Goal: Transaction & Acquisition: Book appointment/travel/reservation

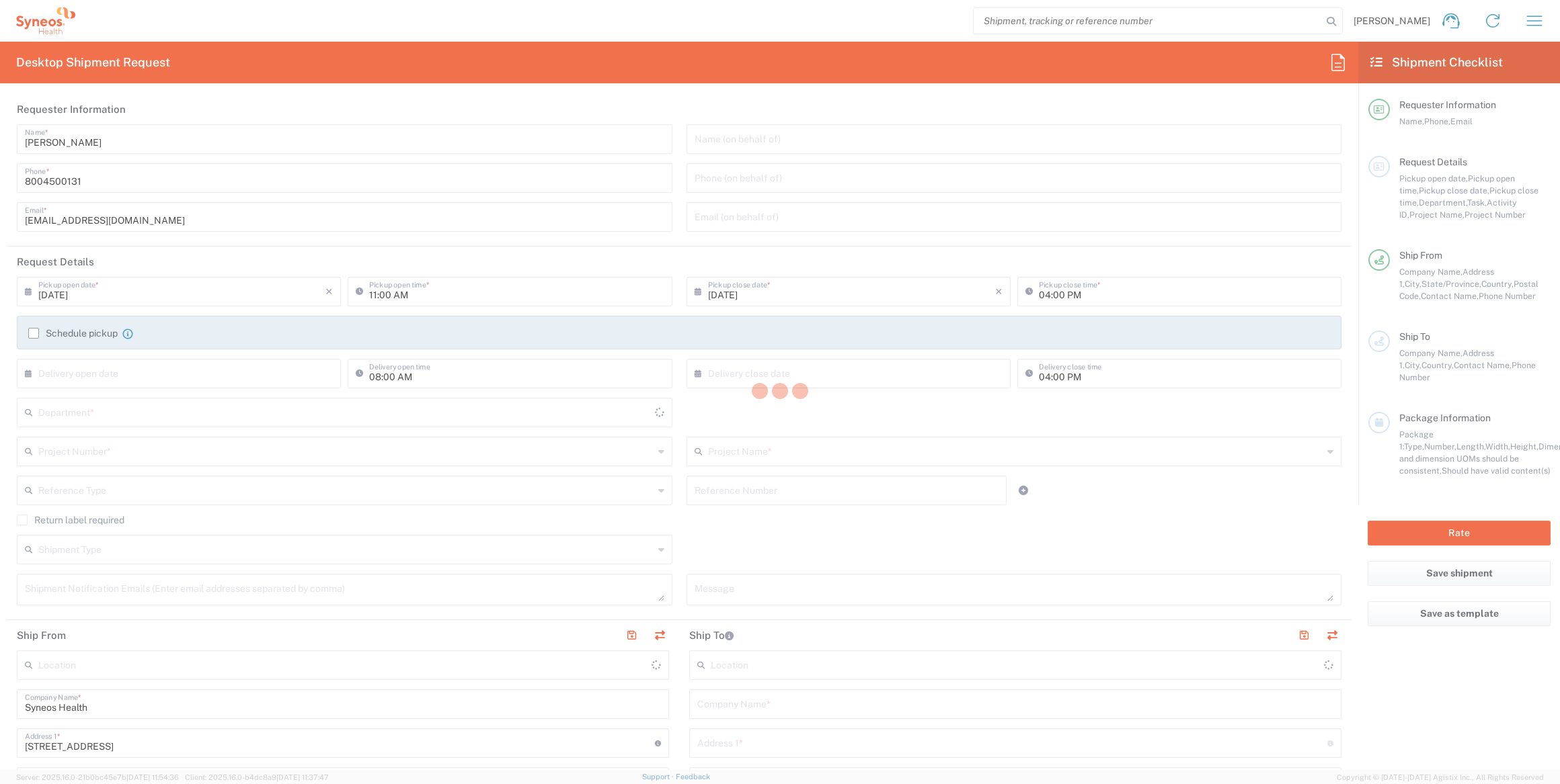
type input "[US_STATE]"
type input "[GEOGRAPHIC_DATA]"
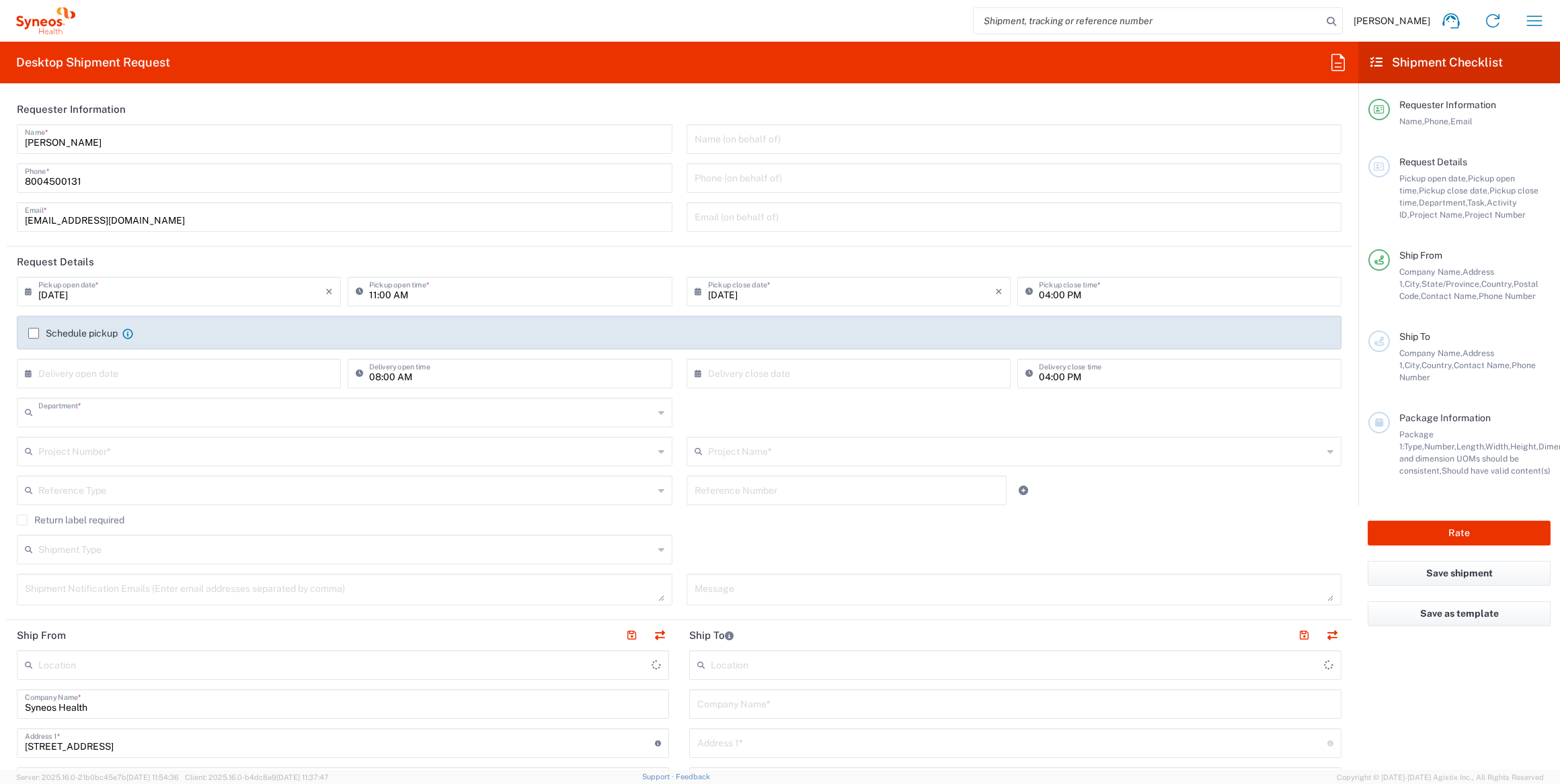
type input "4205"
type input "Syneos Health Commercial Servi- [GEOGRAPHIC_DATA] [GEOGRAPHIC_DATA]"
click at [1073, 21] on input "search" at bounding box center [1148, 20] width 348 height 25
click at [1067, 23] on input "1ZK12482A204498546" at bounding box center [1148, 20] width 348 height 25
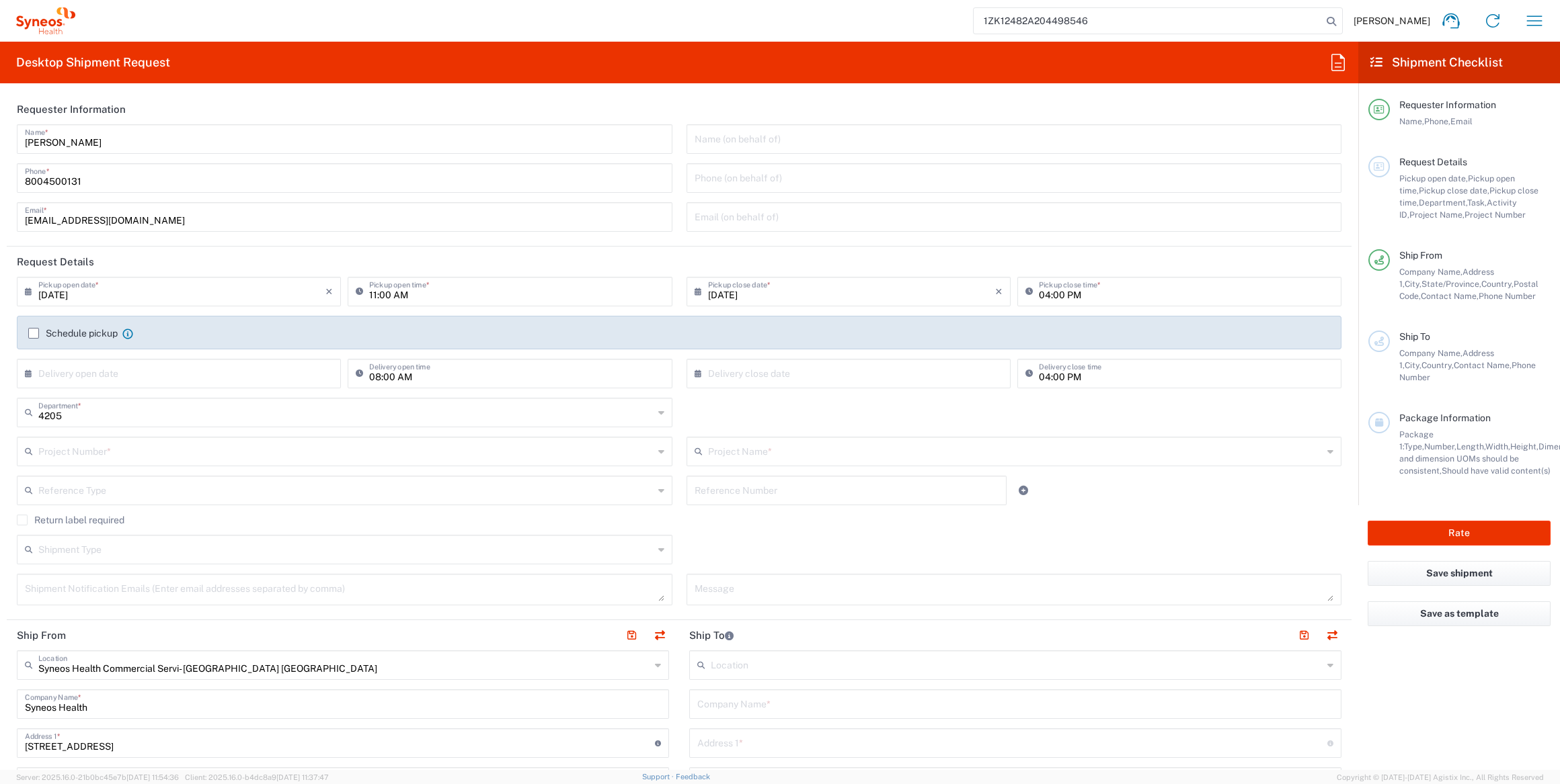
click at [1061, 25] on input "1ZK12482A204498546" at bounding box center [1148, 20] width 348 height 25
type input "1ZK12482A204498546"
click at [1341, 20] on icon at bounding box center [1331, 21] width 19 height 19
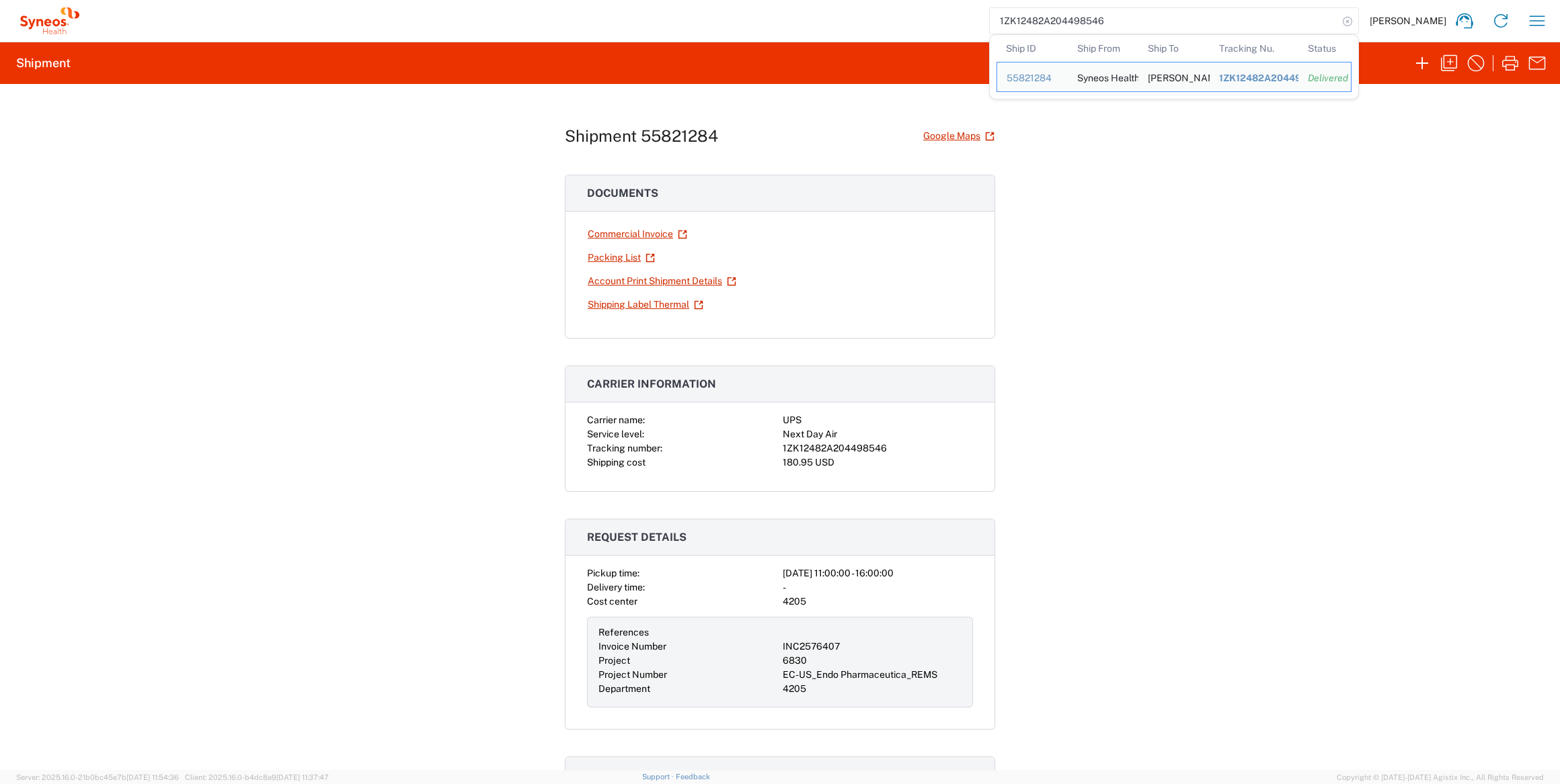
click at [1357, 19] on icon at bounding box center [1347, 21] width 19 height 19
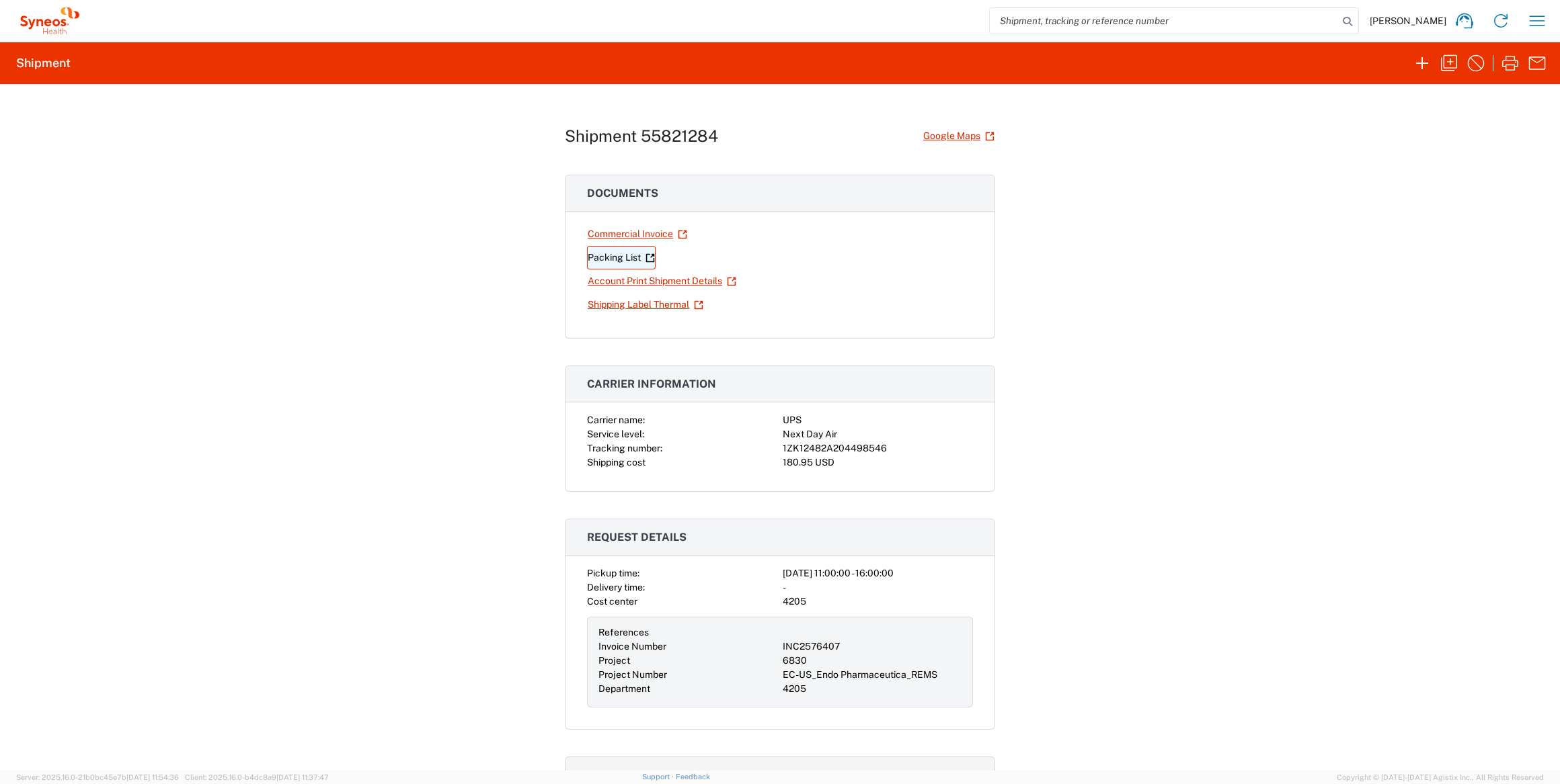
click at [622, 256] on link "Packing List" at bounding box center [621, 257] width 68 height 24
click at [614, 259] on link "Packing List" at bounding box center [621, 257] width 68 height 24
click at [649, 277] on link "Account Print Shipment Details" at bounding box center [662, 281] width 150 height 24
click at [1544, 18] on icon "button" at bounding box center [1537, 20] width 21 height 21
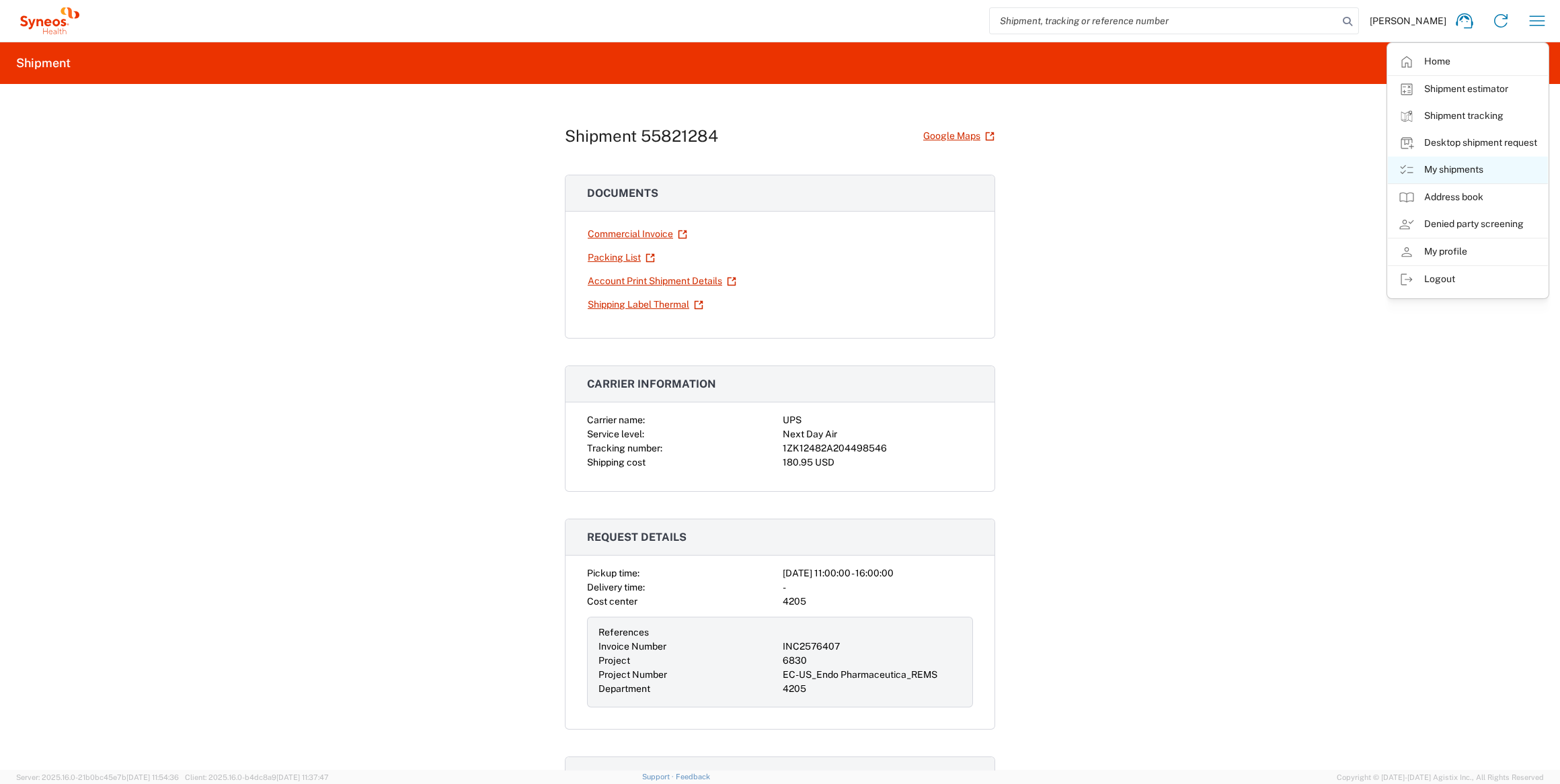
click at [1454, 172] on link "My shipments" at bounding box center [1468, 170] width 160 height 27
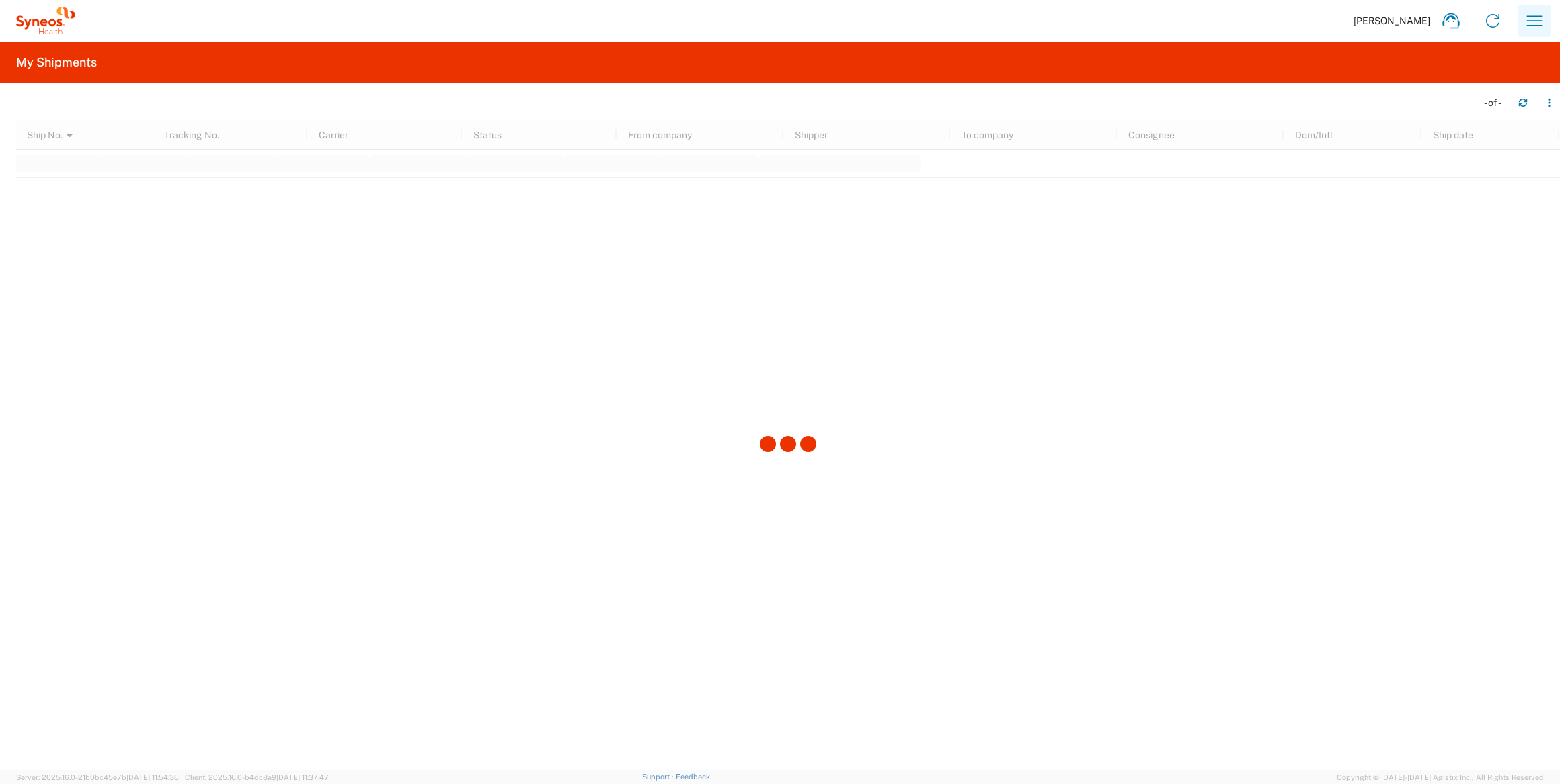
click at [1537, 20] on icon "button" at bounding box center [1535, 20] width 15 height 10
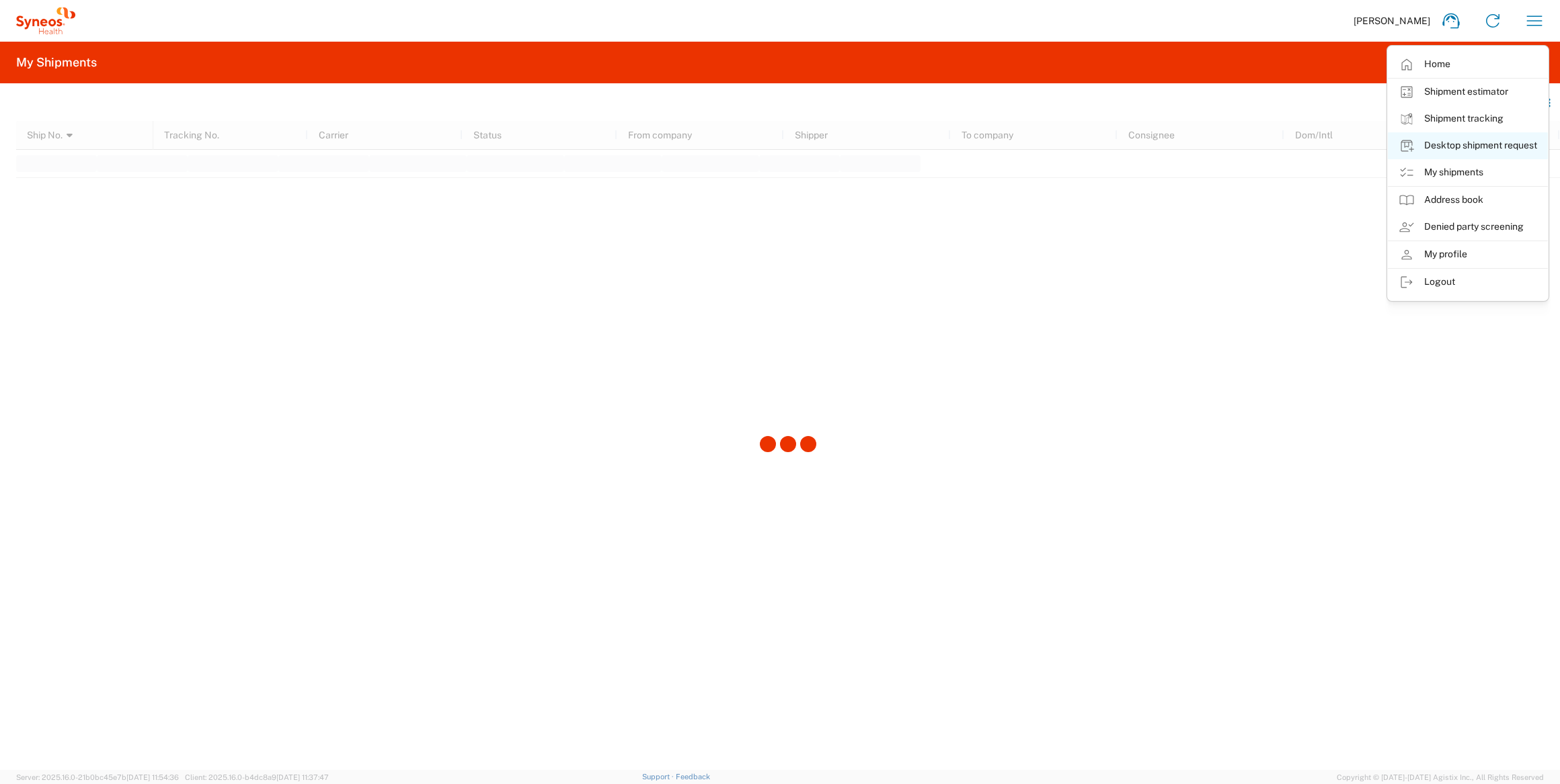
click at [1466, 146] on link "Desktop shipment request" at bounding box center [1468, 146] width 160 height 27
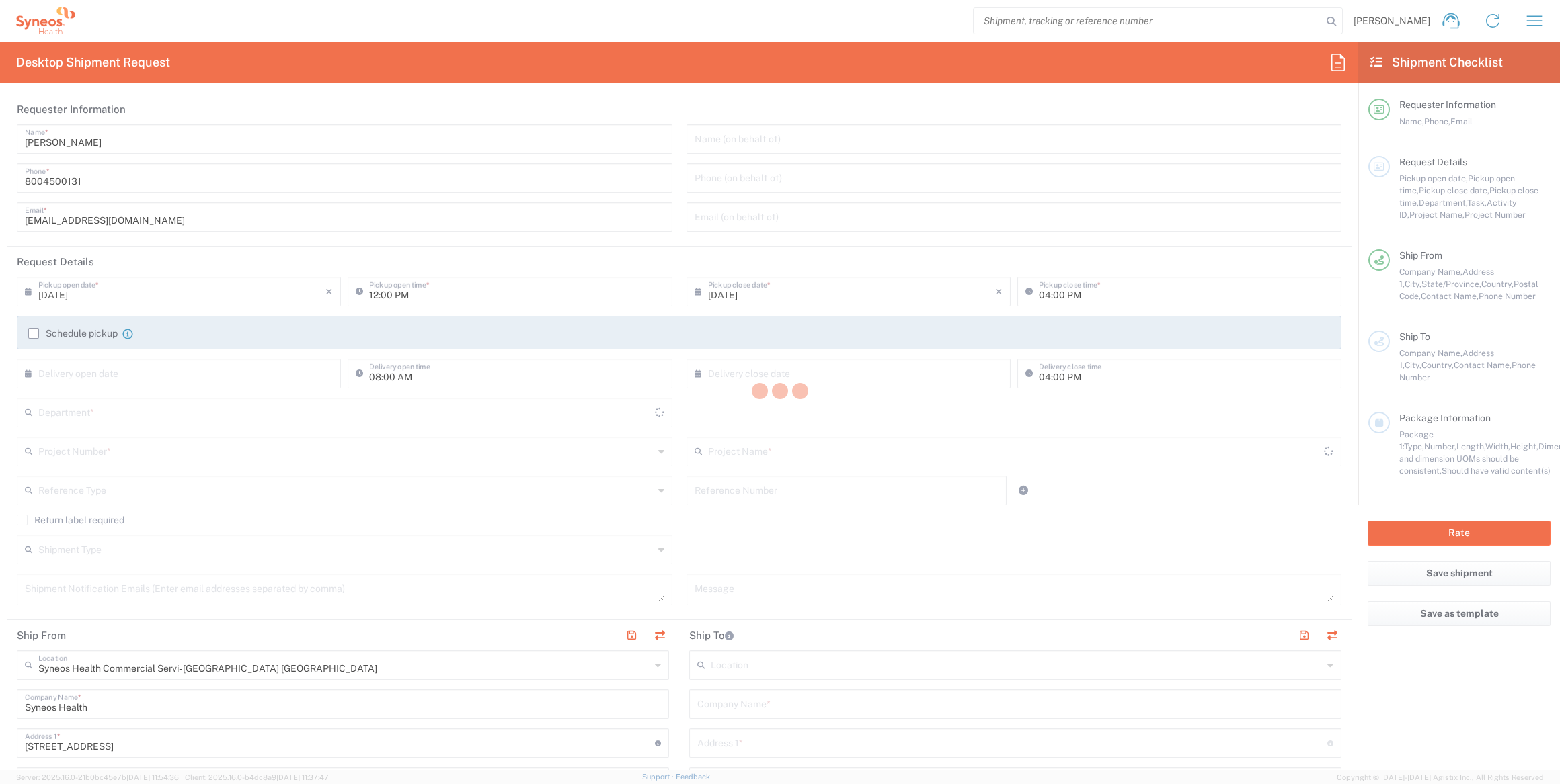
type input "[US_STATE]"
type input "4205"
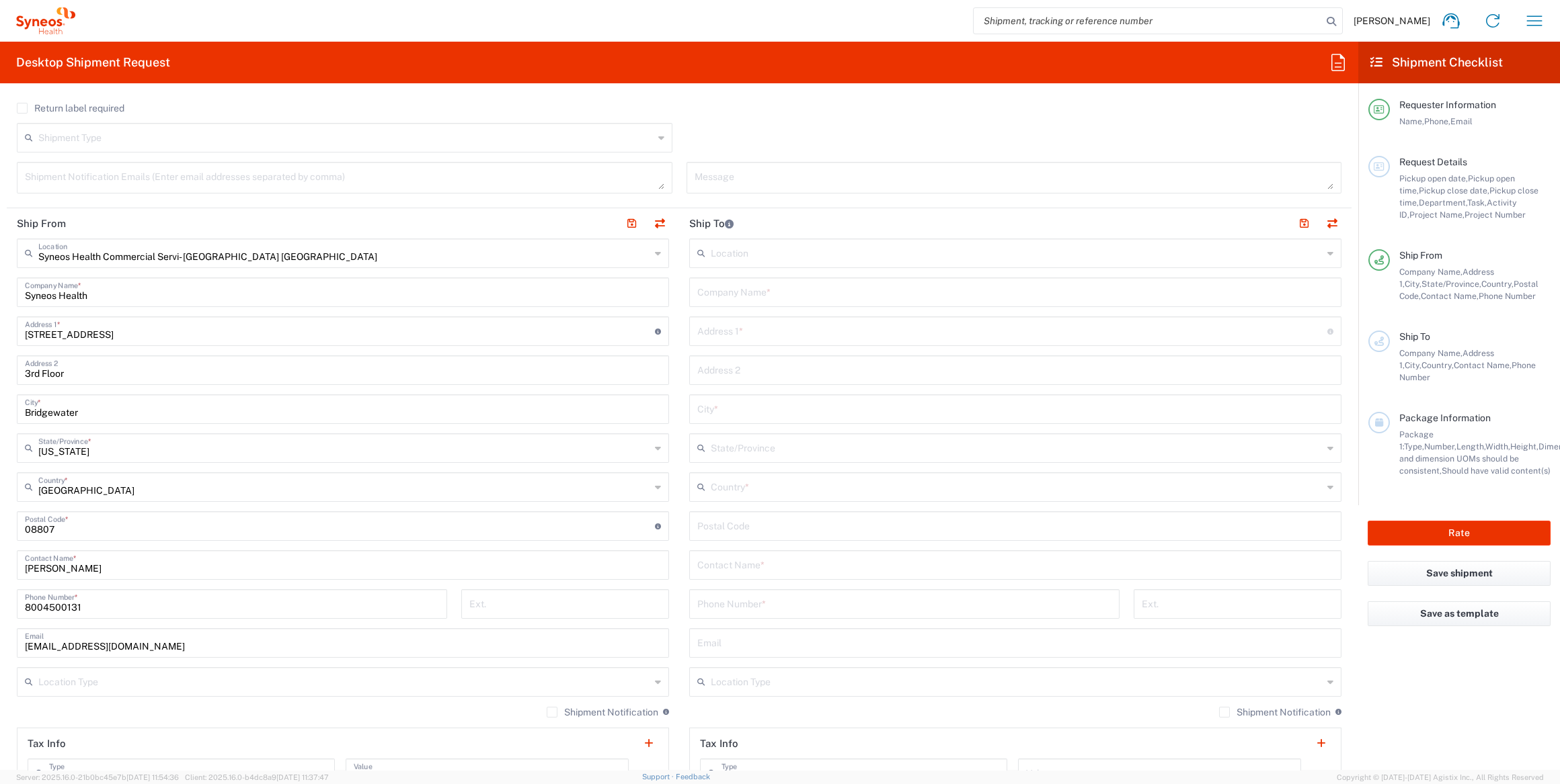
scroll to position [305, 0]
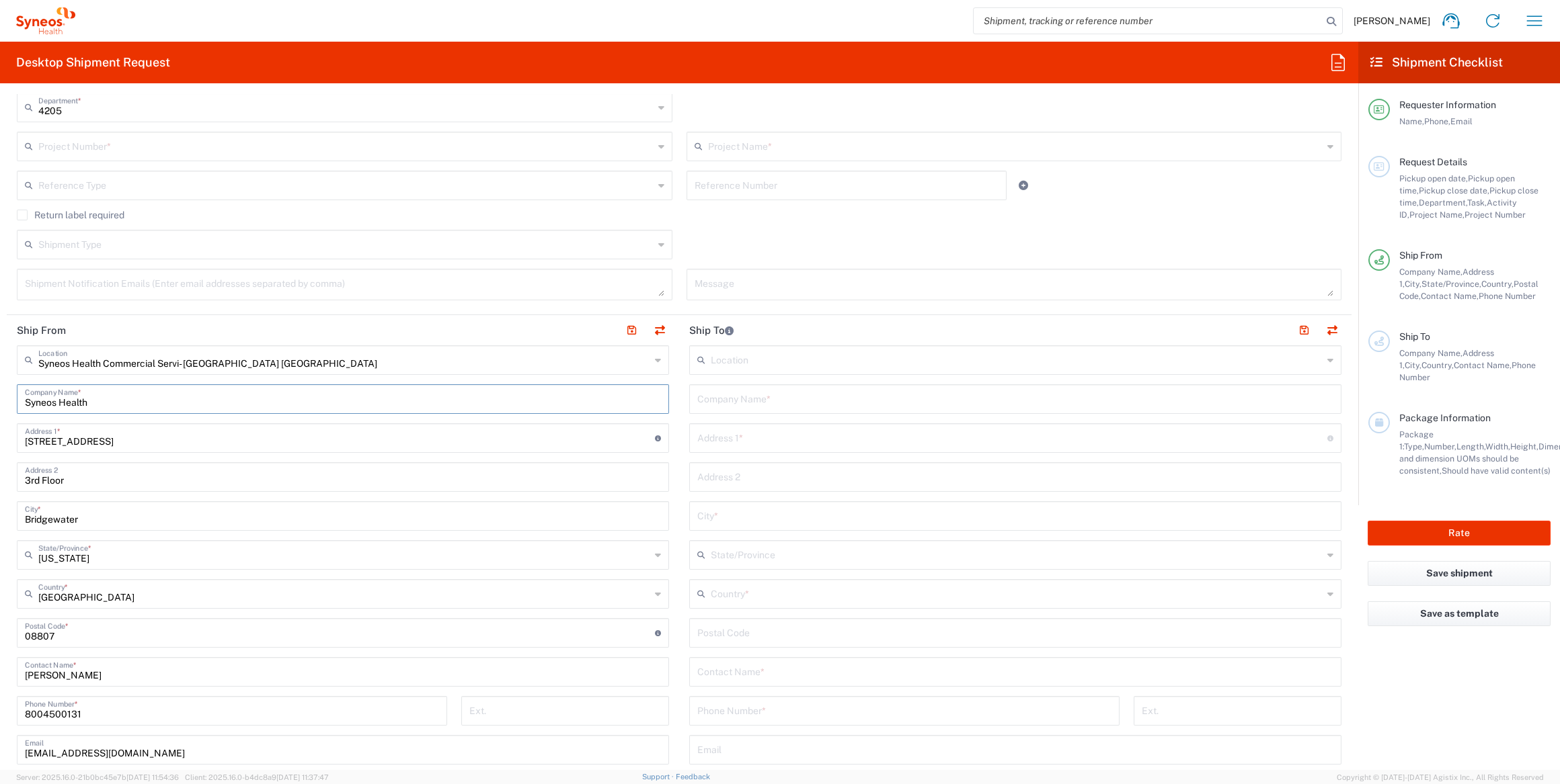
drag, startPoint x: 125, startPoint y: 399, endPoint x: 2, endPoint y: 397, distance: 123.0
click at [2, 399] on form "Requester Information [PERSON_NAME] Name * [PHONE_NUMBER] Phone * [EMAIL_ADDRES…" at bounding box center [679, 432] width 1358 height 676
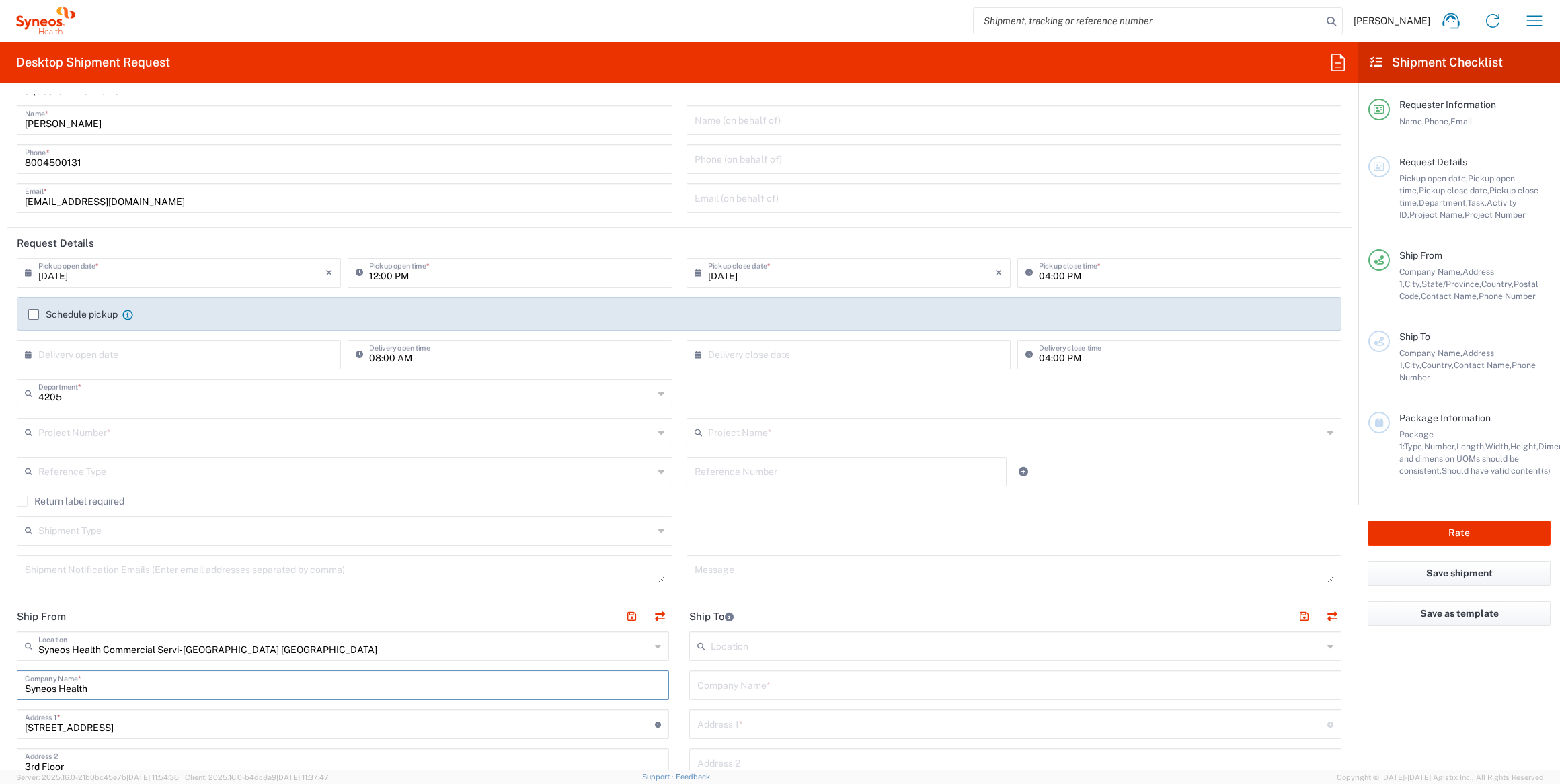
scroll to position [0, 0]
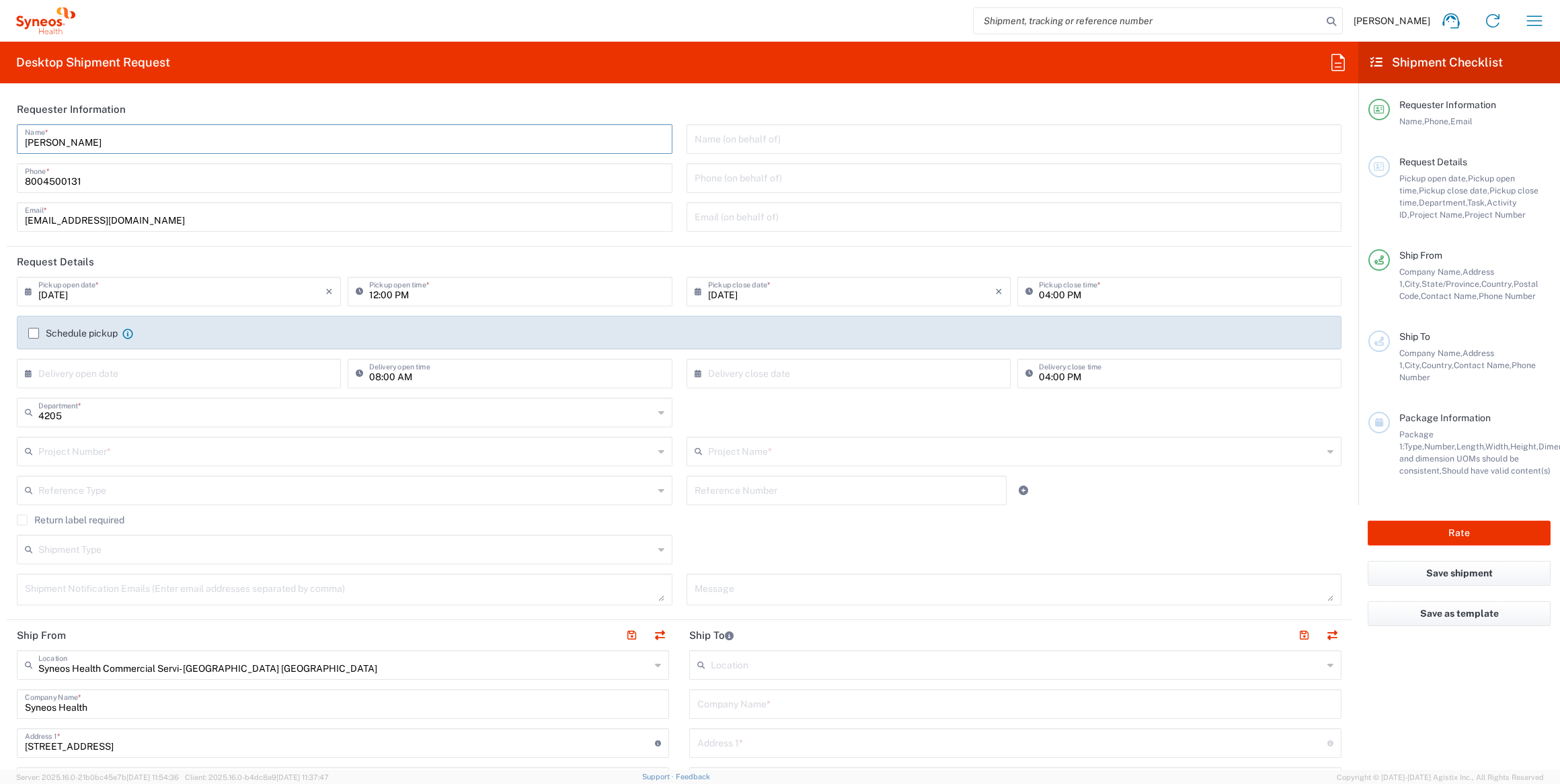
drag, startPoint x: 121, startPoint y: 141, endPoint x: 0, endPoint y: 142, distance: 121.0
click at [0, 150] on html "[PERSON_NAME] Home Shipment estimator Shipment tracking Desktop shipment reques…" at bounding box center [780, 392] width 1560 height 784
paste input "Syneos Health"
drag, startPoint x: 71, startPoint y: 137, endPoint x: -23, endPoint y: 145, distance: 94.3
click at [0, 145] on html "[PERSON_NAME] Home Shipment estimator Shipment tracking Desktop shipment reques…" at bounding box center [780, 392] width 1560 height 784
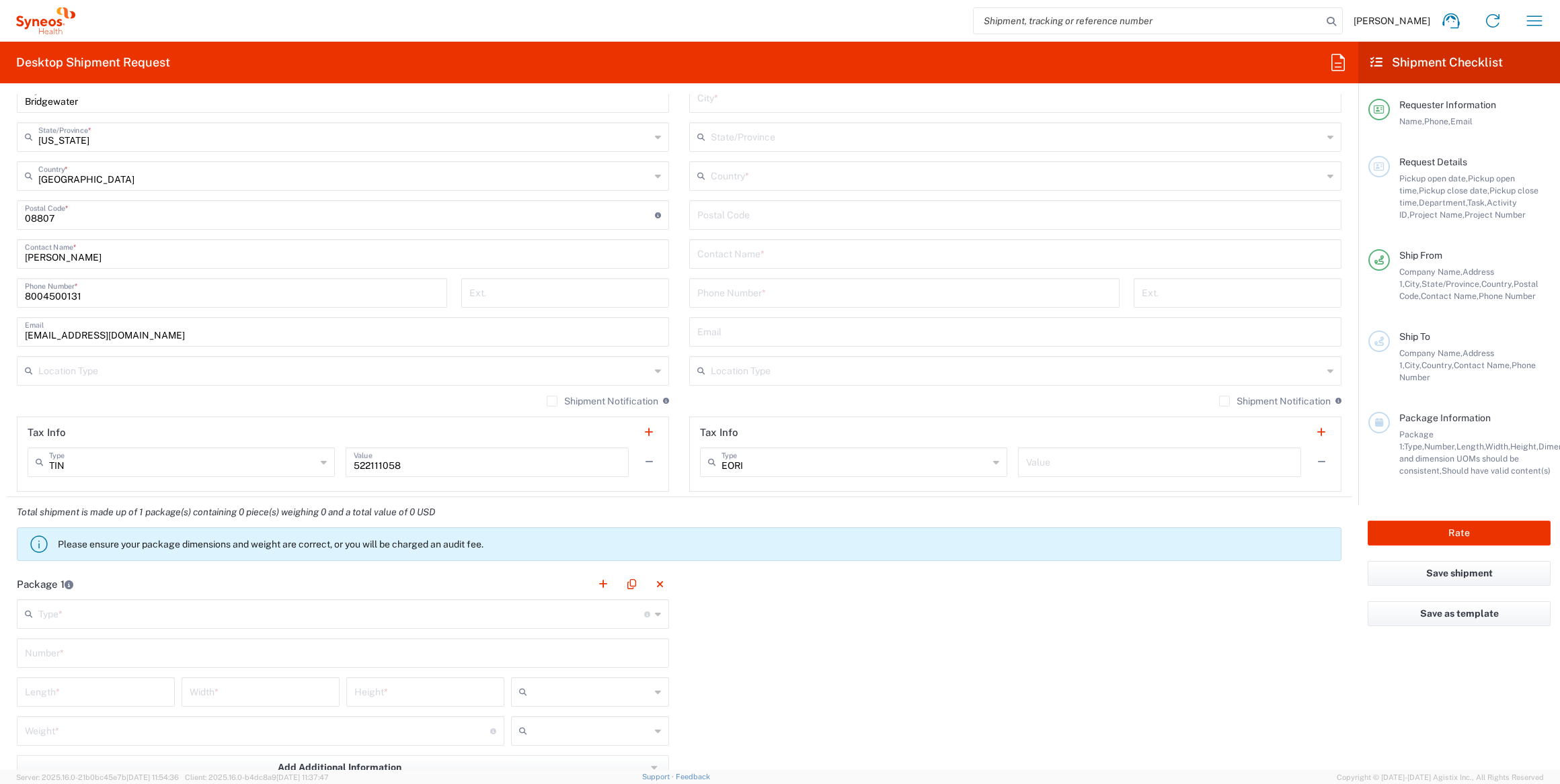
scroll to position [672, 0]
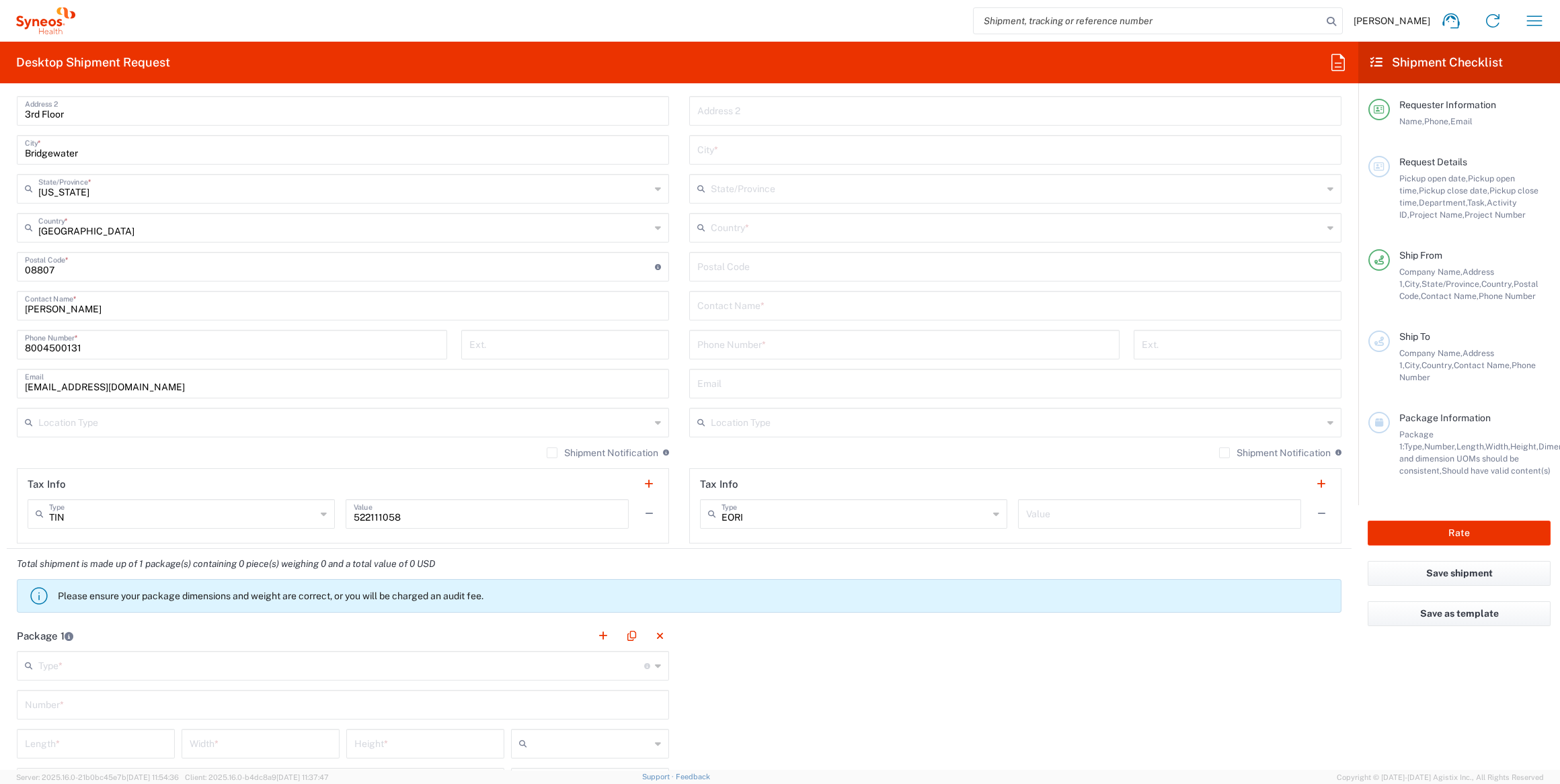
type input "Syneos Health Deployments"
drag, startPoint x: 103, startPoint y: 304, endPoint x: -34, endPoint y: 302, distance: 137.0
click at [0, 302] on html "[PERSON_NAME] Home Shipment estimator Shipment tracking Desktop shipment reques…" at bounding box center [780, 392] width 1560 height 784
paste input "Syneos Health Deployments"
type input "Syneos Health Deployments"
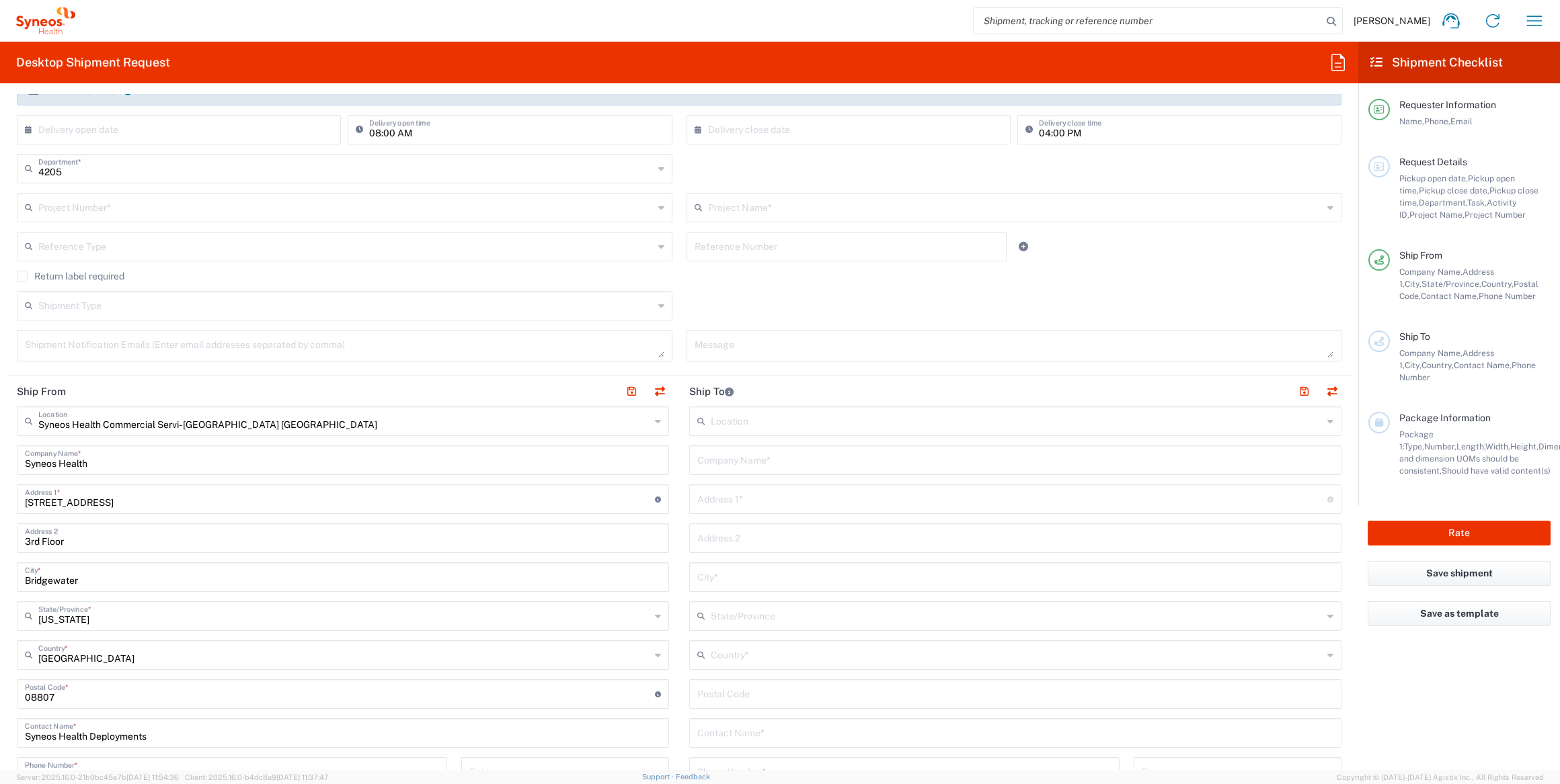
scroll to position [0, 0]
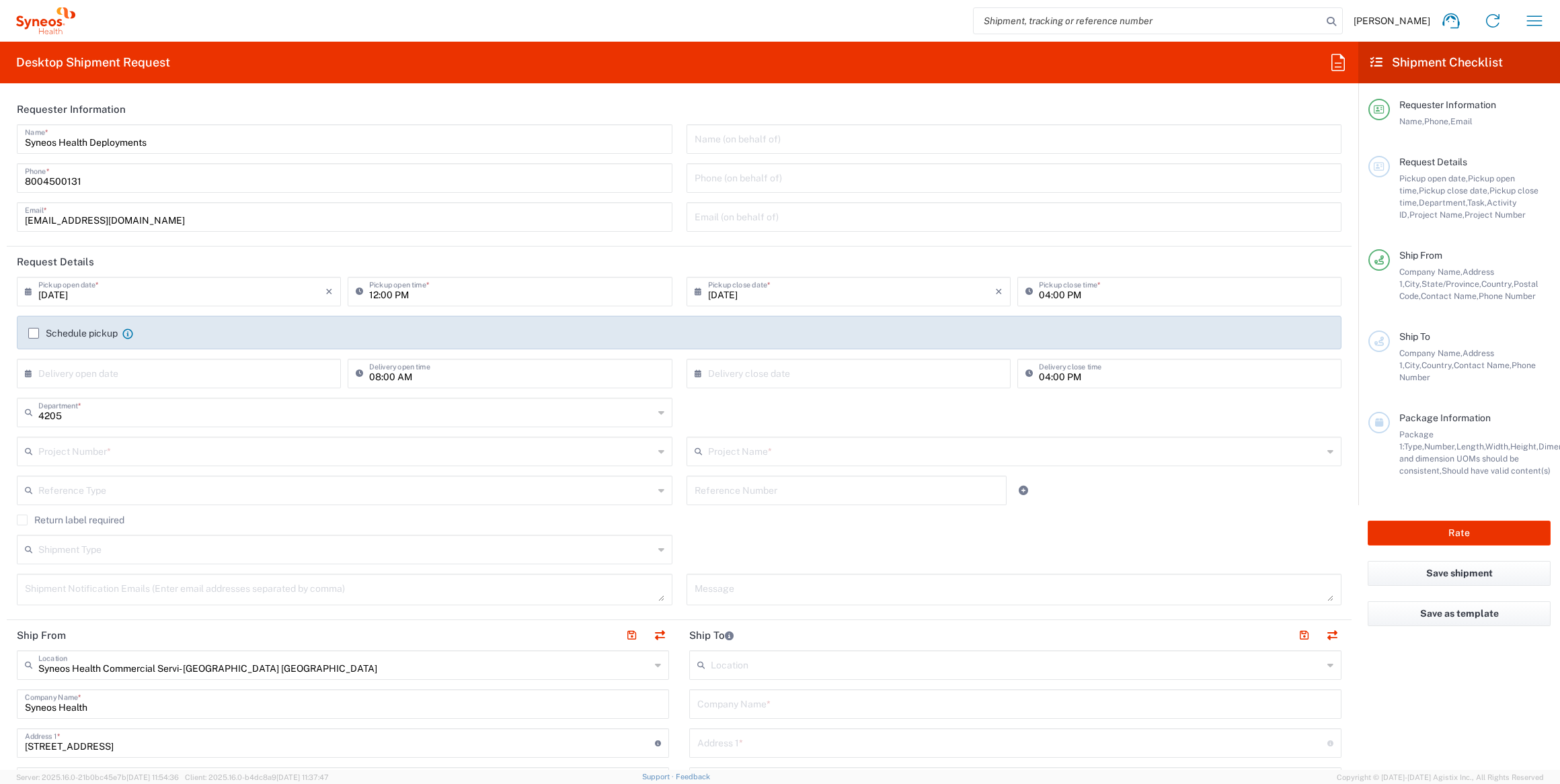
click at [226, 296] on input "[DATE]" at bounding box center [181, 290] width 287 height 24
click at [214, 391] on span "15" at bounding box center [220, 394] width 20 height 19
type input "[DATE]"
click at [372, 294] on input "12:00 PM" at bounding box center [517, 290] width 295 height 24
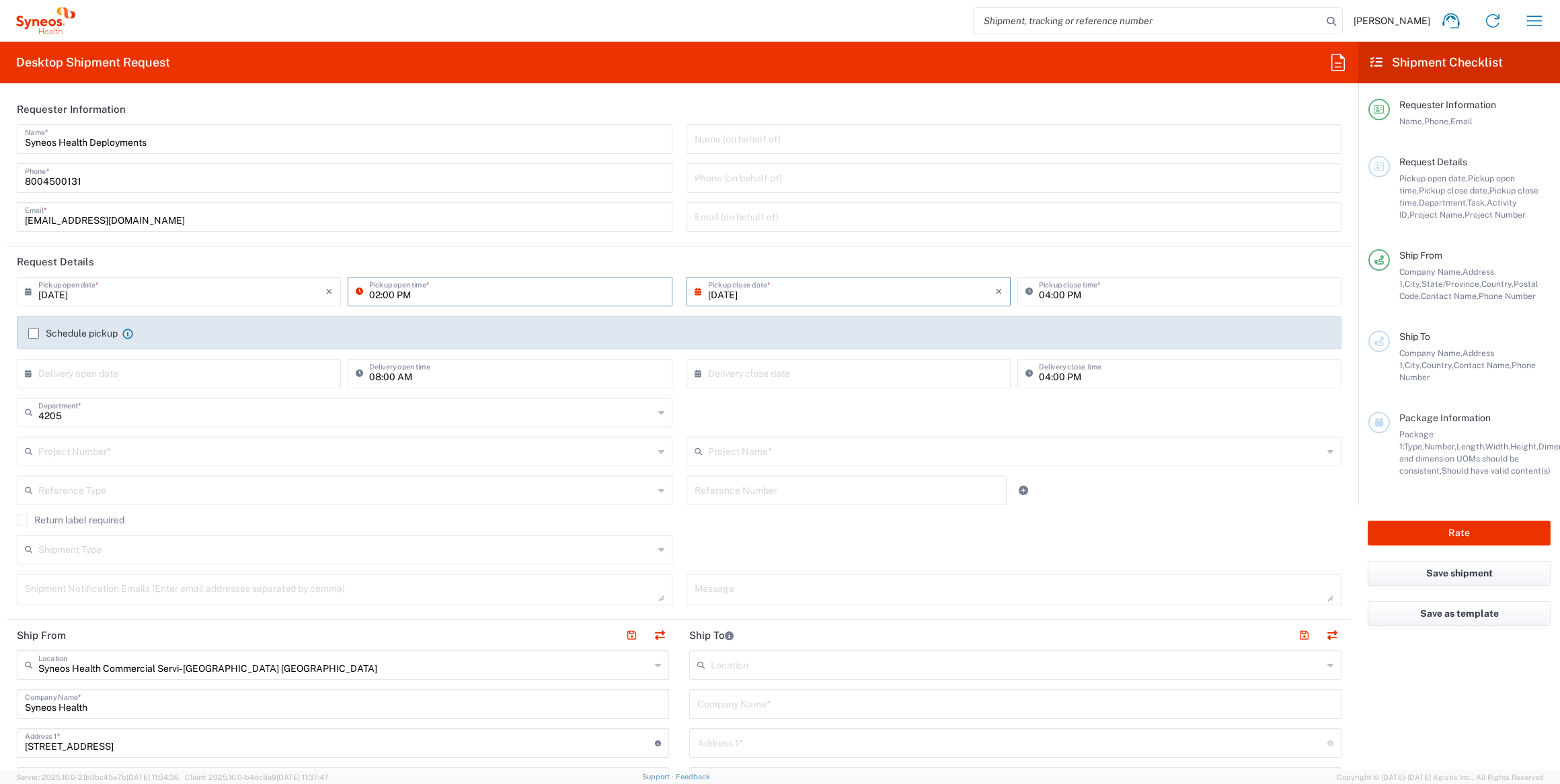
type input "02:00 PM"
click at [827, 294] on input "[DATE]" at bounding box center [851, 290] width 287 height 24
click at [882, 401] on span "15" at bounding box center [885, 394] width 20 height 19
click at [1018, 416] on div "4205 Department * 4205 3000 3100 3109 3110 3111 3112 3125 3130 3135 3136 3150 3…" at bounding box center [679, 417] width 1339 height 39
click at [138, 450] on input "text" at bounding box center [346, 451] width 615 height 24
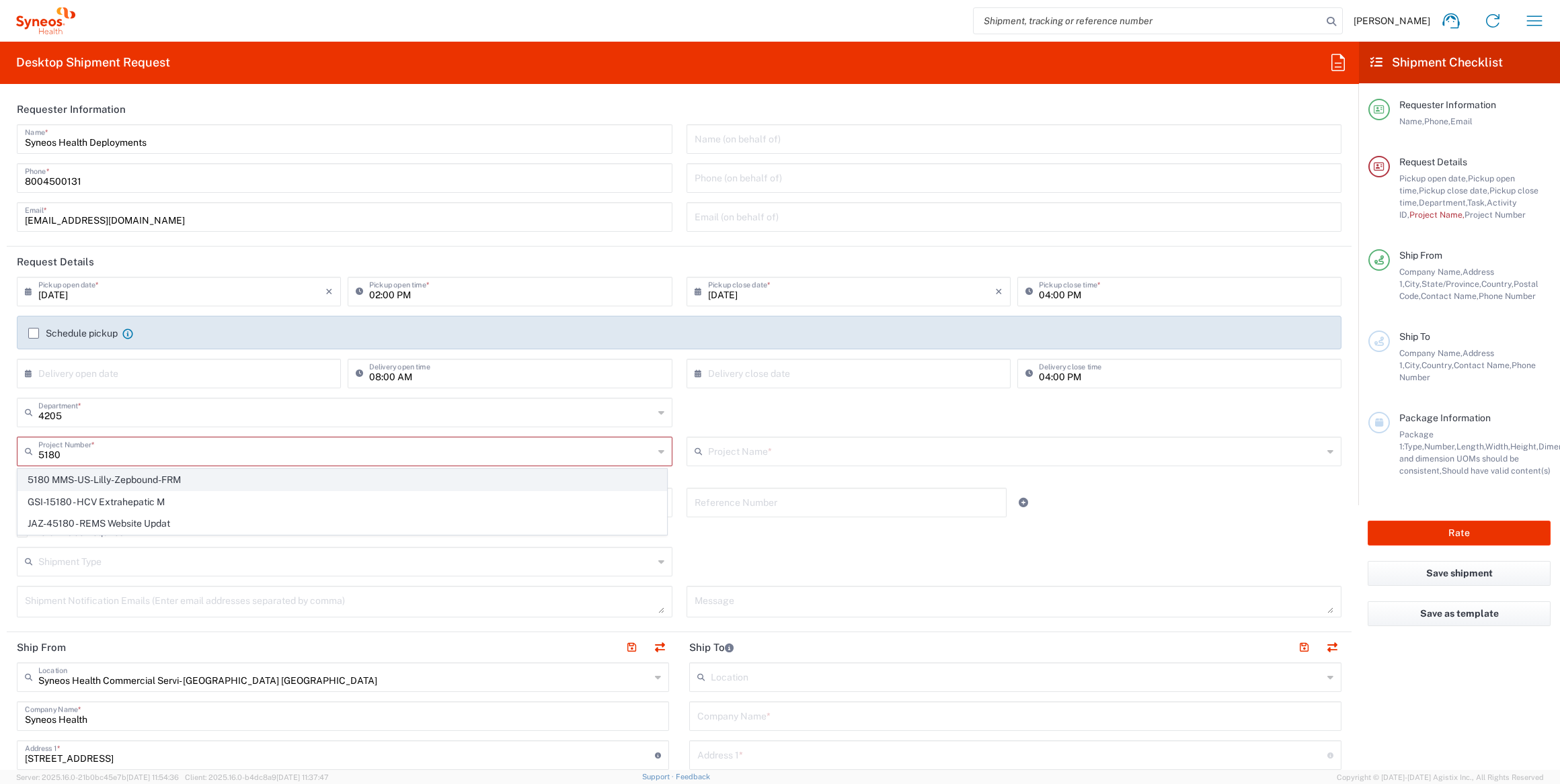
click at [133, 478] on span "5180 MMS-US-Lilly-Zepbound-FRM" at bounding box center [342, 481] width 649 height 21
type input "5180 MMS-US-Lilly-Zepbound-FRM"
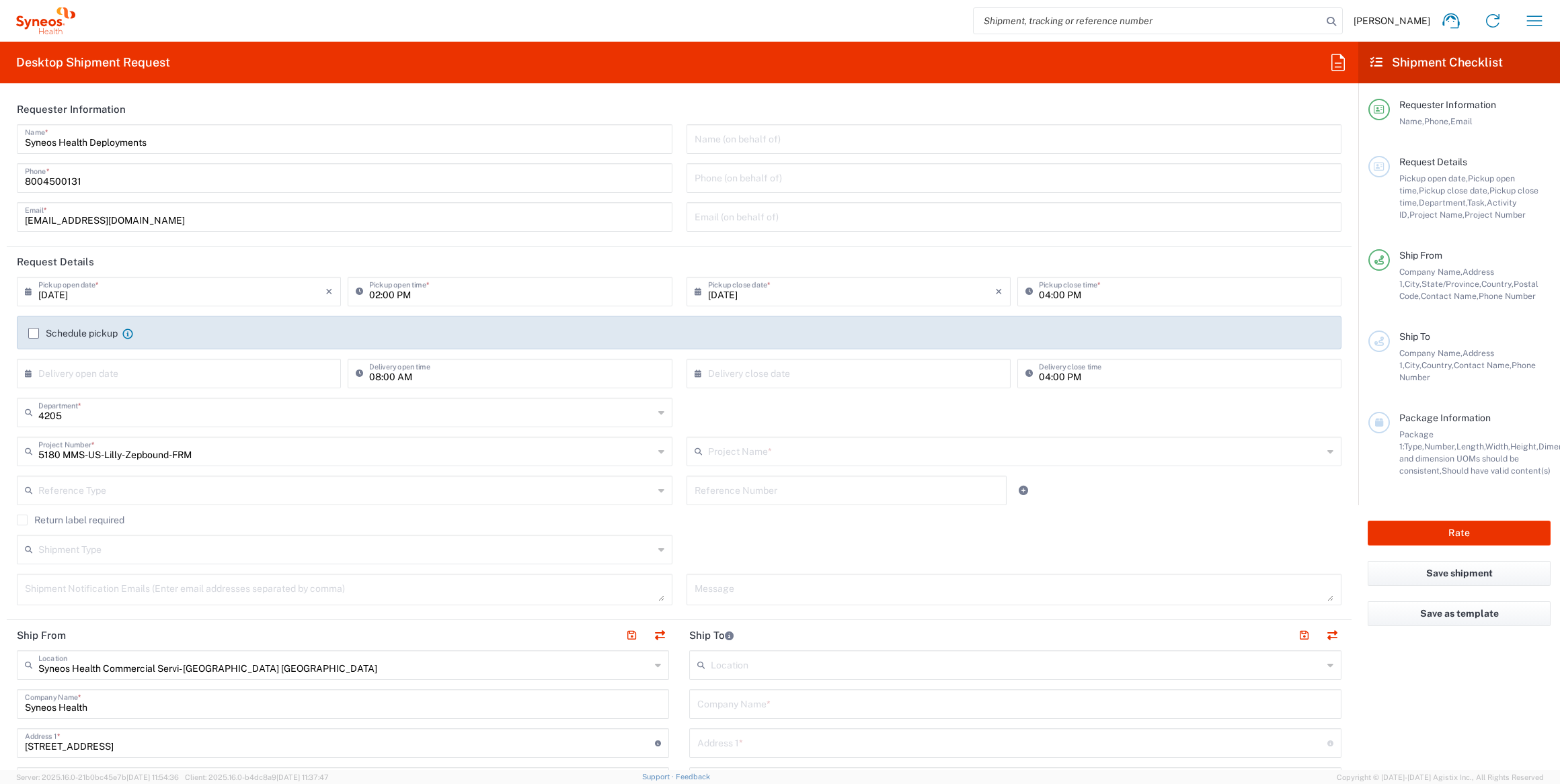
type input "5180 MMS-US-Lilly-Zepbound-FRM"
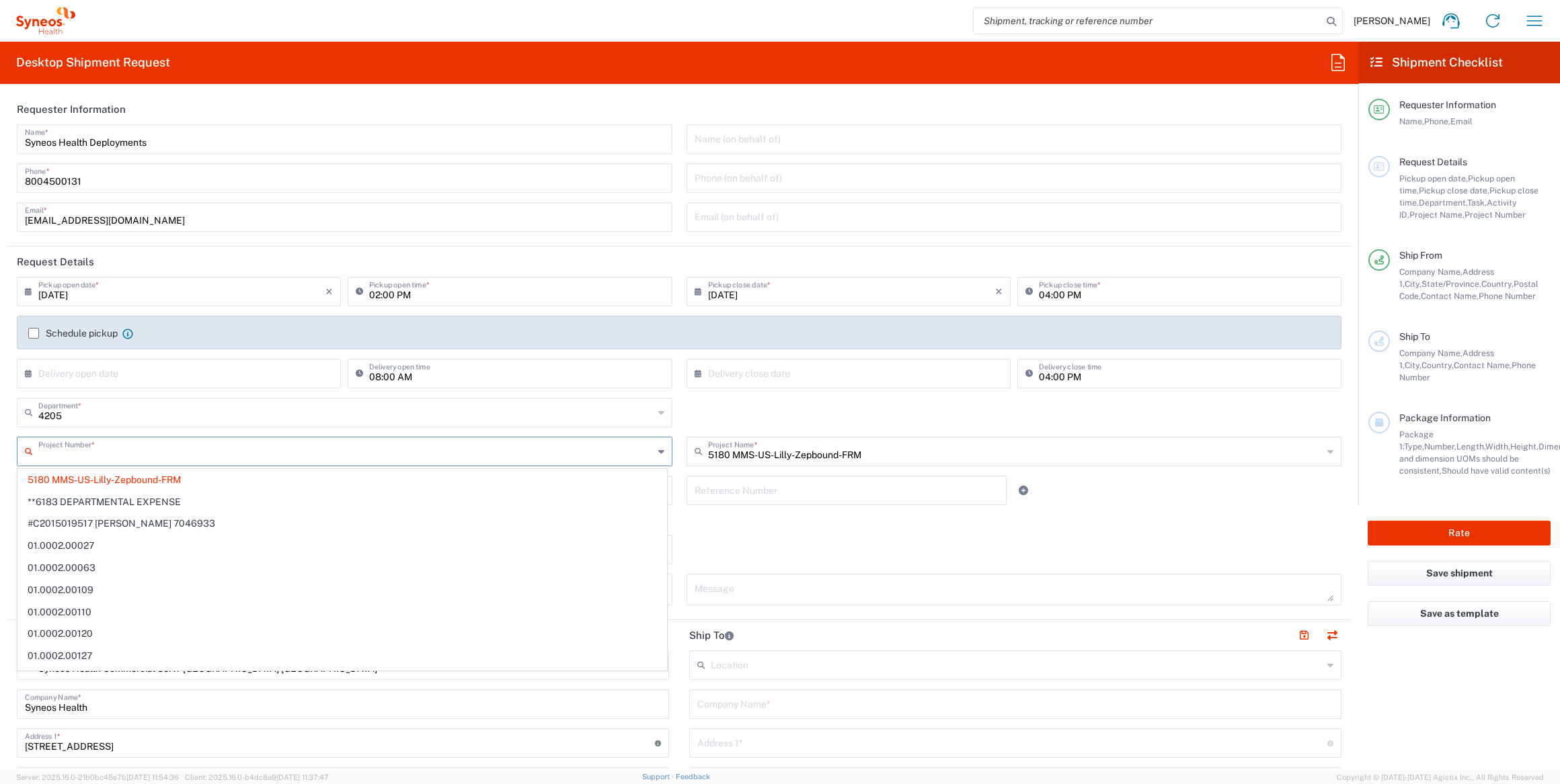
click at [208, 455] on input "text" at bounding box center [346, 451] width 615 height 24
paste input "707174935"
type input "707174935"
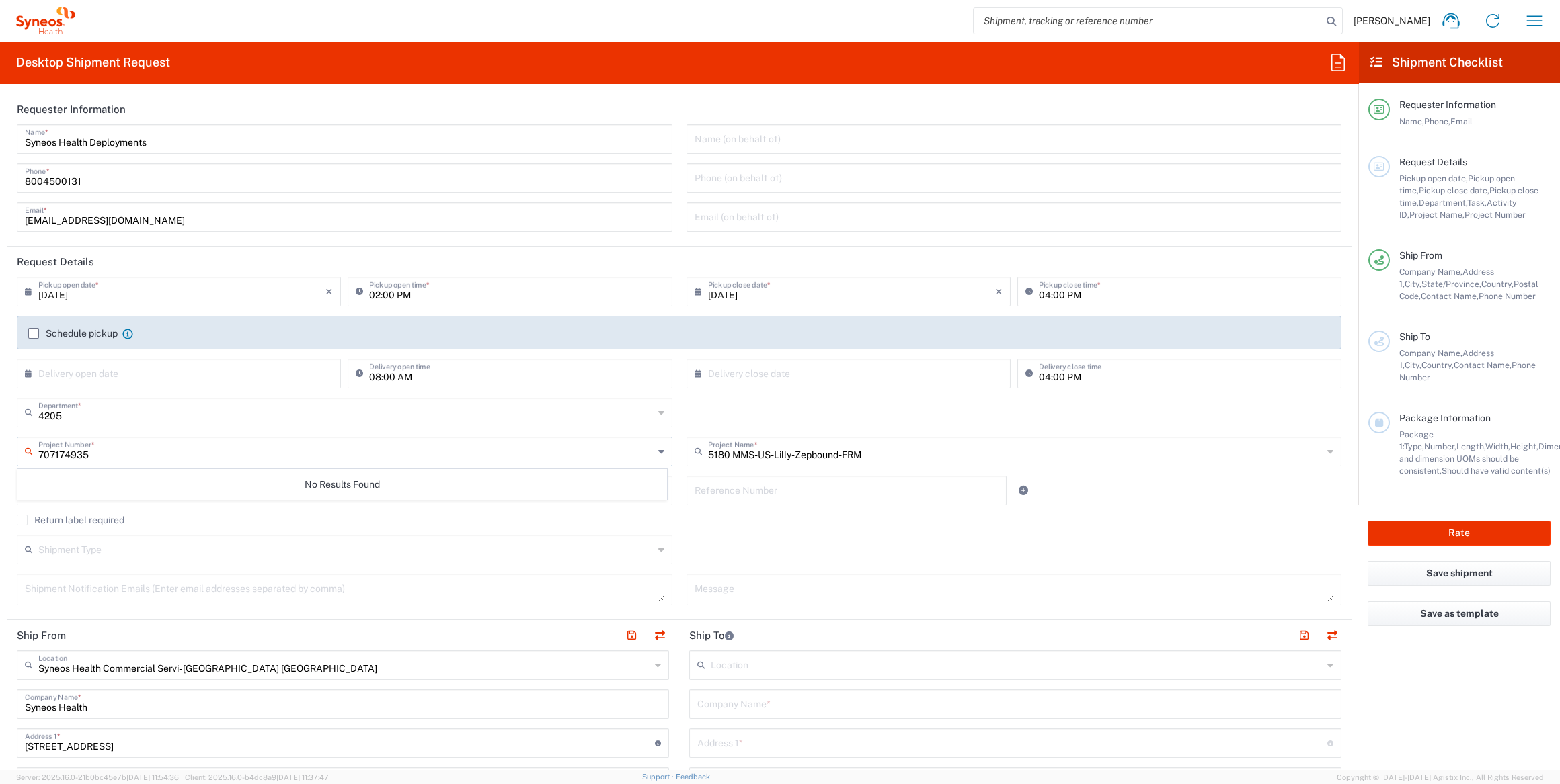
drag, startPoint x: 208, startPoint y: 455, endPoint x: 2, endPoint y: 460, distance: 206.1
click at [2, 460] on form "Requester Information Syneos Health Deployments Name * [PHONE_NUMBER] Phone * […" at bounding box center [679, 432] width 1358 height 676
type input "5180"
click at [53, 477] on span "5180 MMS-US-Lilly-Zepbound-FRM" at bounding box center [342, 481] width 649 height 21
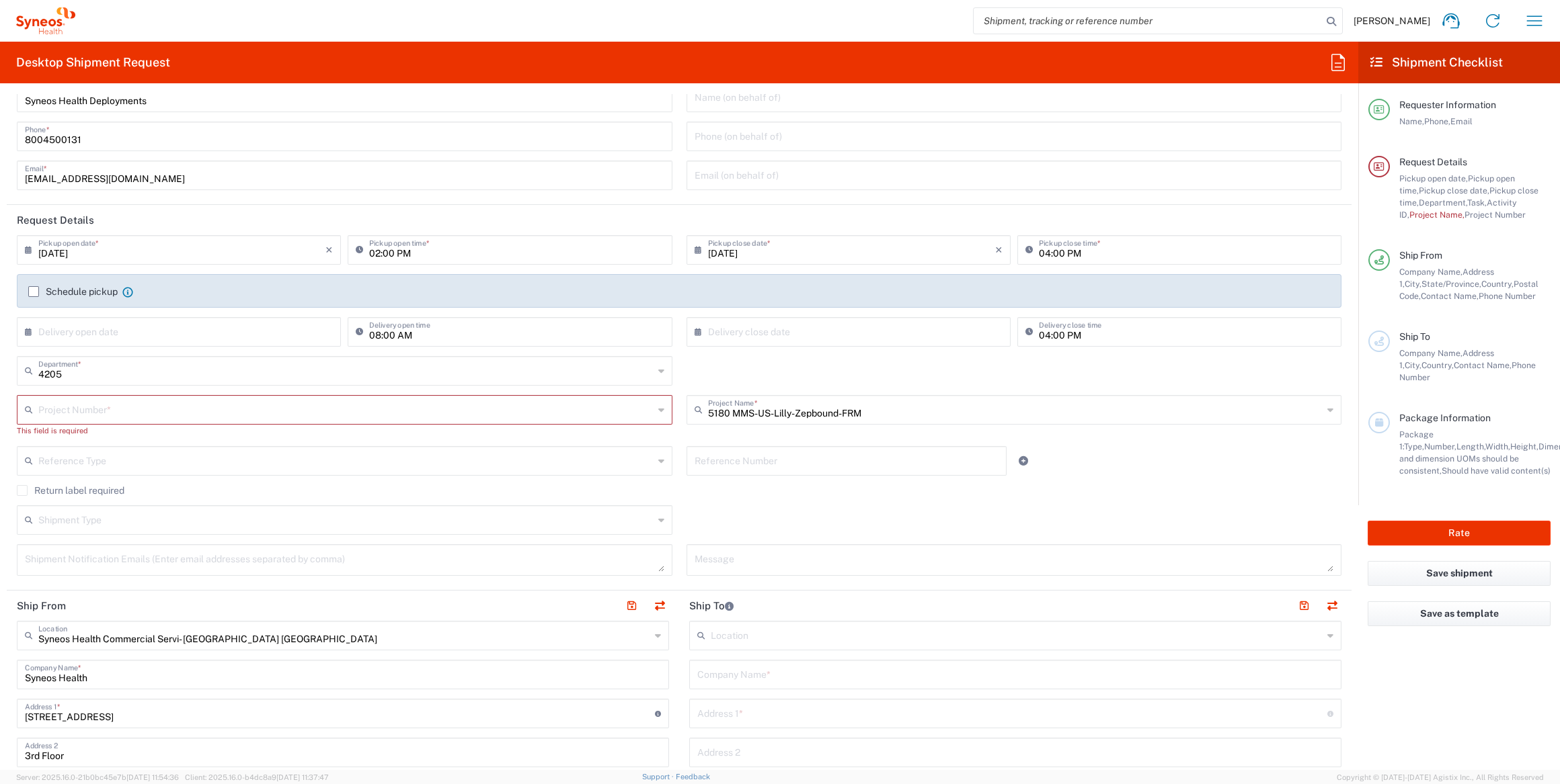
scroll to position [60, 0]
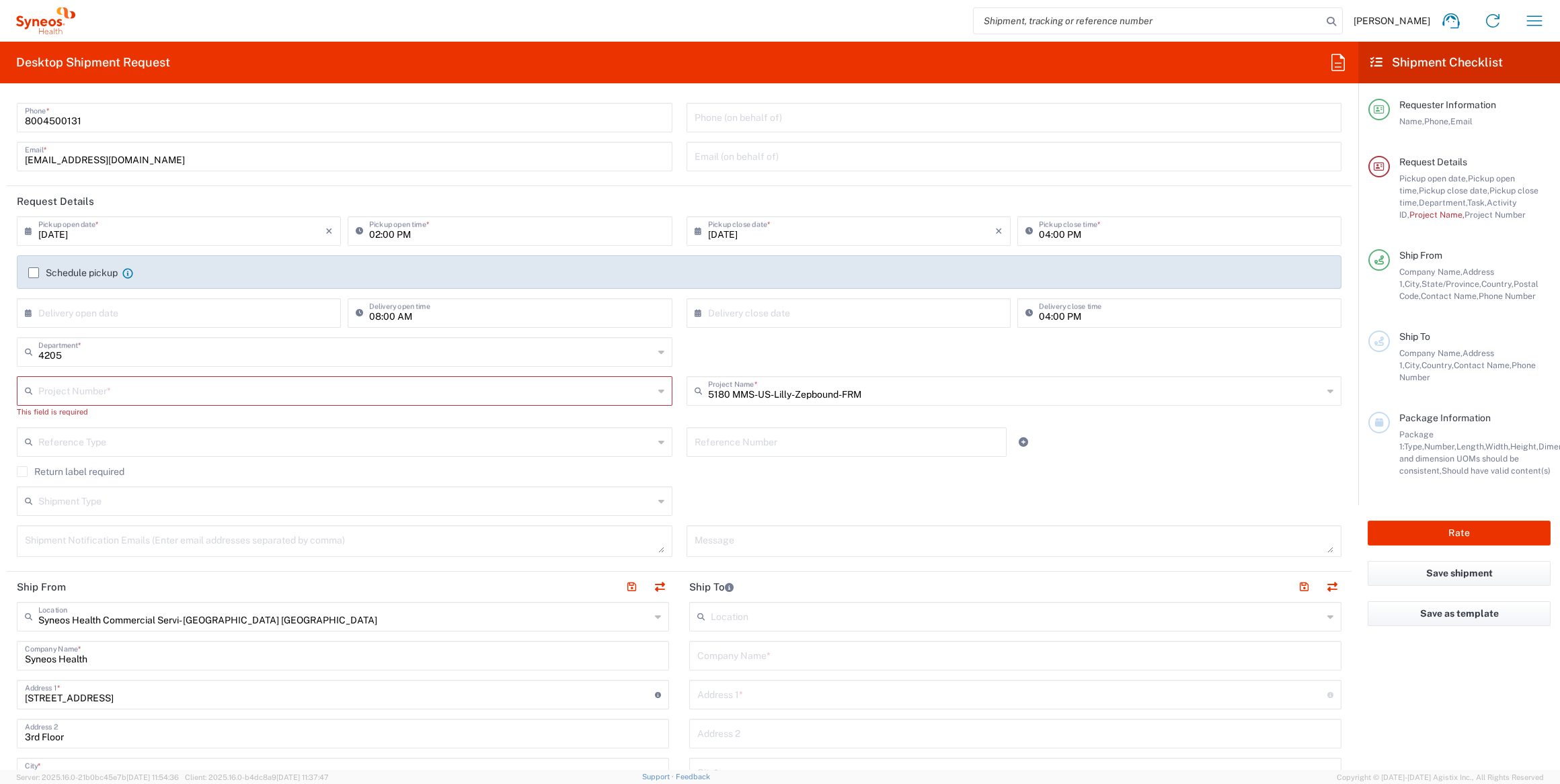
click at [128, 389] on input "text" at bounding box center [346, 390] width 615 height 24
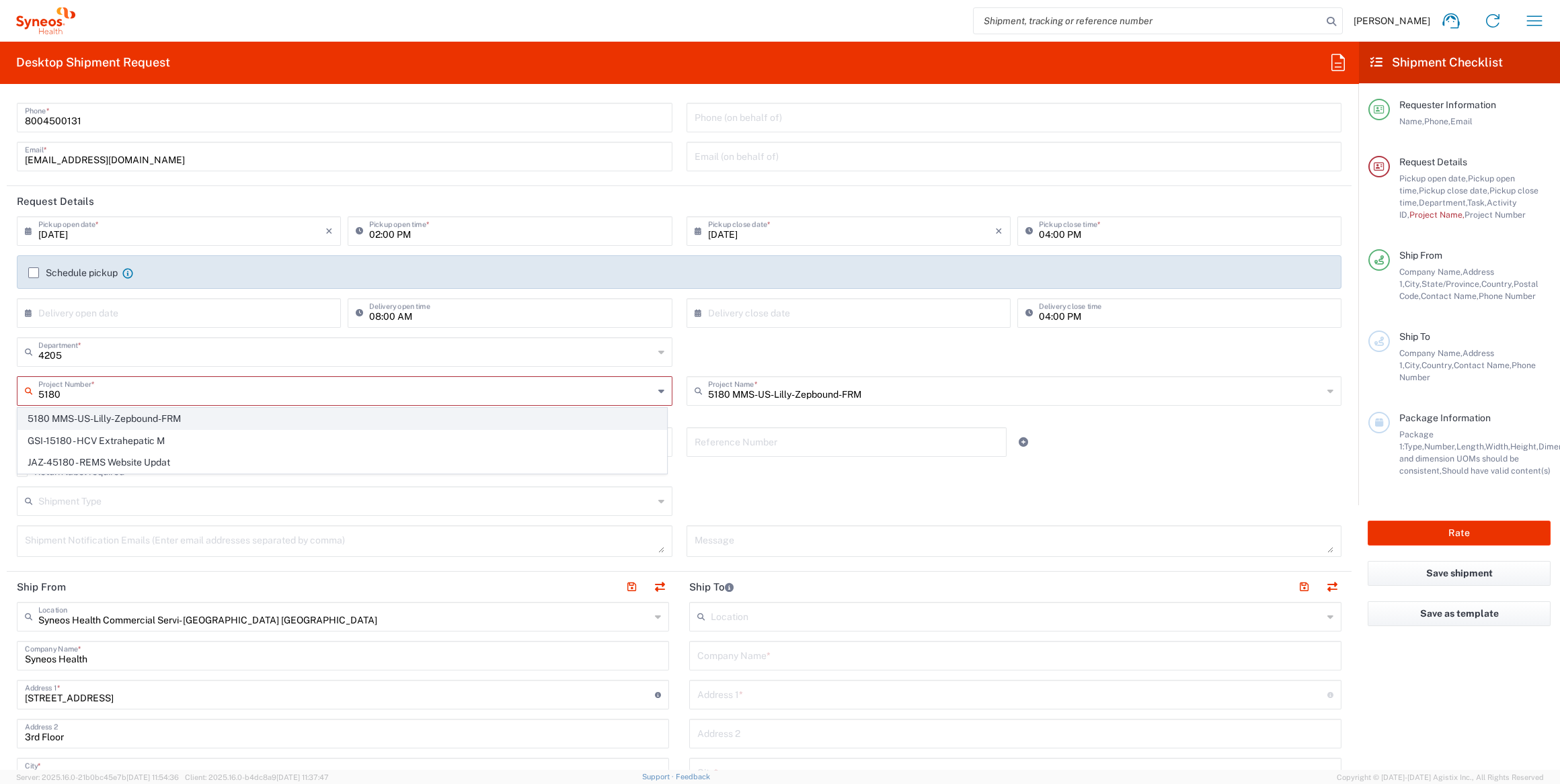
click at [65, 420] on span "5180 MMS-US-Lilly-Zepbound-FRM" at bounding box center [342, 419] width 649 height 21
type input "5180 MMS-US-Lilly-Zepbound-FRM"
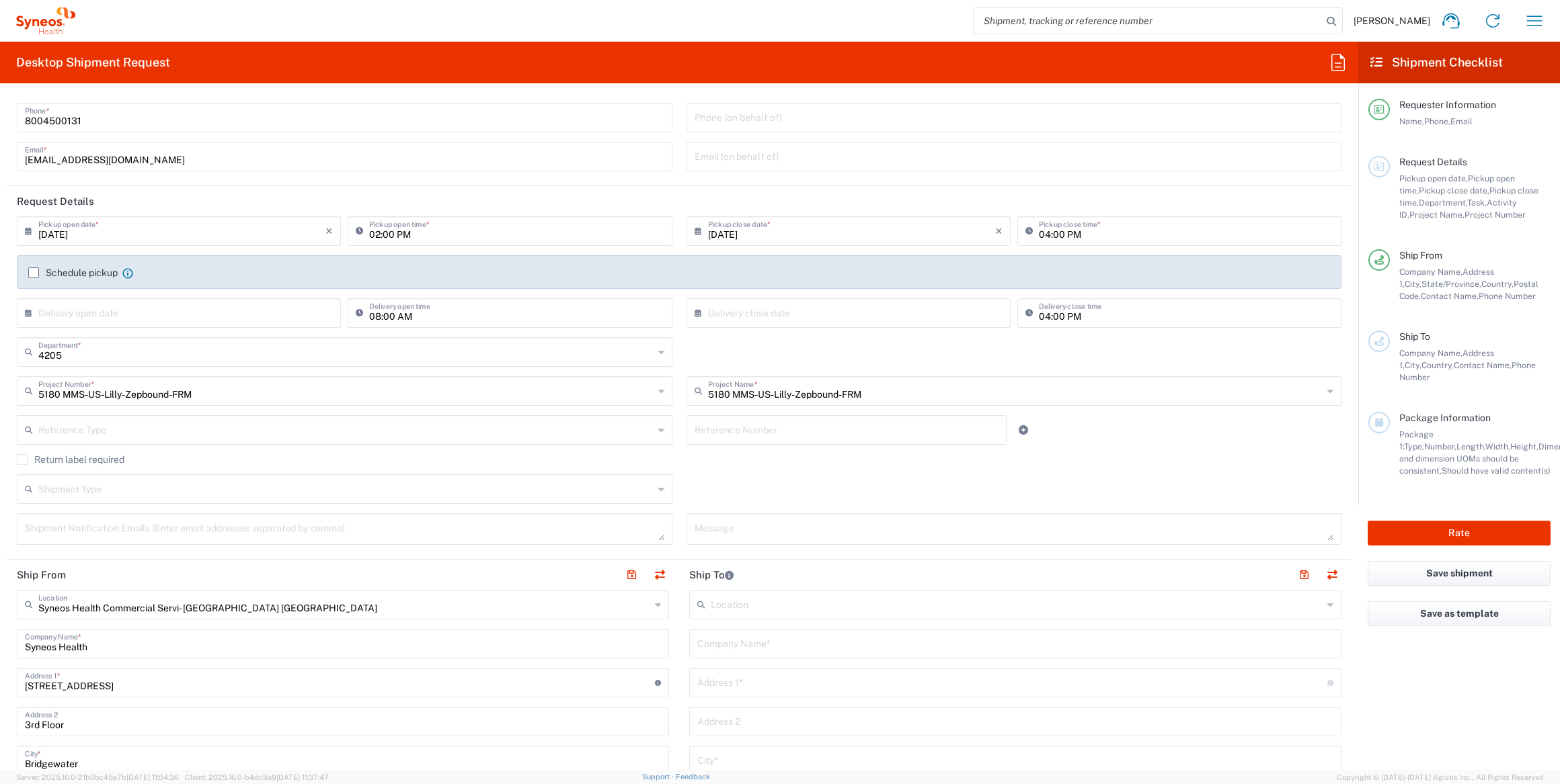
click at [765, 505] on div "Shipment Type Batch Regular" at bounding box center [679, 494] width 1339 height 39
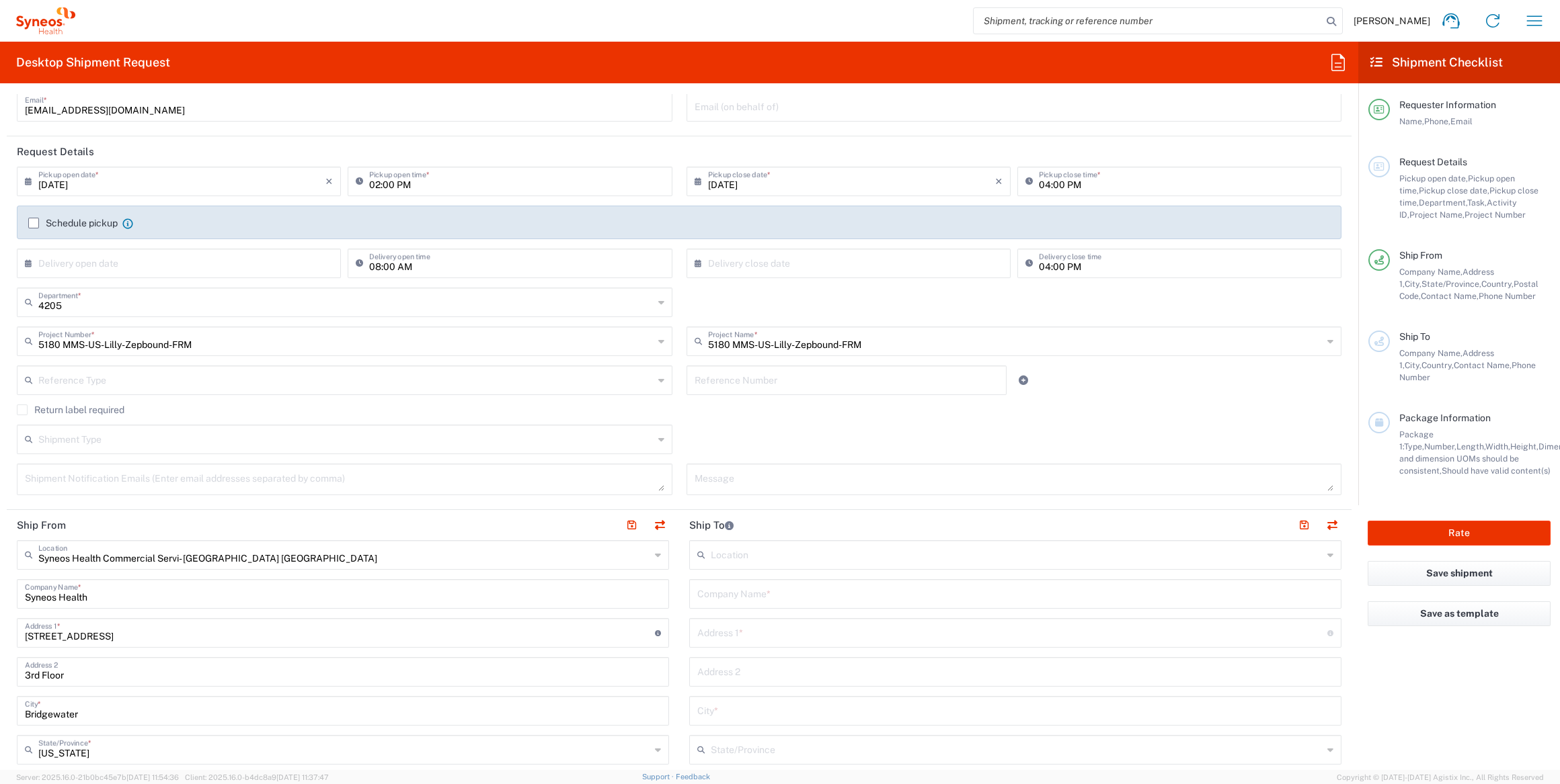
scroll to position [122, 0]
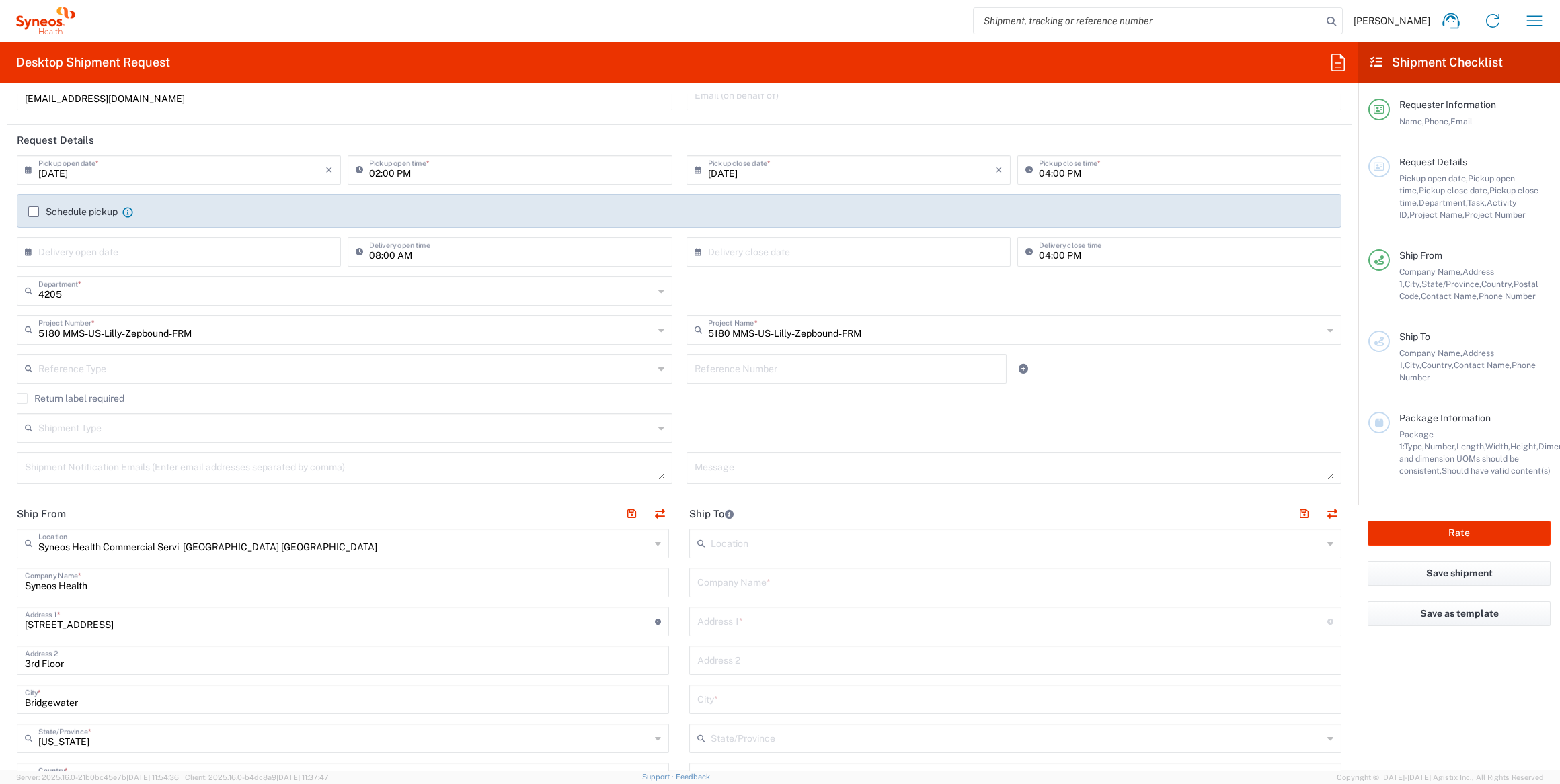
click at [241, 428] on input "text" at bounding box center [346, 427] width 615 height 24
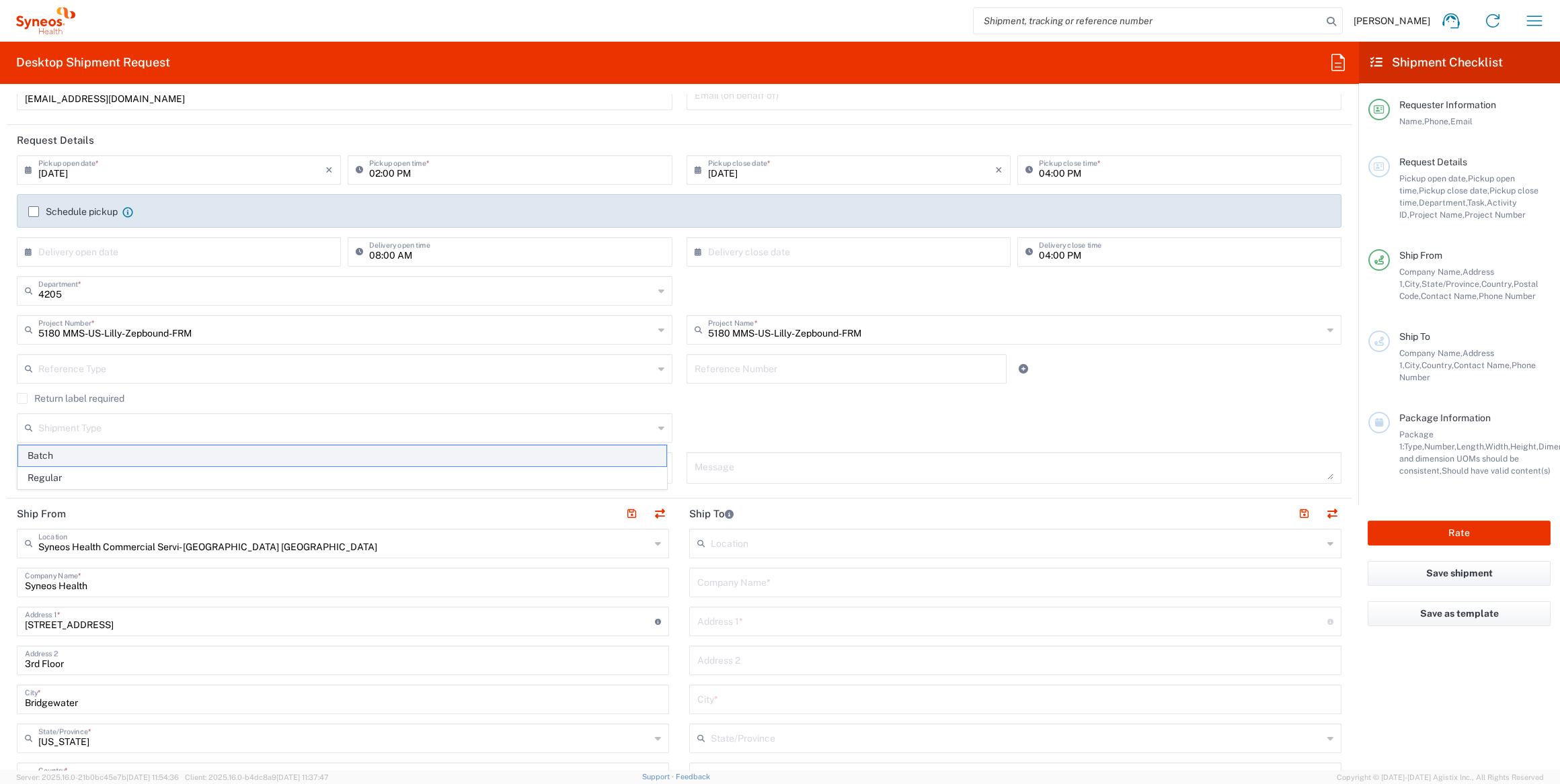
click at [59, 456] on span "Batch" at bounding box center [342, 456] width 649 height 21
type input "Batch"
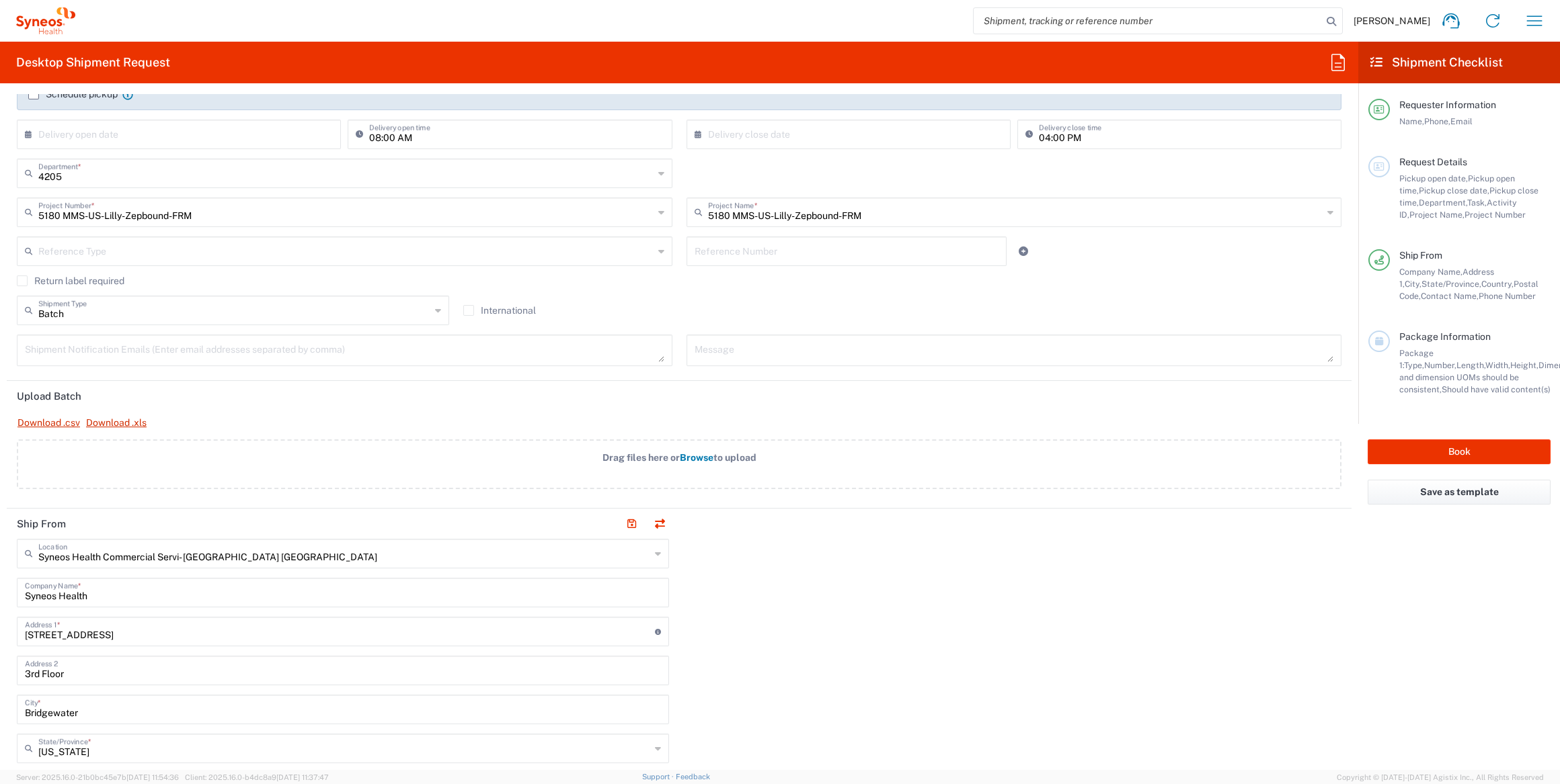
scroll to position [244, 0]
click at [121, 418] on link "Download .xls" at bounding box center [116, 418] width 62 height 24
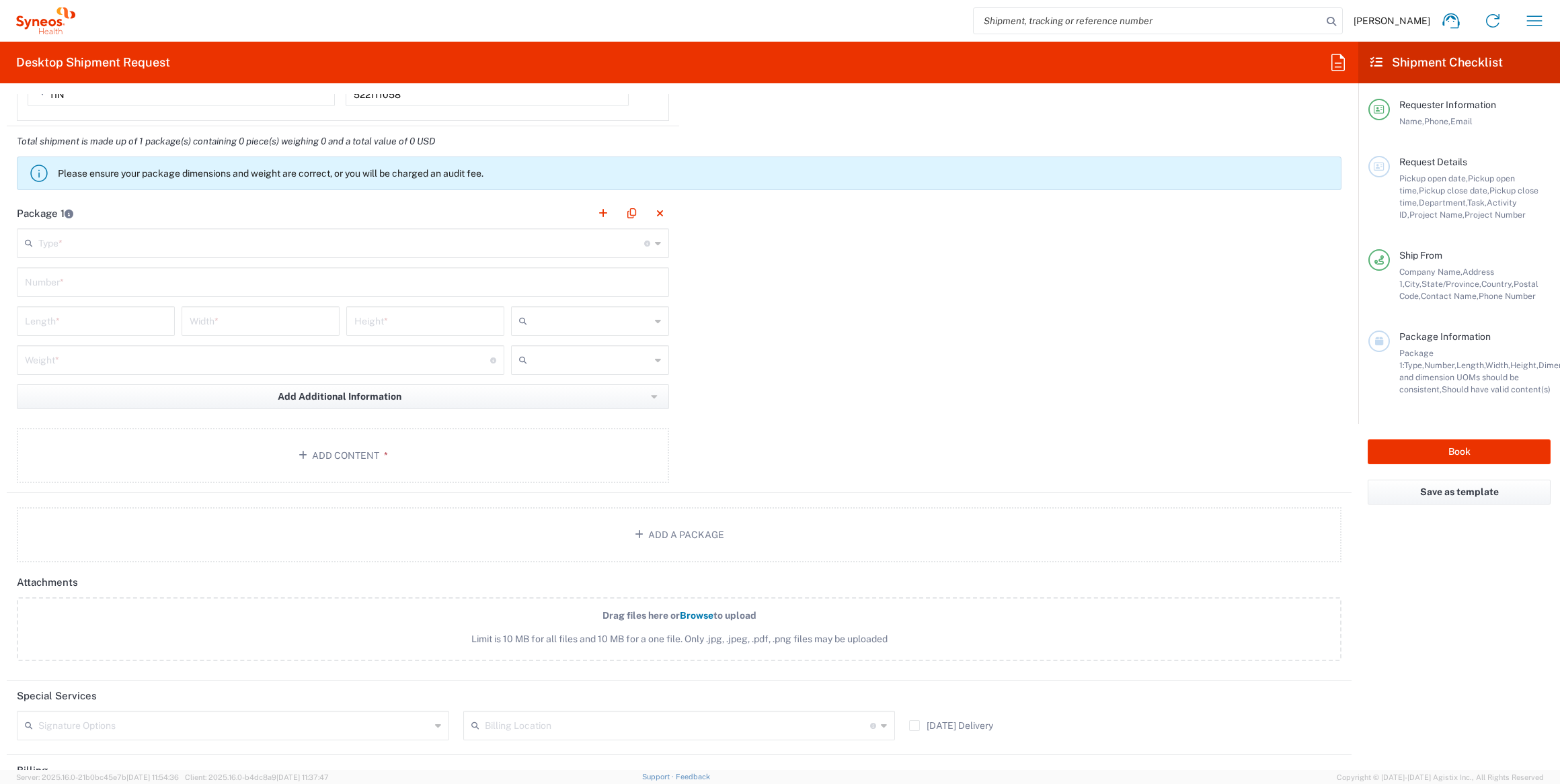
scroll to position [1400, 0]
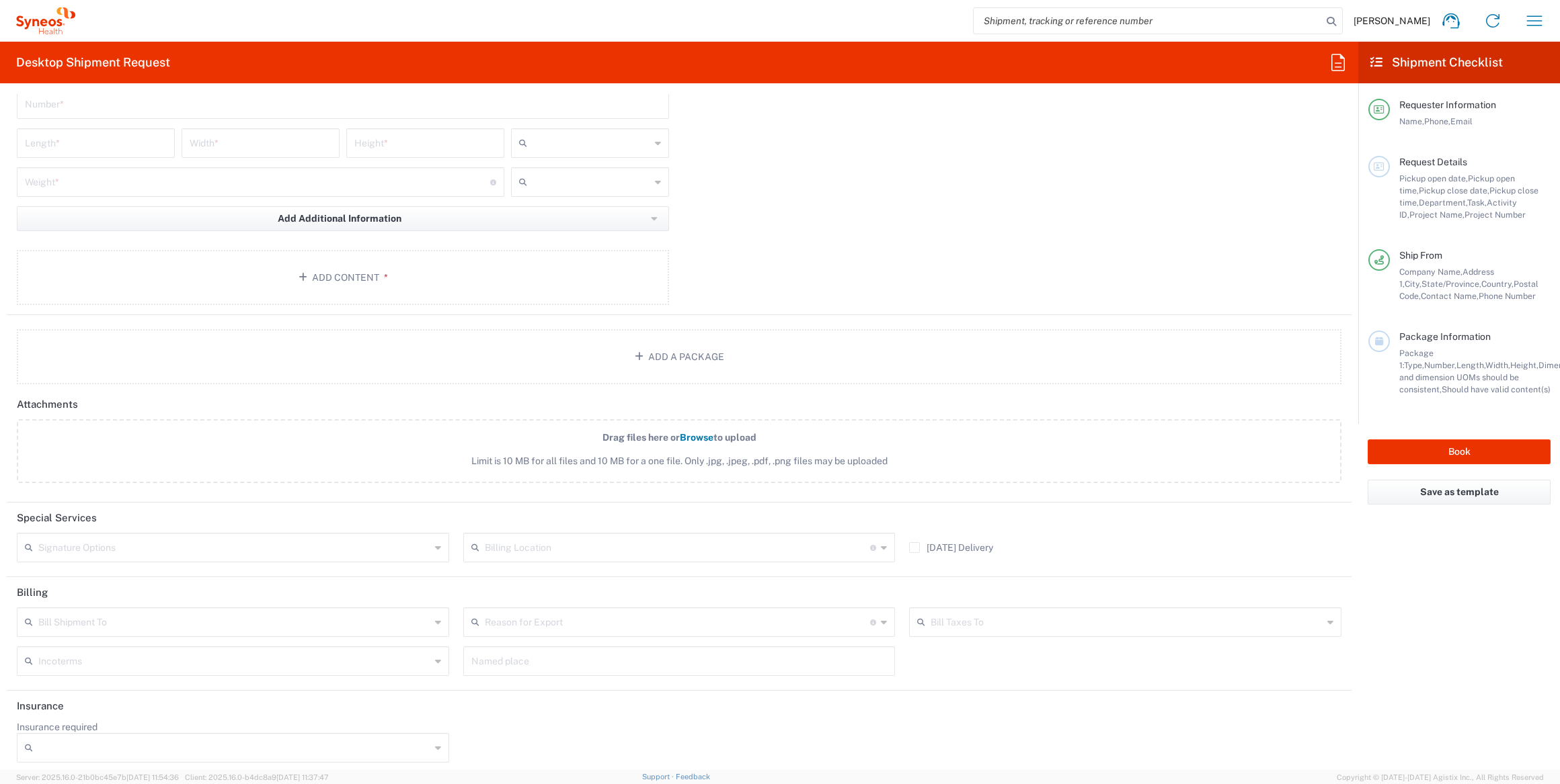
click at [277, 544] on input "text" at bounding box center [234, 547] width 392 height 24
click at [181, 577] on span "Adult Signature Required" at bounding box center [231, 570] width 426 height 21
type input "Adult Signature Required"
drag, startPoint x: 155, startPoint y: 547, endPoint x: 35, endPoint y: 555, distance: 120.3
click at [35, 555] on div "Adult Signature Required Signature Options" at bounding box center [233, 547] width 432 height 29
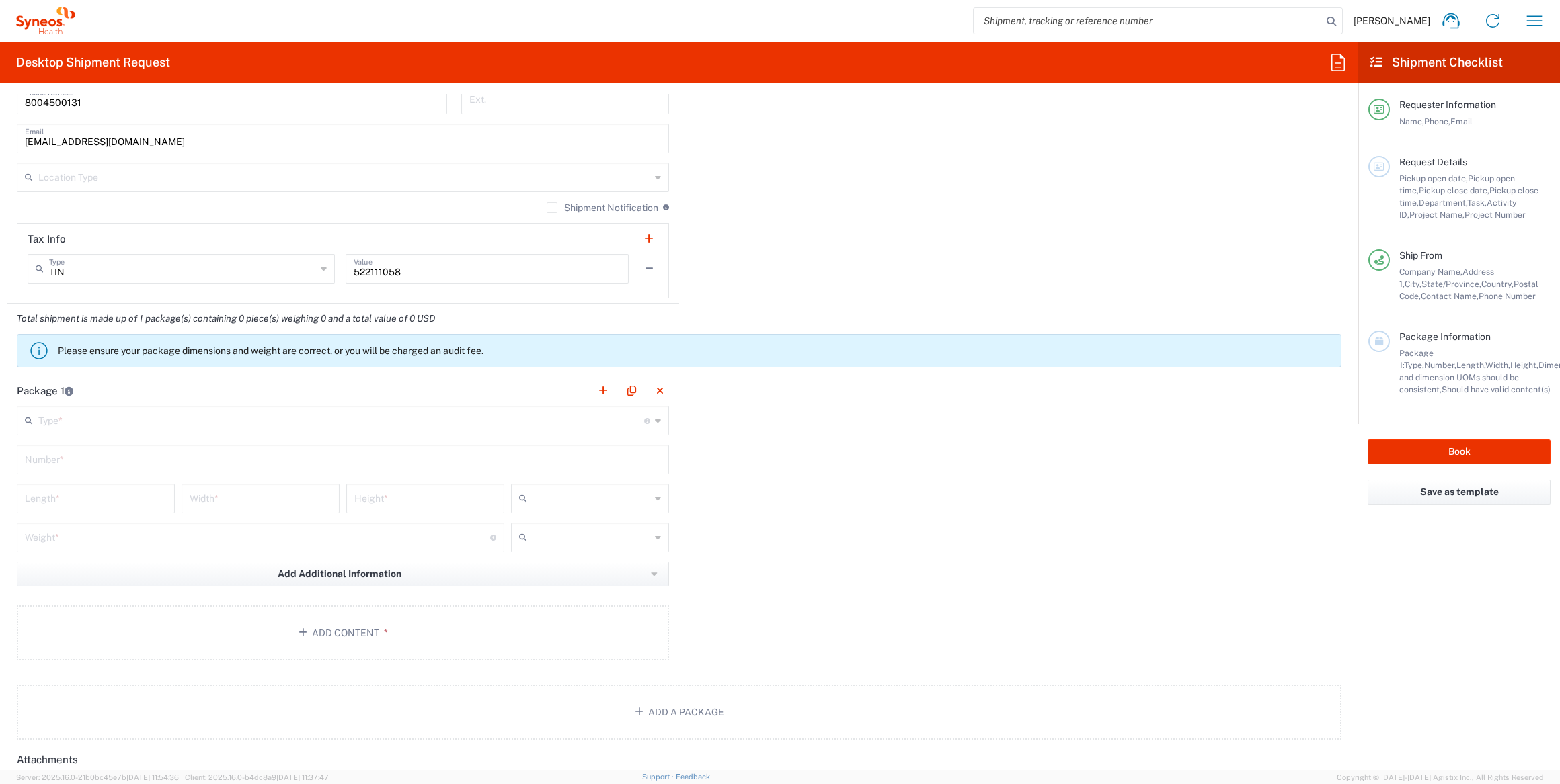
scroll to position [1100, 0]
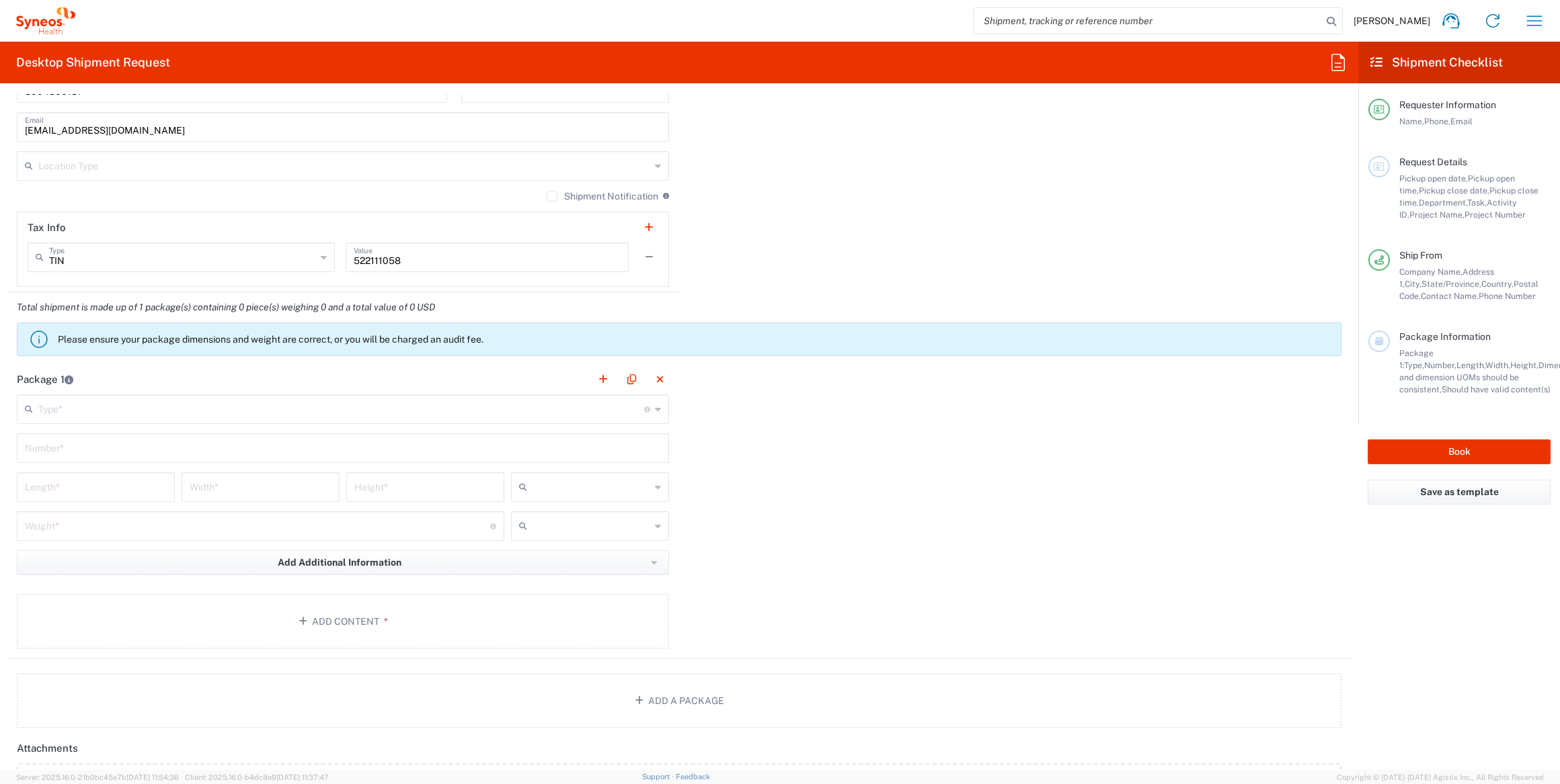
click at [159, 407] on input "text" at bounding box center [341, 408] width 606 height 24
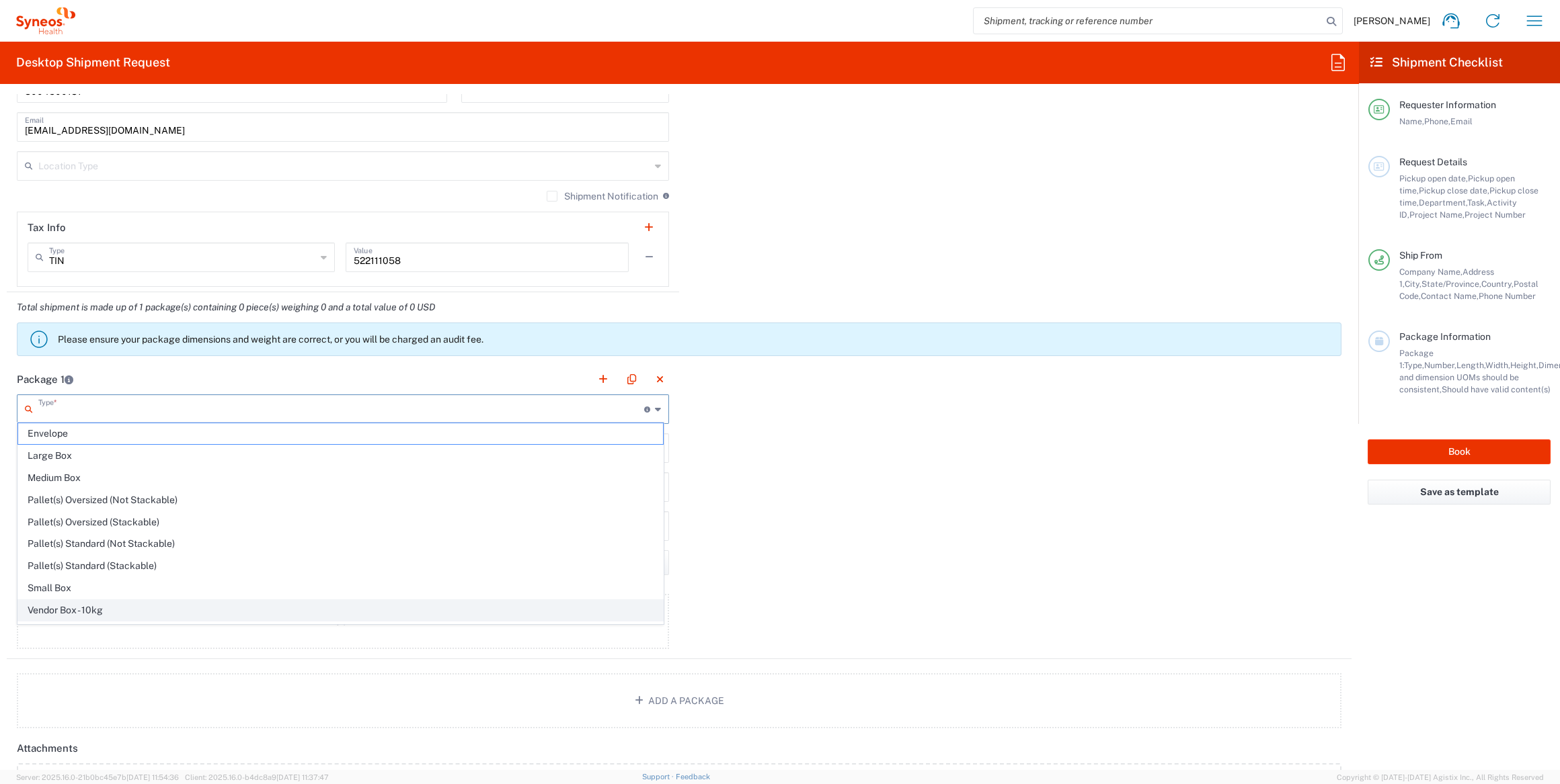
scroll to position [35, 0]
click at [85, 611] on span "Your Packaging" at bounding box center [340, 620] width 645 height 21
type input "Your Packaging"
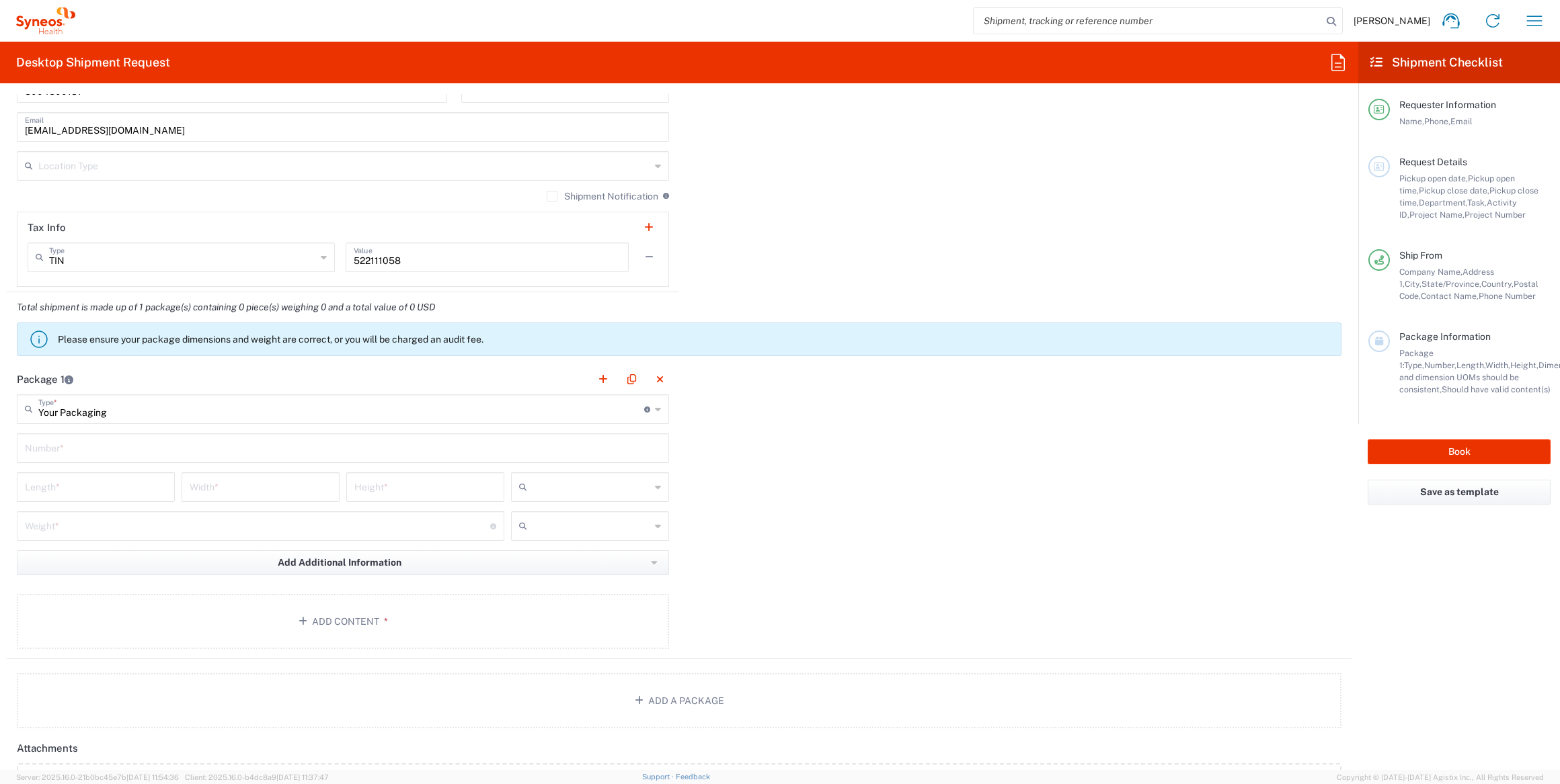
click at [99, 441] on input "text" at bounding box center [343, 446] width 636 height 24
type input "1"
click at [98, 485] on input "number" at bounding box center [96, 486] width 142 height 24
type input "12"
type input "11"
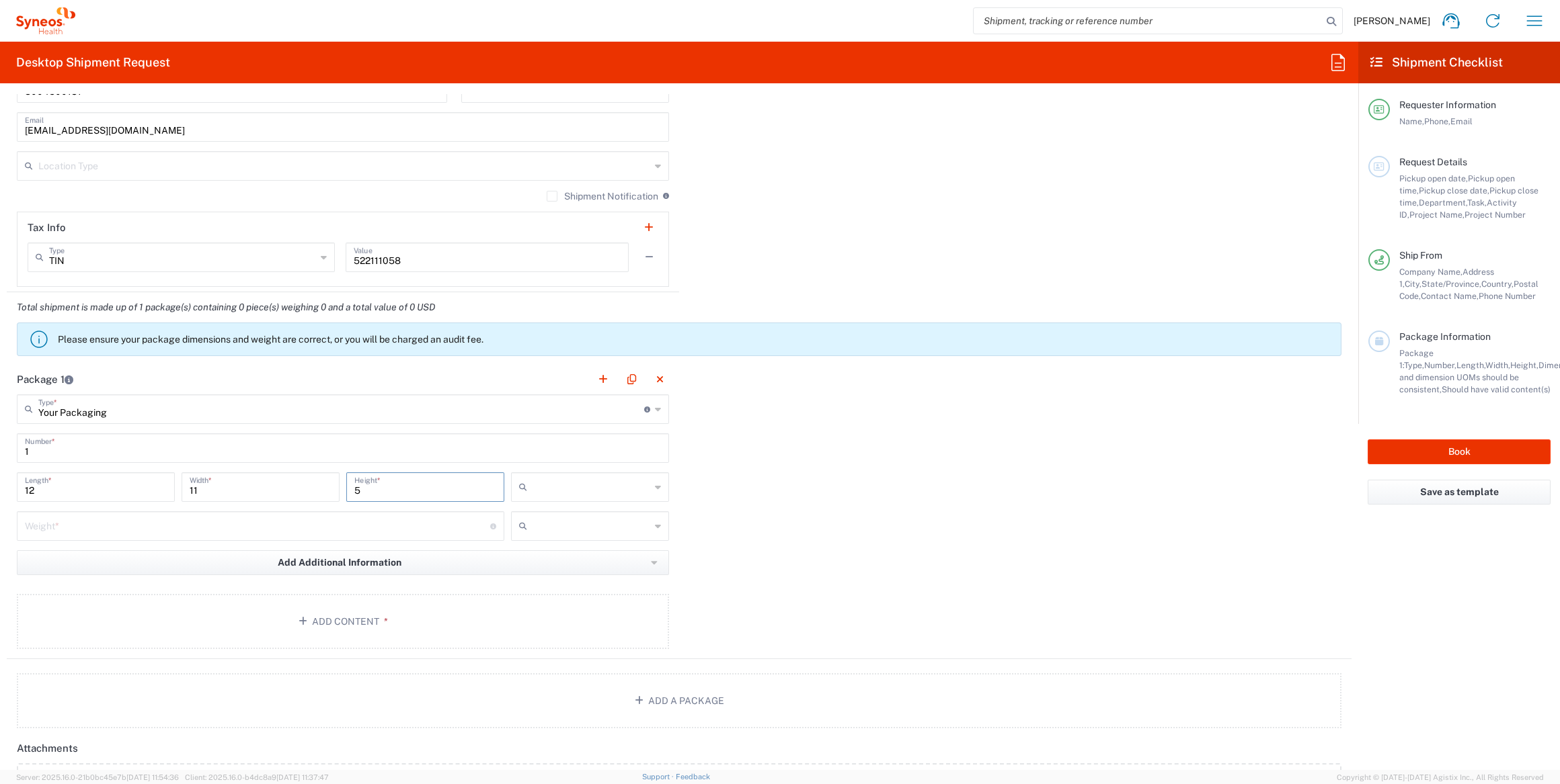
type input "5"
click at [540, 555] on span "in" at bounding box center [586, 556] width 154 height 21
type input "in"
click at [91, 525] on input "number" at bounding box center [258, 525] width 465 height 24
type input "10"
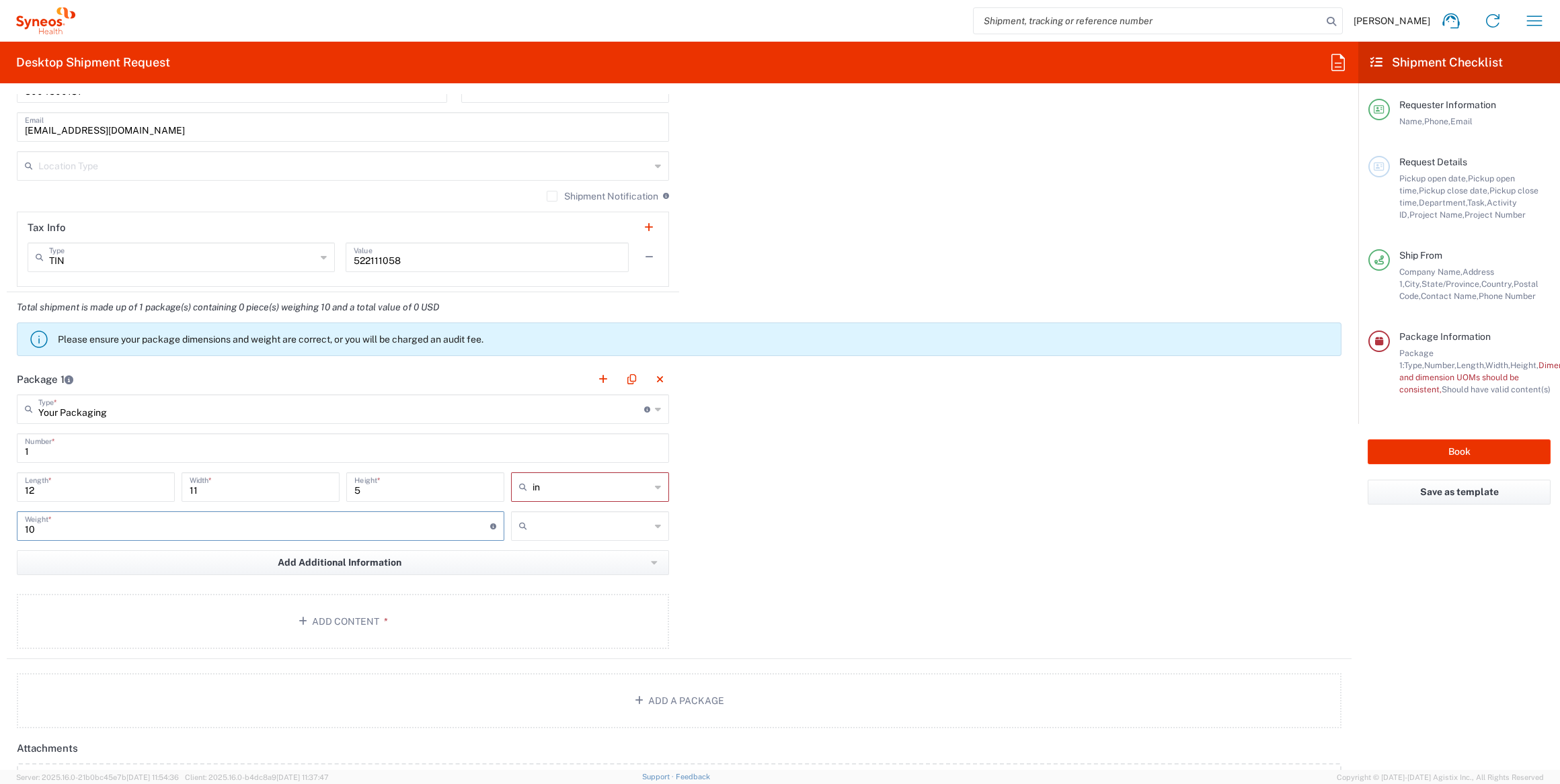
click at [548, 516] on input "text" at bounding box center [591, 526] width 118 height 21
click at [534, 568] on span "lbs" at bounding box center [586, 573] width 154 height 21
type input "lbs"
click at [442, 606] on button "Add Content *" at bounding box center [343, 621] width 653 height 55
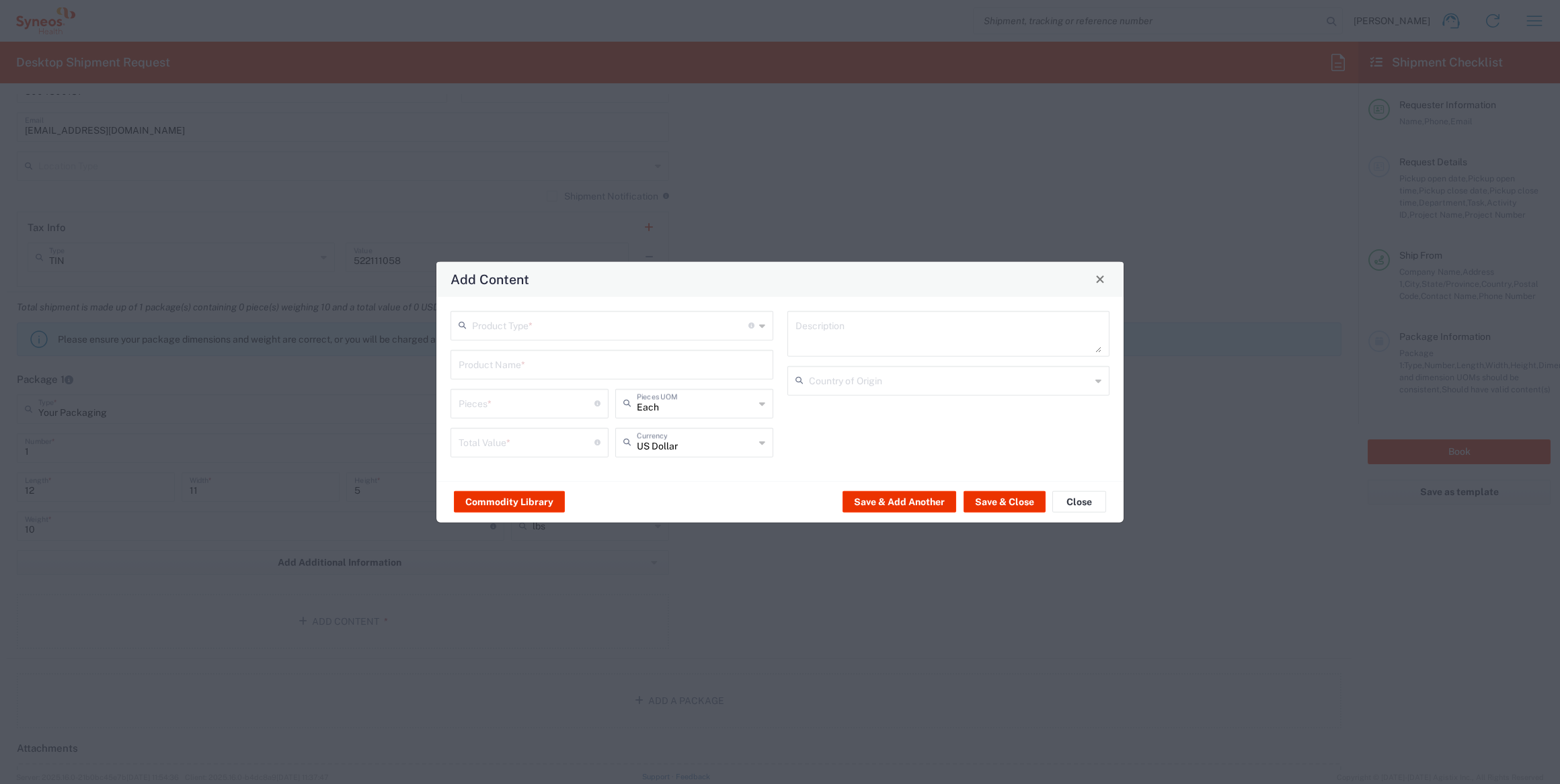
click at [569, 324] on input "text" at bounding box center [610, 324] width 277 height 24
click at [523, 378] on span "General Commodity" at bounding box center [611, 377] width 320 height 21
type input "General Commodity"
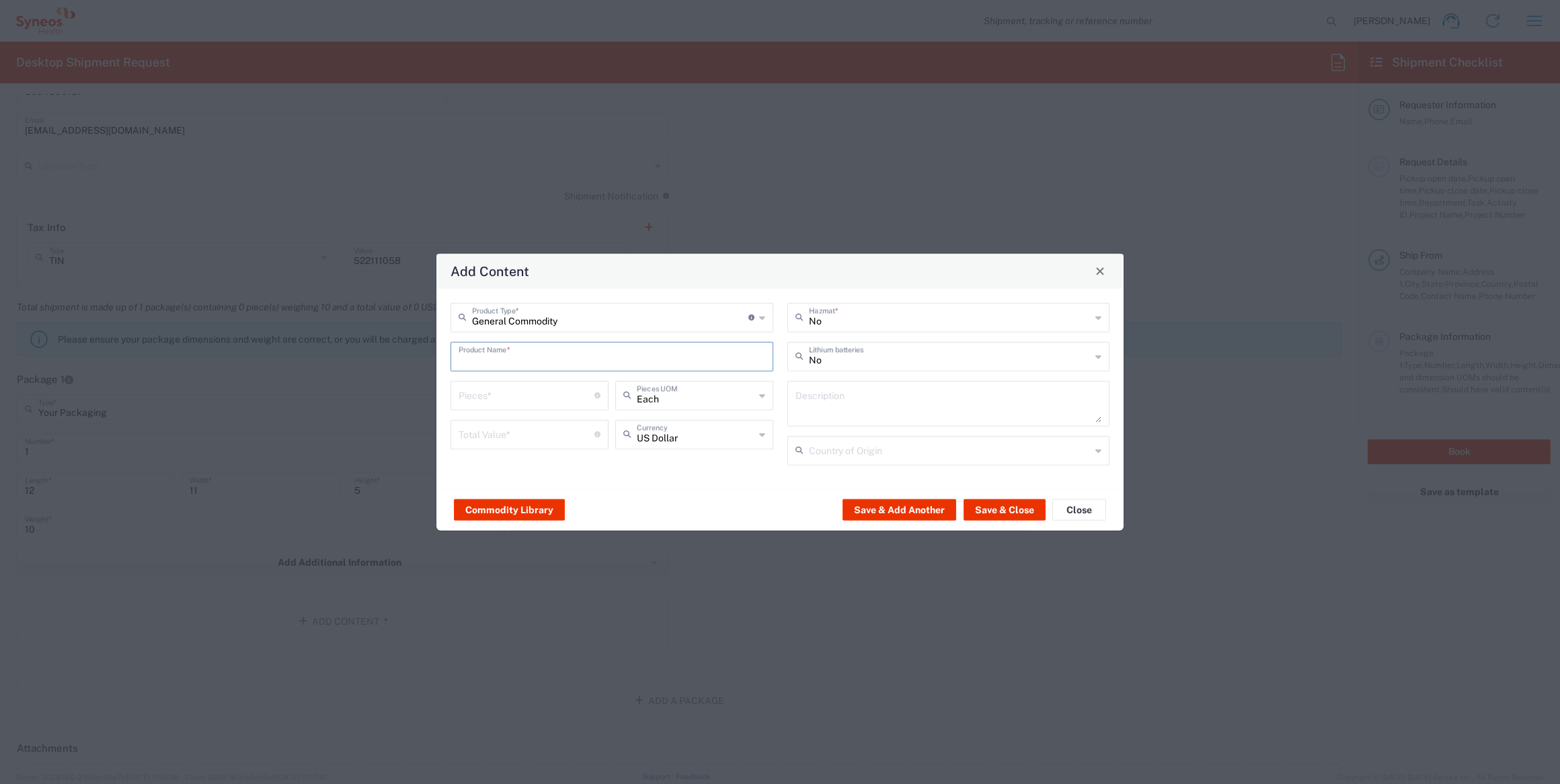
click at [515, 358] on input "text" at bounding box center [612, 355] width 307 height 24
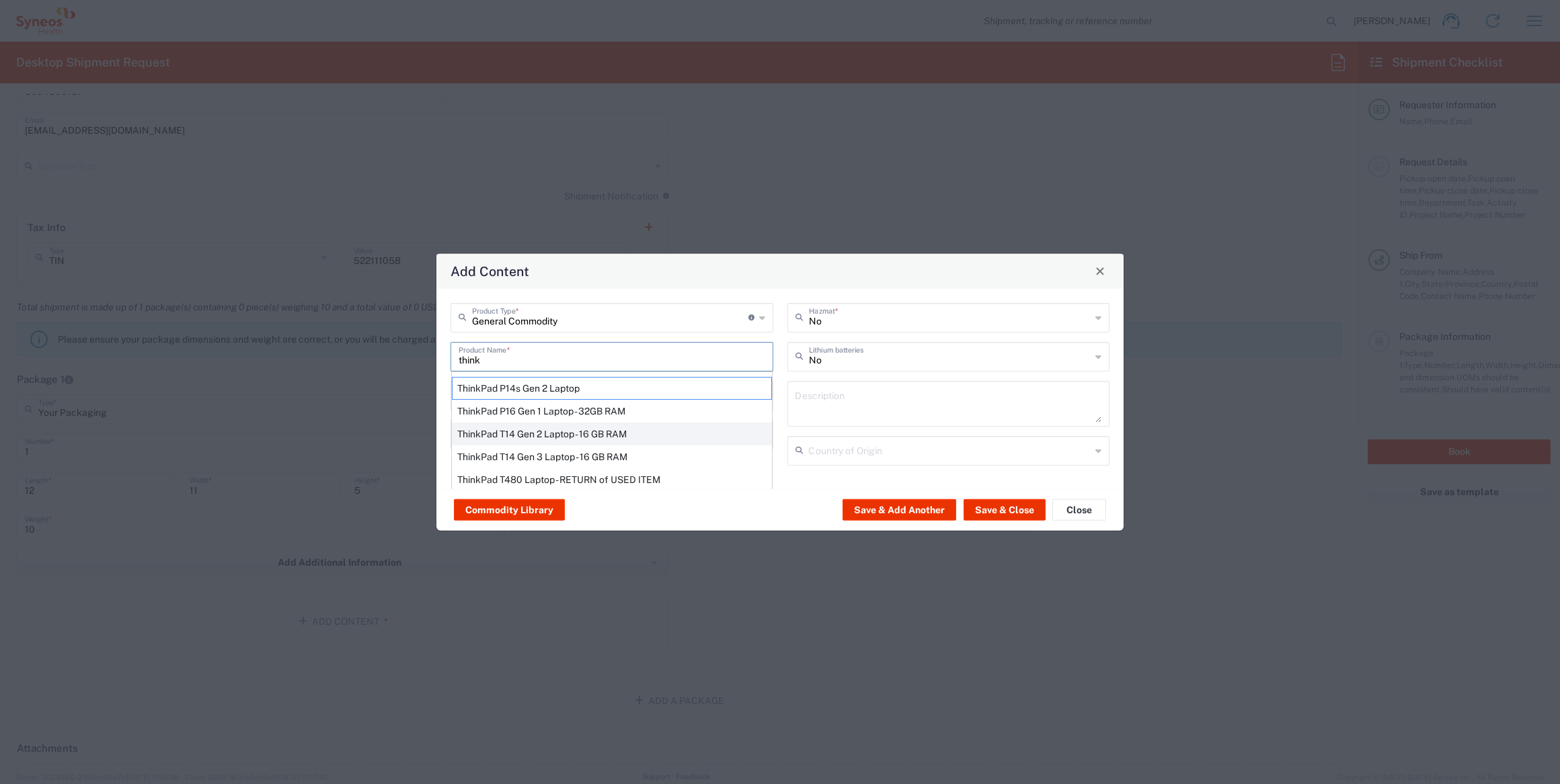
click at [597, 434] on div "ThinkPad T14 Gen 2 Laptop - 16 GB RAM" at bounding box center [611, 433] width 320 height 23
type input "ThinkPad T14 Gen 2 Laptop - 16 GB RAM"
type input "1"
type textarea "Intel Core i7-1156G7 vProÂ® Processor - 14"- 16 GB RAM - 512 GB SSD"
type input "[GEOGRAPHIC_DATA]"
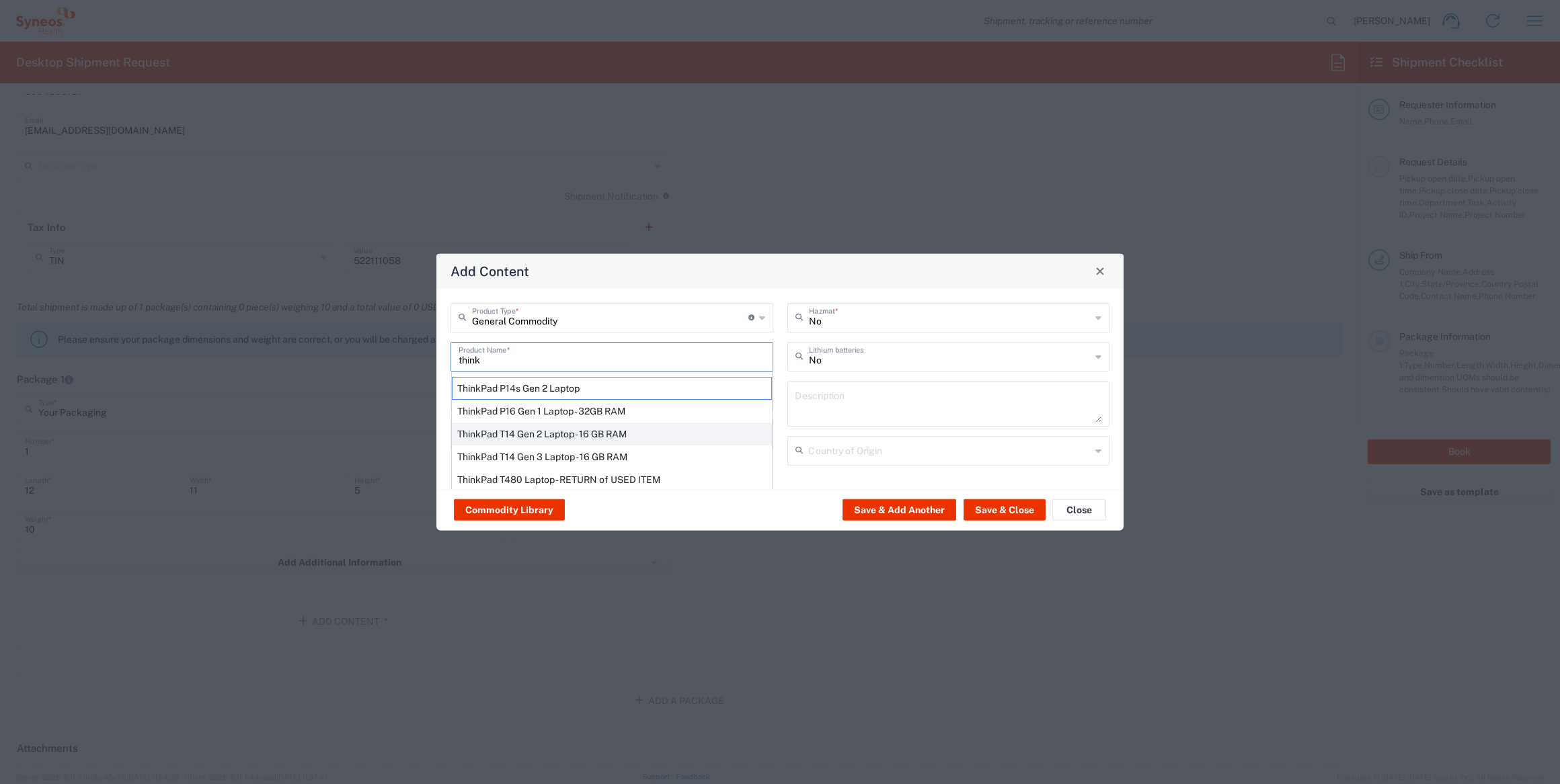
type input "Yes"
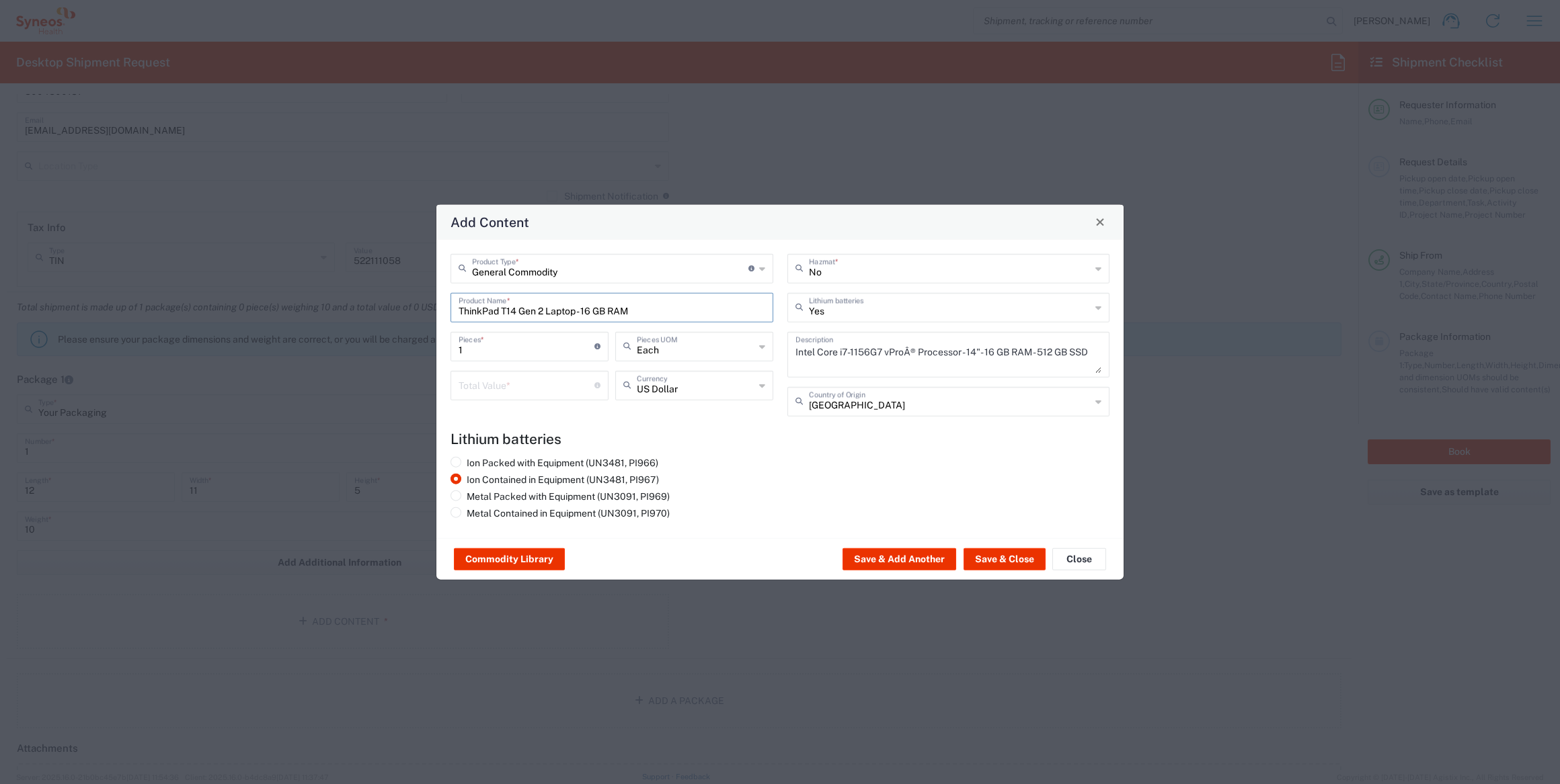
click at [509, 385] on input "number" at bounding box center [527, 384] width 136 height 24
type input "1000"
click at [904, 564] on button "Save & Add Another" at bounding box center [899, 559] width 114 height 21
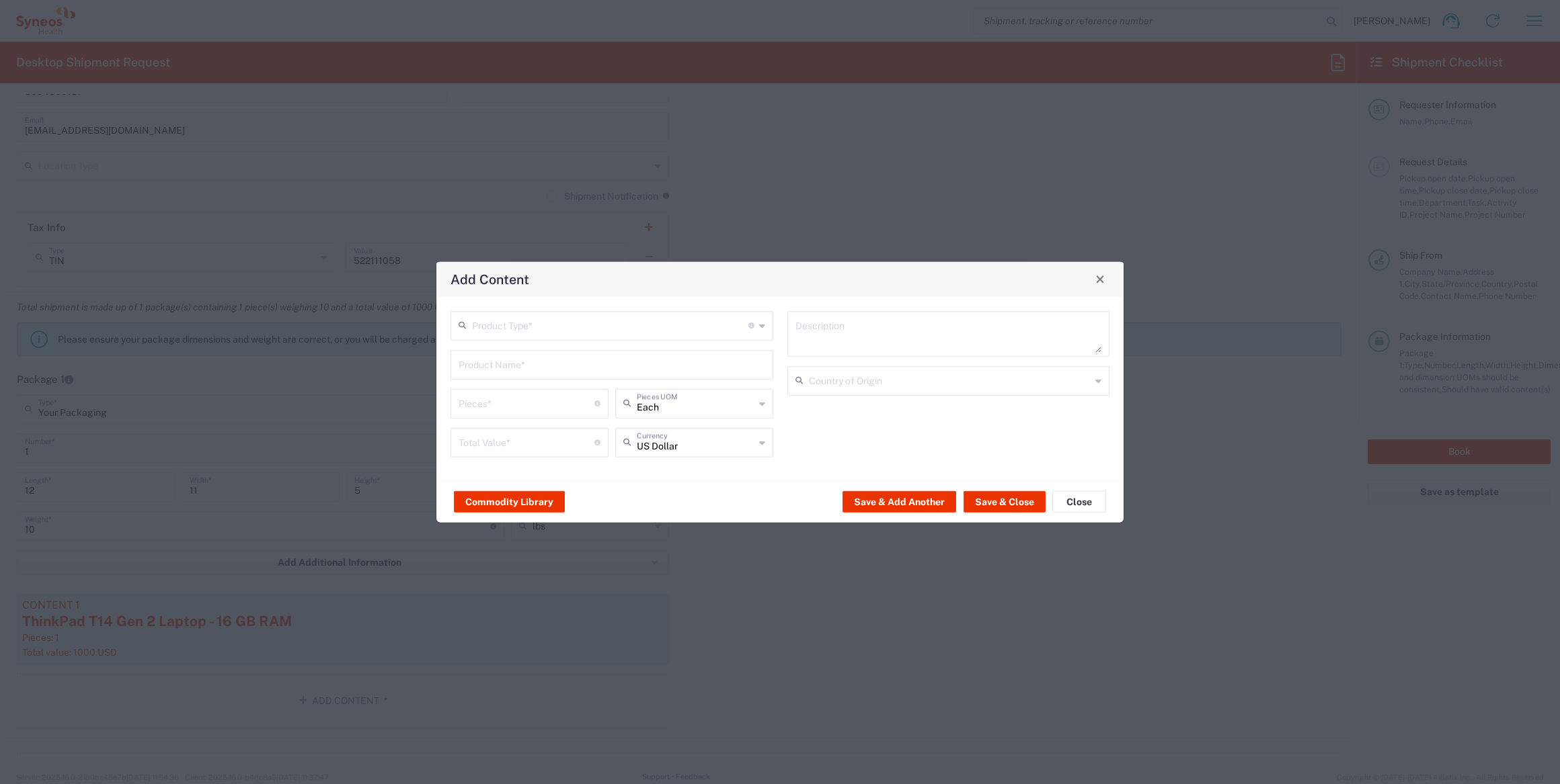
click at [539, 331] on input "text" at bounding box center [610, 324] width 277 height 24
click at [535, 367] on span "General Commodity" at bounding box center [611, 377] width 320 height 21
type input "General Commodity"
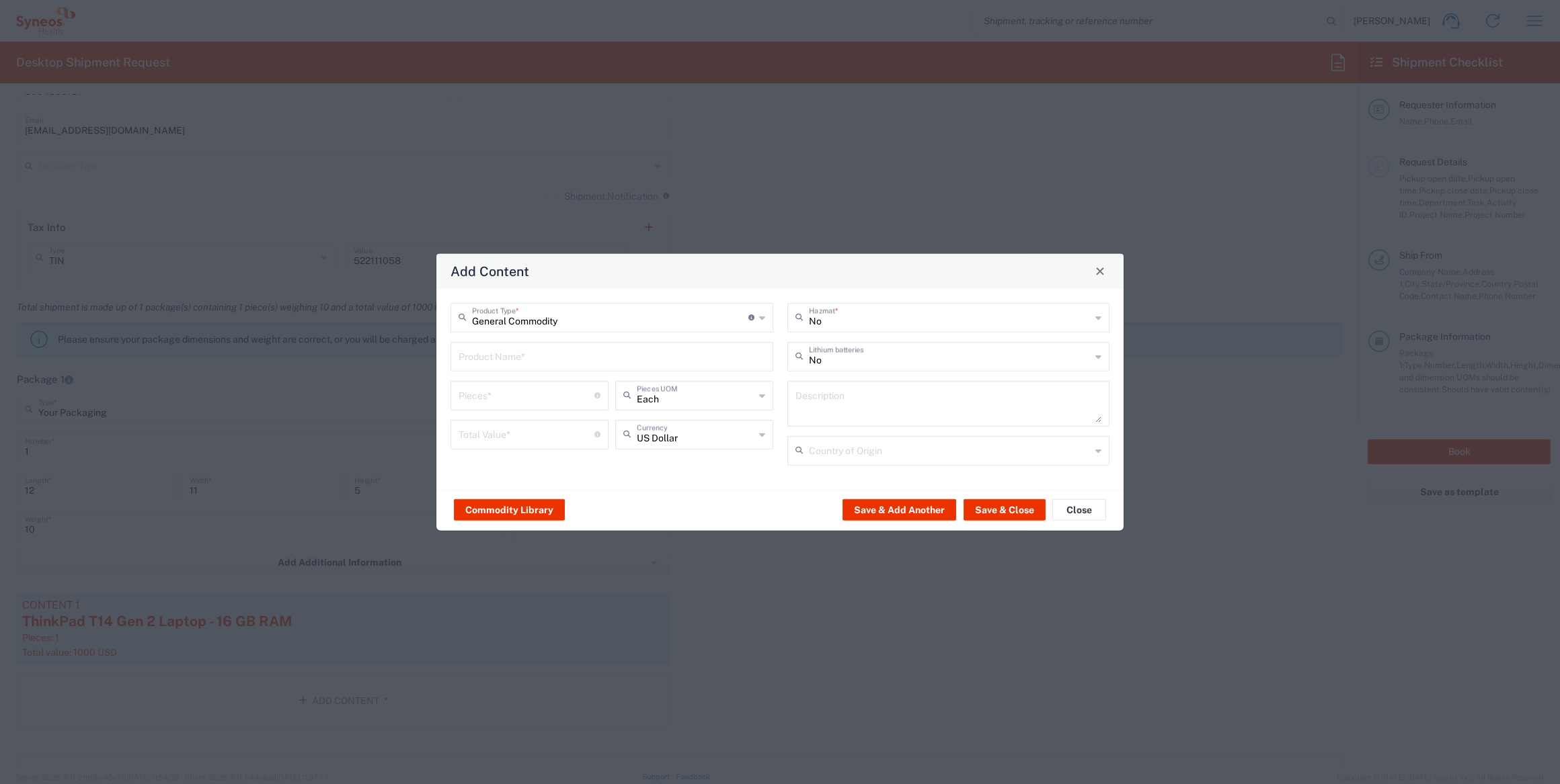
click at [531, 364] on input "text" at bounding box center [612, 355] width 307 height 24
click at [510, 454] on div "iPad Standard 10.2"" at bounding box center [611, 456] width 320 height 23
type input "iPad Standard 10.2""
type input "1"
type textarea "iPad Standard 10.2""
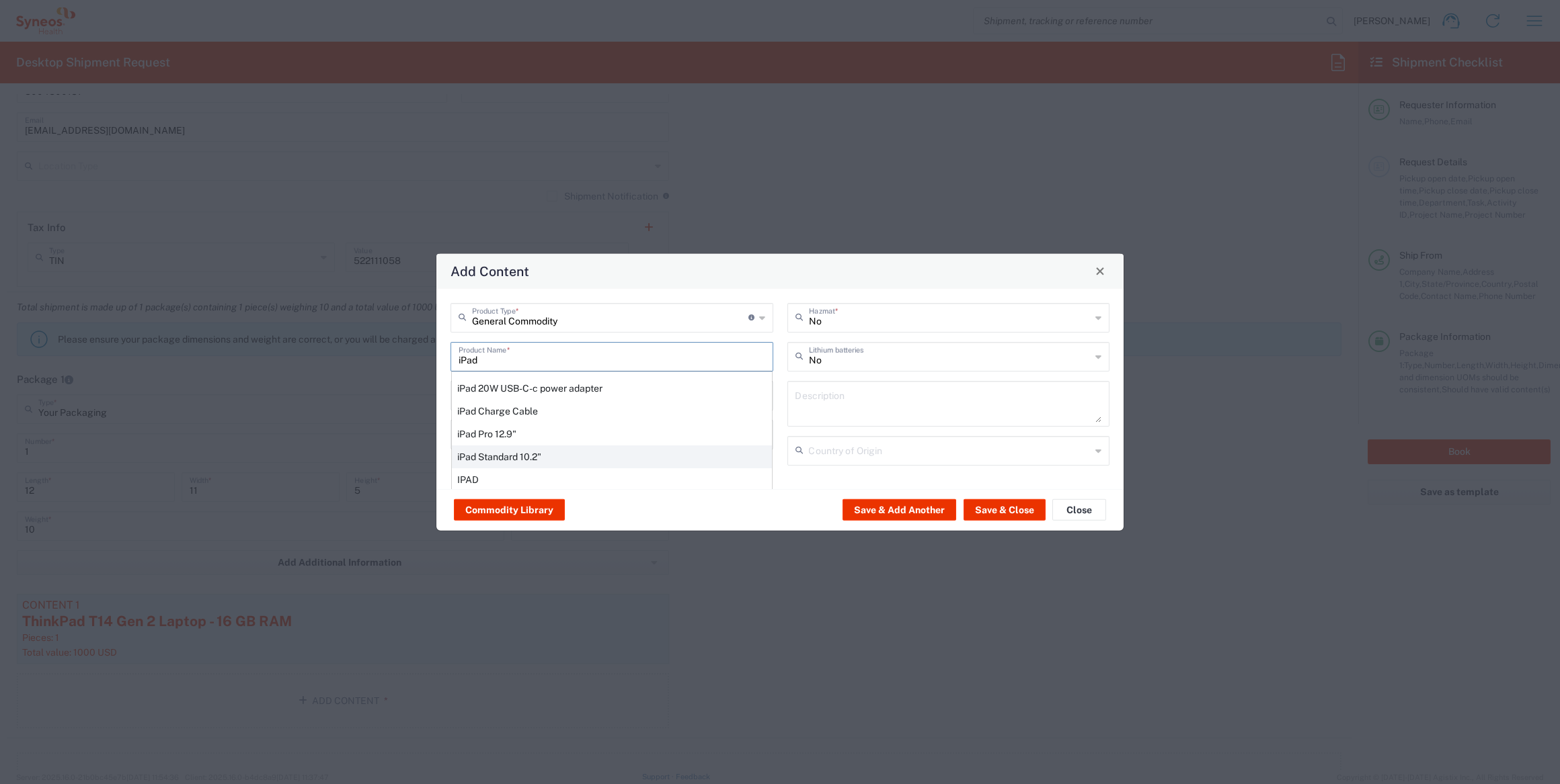
type input "[GEOGRAPHIC_DATA]"
type input "Yes"
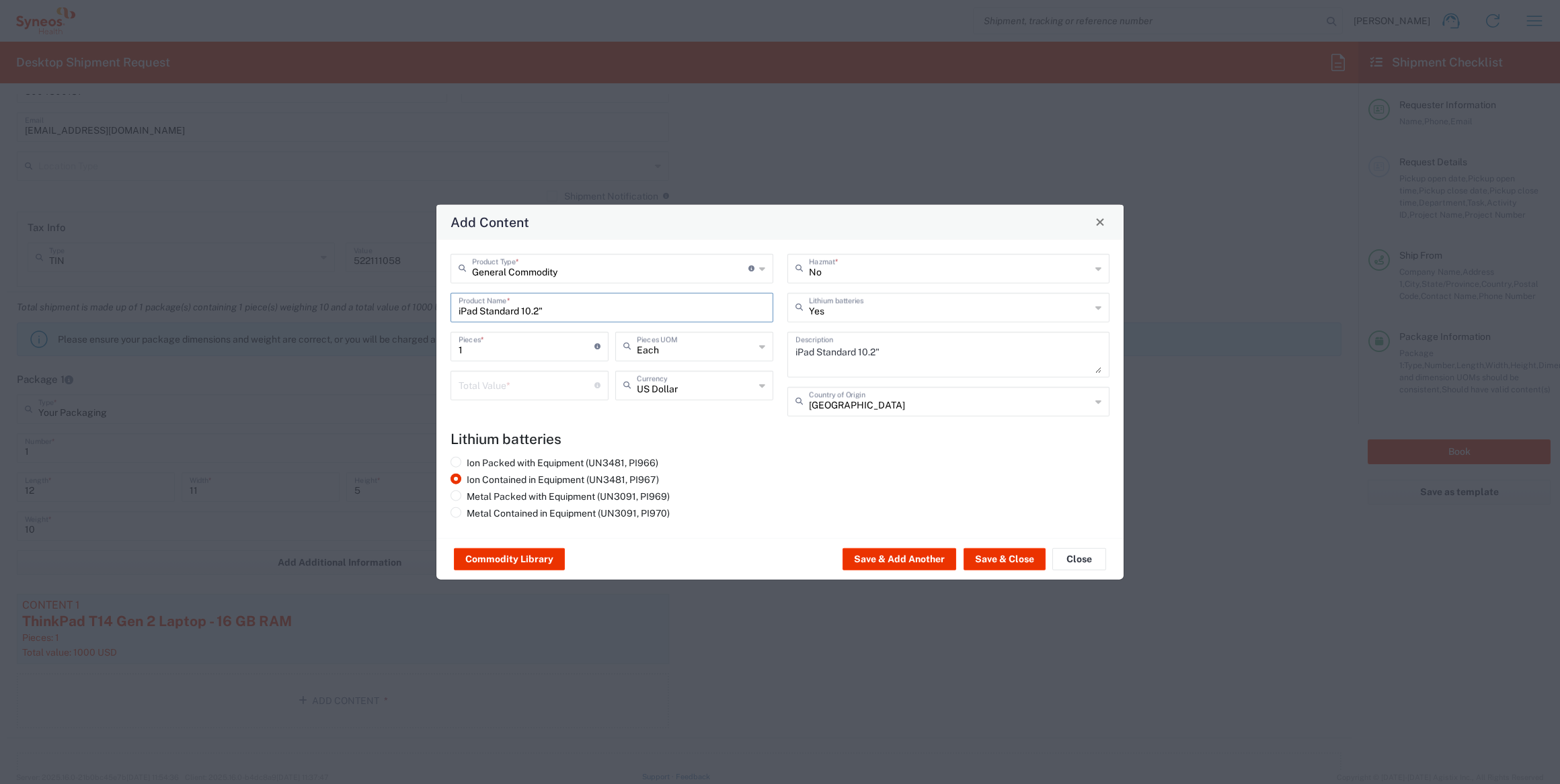
click at [527, 381] on input "number" at bounding box center [527, 384] width 136 height 24
type input "500"
click at [1009, 555] on button "Save & Close" at bounding box center [1004, 559] width 82 height 21
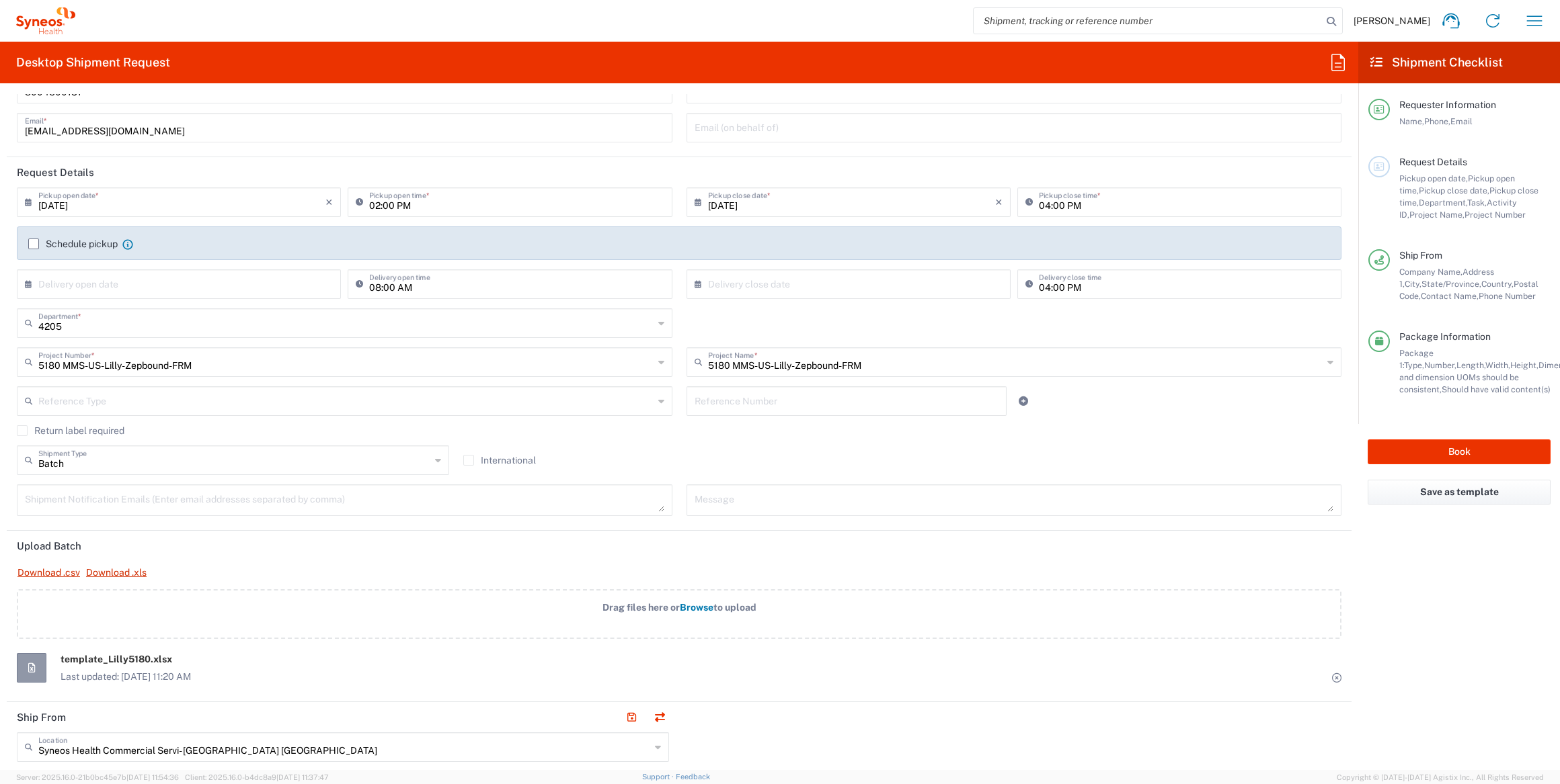
scroll to position [0, 0]
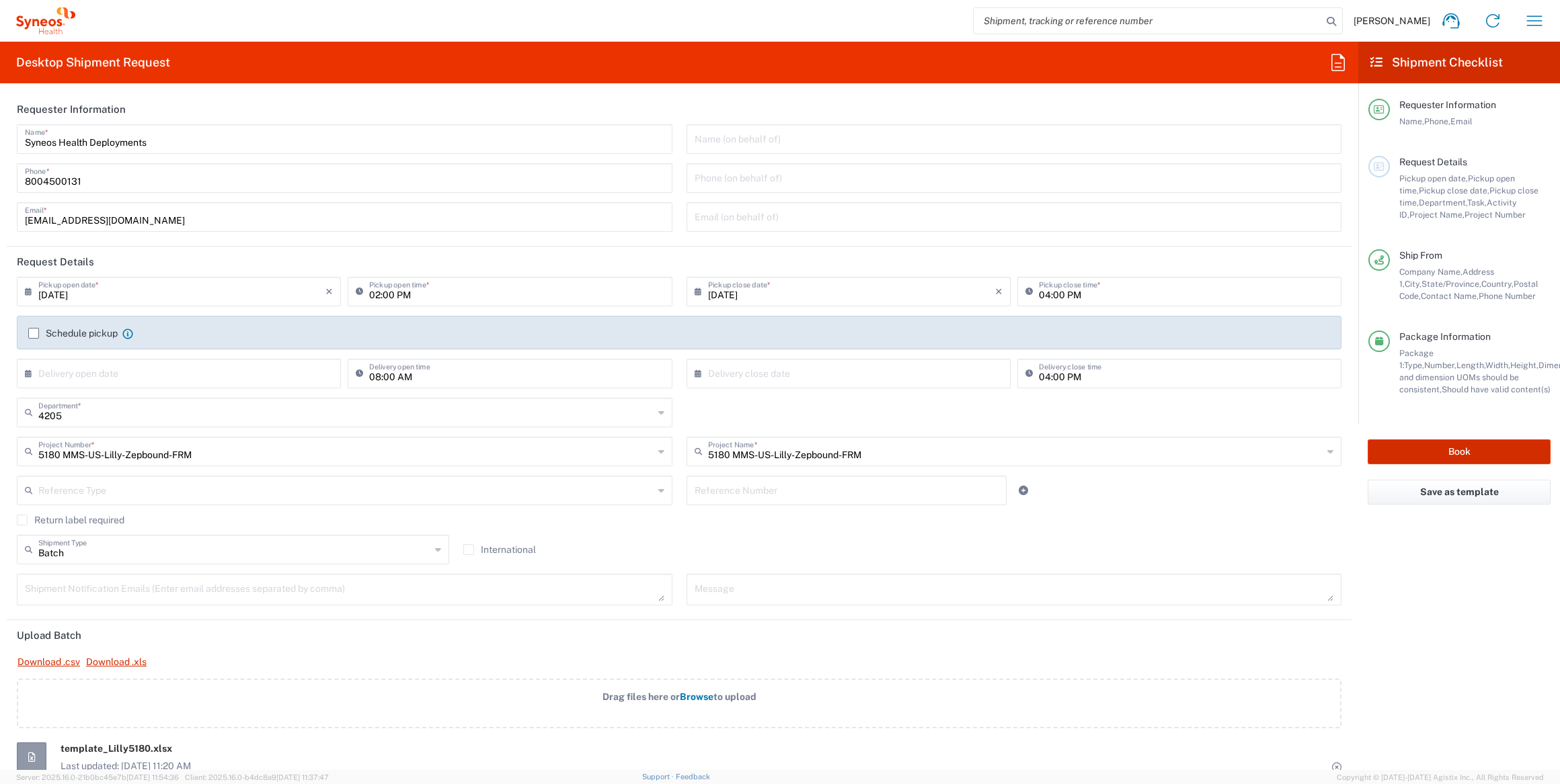
click at [1454, 448] on button "Book" at bounding box center [1459, 451] width 183 height 25
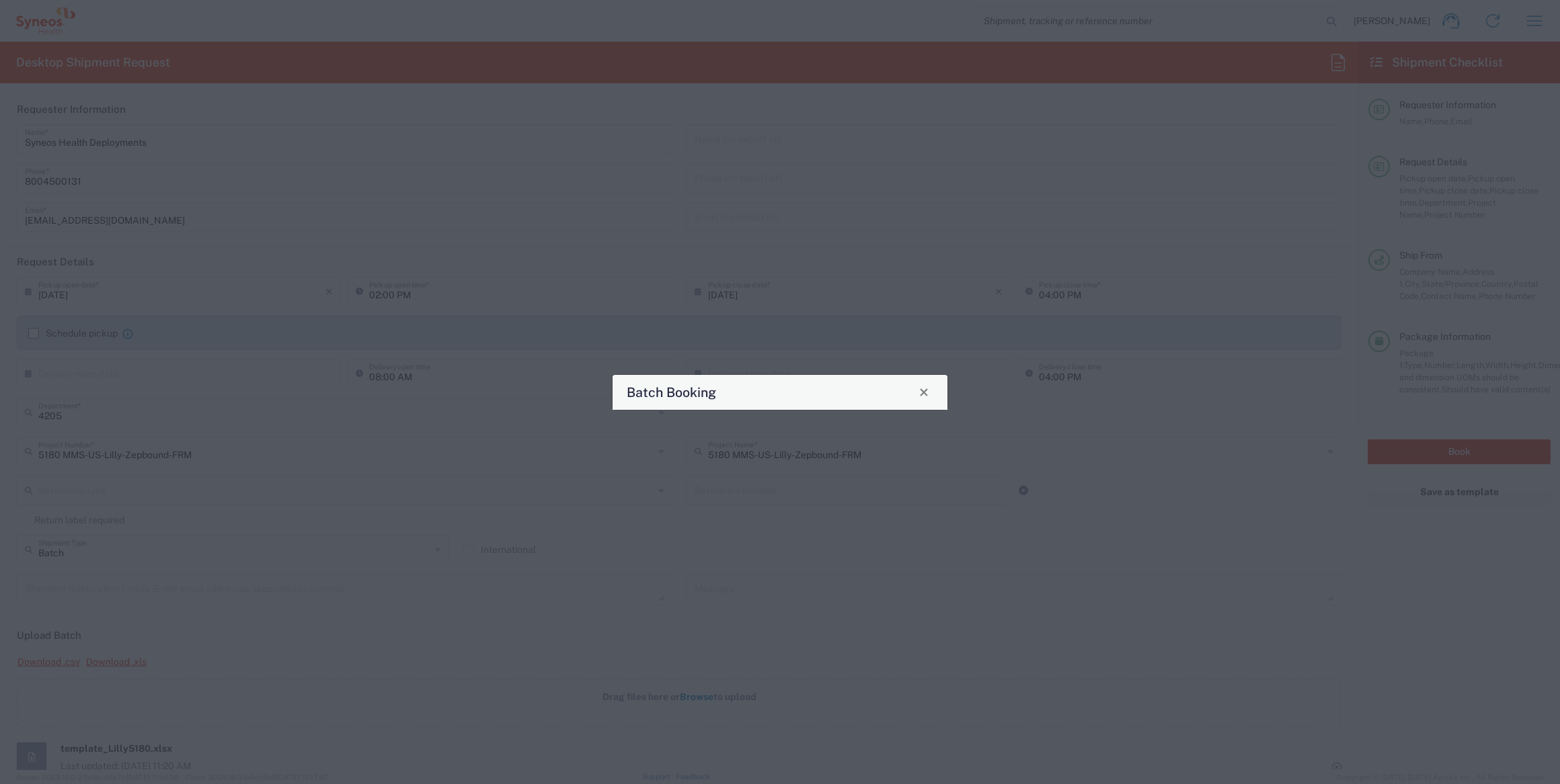
type input "5180 MMS-US-Lilly-Zepbound-FRM"
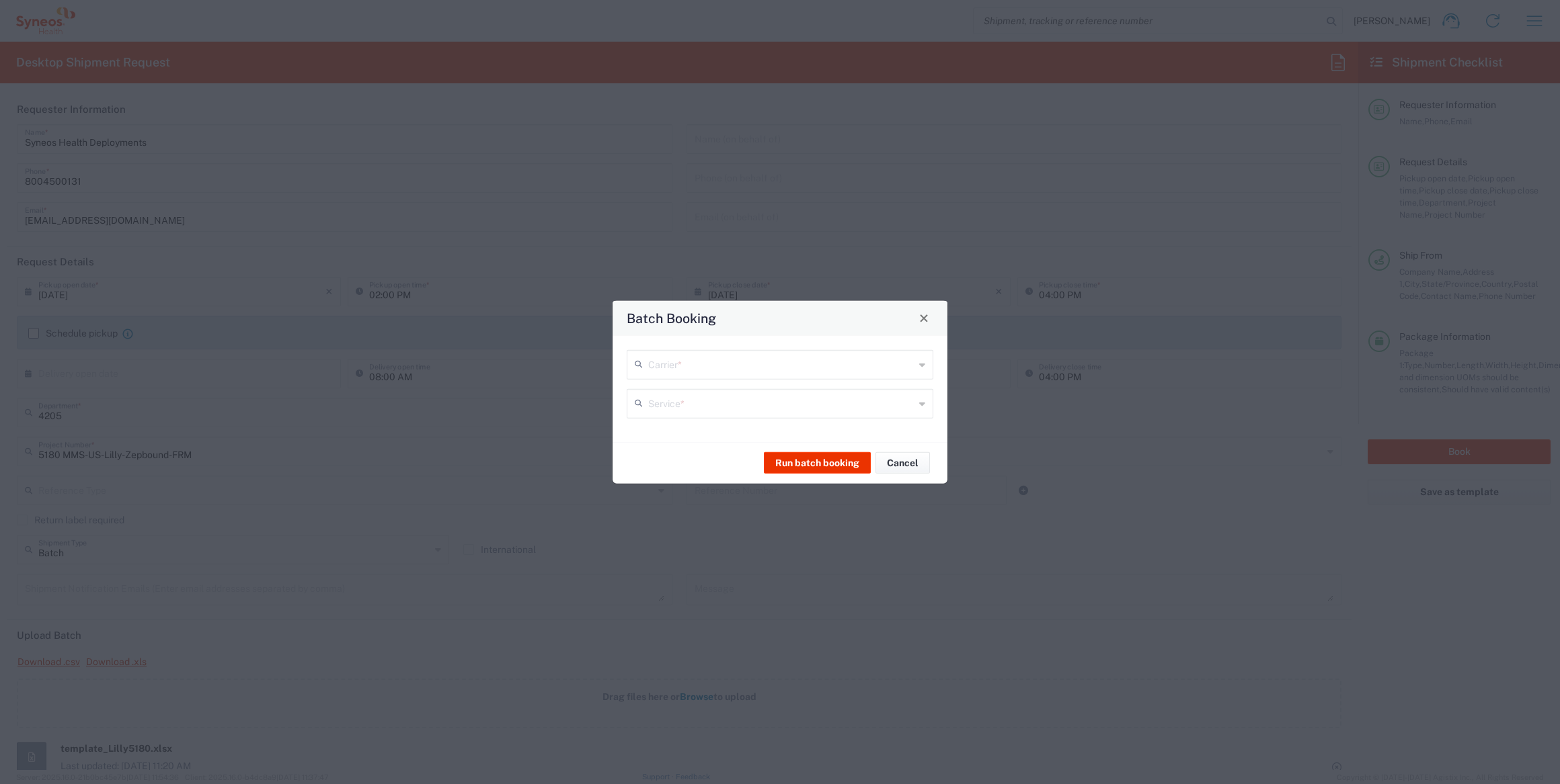
click at [920, 368] on icon at bounding box center [922, 364] width 6 height 21
click at [647, 438] on span "UPS" at bounding box center [780, 438] width 304 height 21
type input "UPS"
click at [920, 402] on icon at bounding box center [922, 403] width 6 height 21
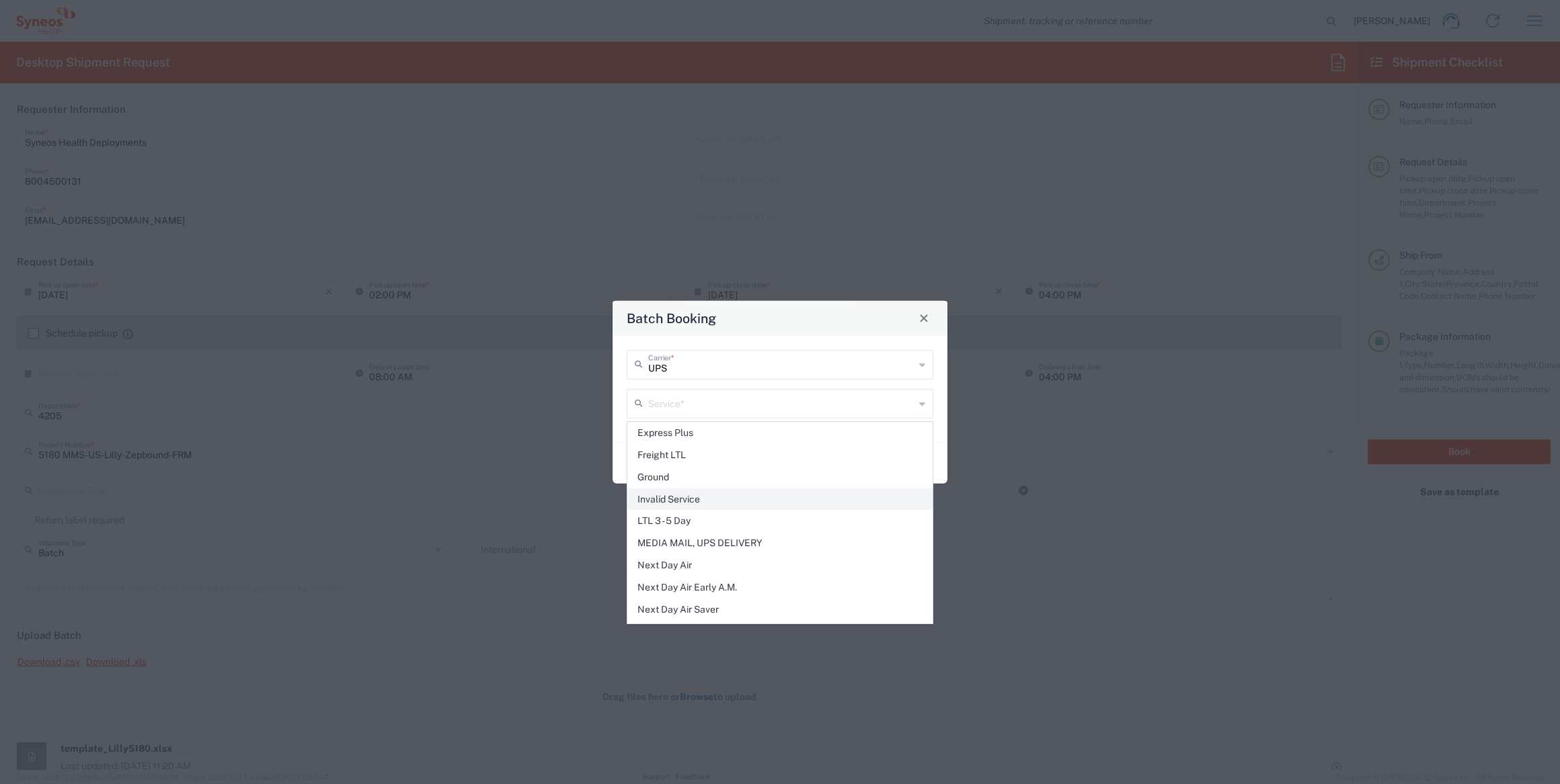
scroll to position [305, 0]
click at [675, 536] on span "Next Day Air" at bounding box center [780, 547] width 304 height 21
type input "Next Day Air"
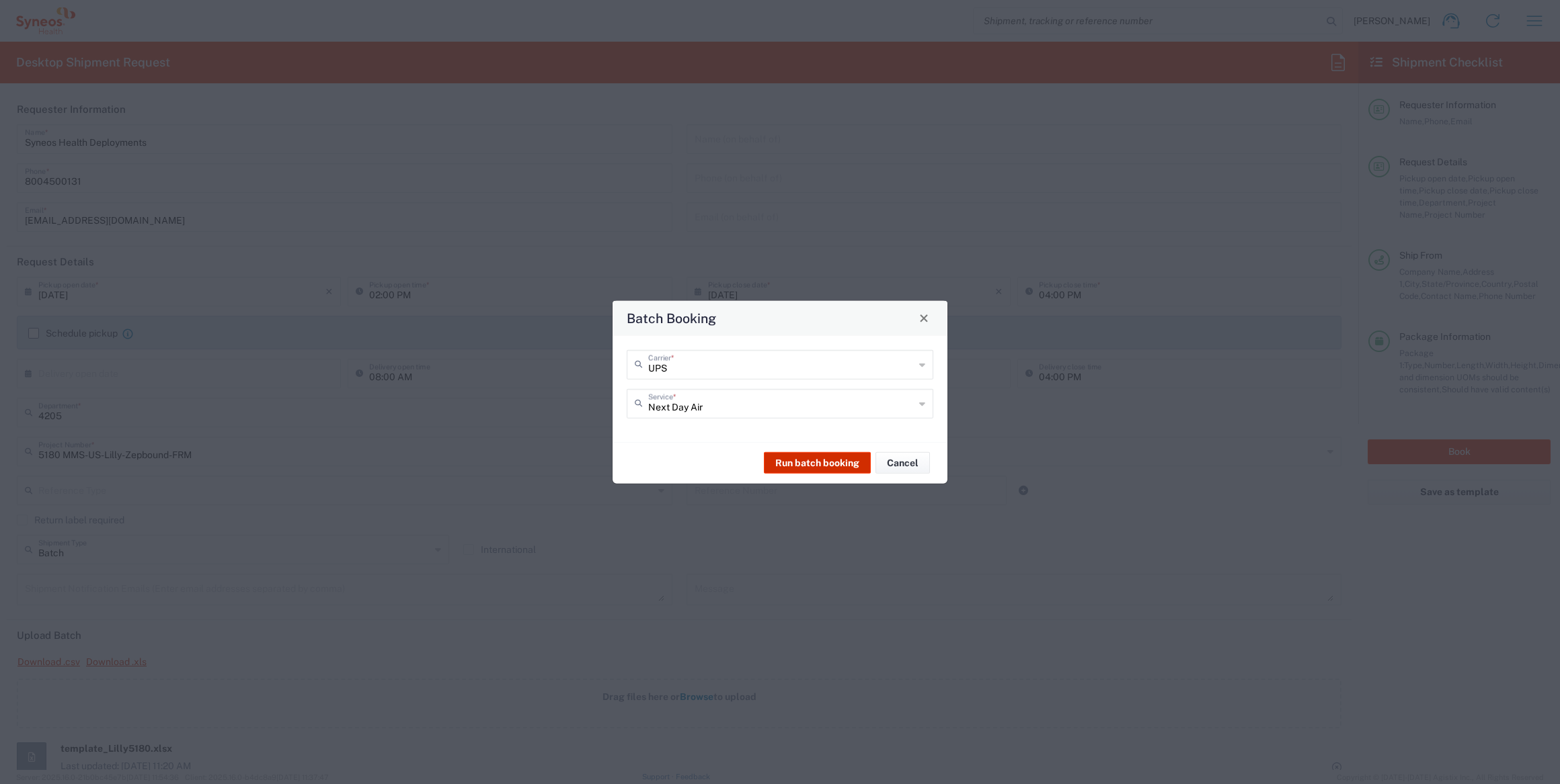
click at [812, 464] on button "Run batch booking" at bounding box center [817, 463] width 107 height 21
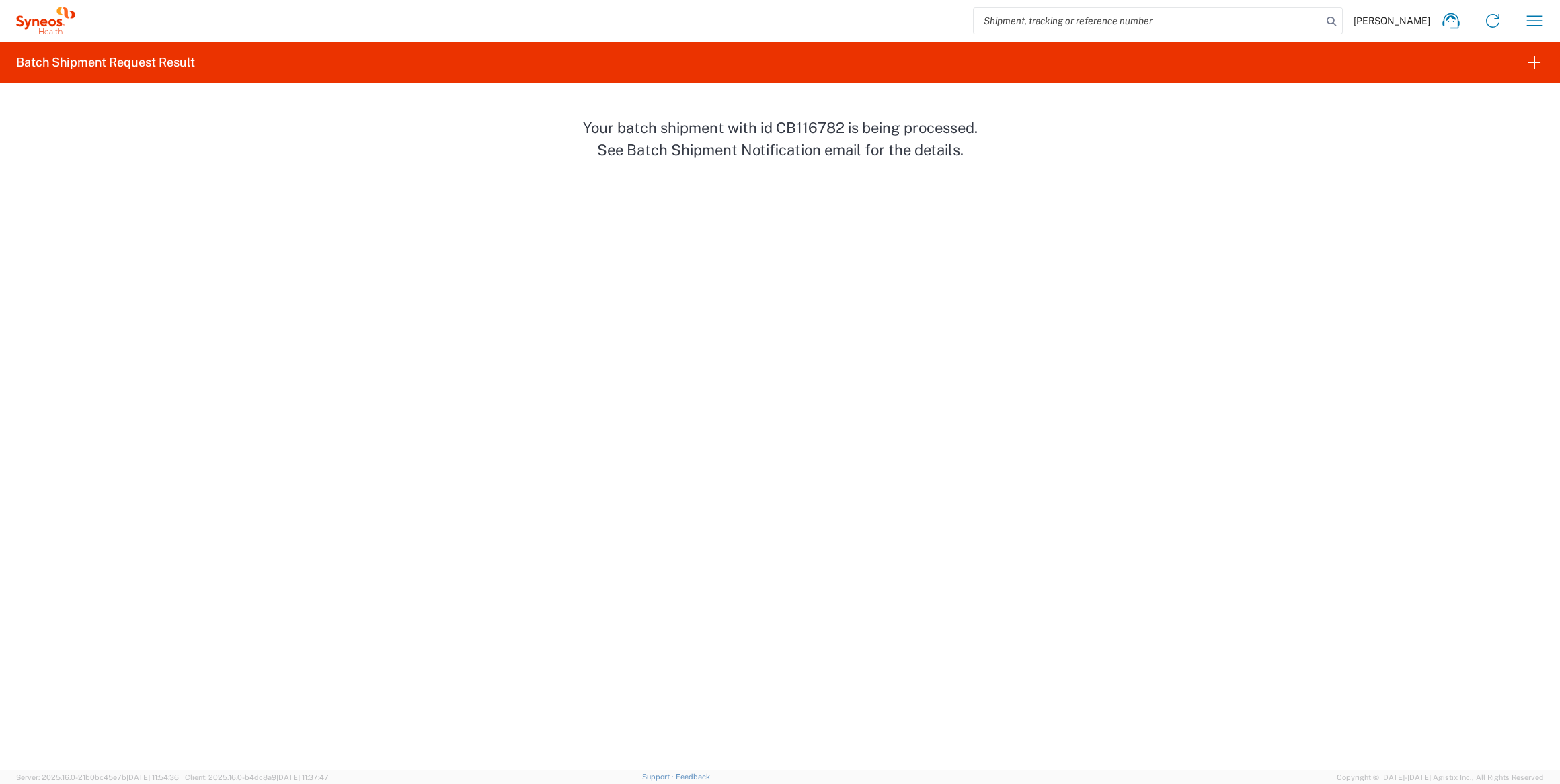
click at [802, 129] on p "Your batch shipment with id CB116782 is being processed. See Batch Shipment Not…" at bounding box center [780, 139] width 404 height 45
copy p "CB116782"
click at [1541, 20] on icon "button" at bounding box center [1534, 20] width 21 height 21
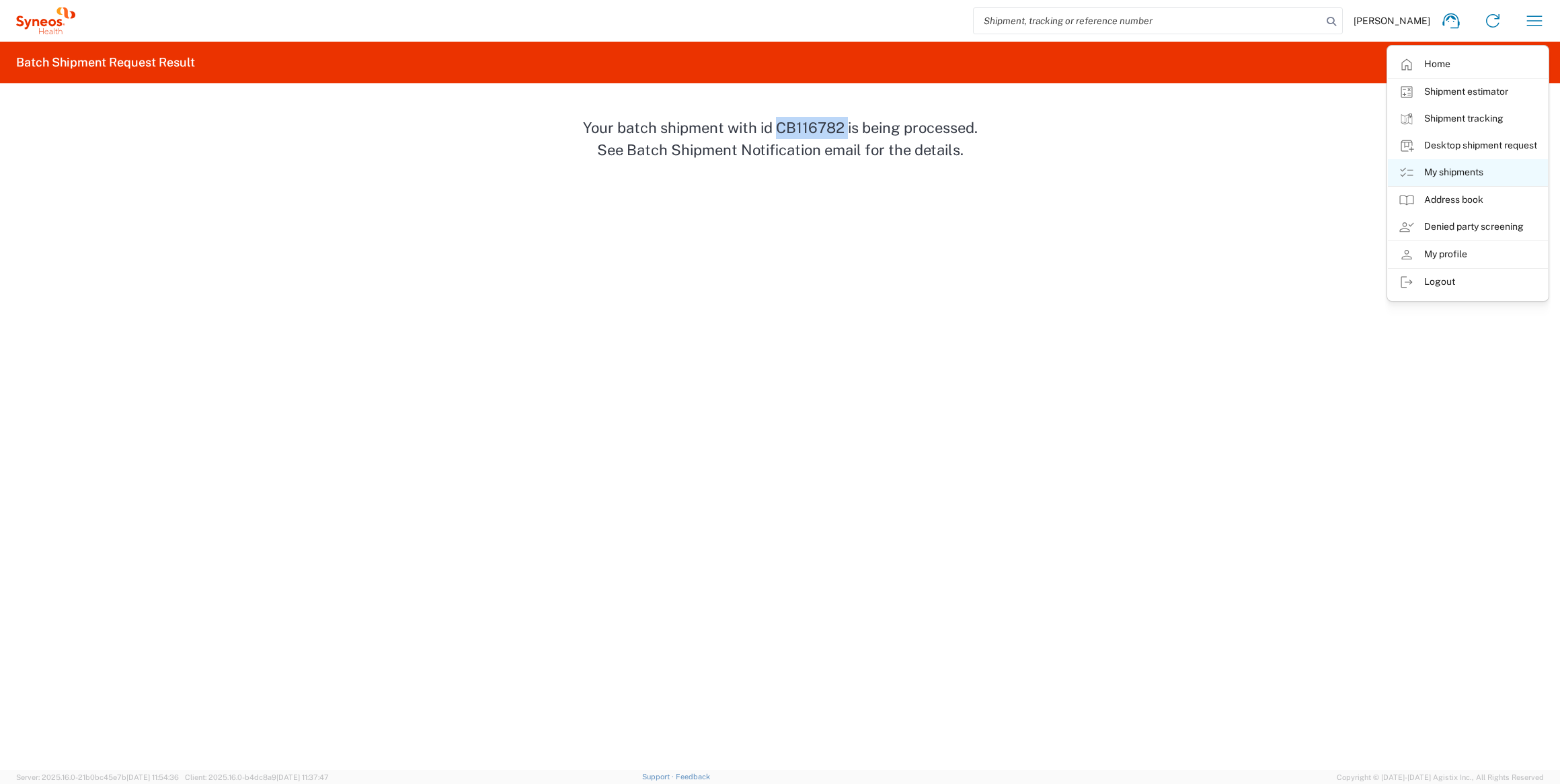
click at [1465, 178] on link "My shipments" at bounding box center [1468, 172] width 160 height 27
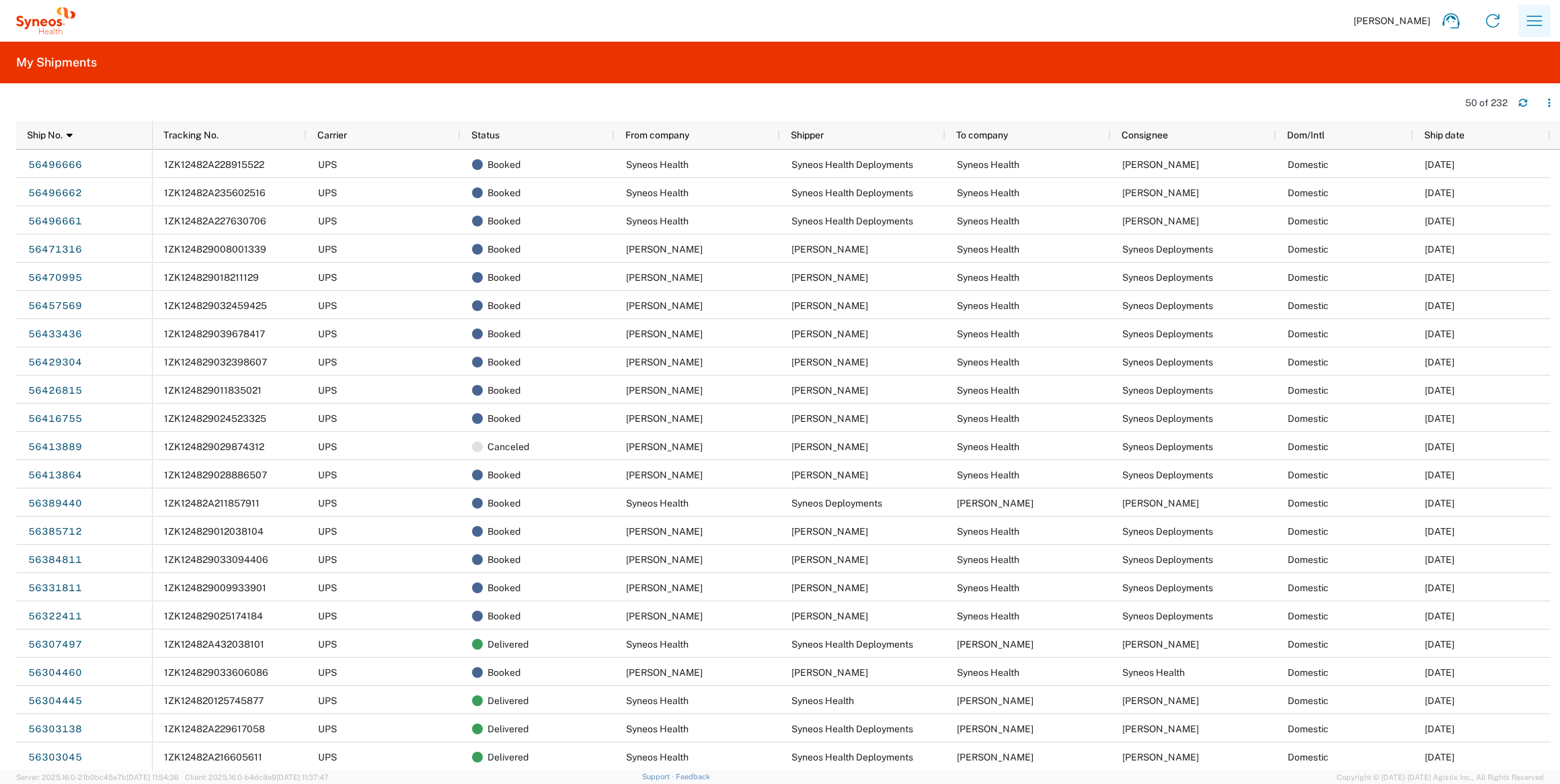
click at [1538, 22] on icon "button" at bounding box center [1534, 20] width 21 height 21
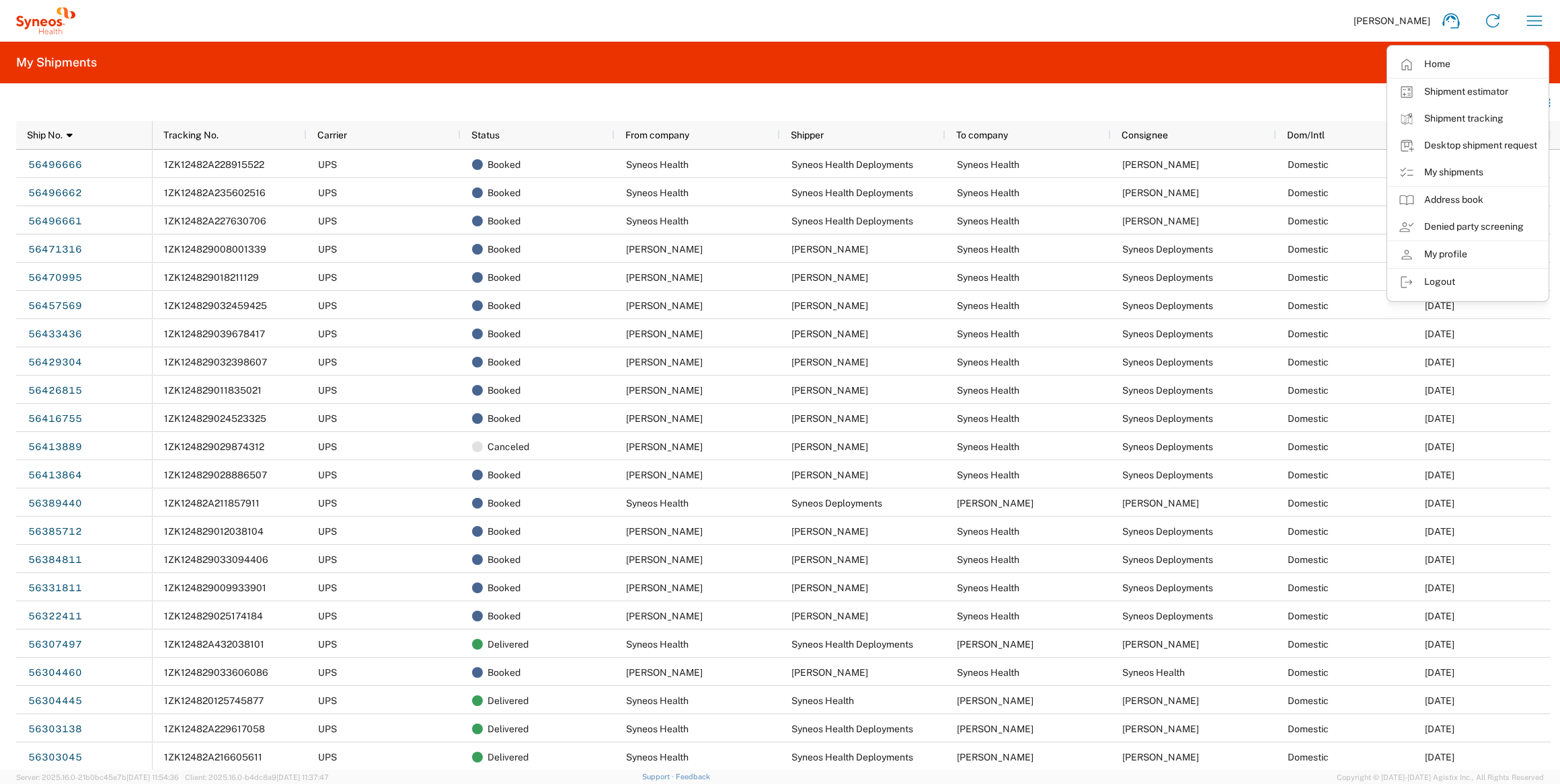
click at [1448, 145] on link "Desktop shipment request" at bounding box center [1468, 146] width 160 height 27
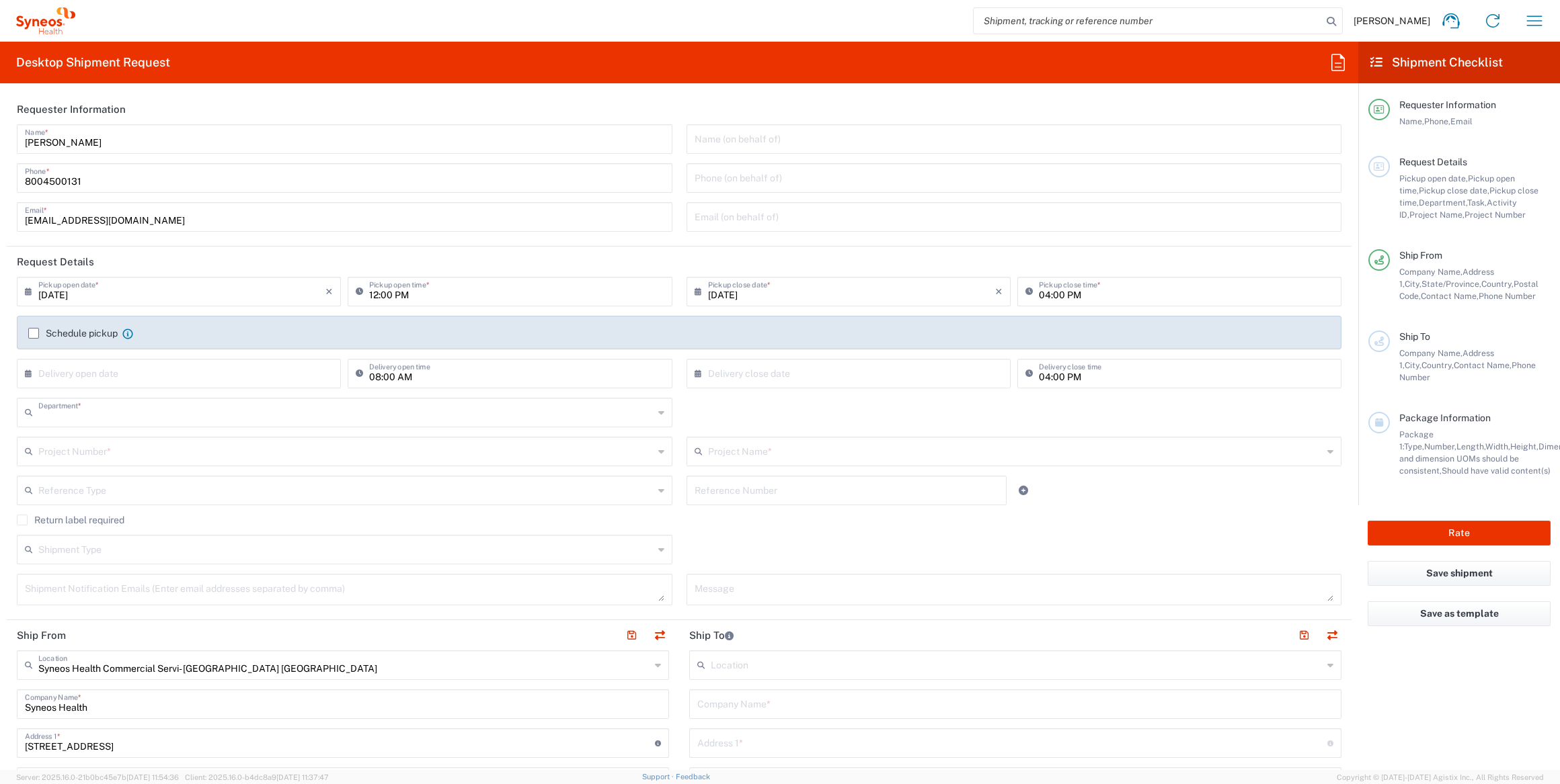
type input "4205"
type input "[US_STATE]"
type input "[GEOGRAPHIC_DATA]"
drag, startPoint x: 58, startPoint y: 142, endPoint x: -40, endPoint y: 142, distance: 98.0
click at [0, 142] on html "[PERSON_NAME] Home Shipment estimator Shipment tracking Desktop shipment reques…" at bounding box center [780, 392] width 1560 height 784
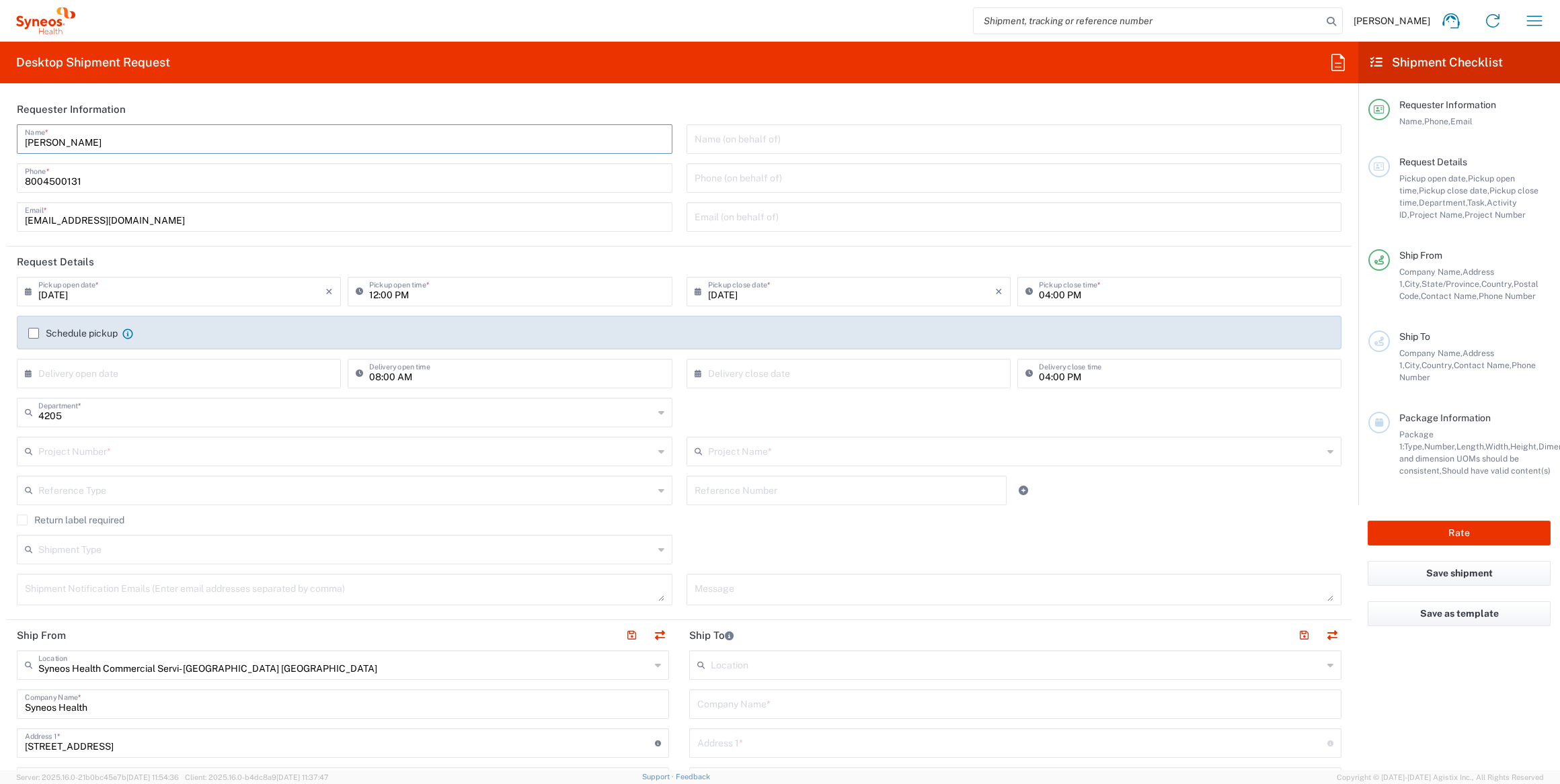
paste input "Syneos Health Deployments"
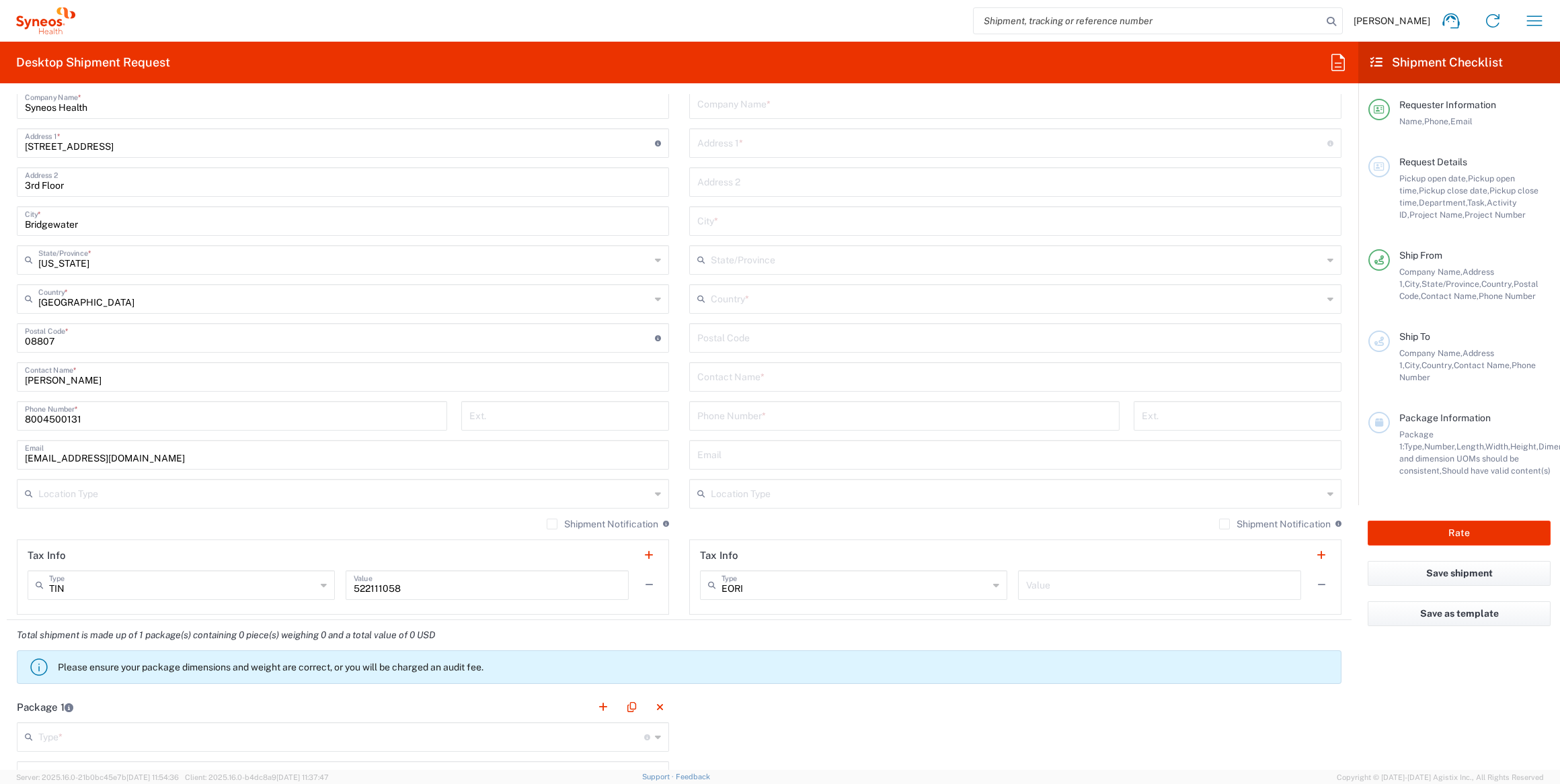
scroll to position [611, 0]
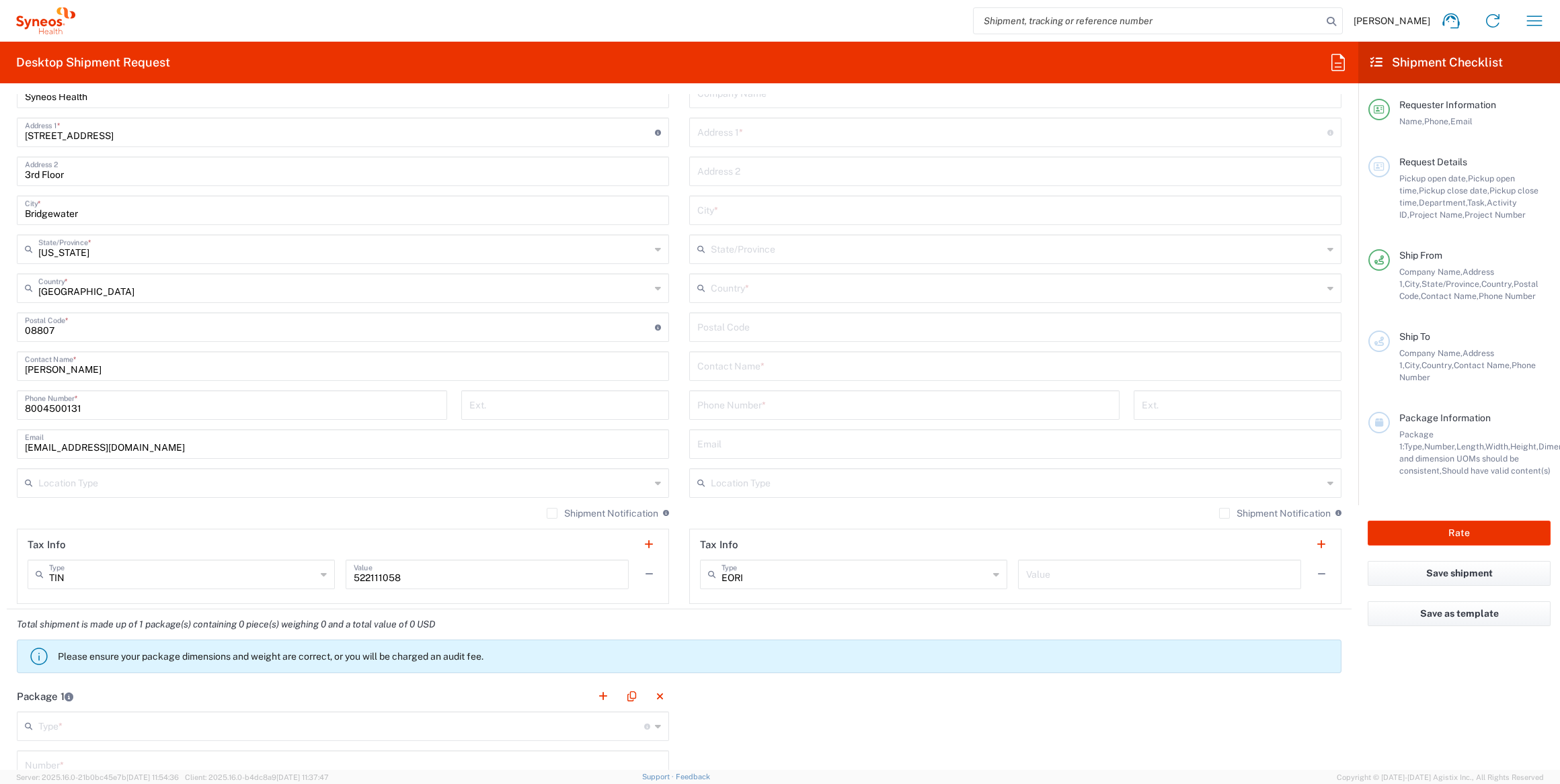
type input "Syneos Health Deployments"
drag, startPoint x: 93, startPoint y: 372, endPoint x: -33, endPoint y: 358, distance: 126.8
click at [0, 358] on html "[PERSON_NAME] Home Shipment estimator Shipment tracking Desktop shipment reques…" at bounding box center [780, 392] width 1560 height 784
paste input "Syneos Health Deployments"
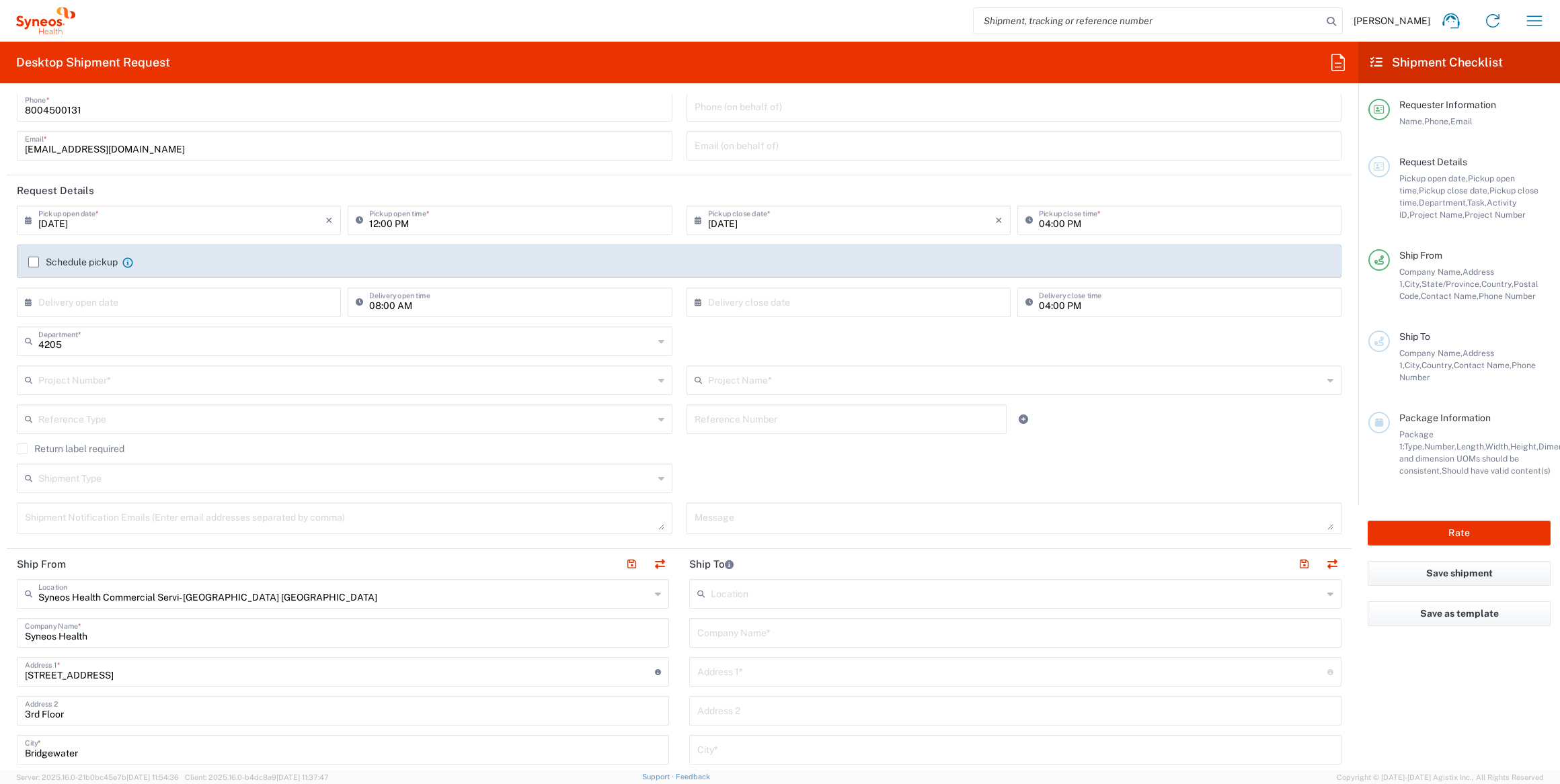
scroll to position [0, 0]
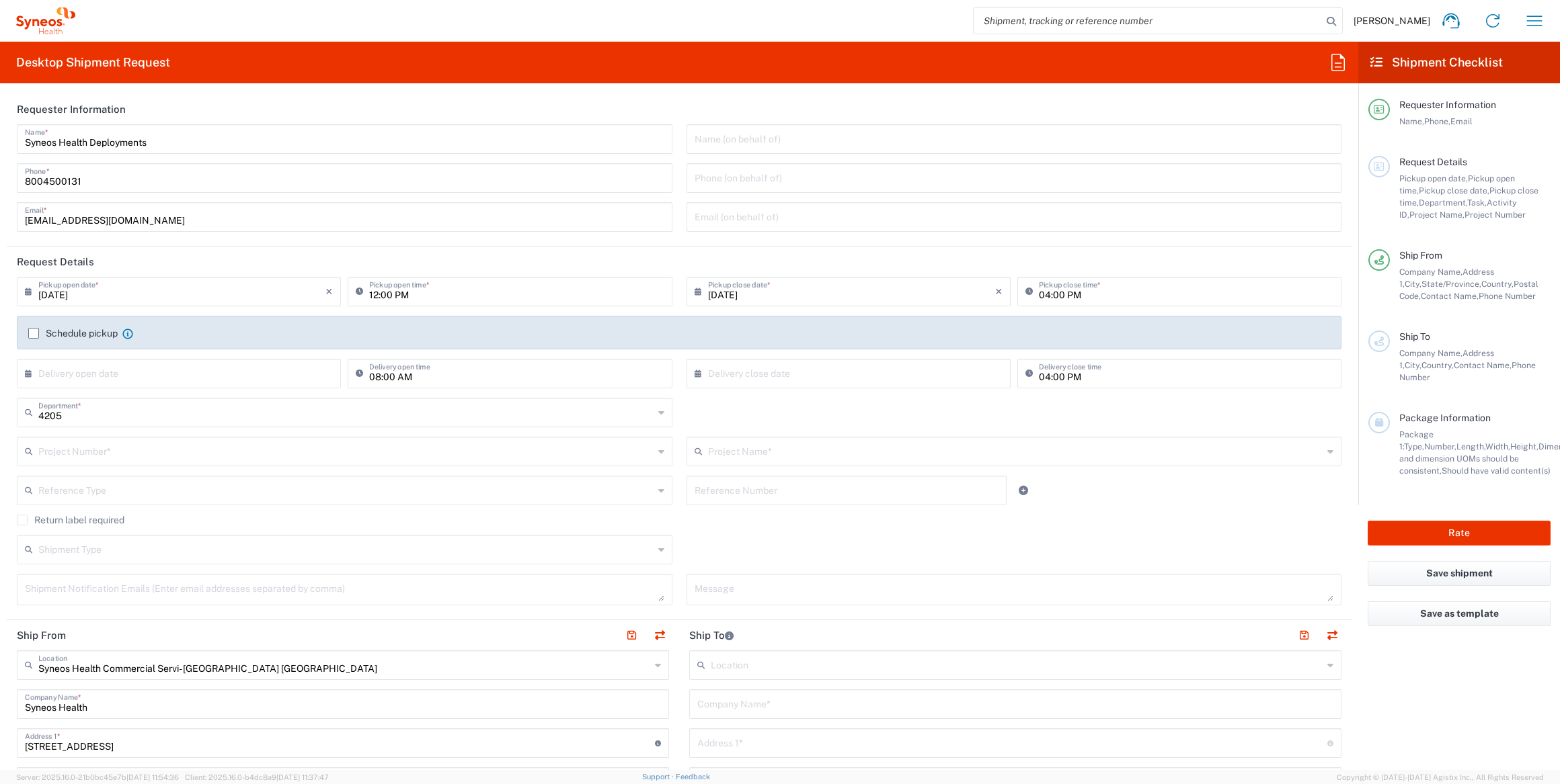
type input "Syneos Health Deployments"
click at [270, 289] on input "[DATE]" at bounding box center [181, 290] width 287 height 24
drag, startPoint x: 215, startPoint y: 382, endPoint x: 216, endPoint y: 390, distance: 8.1
click at [216, 390] on span "15" at bounding box center [220, 394] width 20 height 19
type input "[DATE]"
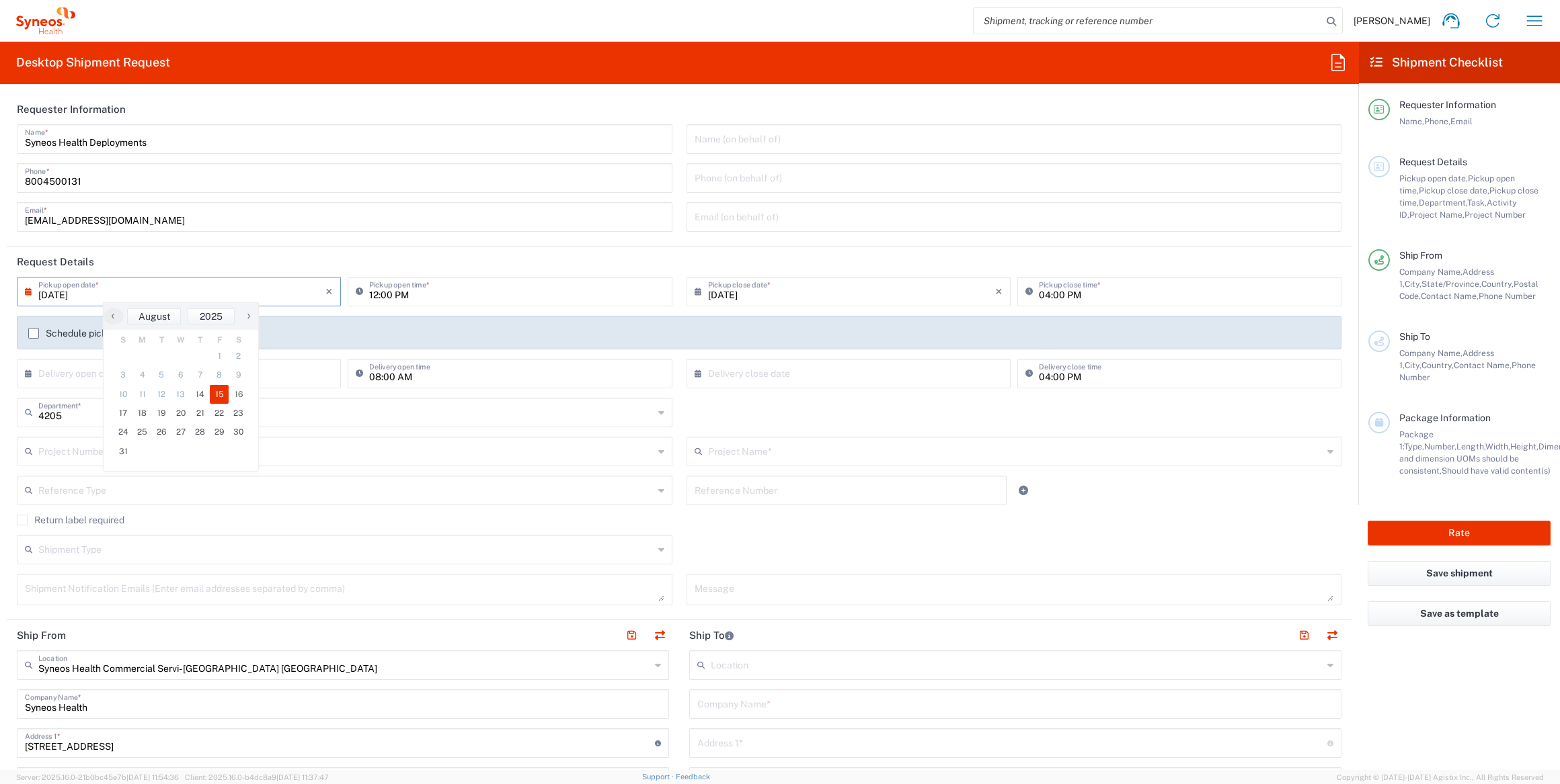
type input "[DATE]"
click at [371, 296] on input "12:00 PM" at bounding box center [517, 290] width 295 height 24
type input "02:00 PM"
click at [129, 454] on input "text" at bounding box center [346, 451] width 615 height 24
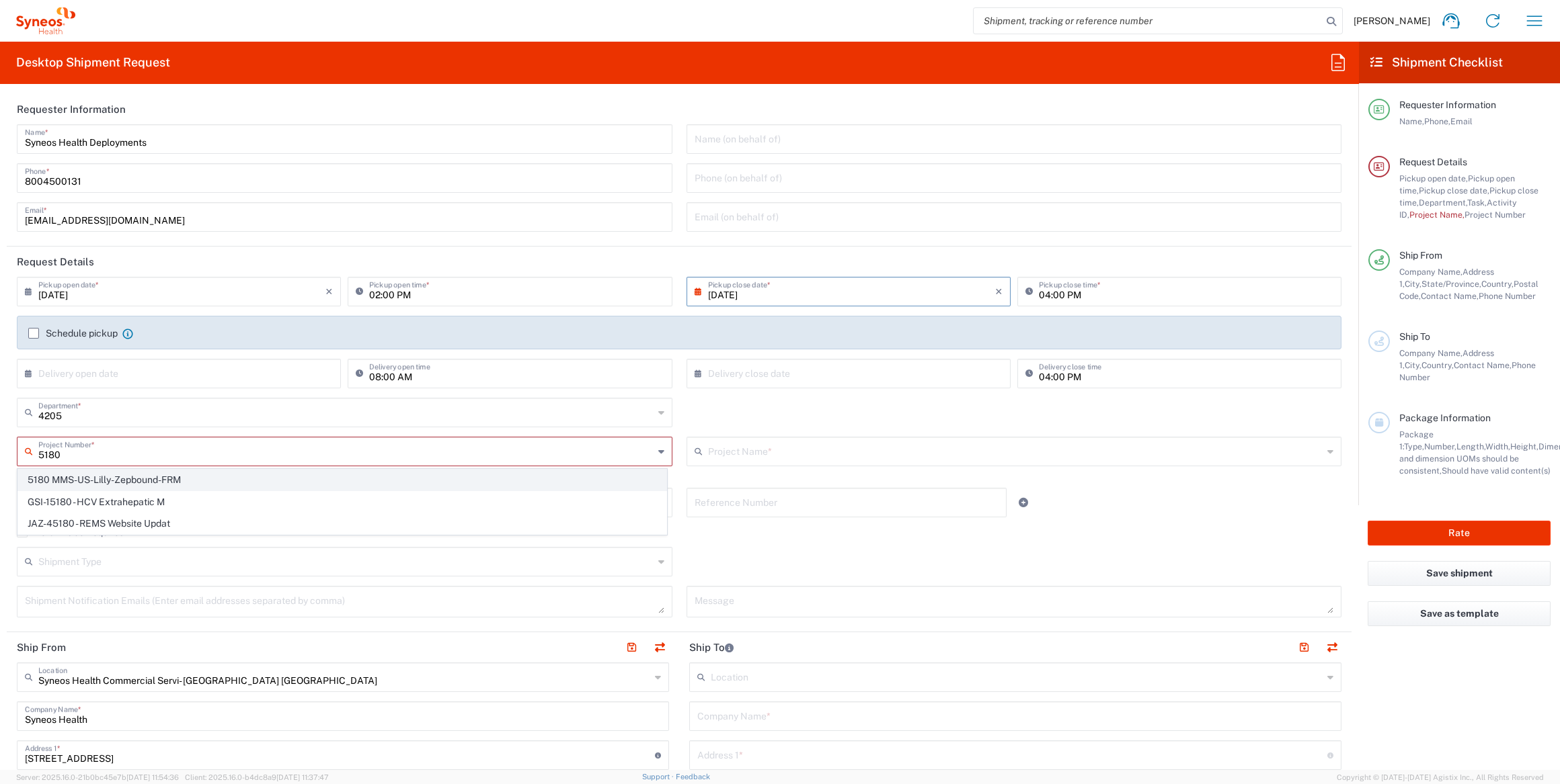
click at [126, 474] on span "5180 MMS-US-Lilly-Zepbound-FRM" at bounding box center [342, 481] width 649 height 21
type input "5180 MMS-US-Lilly-Zepbound-FRM"
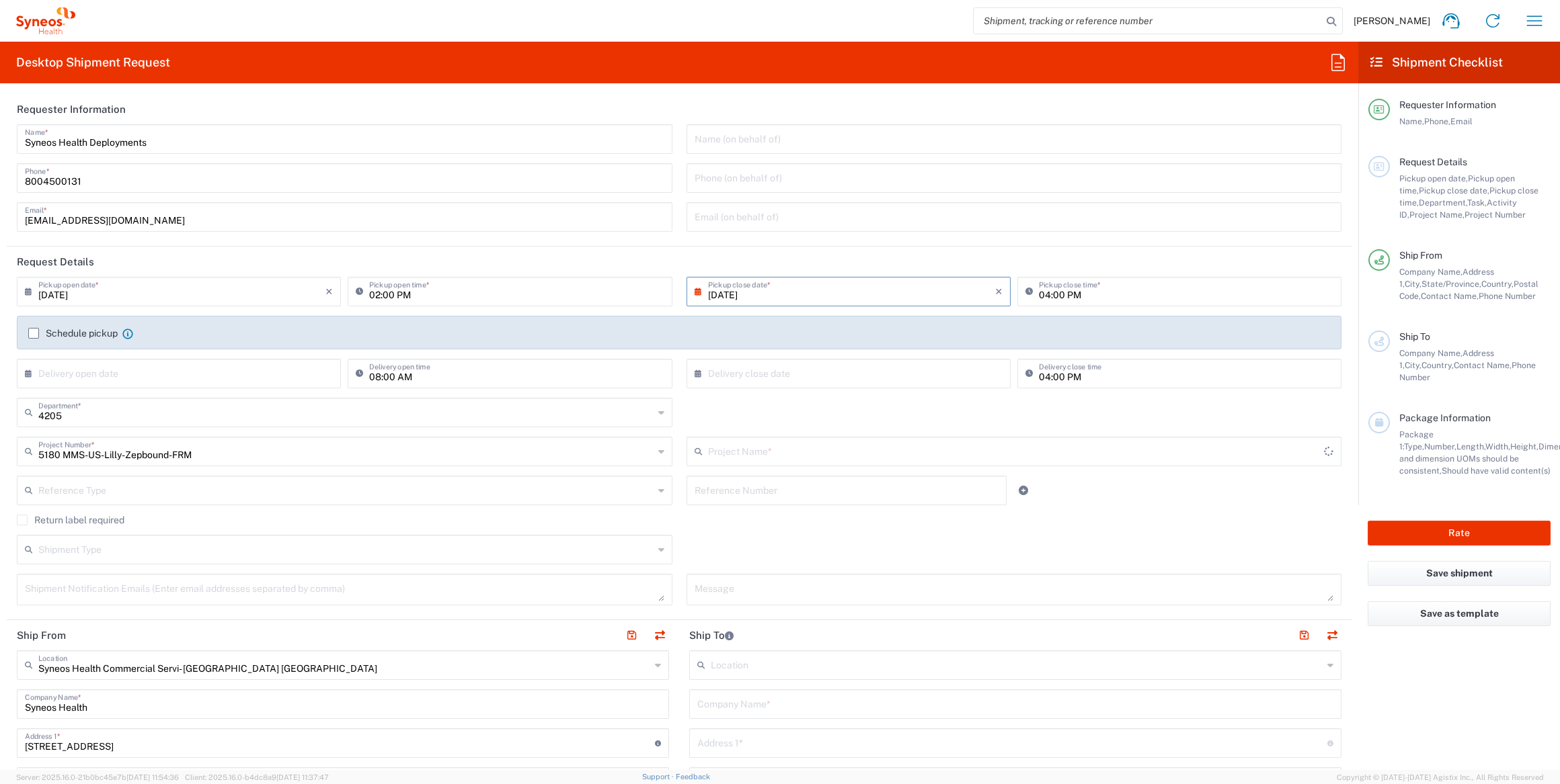
type input "5180 MMS-US-Lilly-Zepbound-FRM"
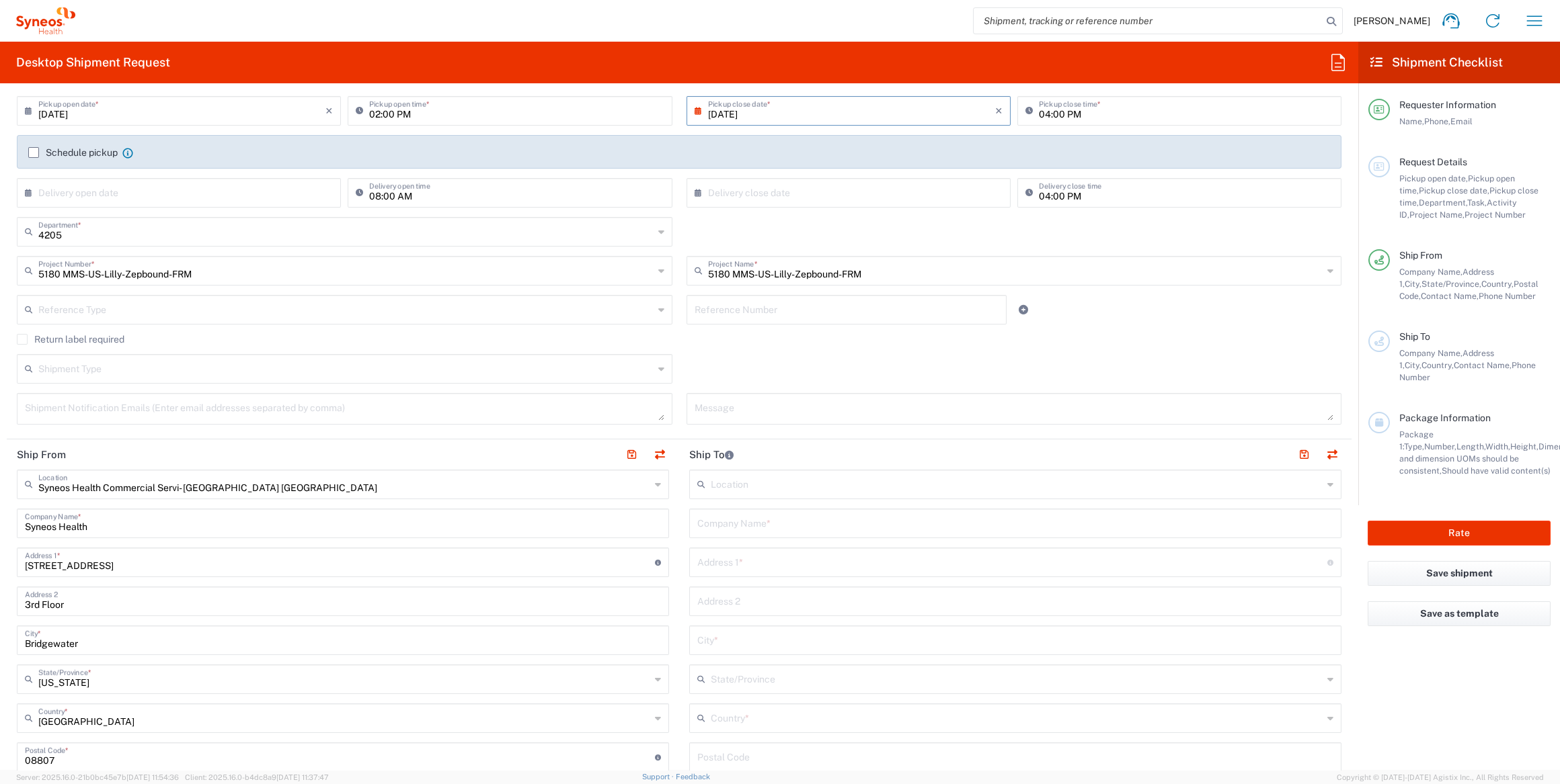
scroll to position [183, 0]
click at [452, 314] on input "text" at bounding box center [346, 307] width 615 height 24
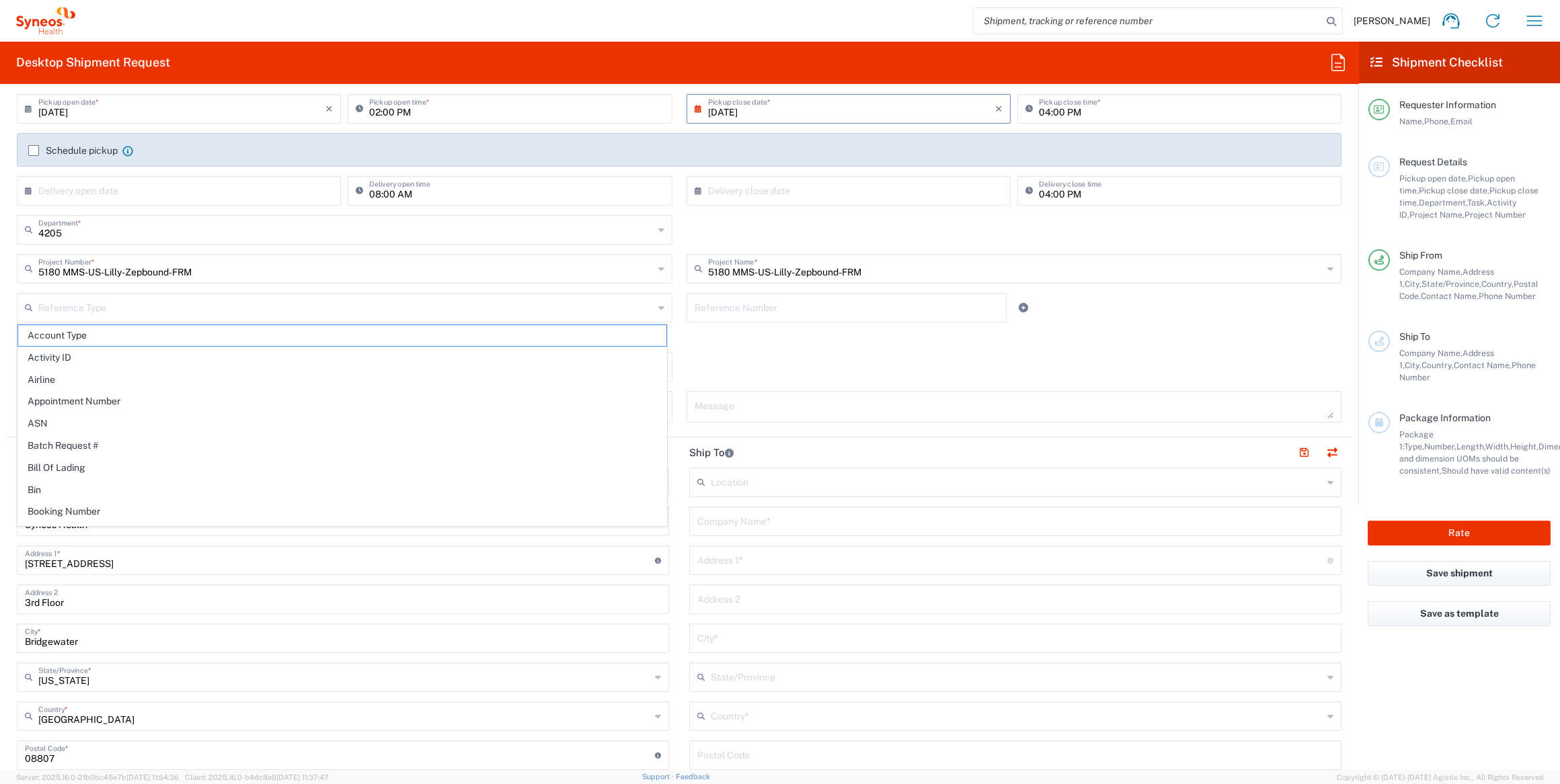
click at [855, 344] on div "Return label required" at bounding box center [679, 342] width 1325 height 20
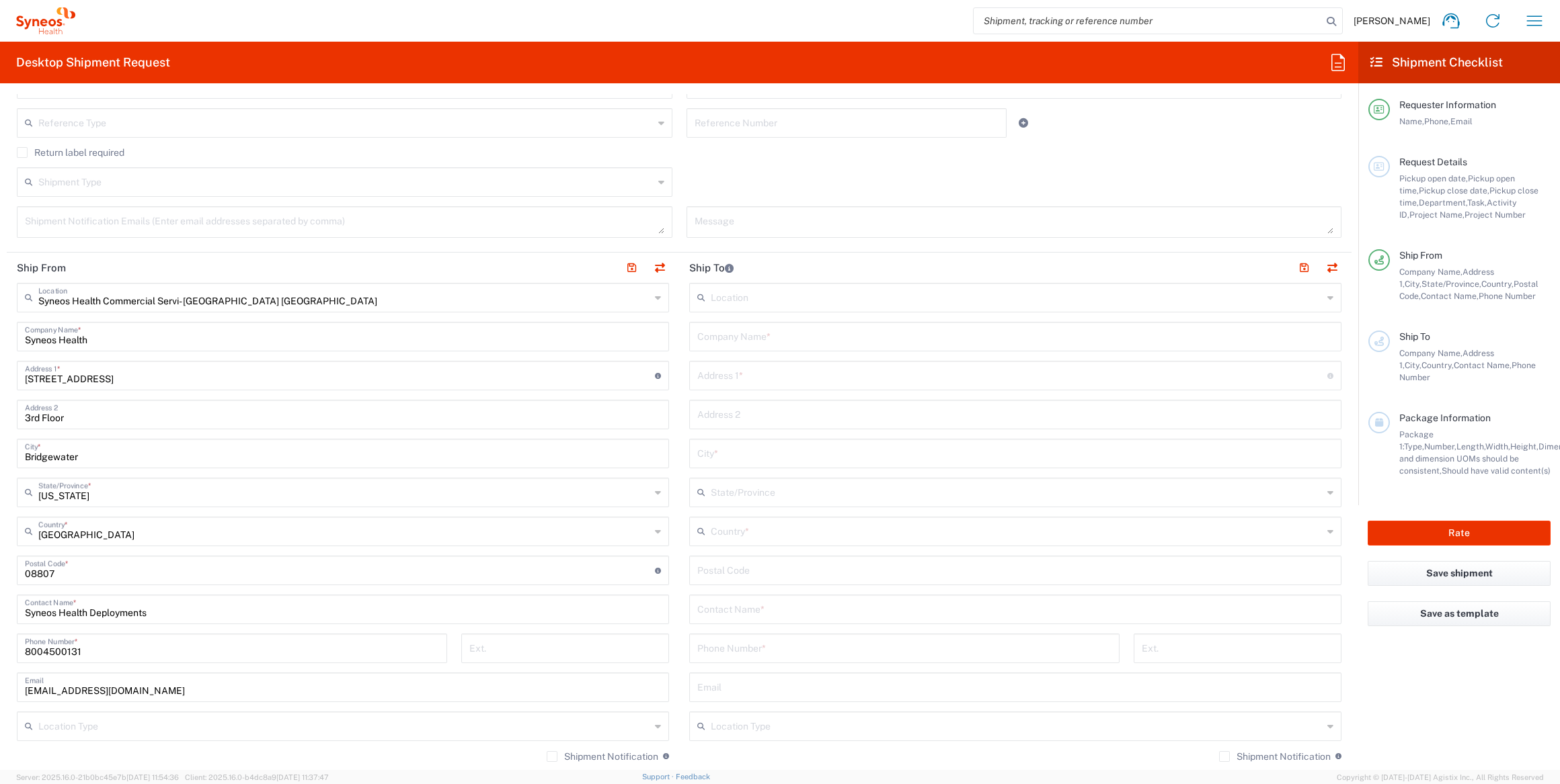
scroll to position [428, 0]
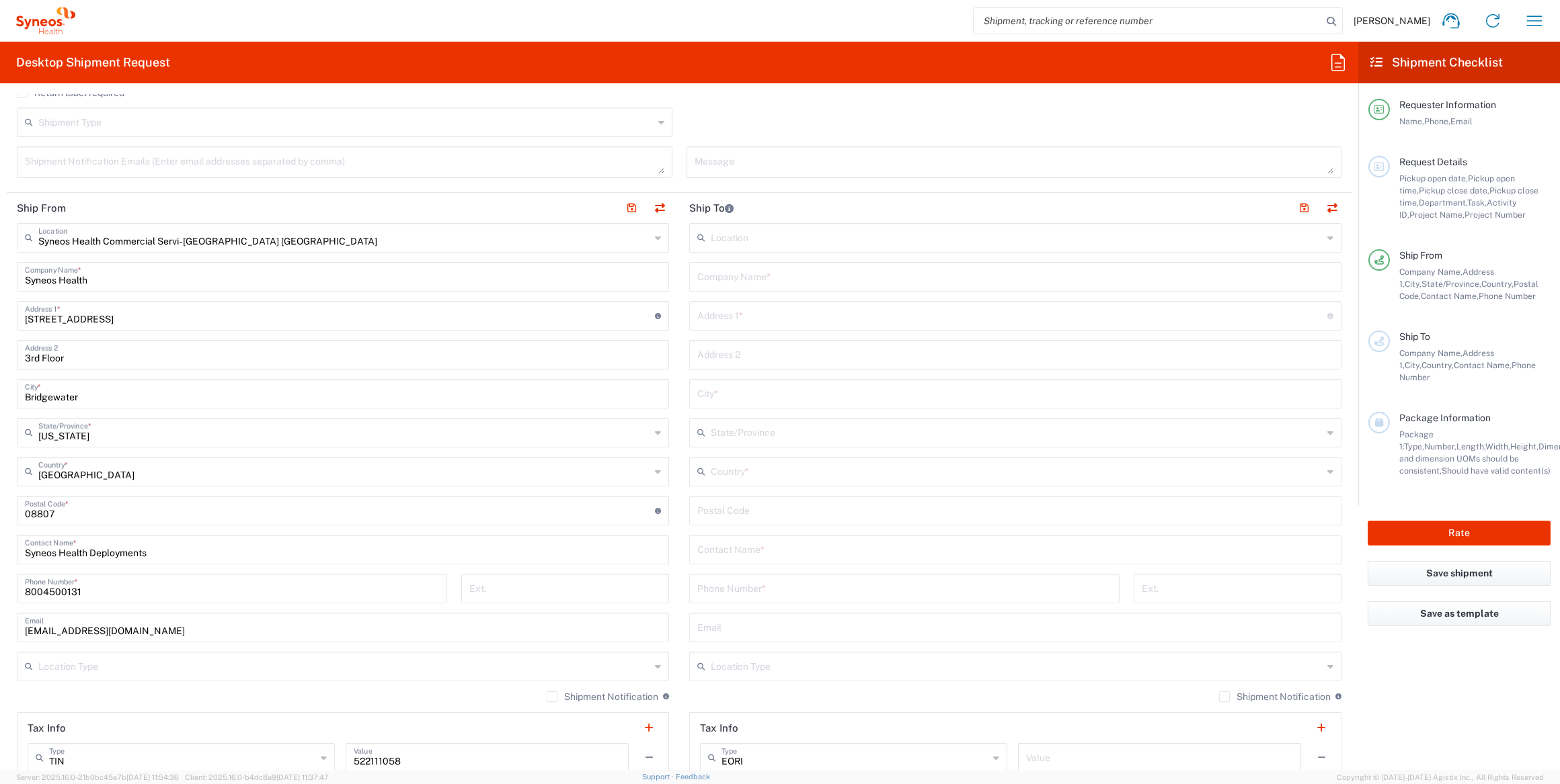
click at [777, 272] on input "text" at bounding box center [1016, 276] width 636 height 24
paste input "[PERSON_NAME]"
type input "[PERSON_NAME]"
click at [775, 551] on input "text" at bounding box center [1016, 548] width 636 height 24
paste input "[PERSON_NAME]"
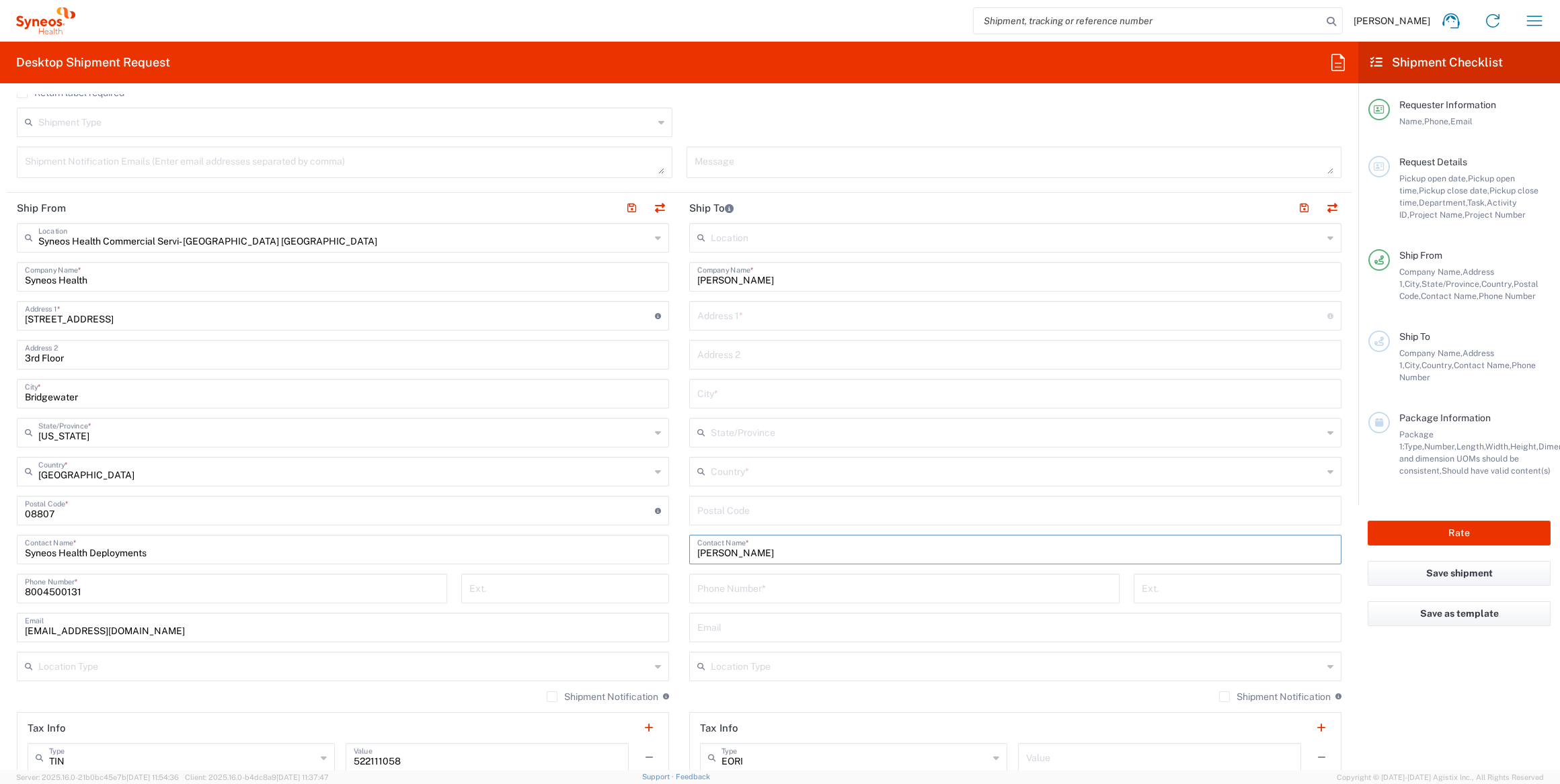
type input "[PERSON_NAME]"
click at [741, 585] on input "tel" at bounding box center [904, 587] width 414 height 24
paste input "7327354144"
type input "7327354144"
click at [745, 323] on input "text" at bounding box center [1012, 315] width 630 height 24
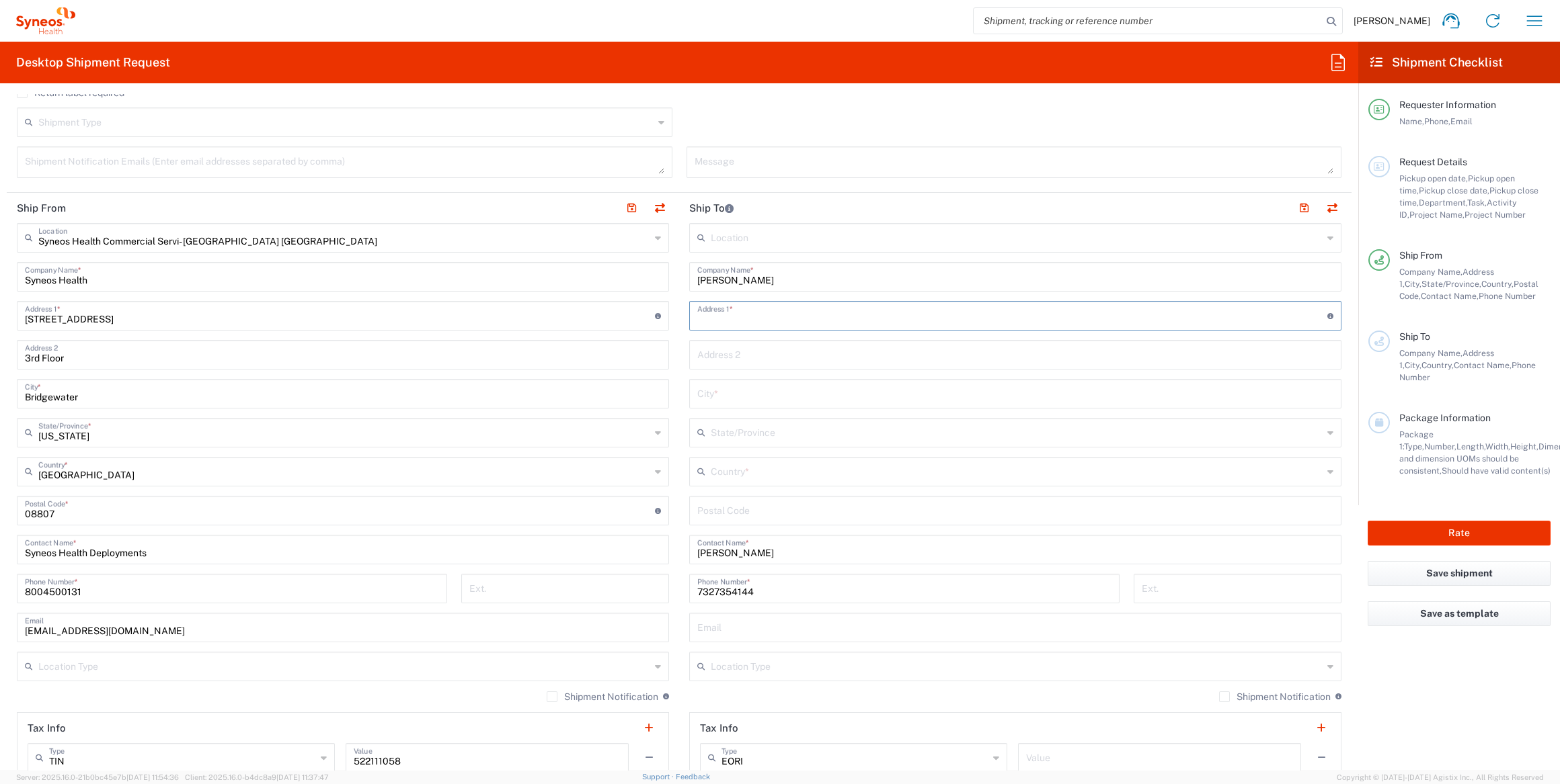
paste input "[STREET_ADDRESS]"
type input "[STREET_ADDRESS]"
click at [753, 484] on div "Location [PERSON_NAME] LLC-[GEOGRAPHIC_DATA] [GEOGRAPHIC_DATA] [GEOGRAPHIC_DATA…" at bounding box center [1016, 505] width 653 height 564
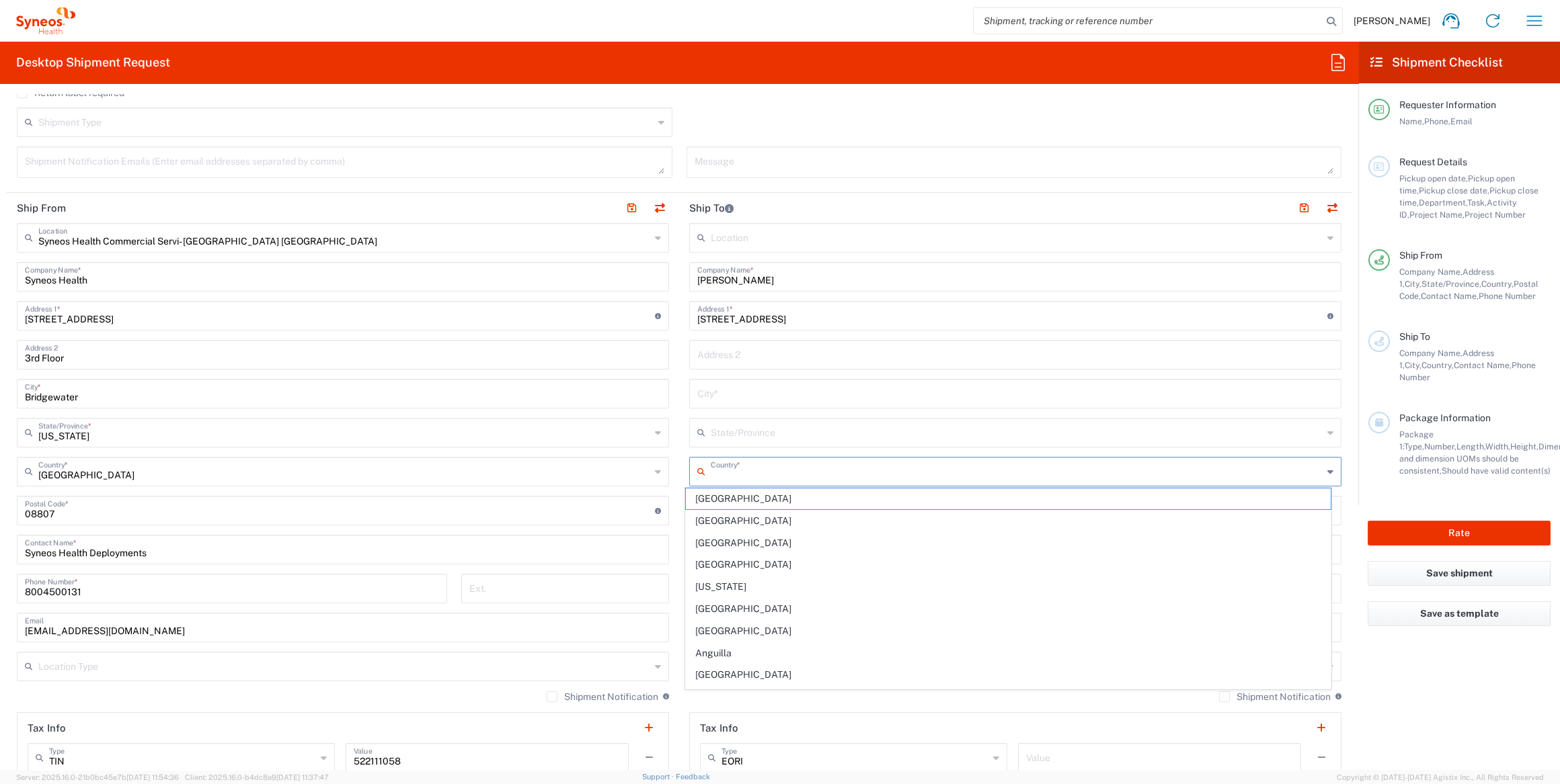
click at [750, 475] on input "text" at bounding box center [1016, 470] width 612 height 24
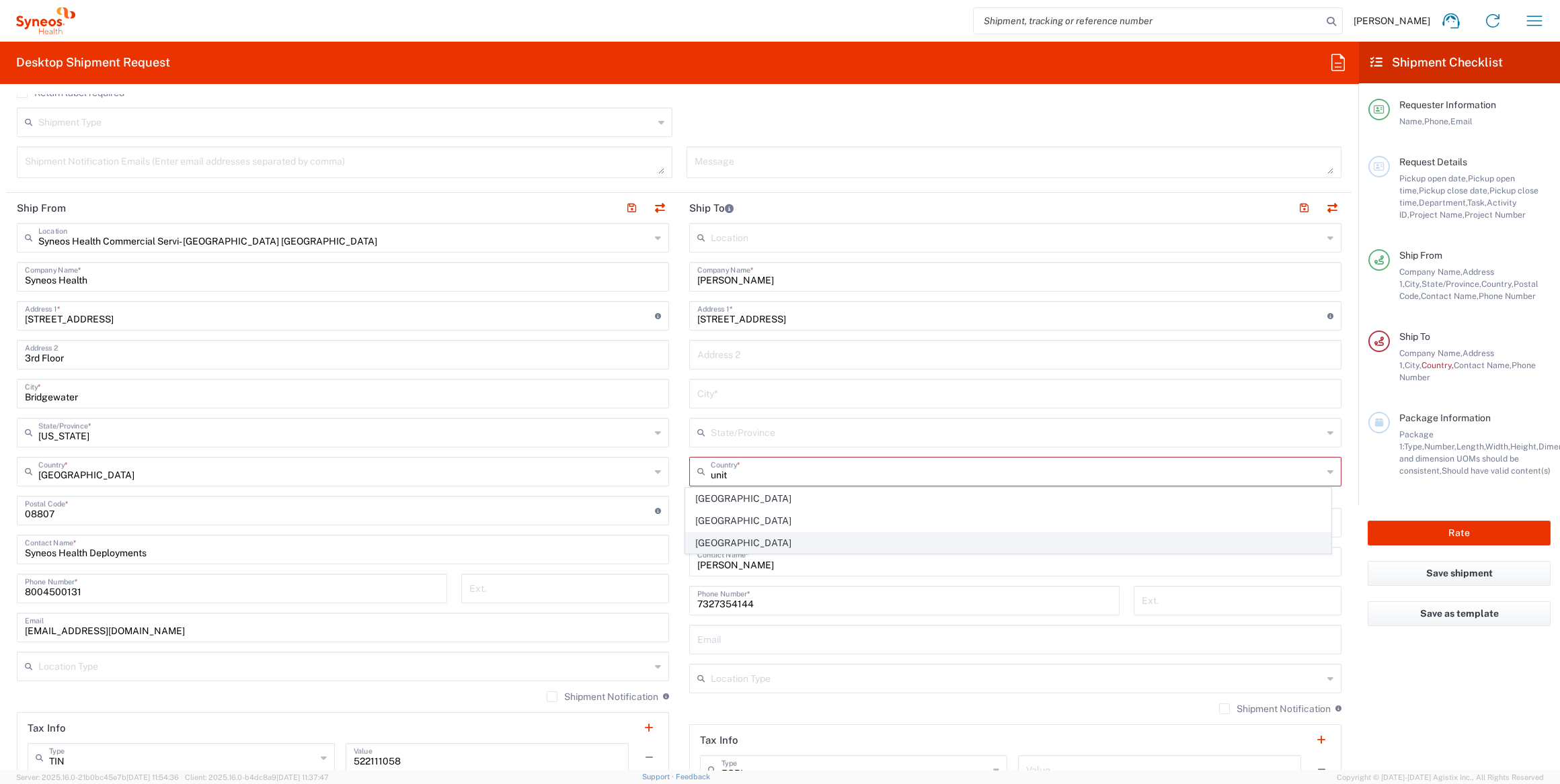
click at [759, 536] on span "[GEOGRAPHIC_DATA]" at bounding box center [1008, 543] width 645 height 21
type input "[GEOGRAPHIC_DATA]"
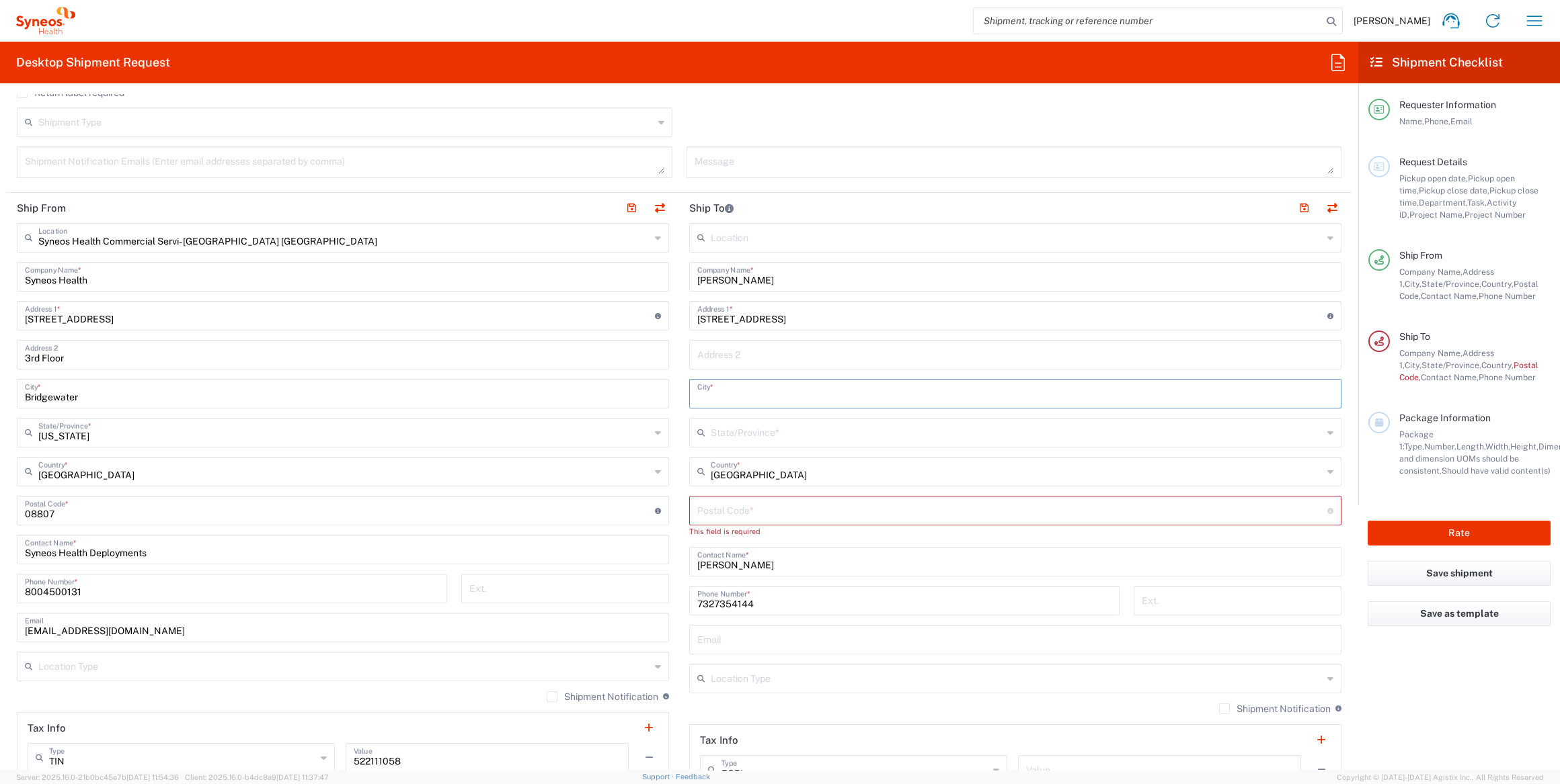
click at [735, 385] on input "text" at bounding box center [1016, 393] width 636 height 24
paste input "[GEOGRAPHIC_DATA]"
type input "[GEOGRAPHIC_DATA]"
click at [736, 425] on input "text" at bounding box center [1016, 431] width 612 height 24
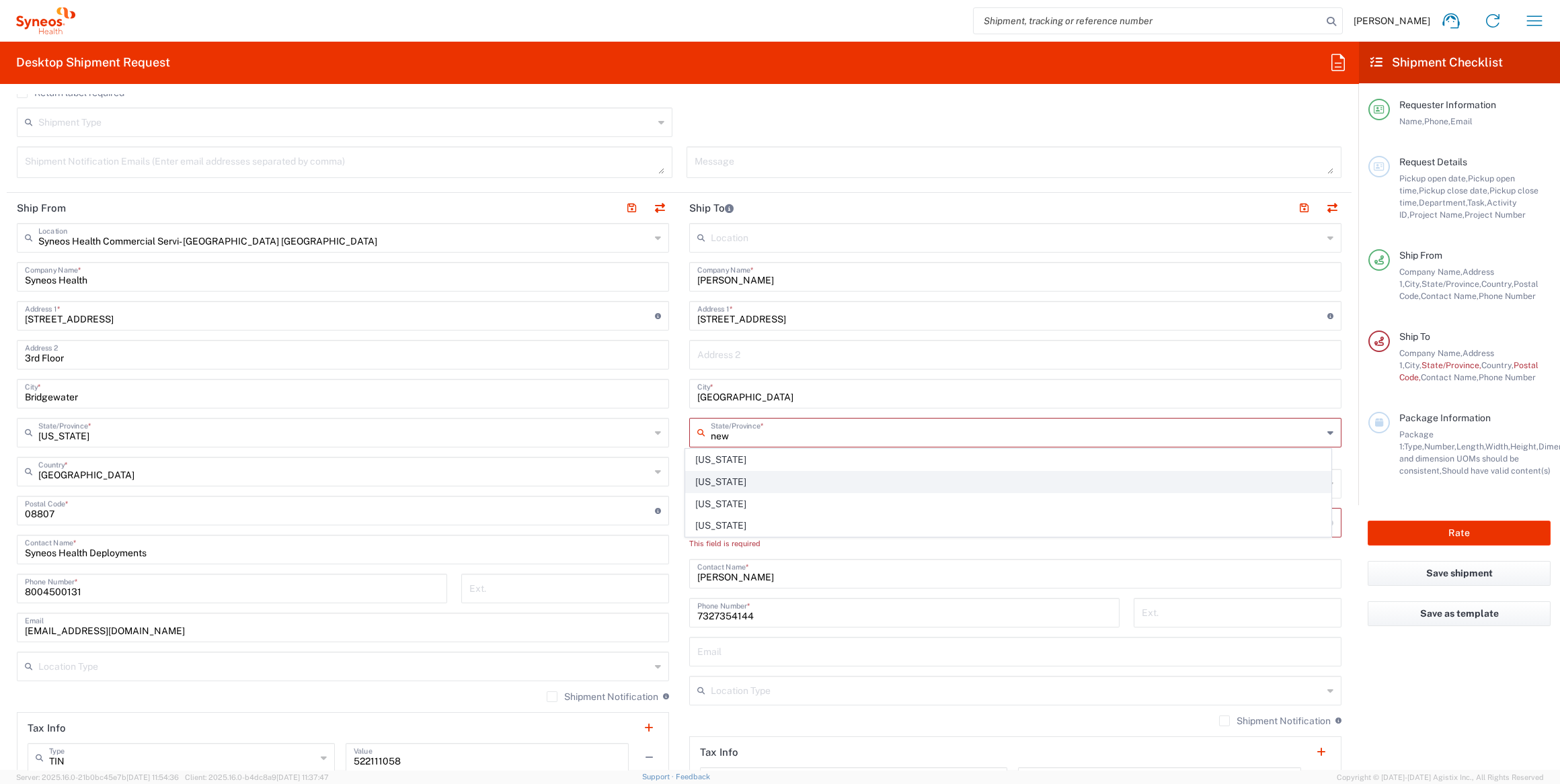
click at [732, 486] on span "[US_STATE]" at bounding box center [1008, 482] width 645 height 21
type input "[US_STATE]"
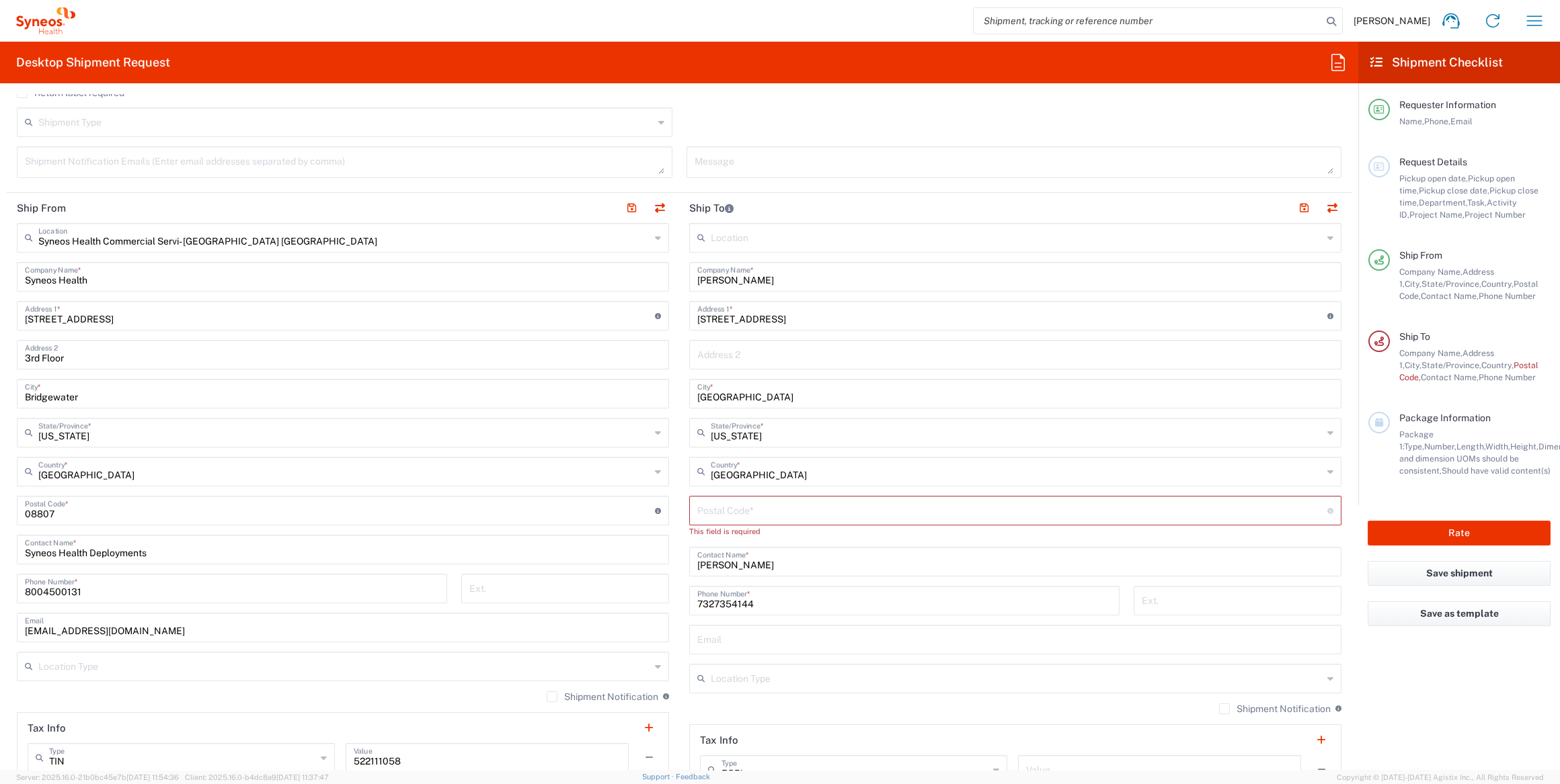
click at [777, 512] on input "undefined" at bounding box center [1012, 509] width 630 height 24
paste input "8816"
click at [697, 512] on input "undefined" at bounding box center [1012, 509] width 630 height 24
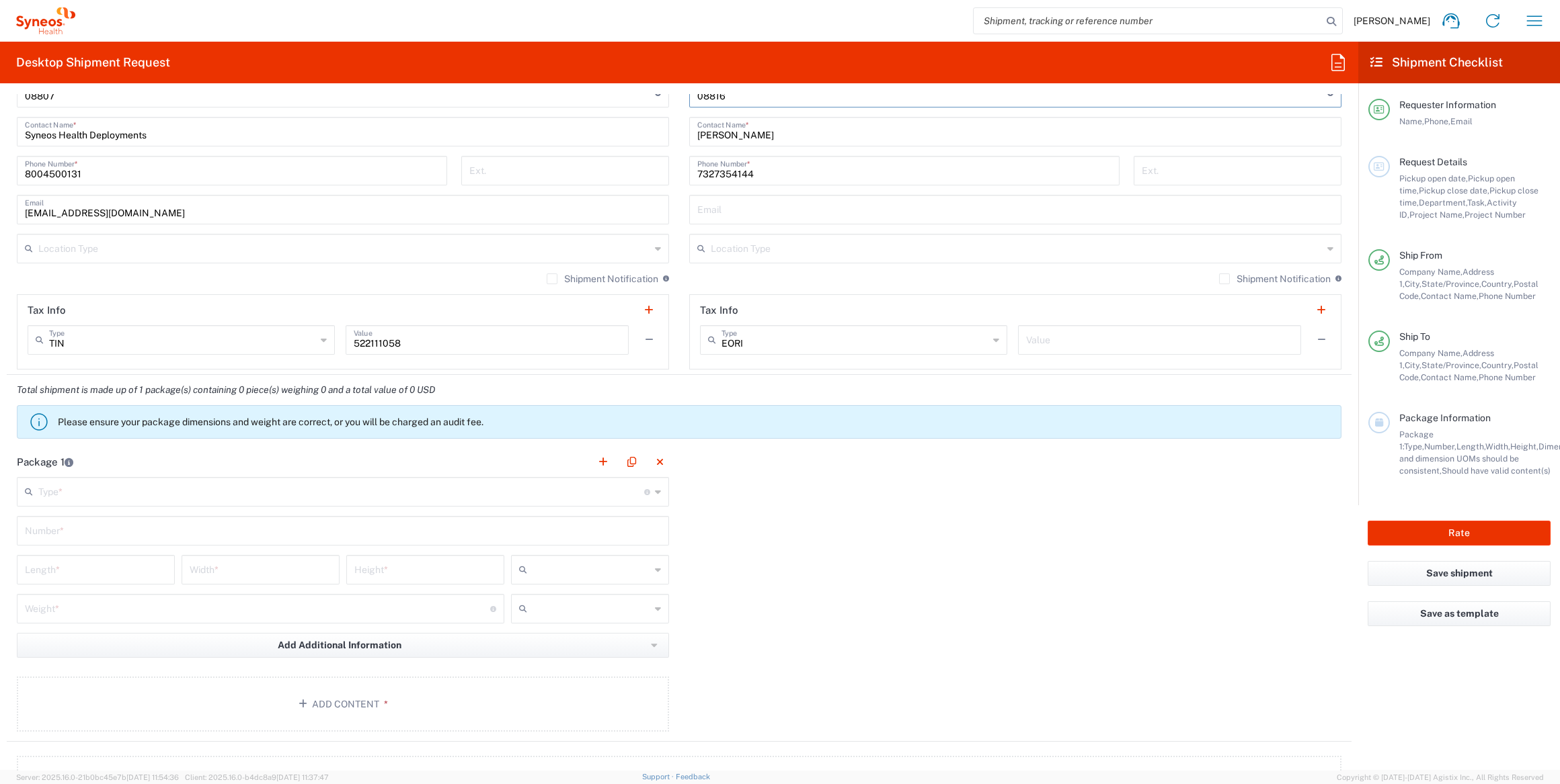
scroll to position [916, 0]
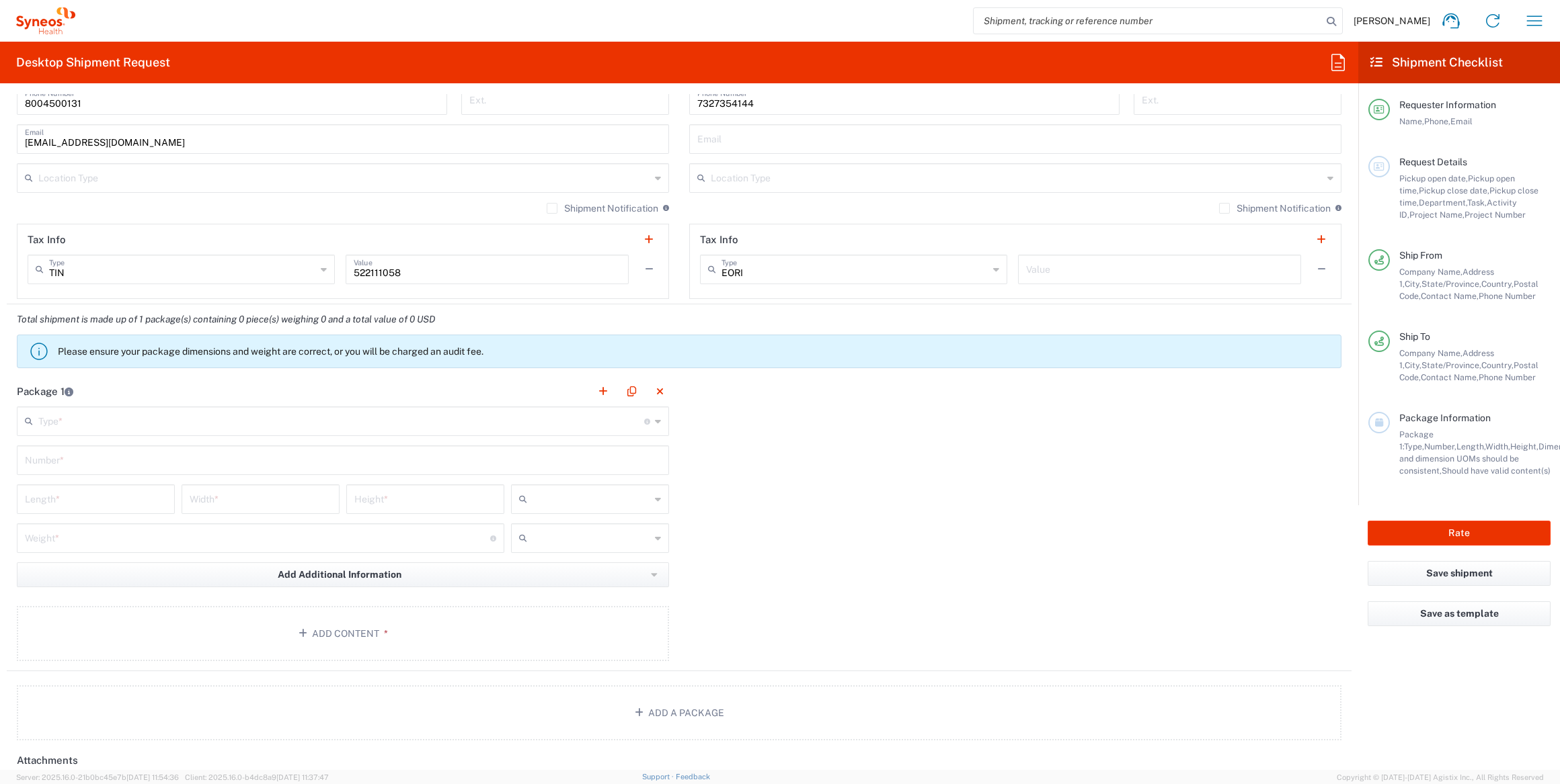
type input "08816"
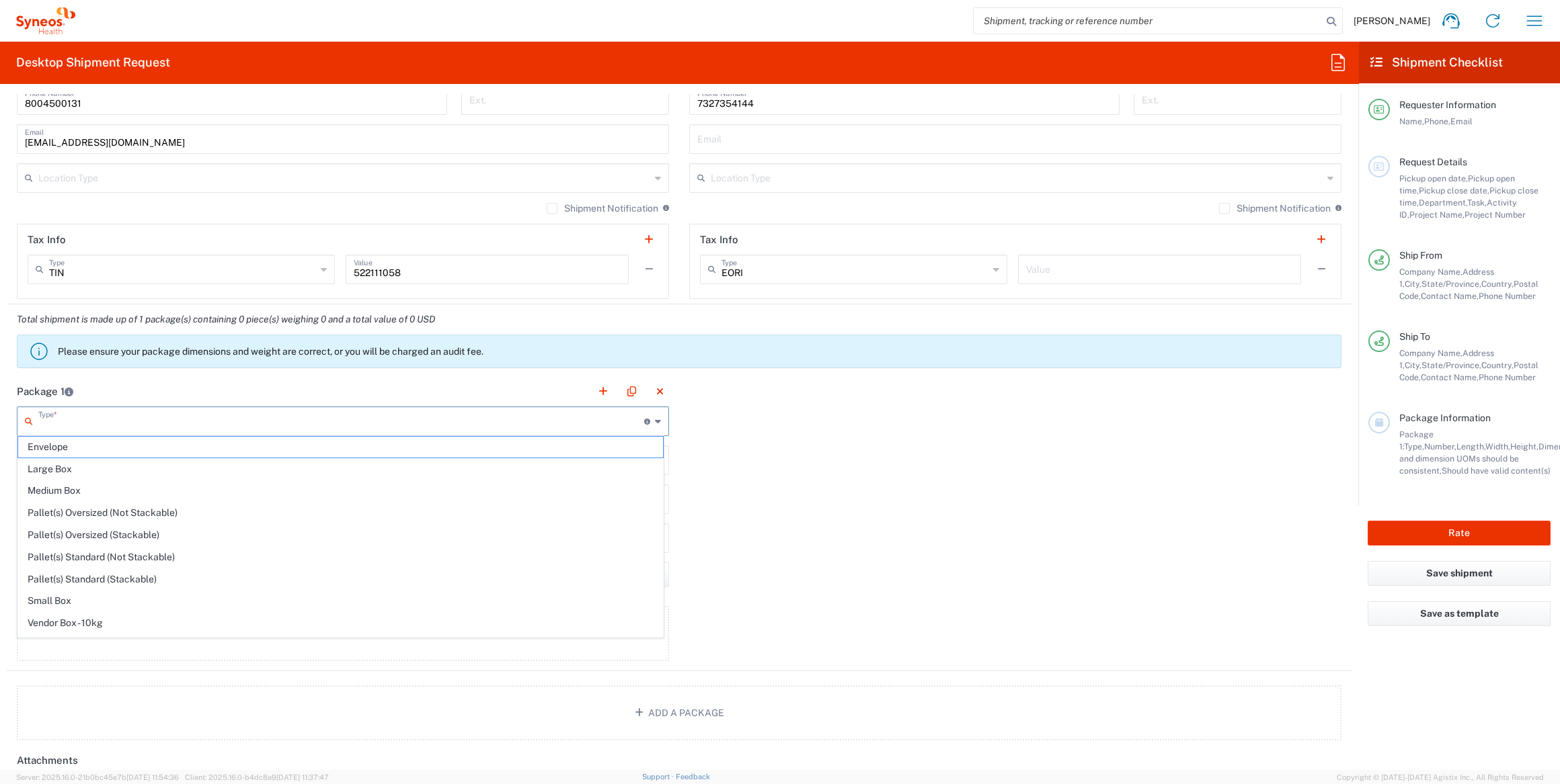
click at [103, 416] on input "text" at bounding box center [341, 420] width 606 height 24
click at [87, 631] on span "Your Packaging" at bounding box center [340, 633] width 645 height 21
type input "Your Packaging"
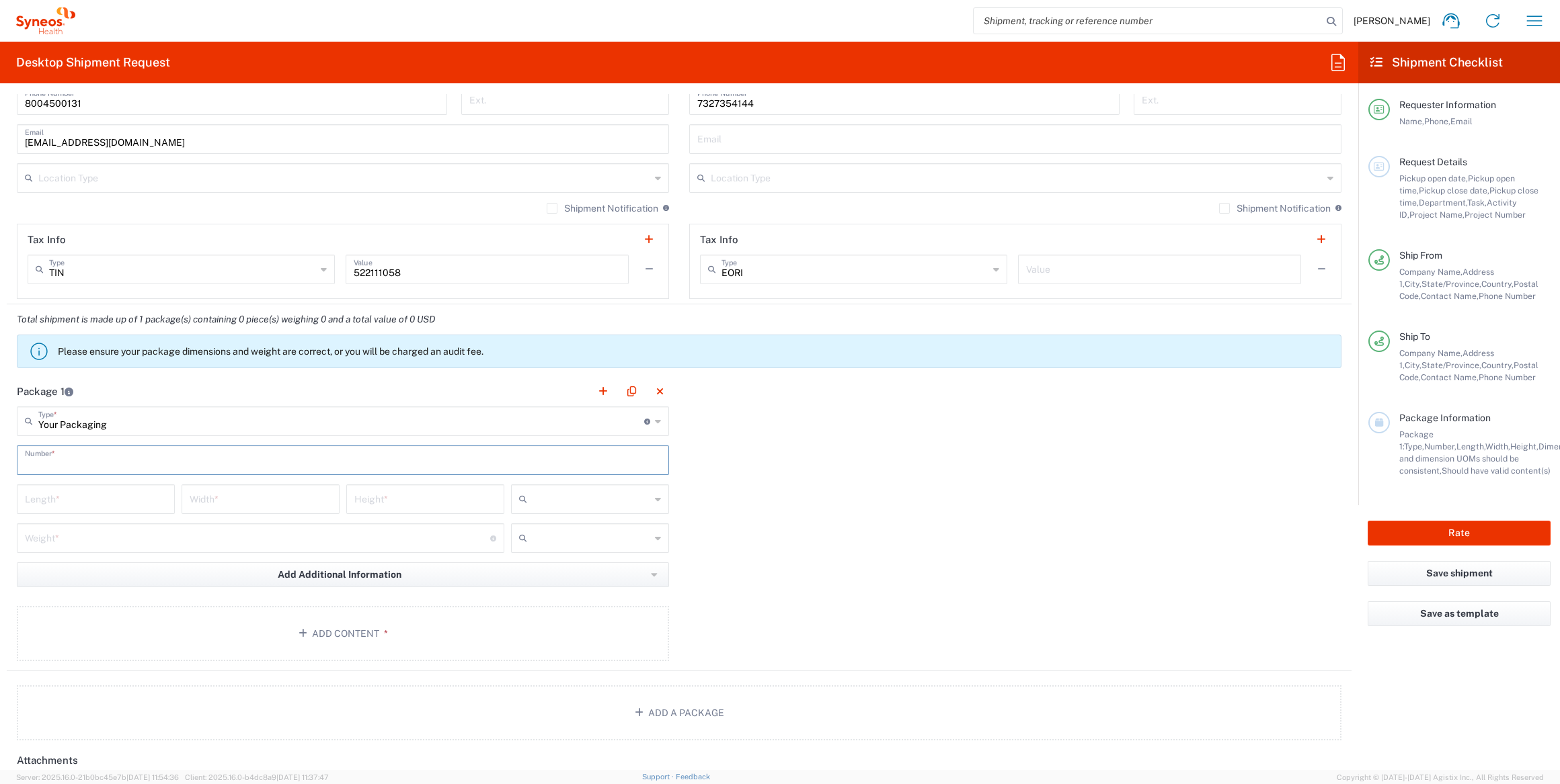
click at [111, 456] on input "text" at bounding box center [343, 459] width 636 height 24
type input "1"
click at [110, 494] on input "number" at bounding box center [96, 498] width 142 height 24
type input "21"
type input "16"
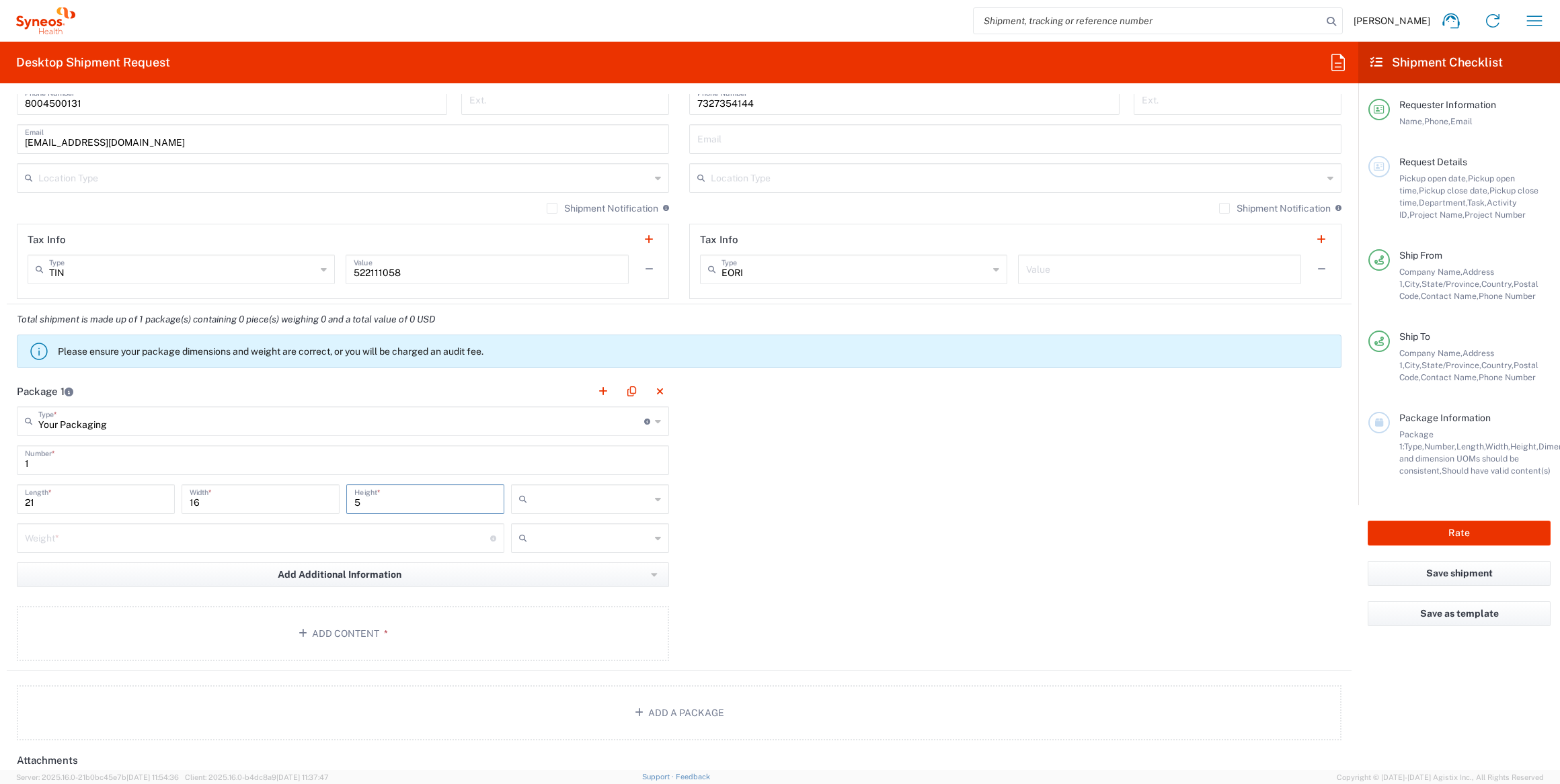
type input "5"
click at [611, 497] on input "text" at bounding box center [591, 499] width 118 height 21
click at [556, 568] on span "in" at bounding box center [586, 569] width 154 height 21
type input "in"
click at [187, 524] on div "Weight * Total weight of package(s) in pounds or kilograms" at bounding box center [260, 538] width 487 height 29
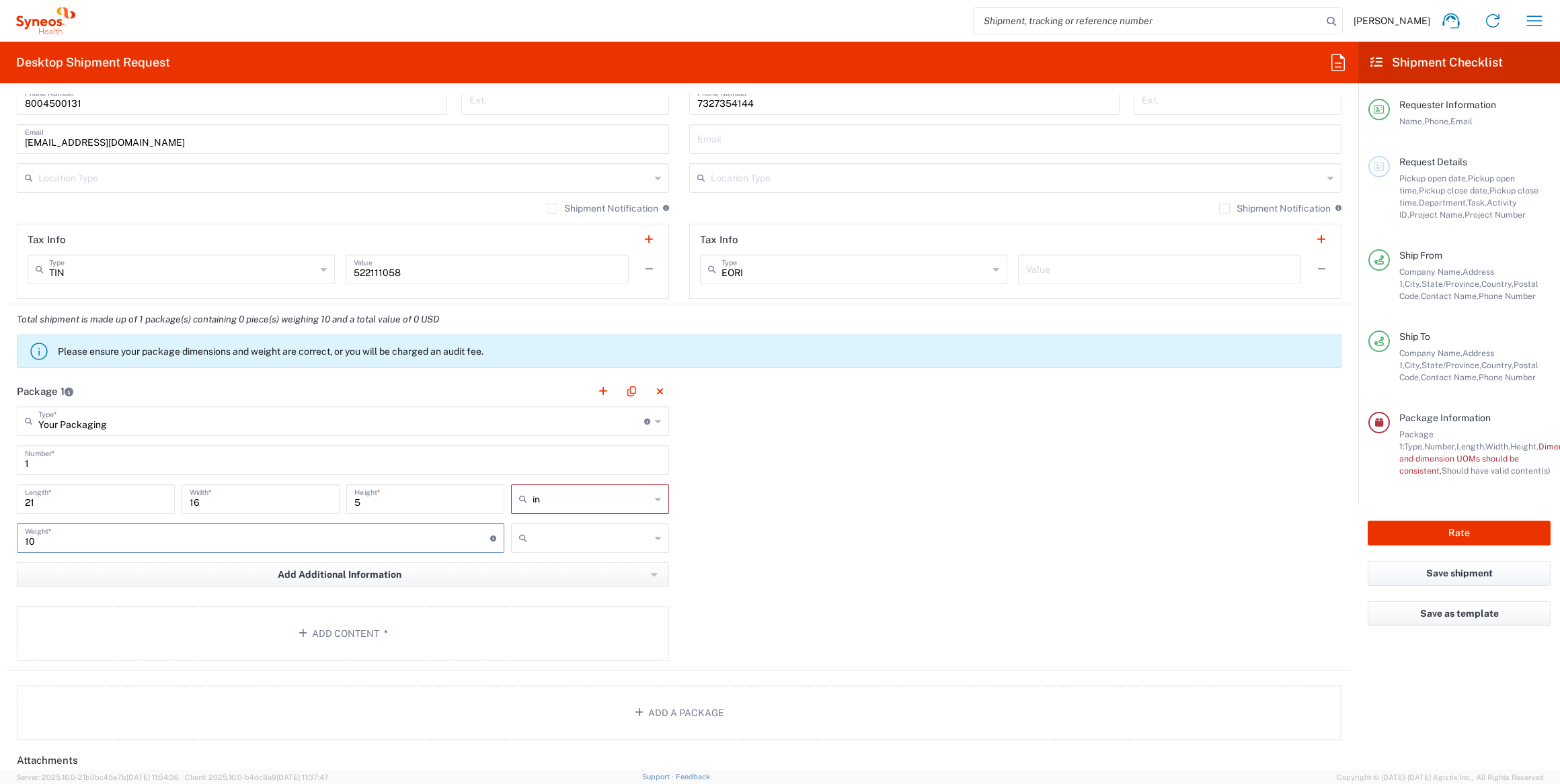
type input "10"
click at [583, 542] on input "text" at bounding box center [591, 538] width 118 height 21
click at [542, 584] on span "lbs" at bounding box center [586, 586] width 154 height 21
type input "lbs"
click at [295, 628] on button "Add Content *" at bounding box center [343, 634] width 653 height 55
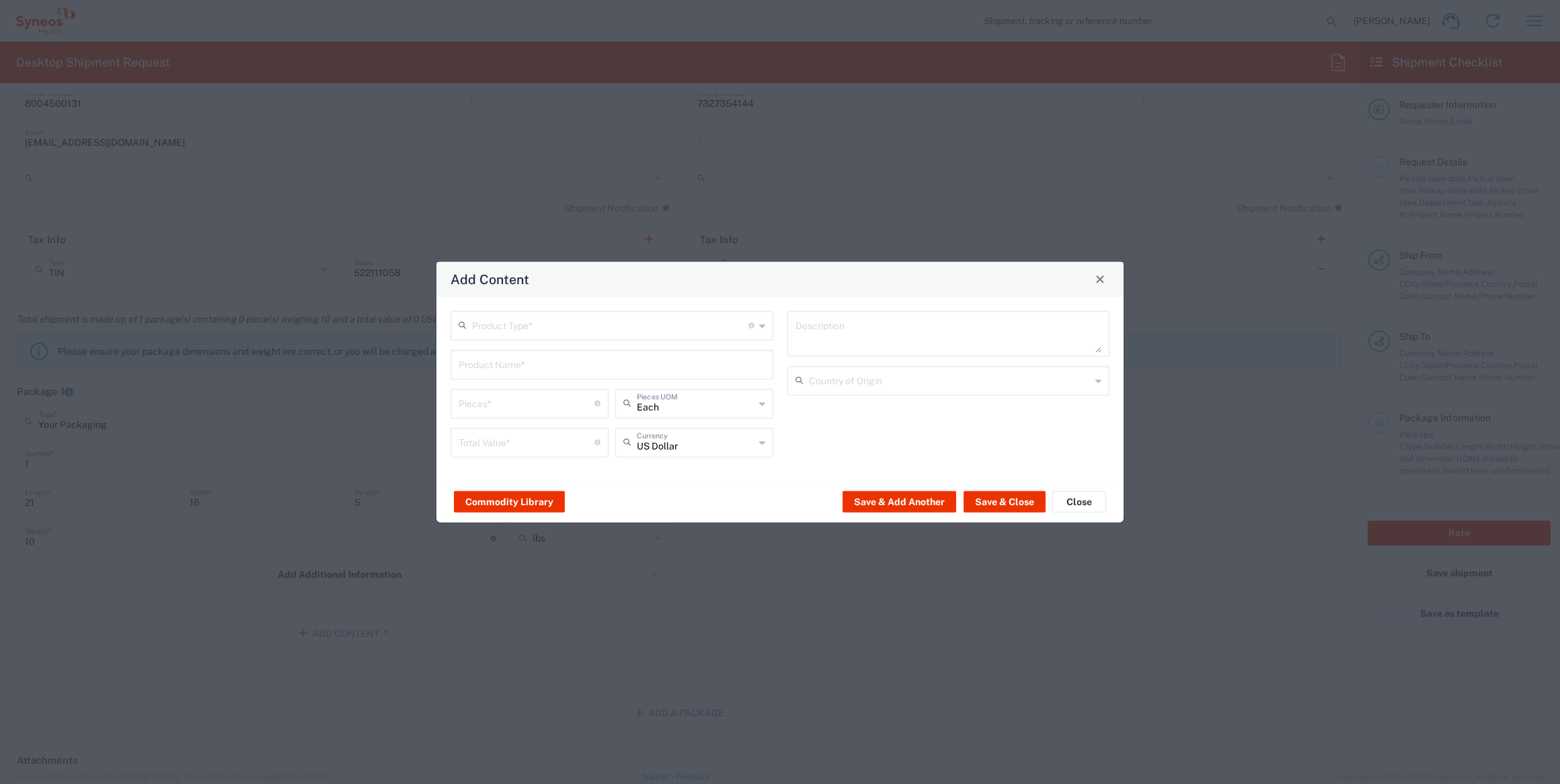
click at [625, 328] on input "text" at bounding box center [610, 324] width 277 height 24
click at [566, 373] on span "General Commodity" at bounding box center [611, 377] width 320 height 21
type input "General Commodity"
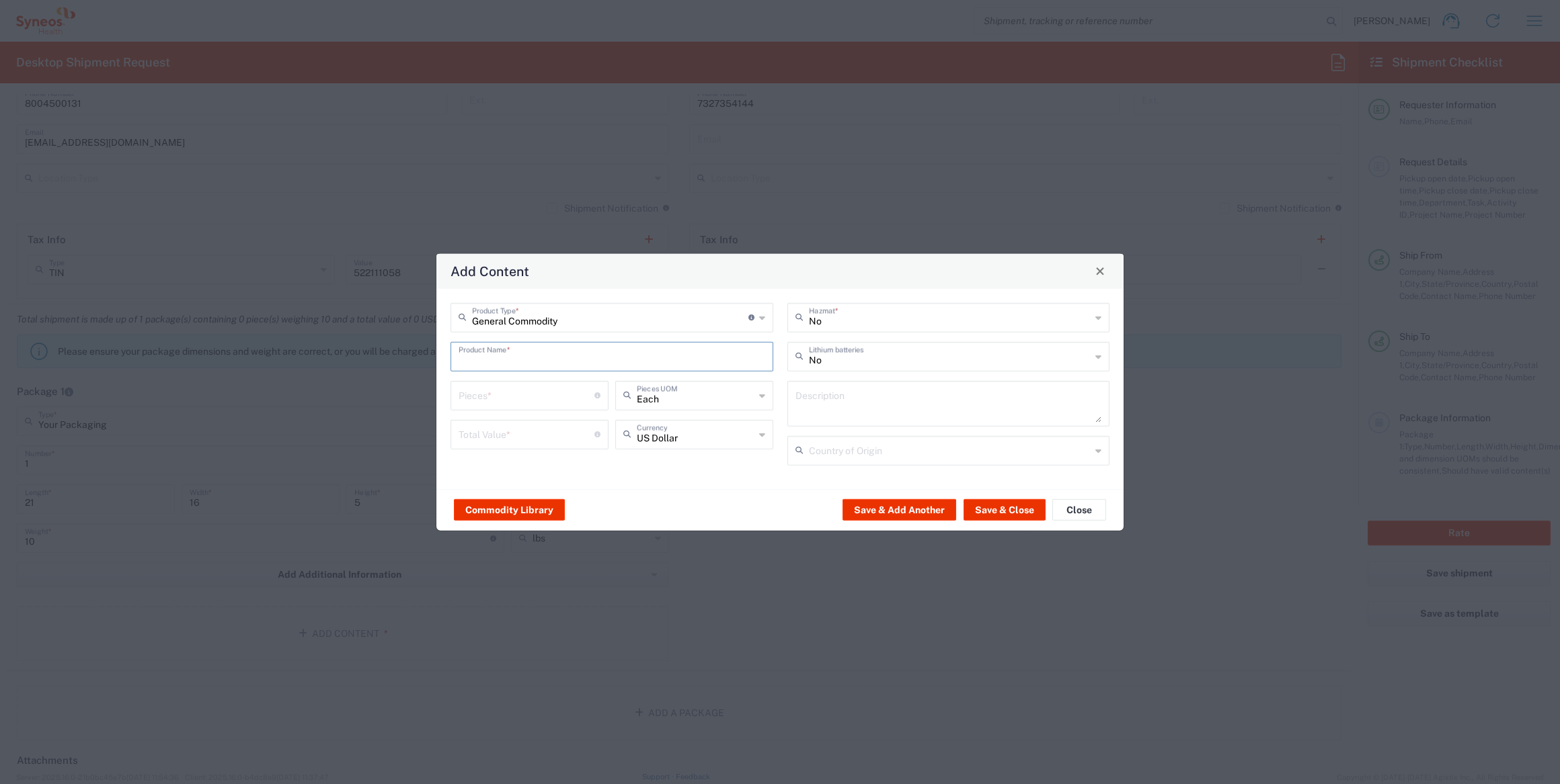
click at [554, 362] on input "text" at bounding box center [612, 355] width 307 height 24
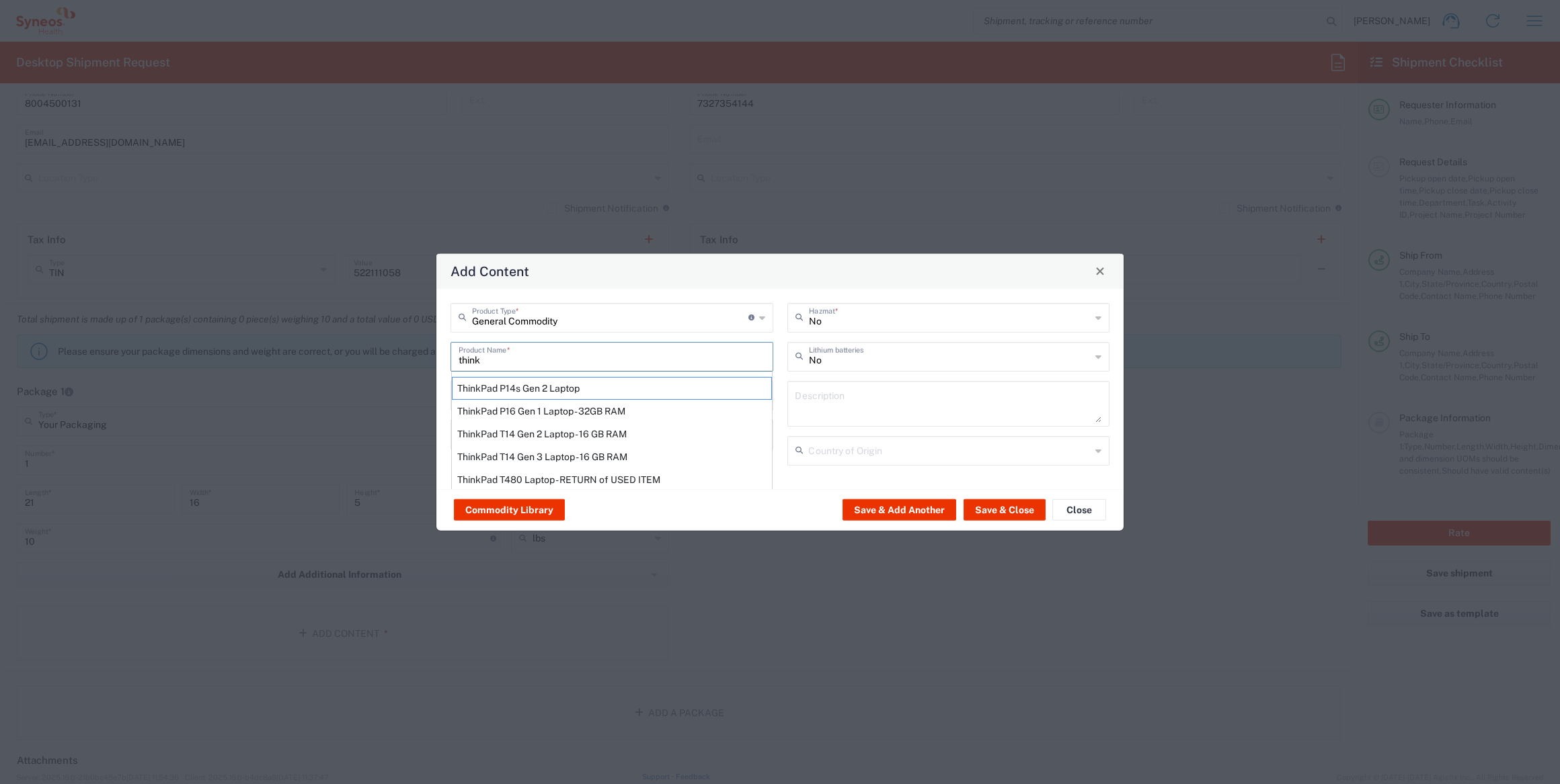
click at [557, 440] on div "ThinkPad T14 Gen 2 Laptop - 16 GB RAM" at bounding box center [611, 433] width 320 height 23
type input "ThinkPad T14 Gen 2 Laptop - 16 GB RAM"
type input "1"
type textarea "Intel Core i7-1156G7 vProÂ® Processor - 14"- 16 GB RAM - 512 GB SSD"
type input "[GEOGRAPHIC_DATA]"
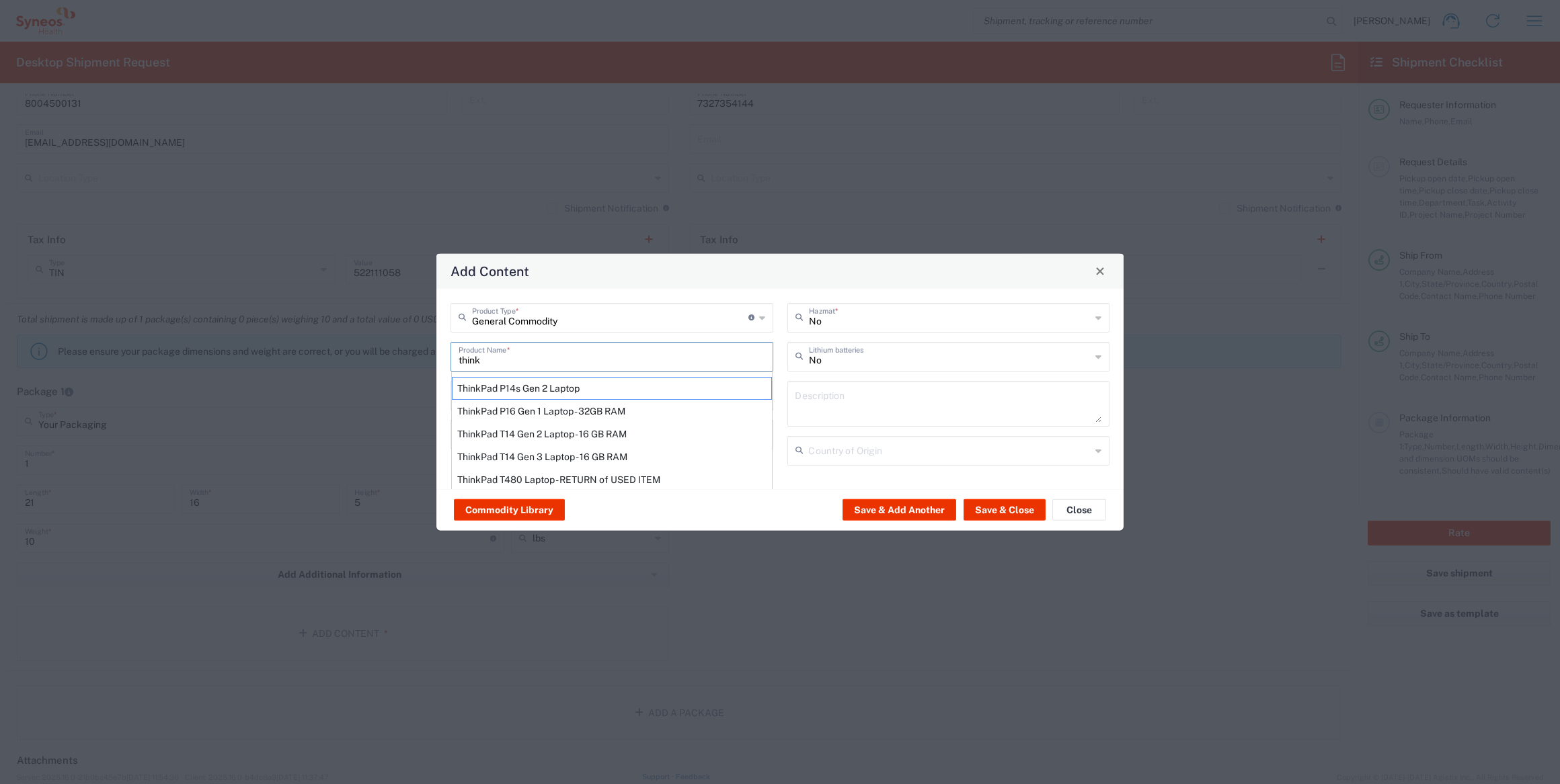
type input "Yes"
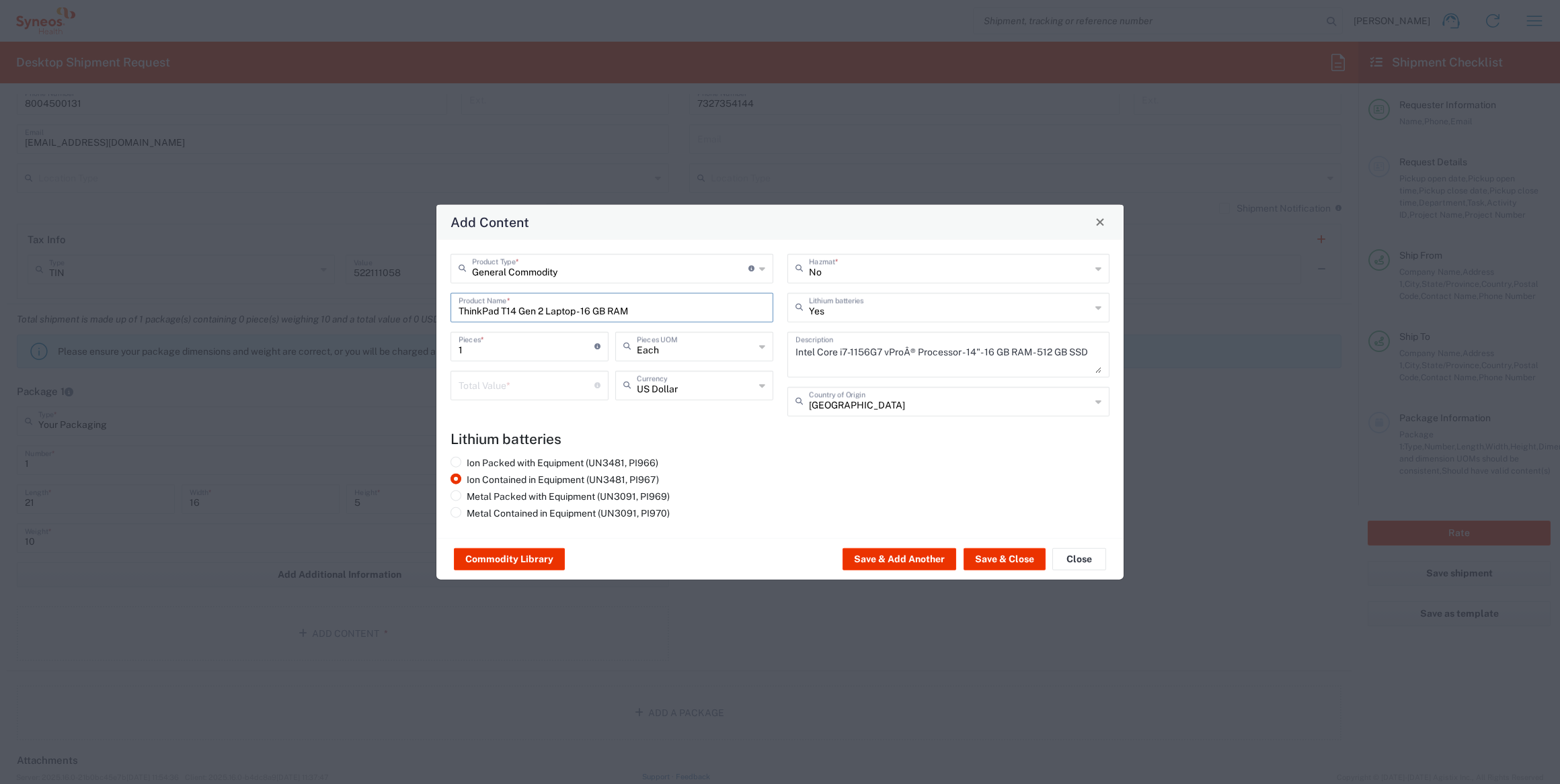
click at [515, 388] on input "number" at bounding box center [527, 384] width 136 height 24
type input "1000"
click at [935, 551] on button "Save & Add Another" at bounding box center [899, 559] width 114 height 21
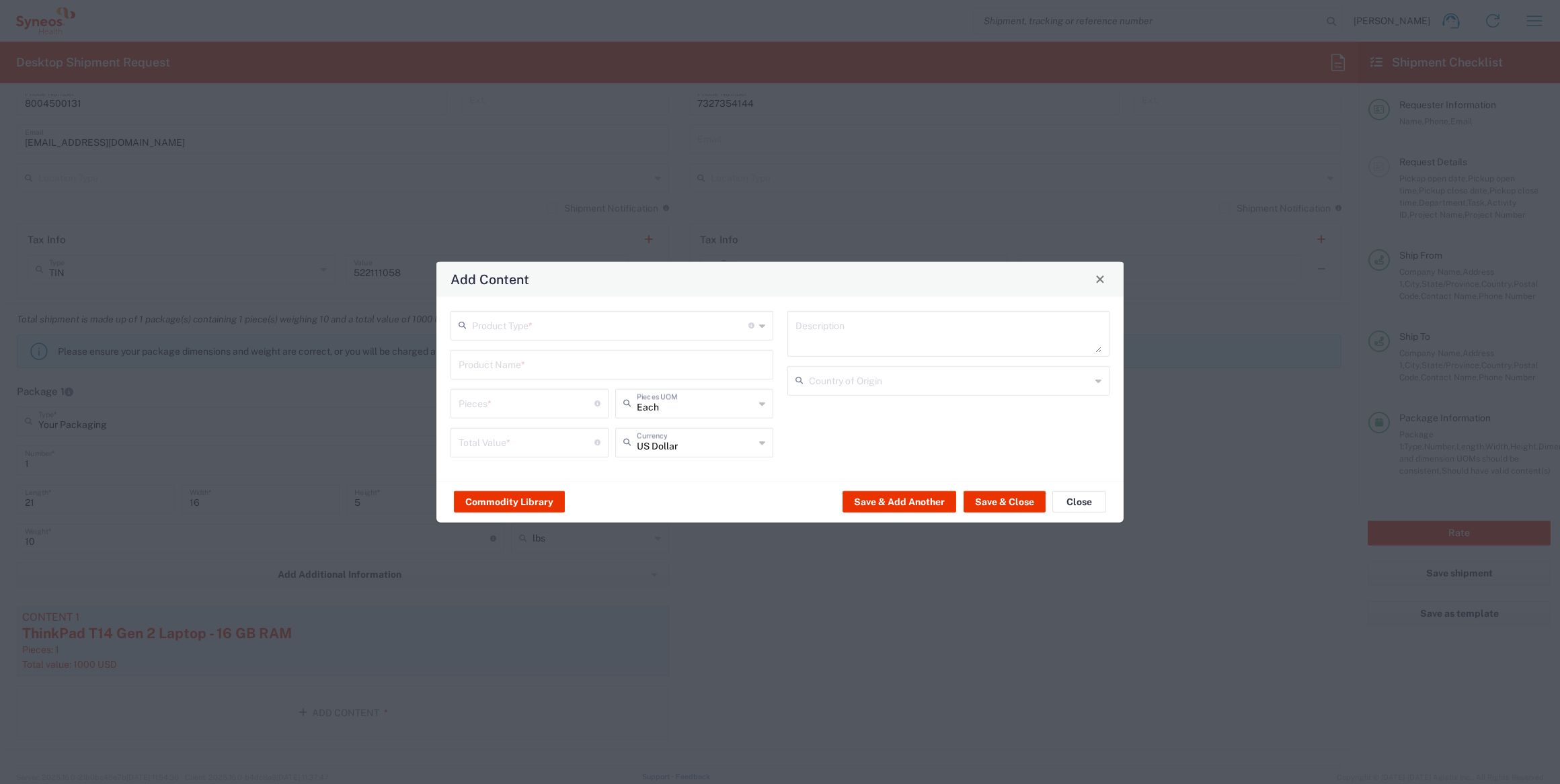
click at [549, 333] on input "text" at bounding box center [610, 324] width 277 height 24
click at [532, 369] on span "General Commodity" at bounding box center [611, 377] width 320 height 21
type input "General Commodity"
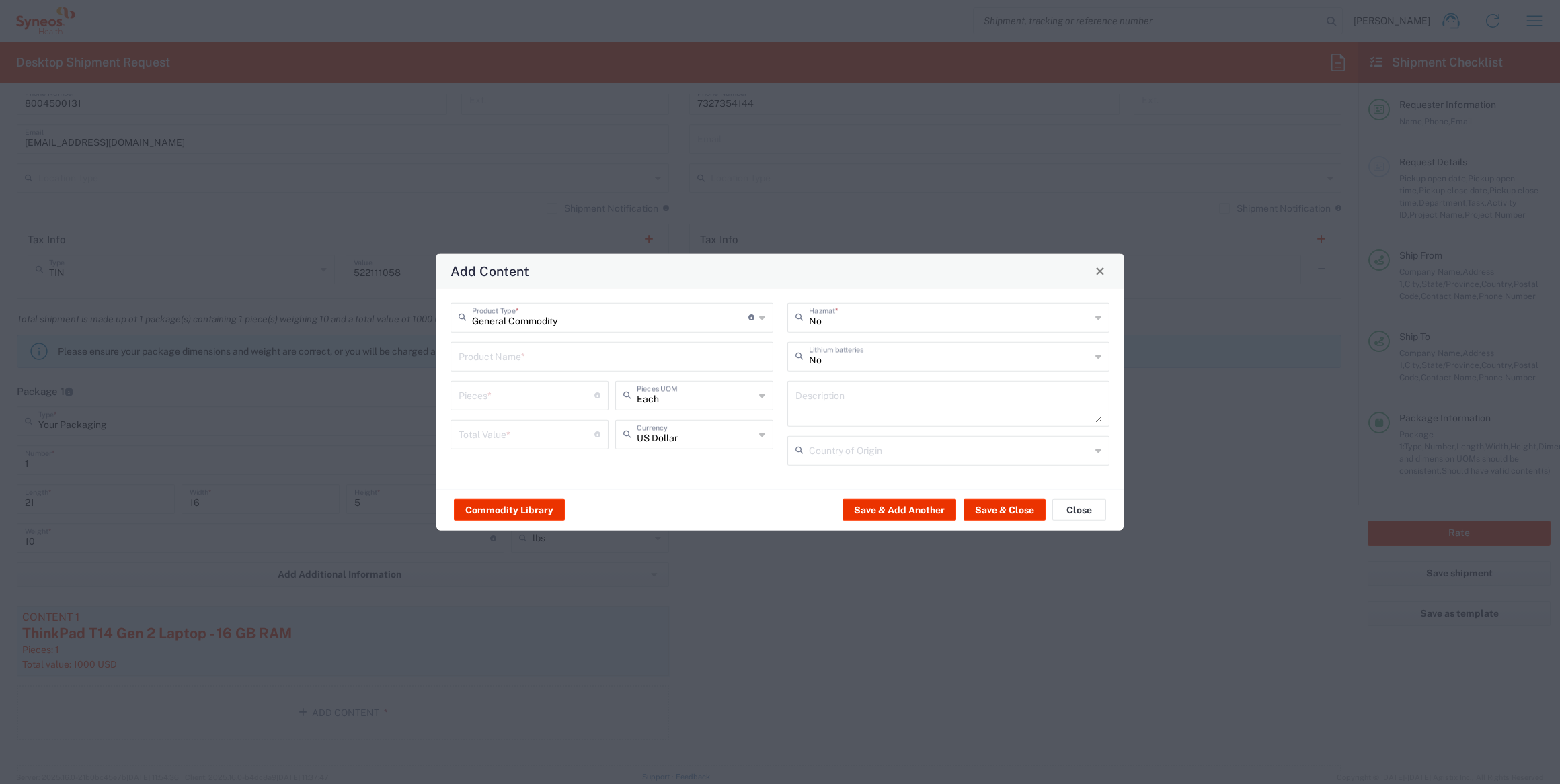
click at [531, 360] on input "text" at bounding box center [612, 355] width 307 height 24
click at [515, 455] on div "iPad Standard 10.2"" at bounding box center [611, 456] width 320 height 23
type input "iPad Standard 10.2""
type input "1"
type textarea "iPad Standard 10.2""
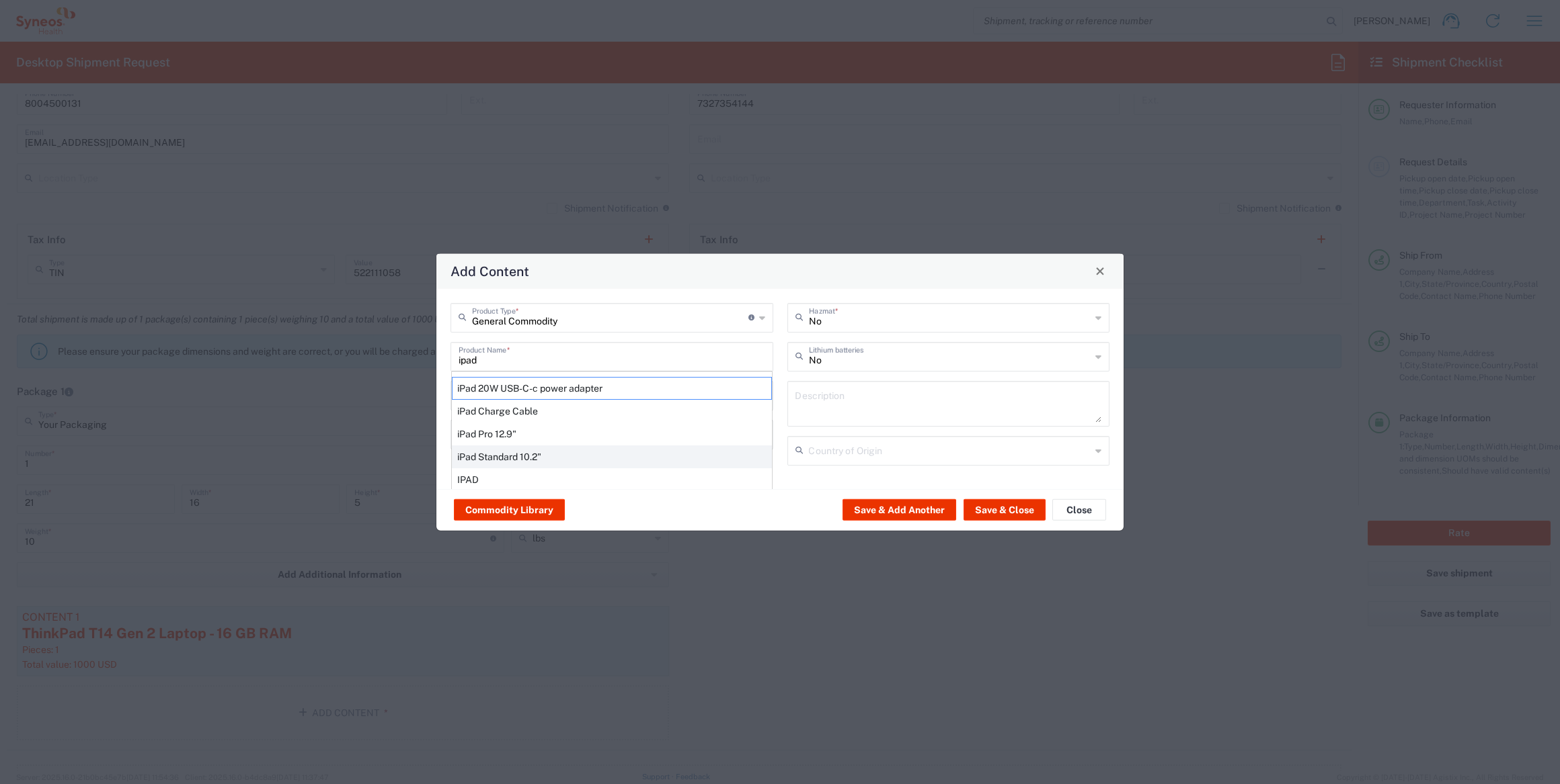
type input "[GEOGRAPHIC_DATA]"
type input "Yes"
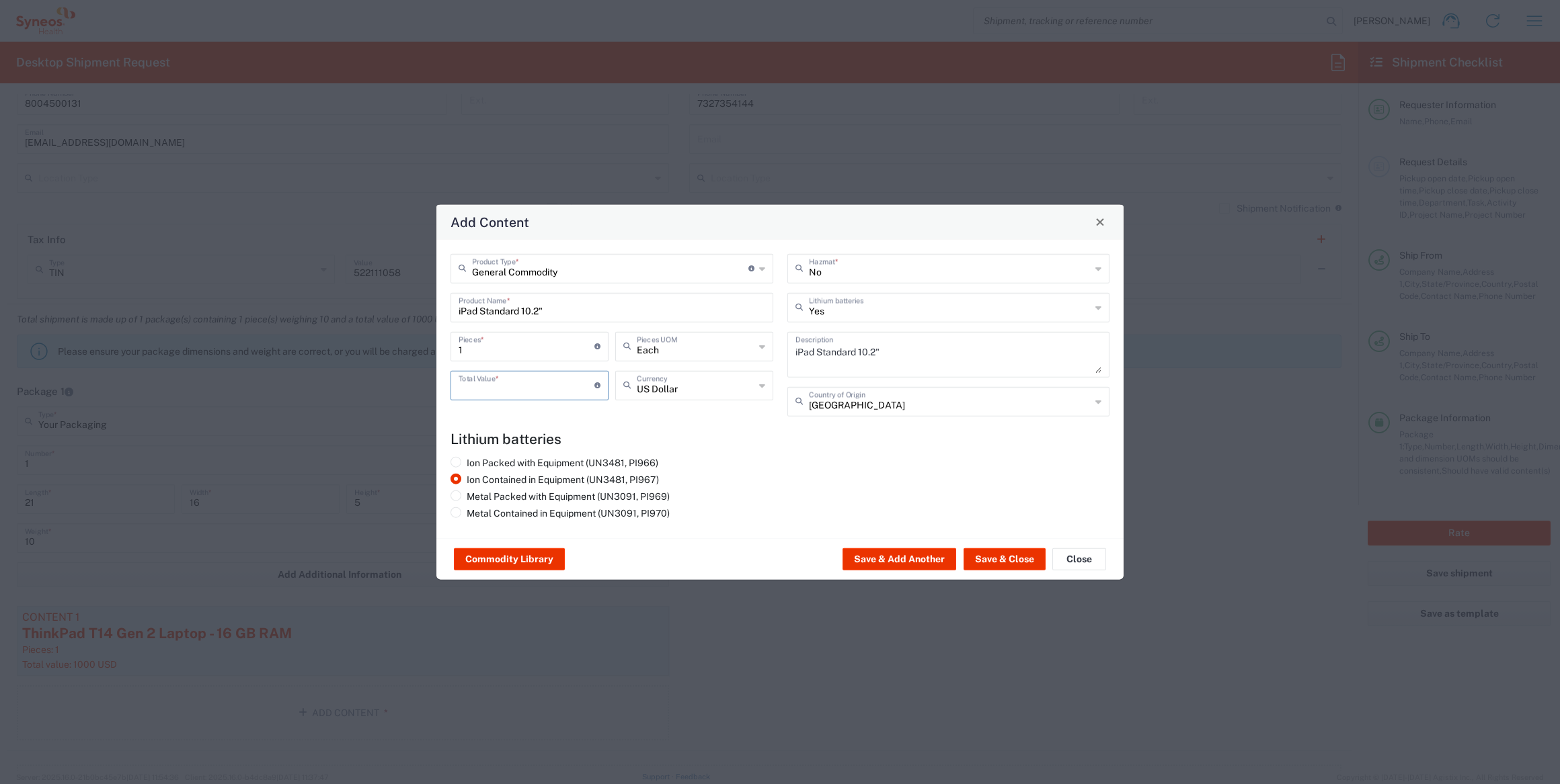
click at [501, 380] on input "number" at bounding box center [527, 384] width 136 height 24
type input "500"
click at [993, 557] on button "Save & Close" at bounding box center [1004, 559] width 82 height 21
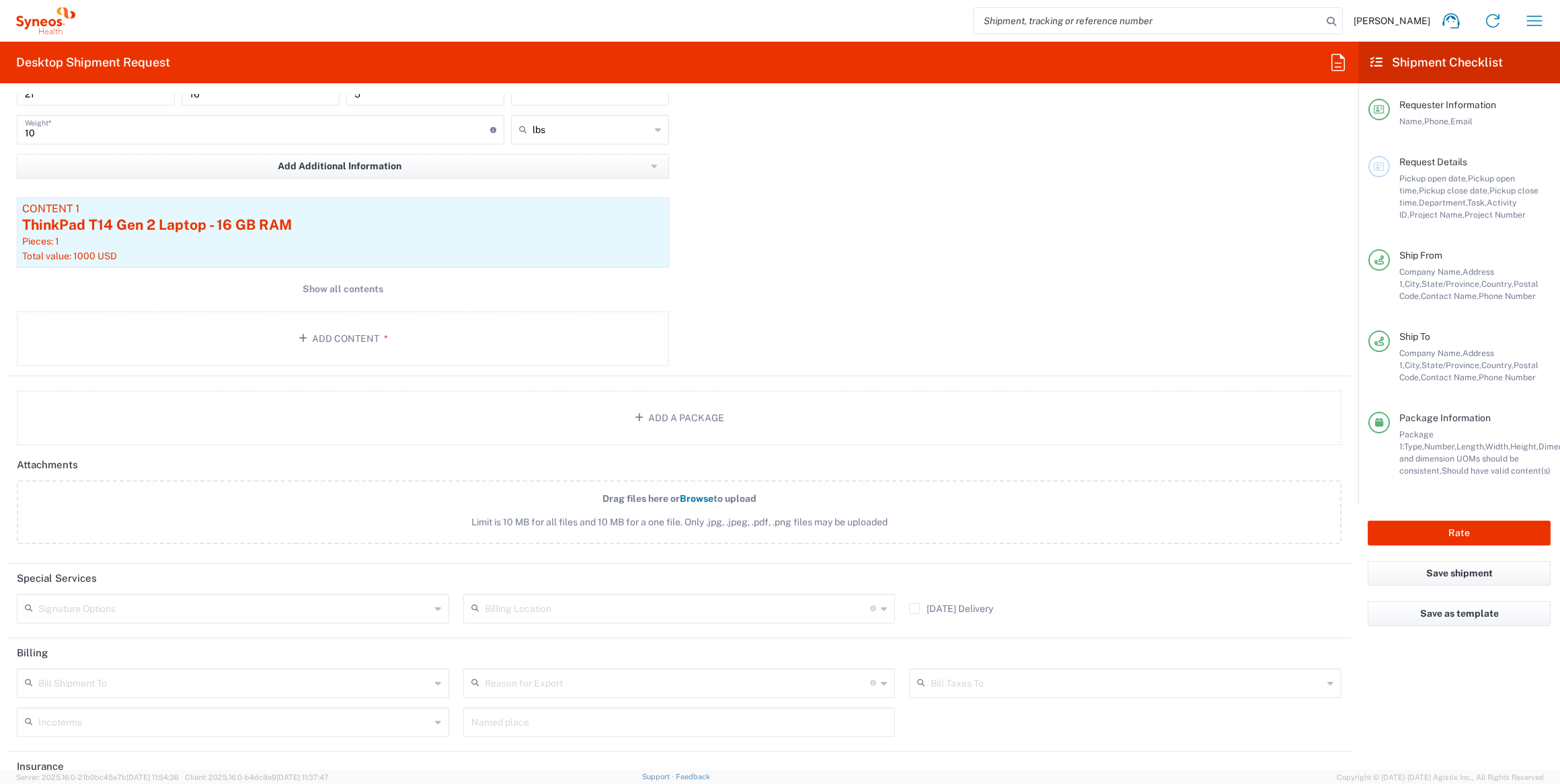
scroll to position [1344, 0]
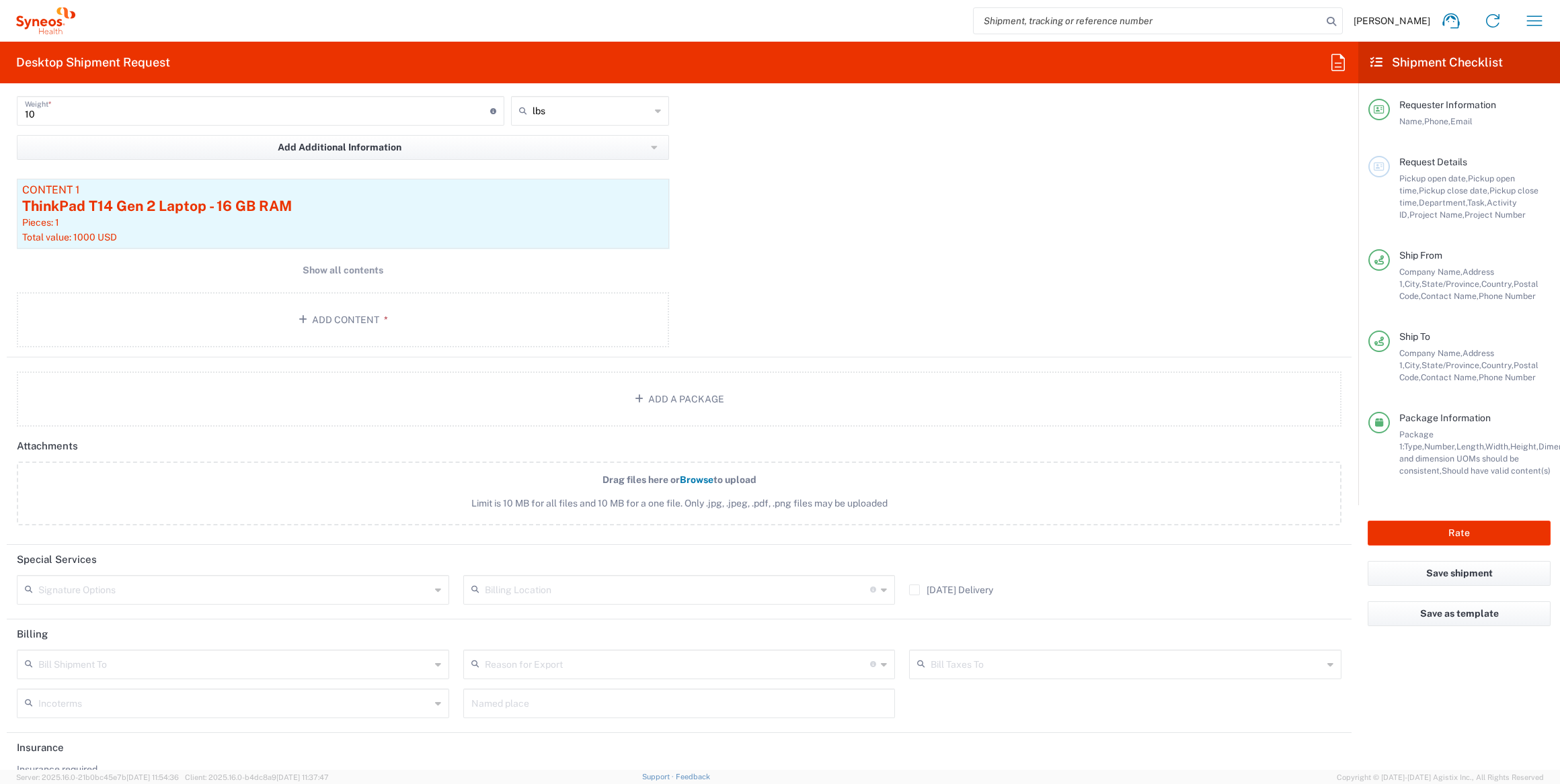
click at [435, 586] on icon at bounding box center [438, 590] width 6 height 21
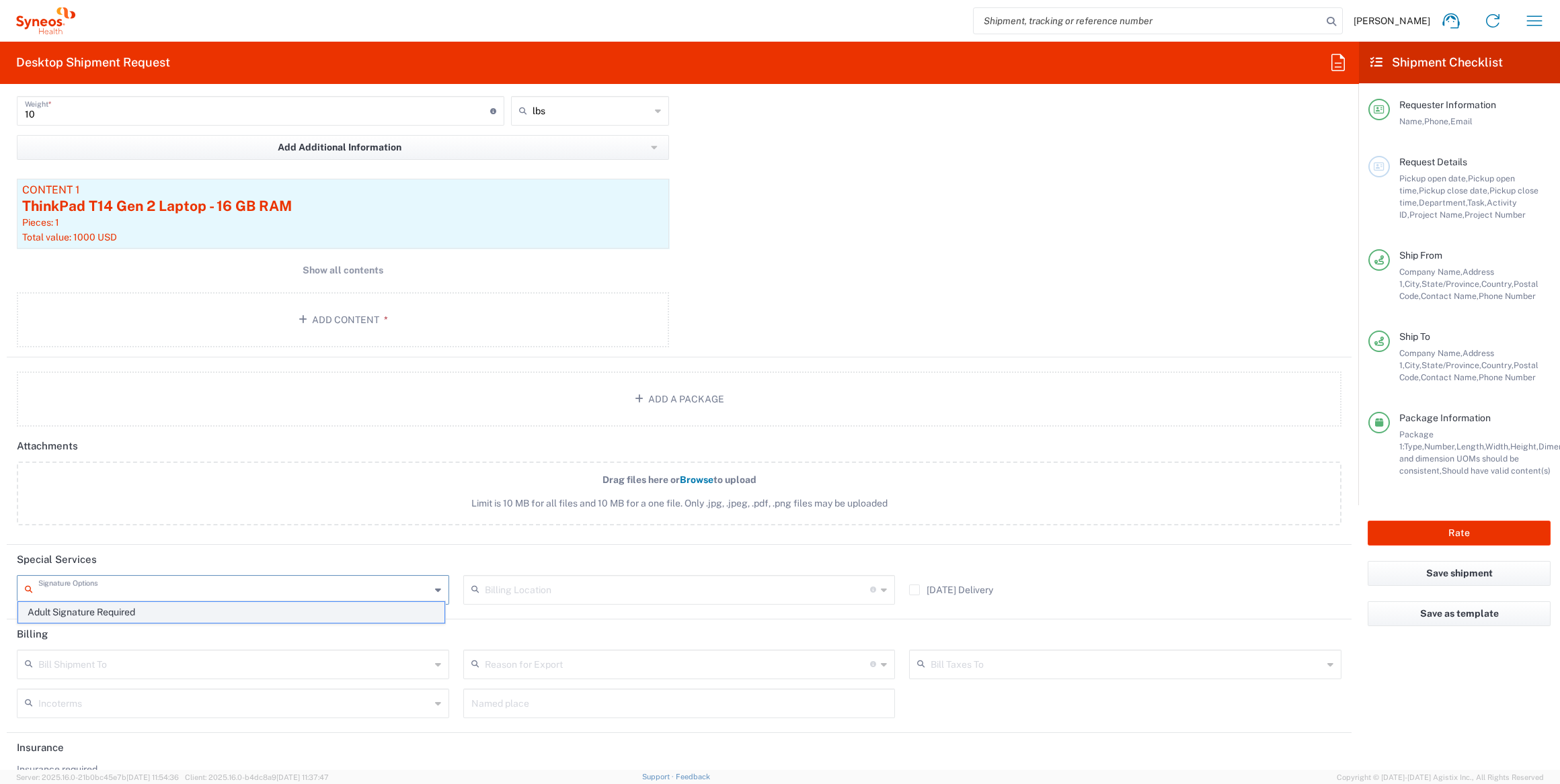
click at [225, 609] on span "Adult Signature Required" at bounding box center [231, 612] width 426 height 21
type input "Adult Signature Required"
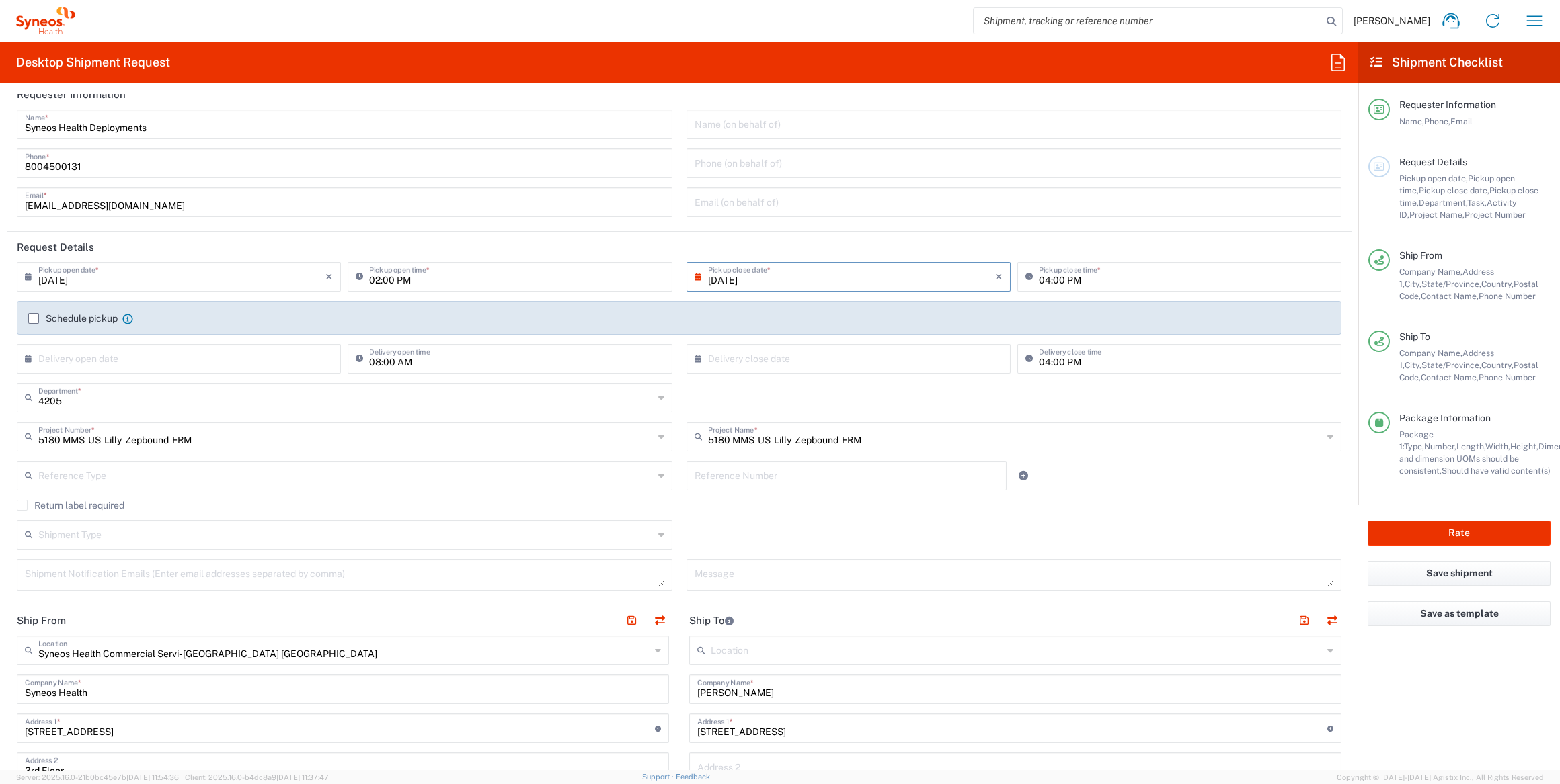
scroll to position [0, 0]
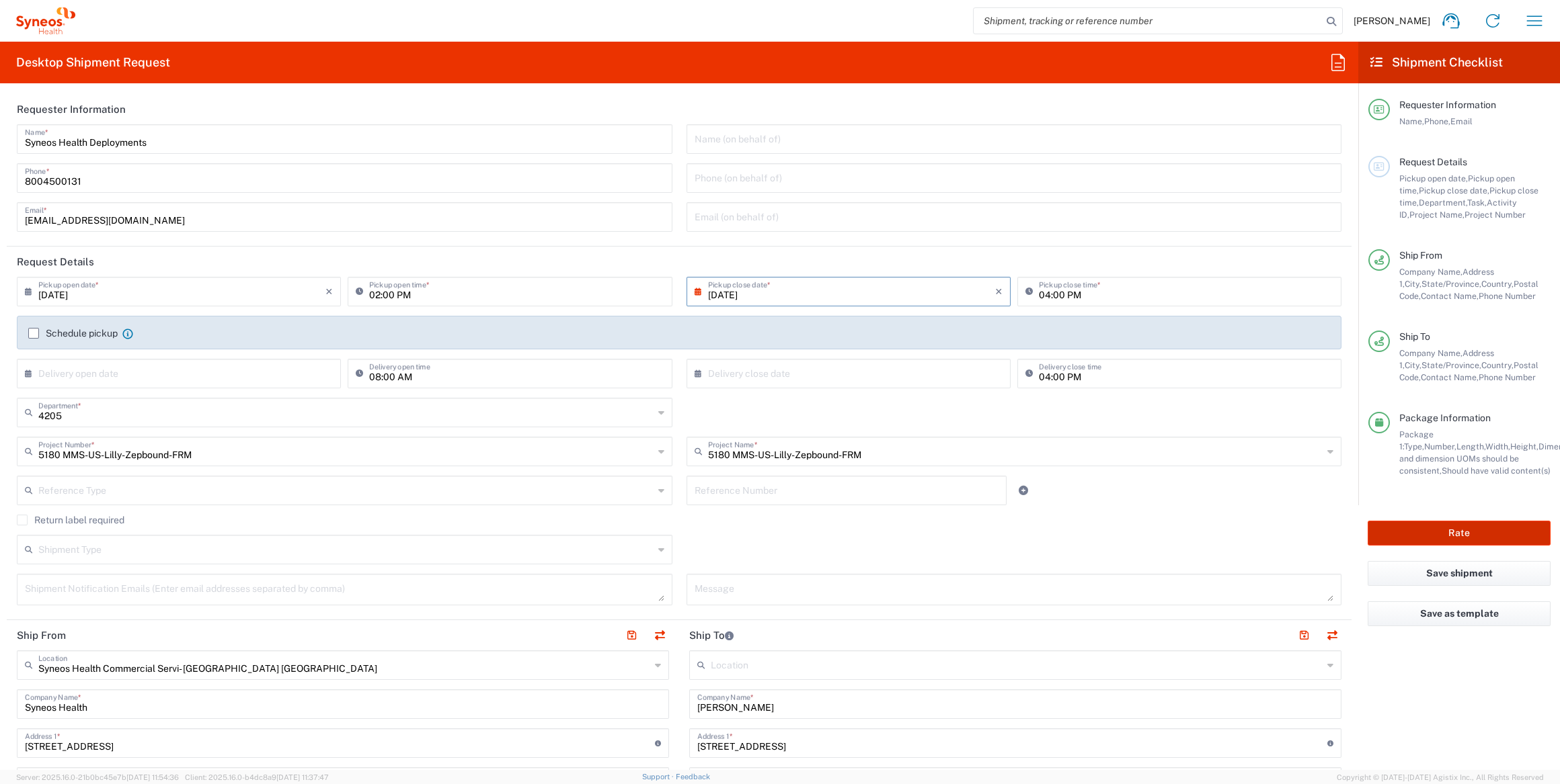
click at [1466, 532] on button "Rate" at bounding box center [1459, 533] width 183 height 25
type input "5180 MMS-US-Lilly-Zepbound-FRM"
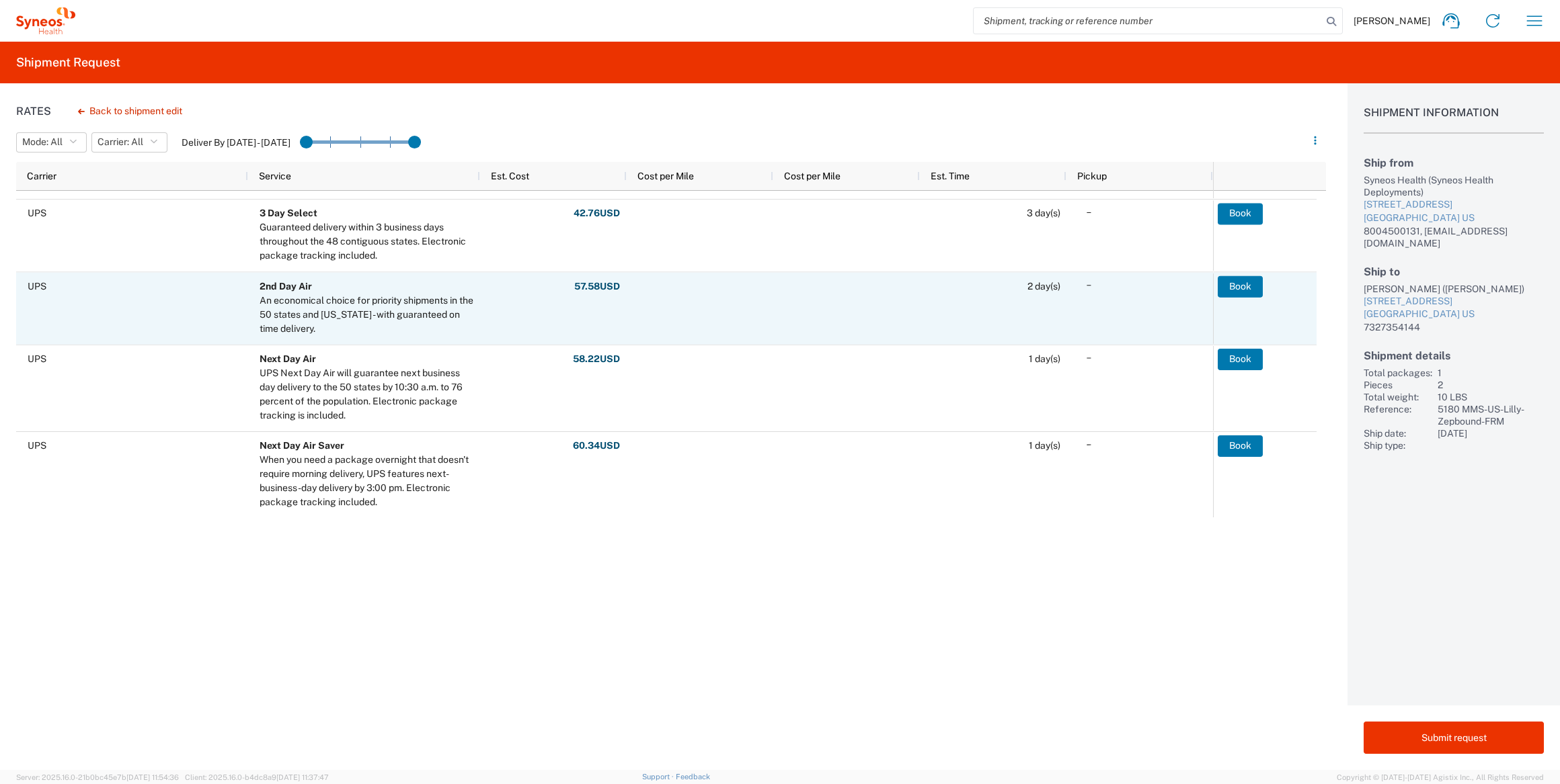
scroll to position [401, 0]
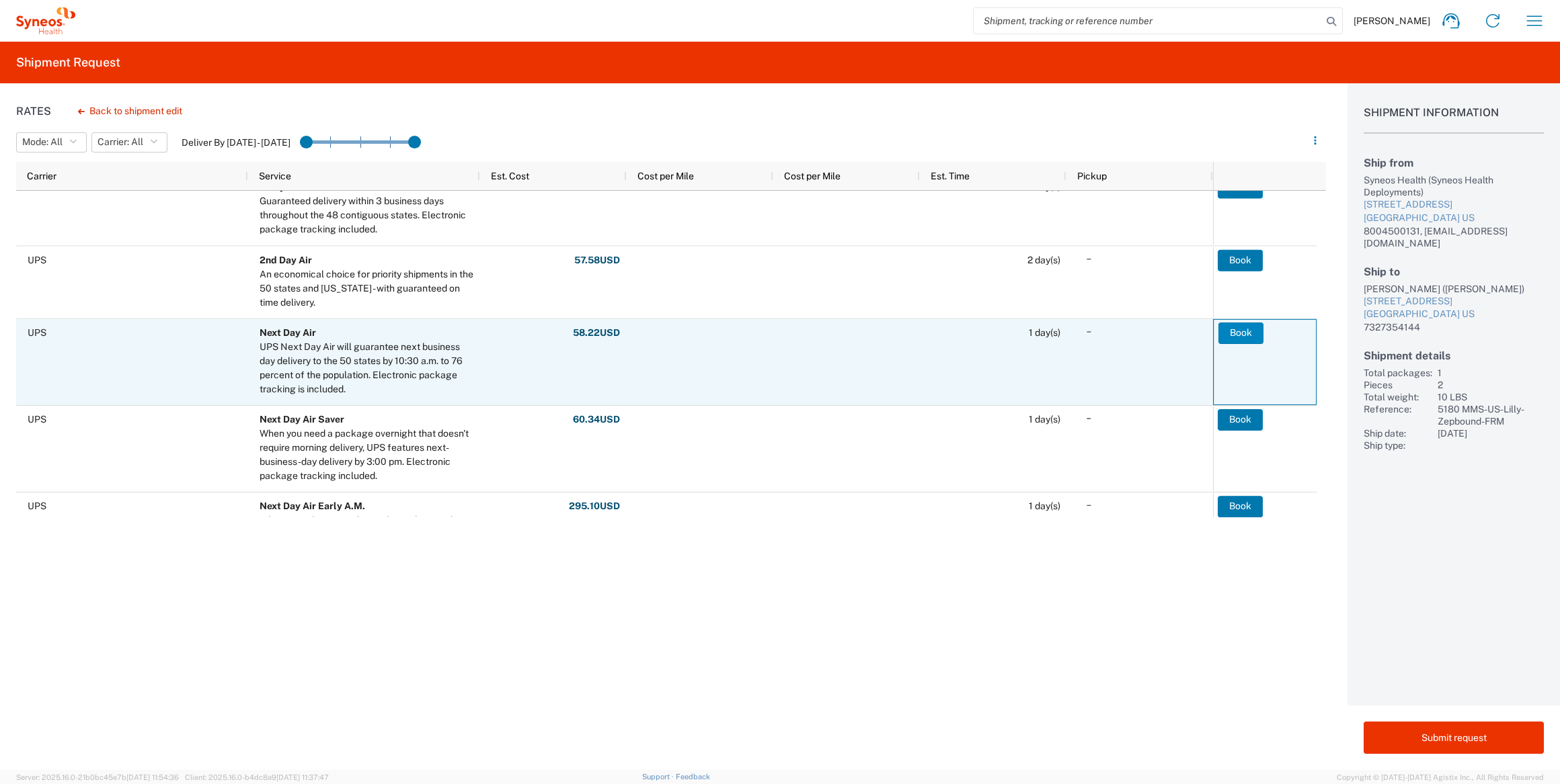
click at [1230, 330] on button "Book" at bounding box center [1240, 333] width 45 height 21
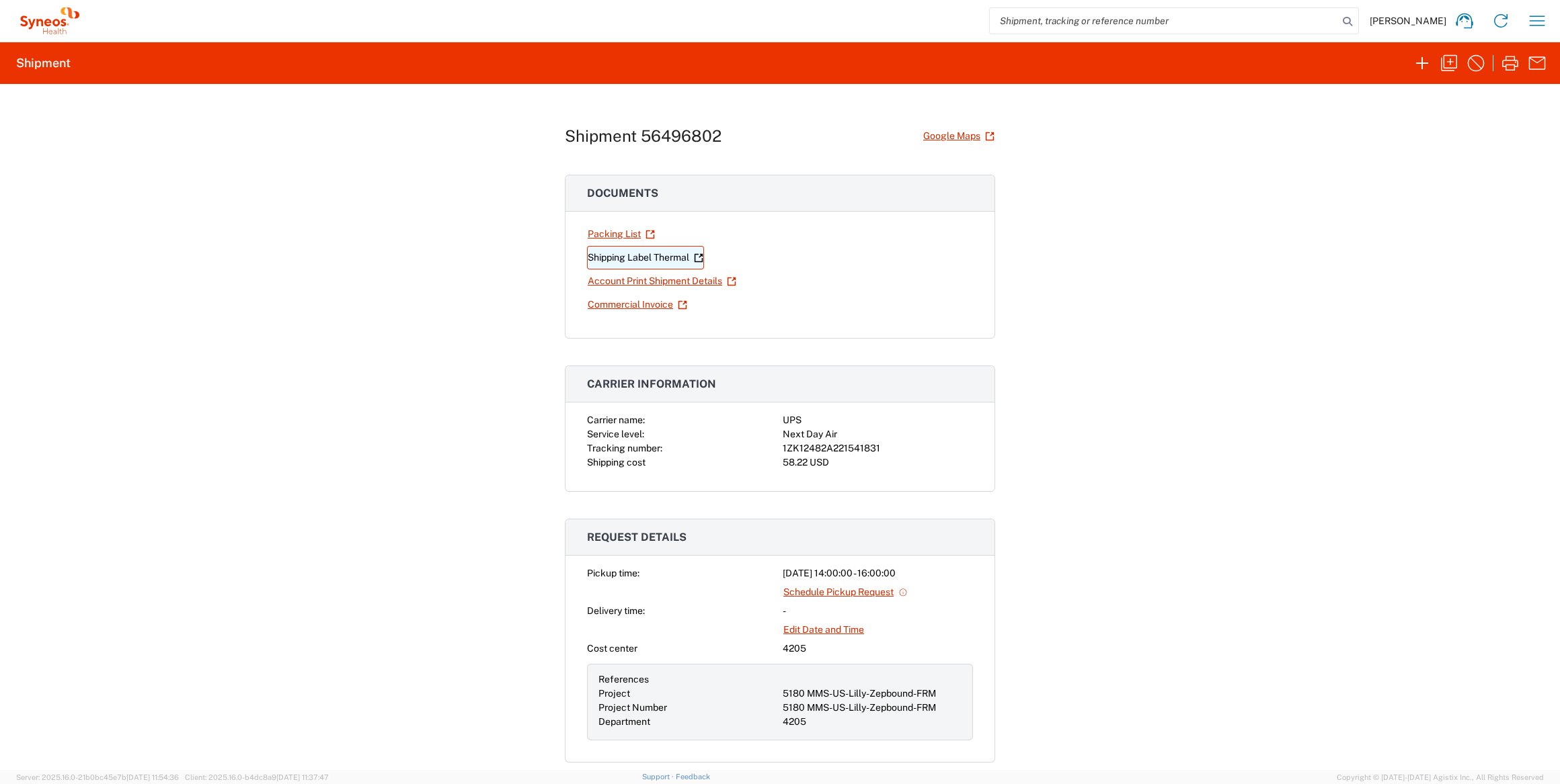
click at [667, 255] on link "Shipping Label Thermal" at bounding box center [645, 257] width 117 height 24
click at [1450, 68] on icon "button" at bounding box center [1449, 63] width 16 height 16
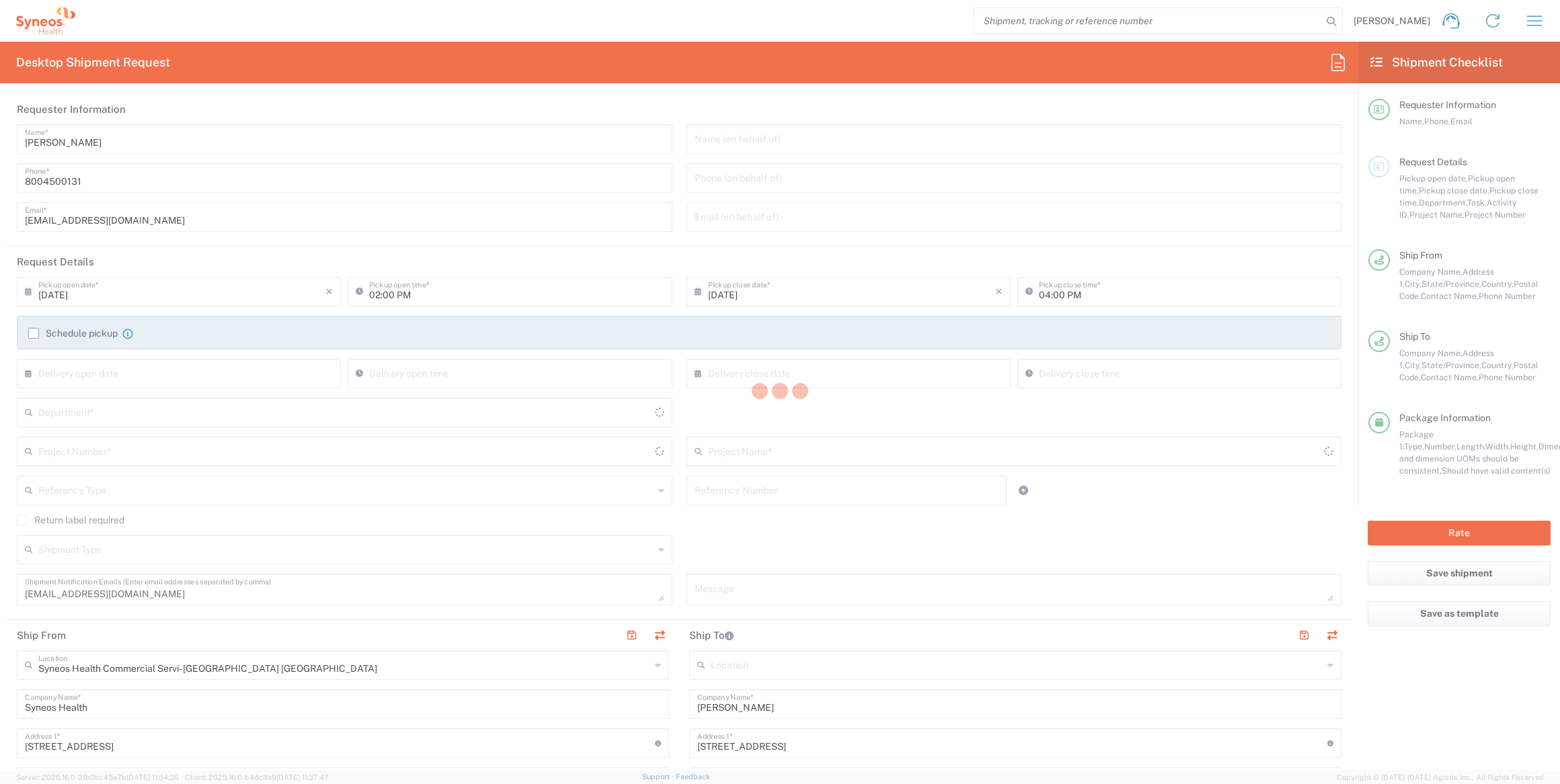
type input "4205"
type input "5180 MMS-US-Lilly-Zepbound-FRM"
type input "[US_STATE]"
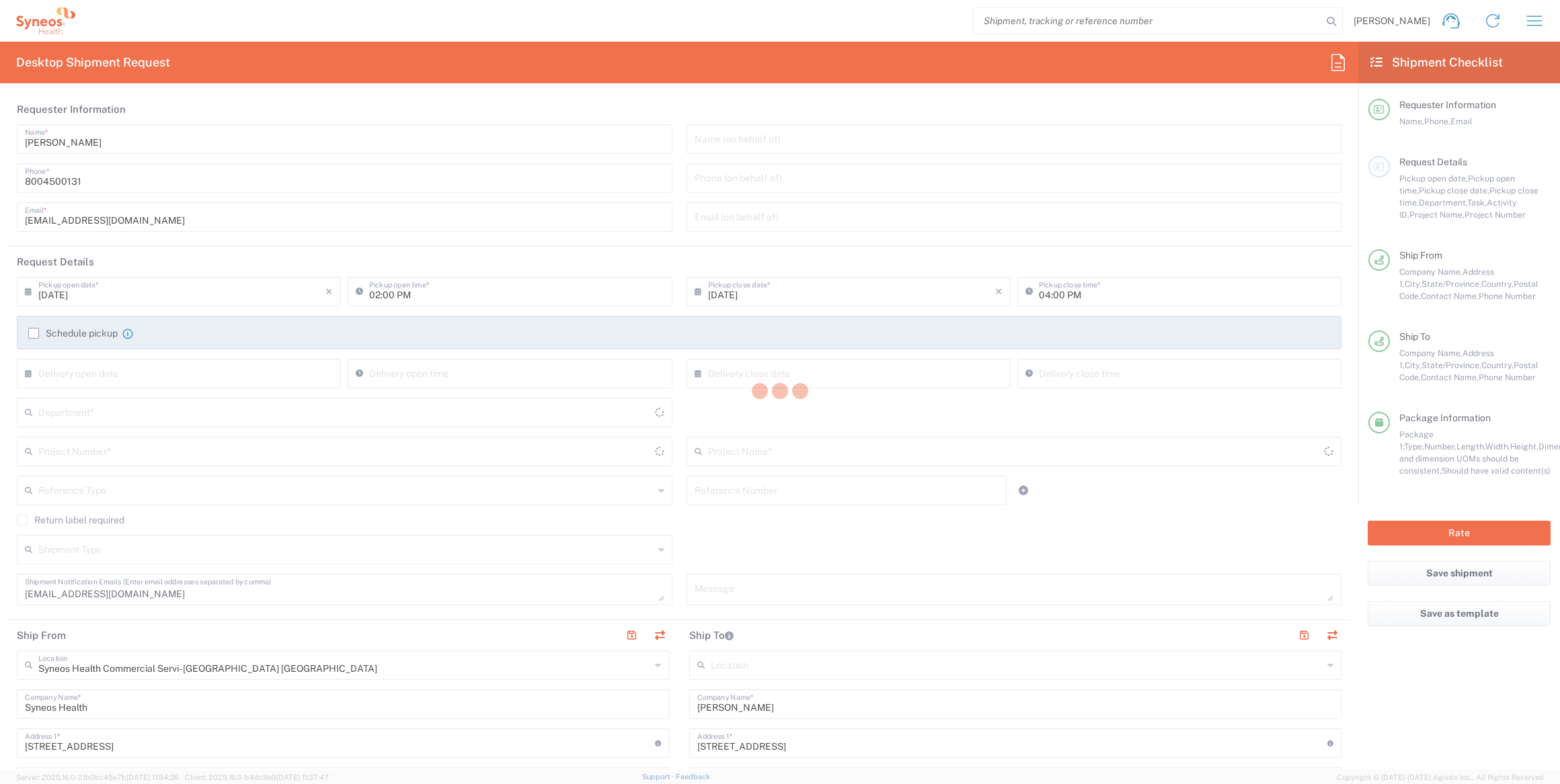
type input "Your Packaging"
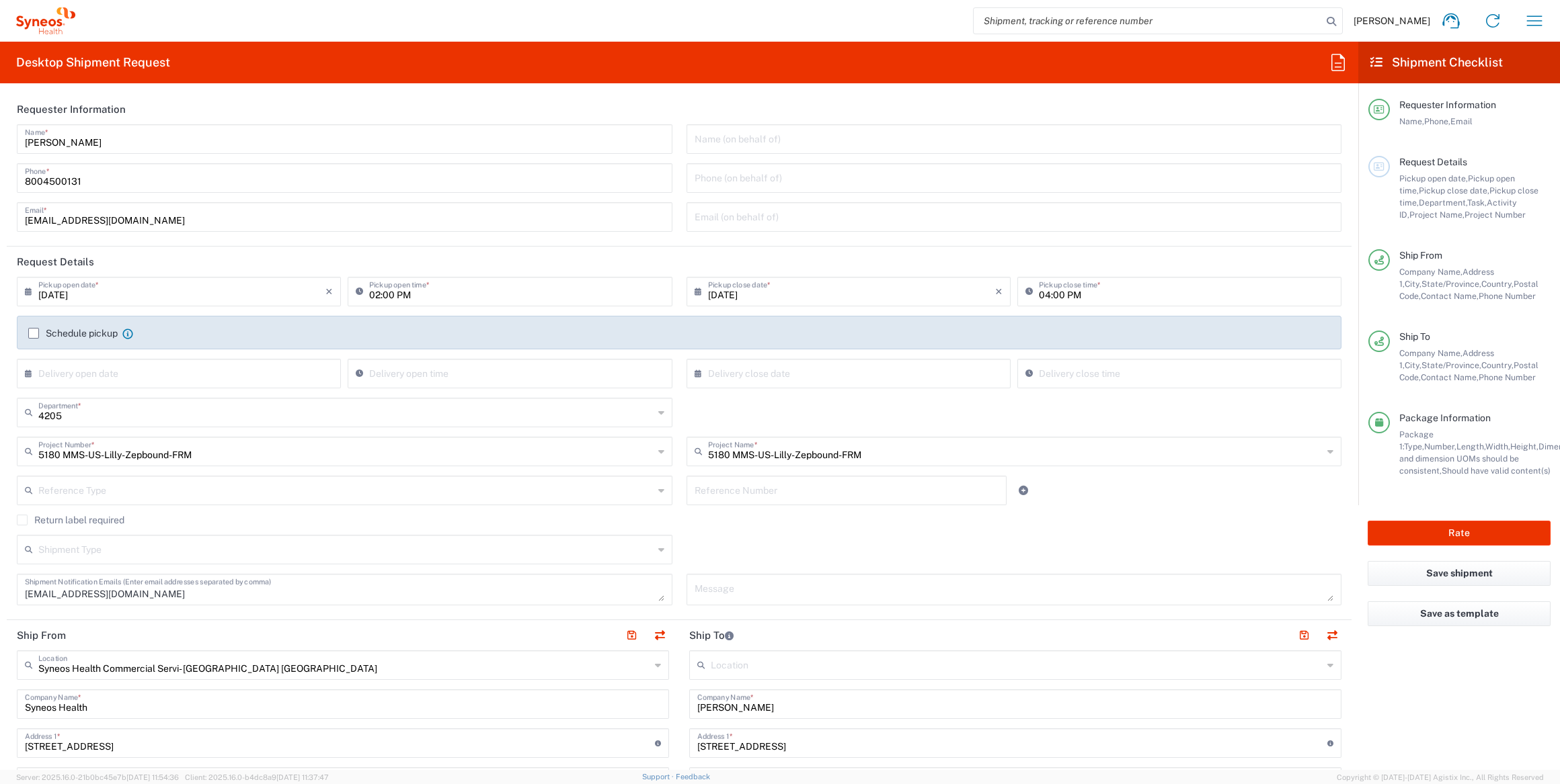
scroll to position [122, 0]
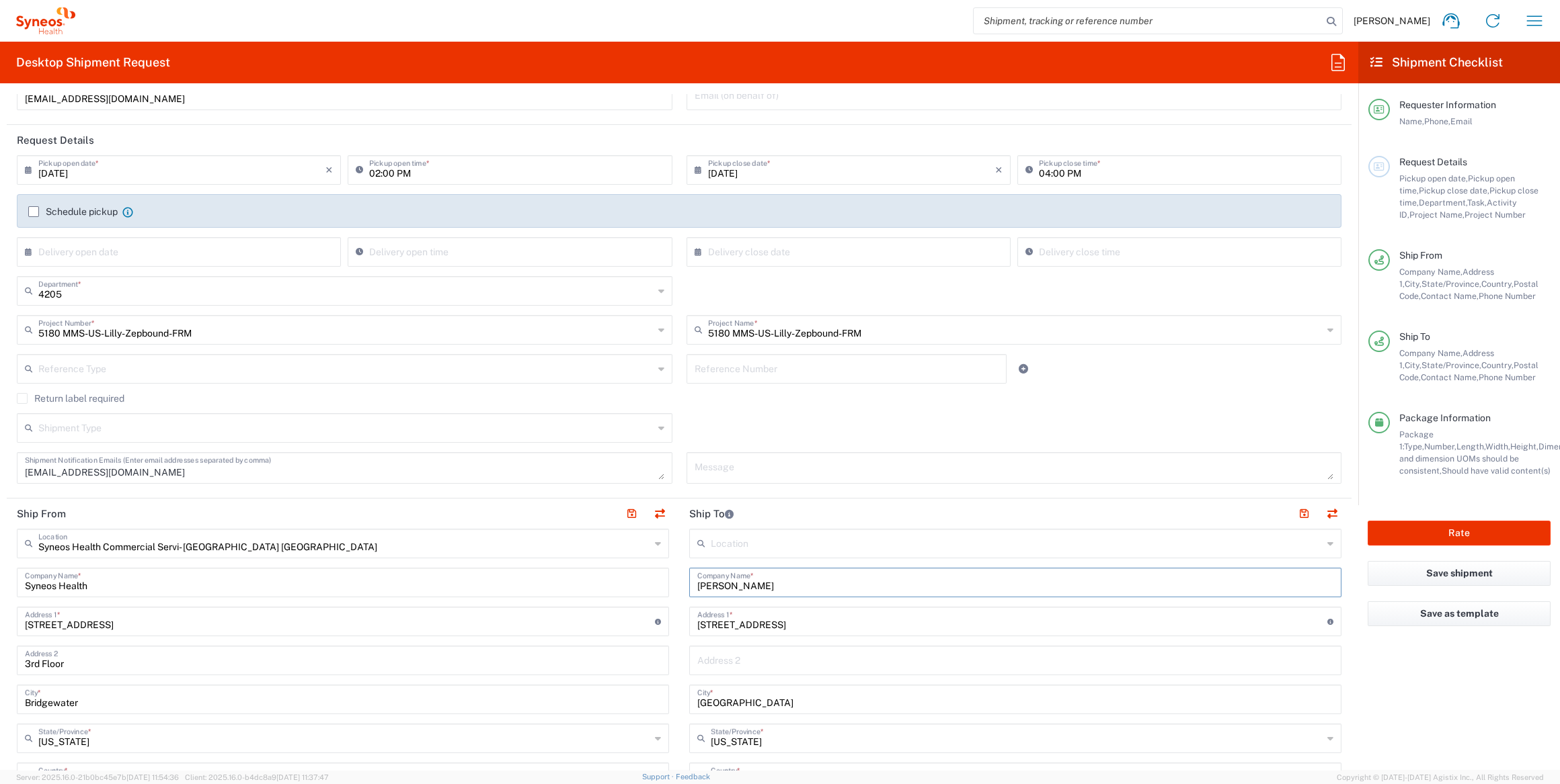
drag, startPoint x: 773, startPoint y: 580, endPoint x: 664, endPoint y: 573, distance: 109.2
click at [664, 573] on div "Ship From Syneos Health Commercial Servi- [GEOGRAPHIC_DATA] [GEOGRAPHIC_DATA] L…" at bounding box center [679, 799] width 1345 height 600
paste input "[PERSON_NAME]"
type input "[PERSON_NAME]"
drag, startPoint x: 765, startPoint y: 623, endPoint x: 646, endPoint y: 602, distance: 120.8
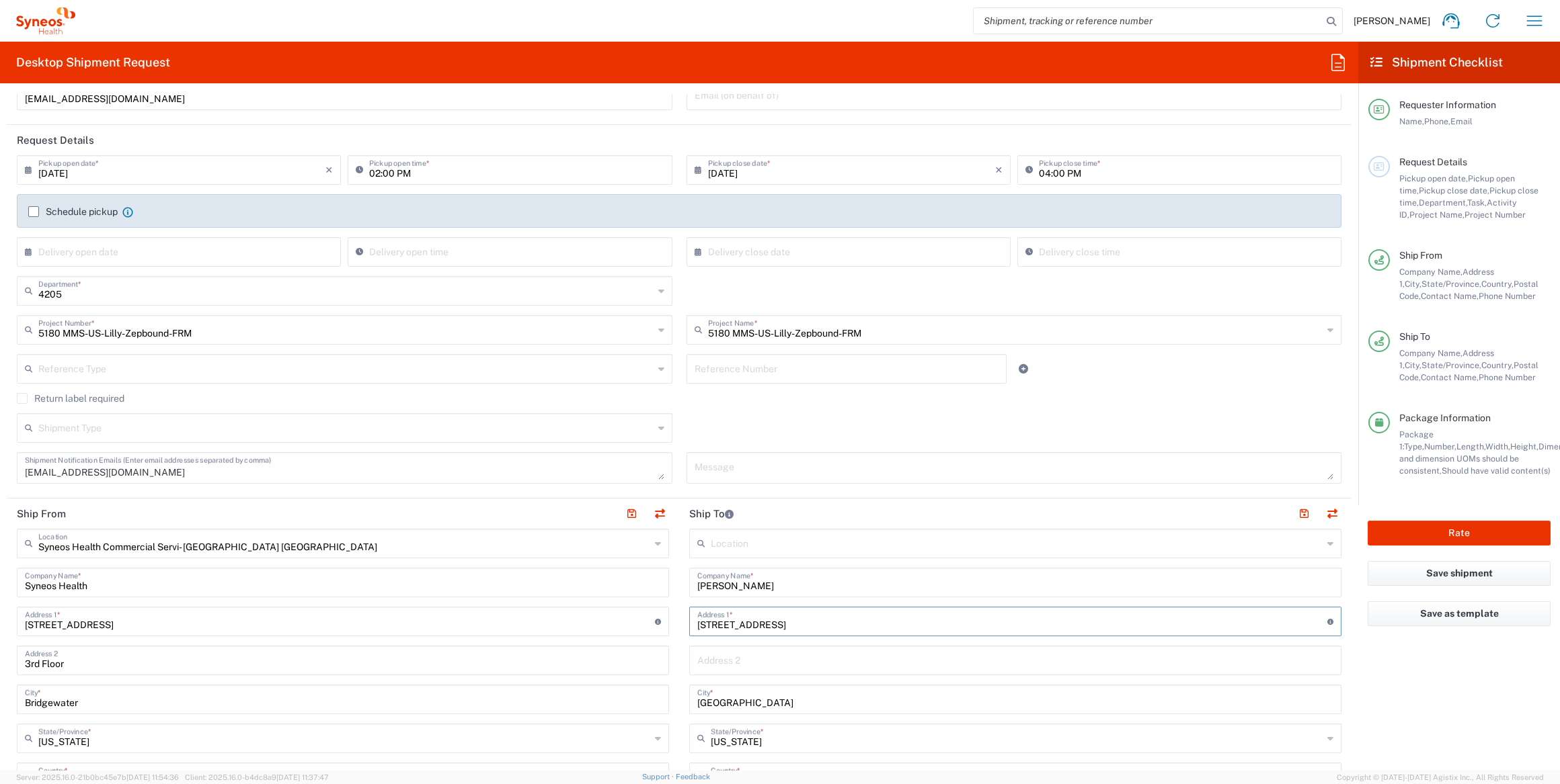
click at [647, 612] on div "Ship From Syneos Health Commercial Servi- [GEOGRAPHIC_DATA] [GEOGRAPHIC_DATA] L…" at bounding box center [679, 799] width 1345 height 600
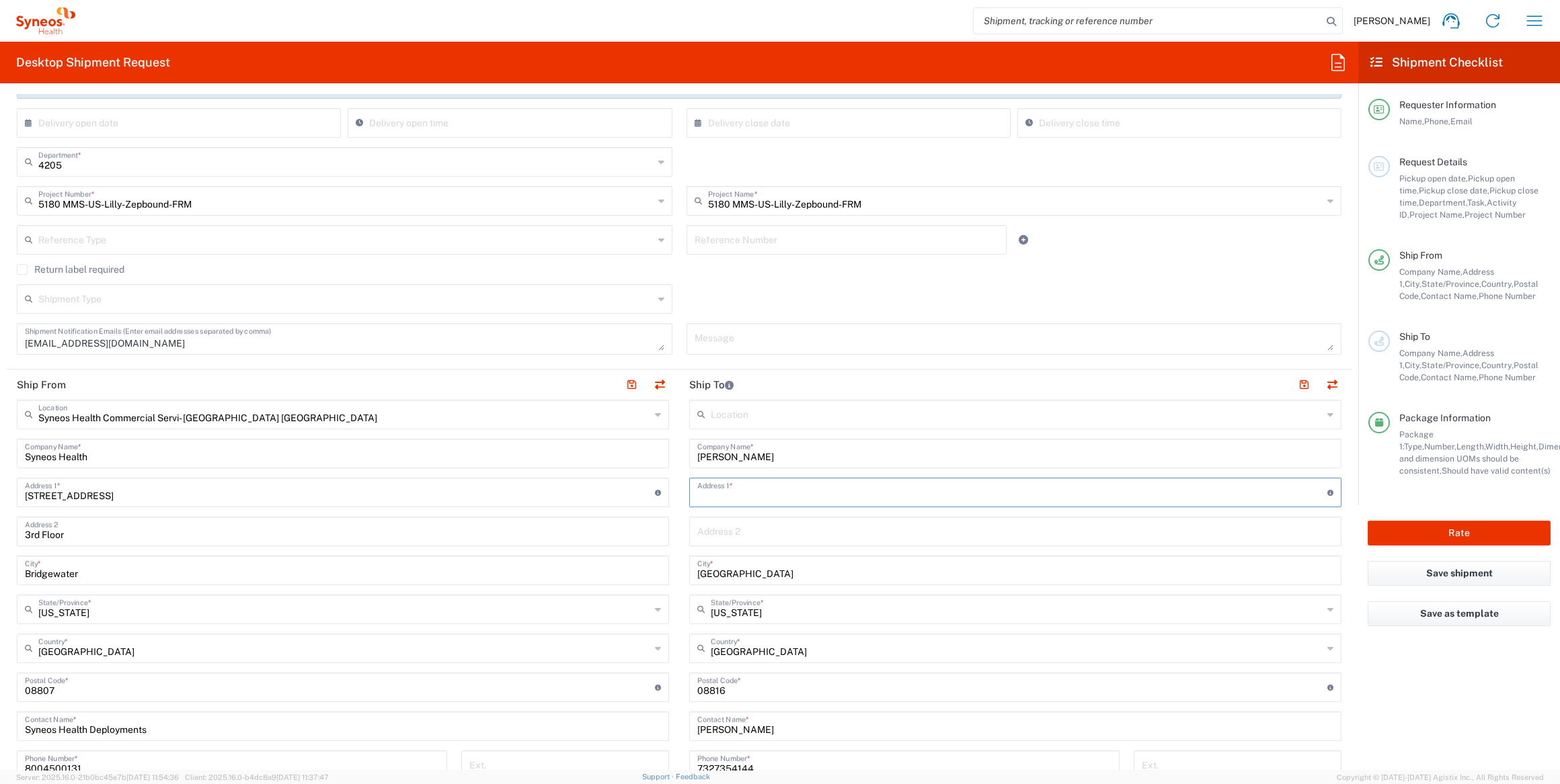
scroll to position [366, 0]
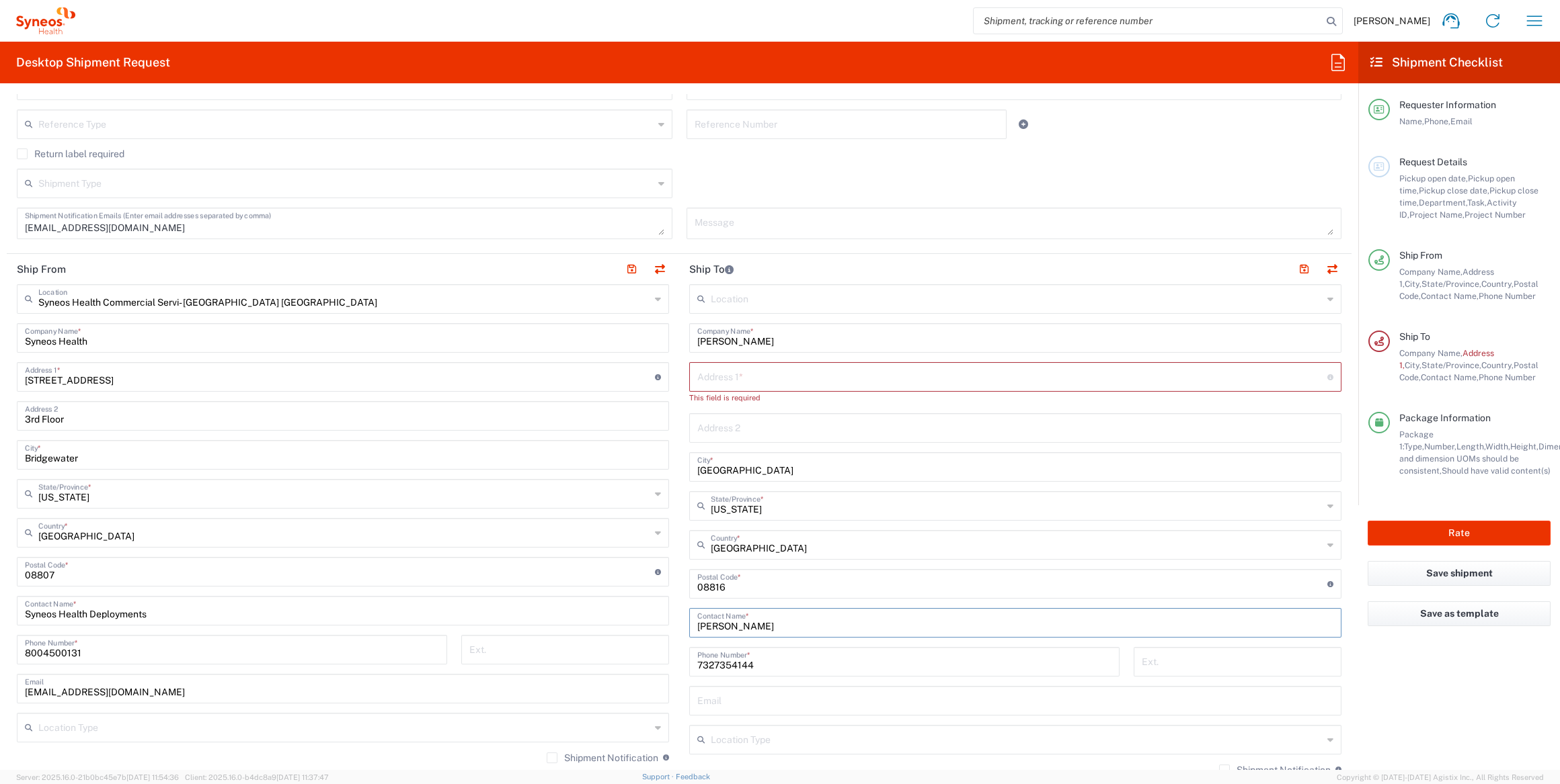
drag, startPoint x: 727, startPoint y: 608, endPoint x: 651, endPoint y: 609, distance: 76.0
click at [651, 609] on div "Ship From Syneos Health Commercial Servi- [GEOGRAPHIC_DATA] [GEOGRAPHIC_DATA] L…" at bounding box center [679, 560] width 1345 height 612
paste input "[PERSON_NAME]"
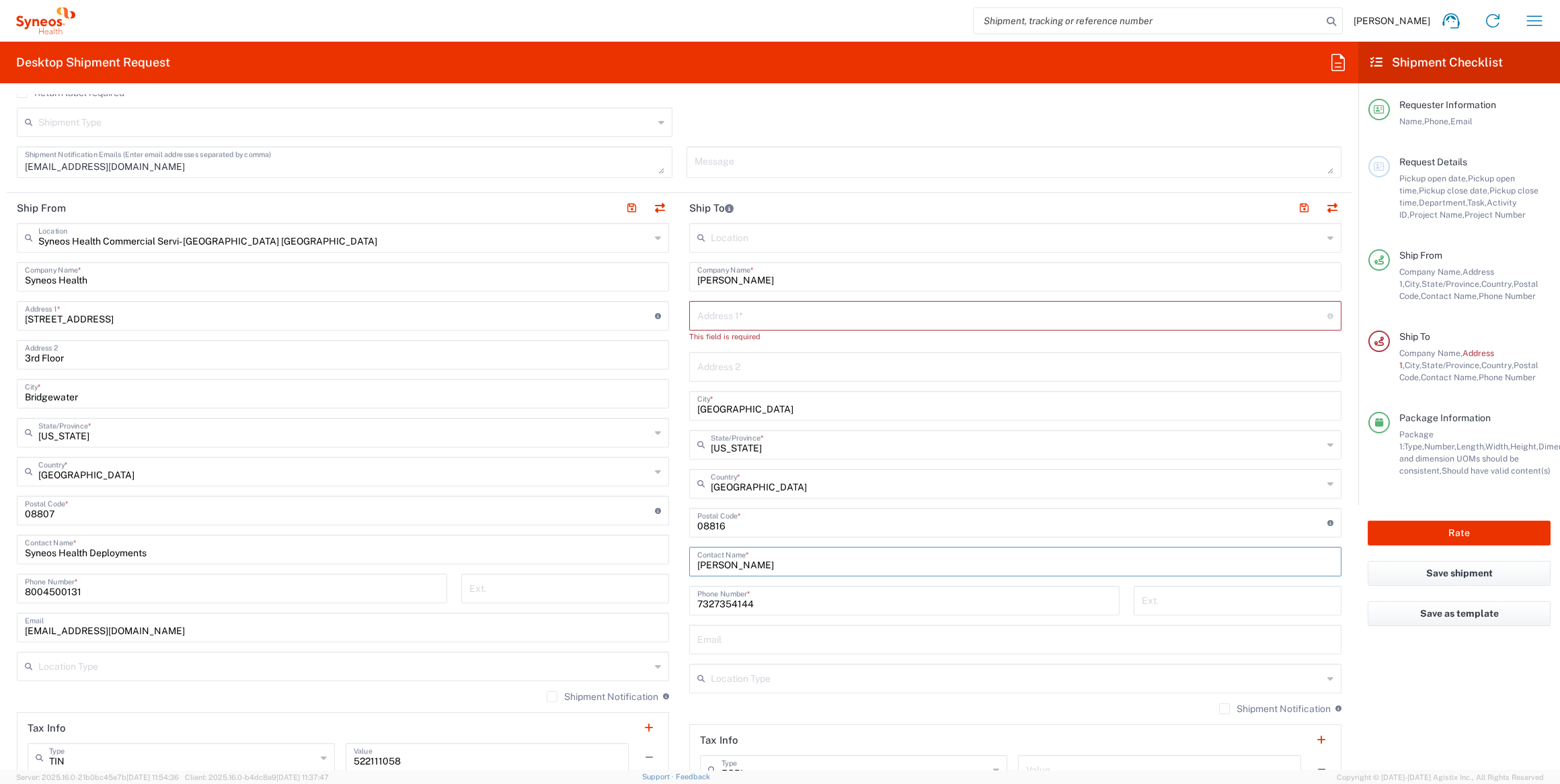
type input "[PERSON_NAME]"
drag, startPoint x: 746, startPoint y: 600, endPoint x: 645, endPoint y: 608, distance: 101.3
click at [645, 608] on div "Ship From Syneos Health Commercial Servi- [GEOGRAPHIC_DATA] [GEOGRAPHIC_DATA] L…" at bounding box center [679, 499] width 1345 height 612
drag, startPoint x: 728, startPoint y: 526, endPoint x: 672, endPoint y: 523, distance: 56.1
click at [672, 523] on div "Ship From Syneos Health Commercial Servi- [GEOGRAPHIC_DATA] [GEOGRAPHIC_DATA] L…" at bounding box center [679, 505] width 1345 height 625
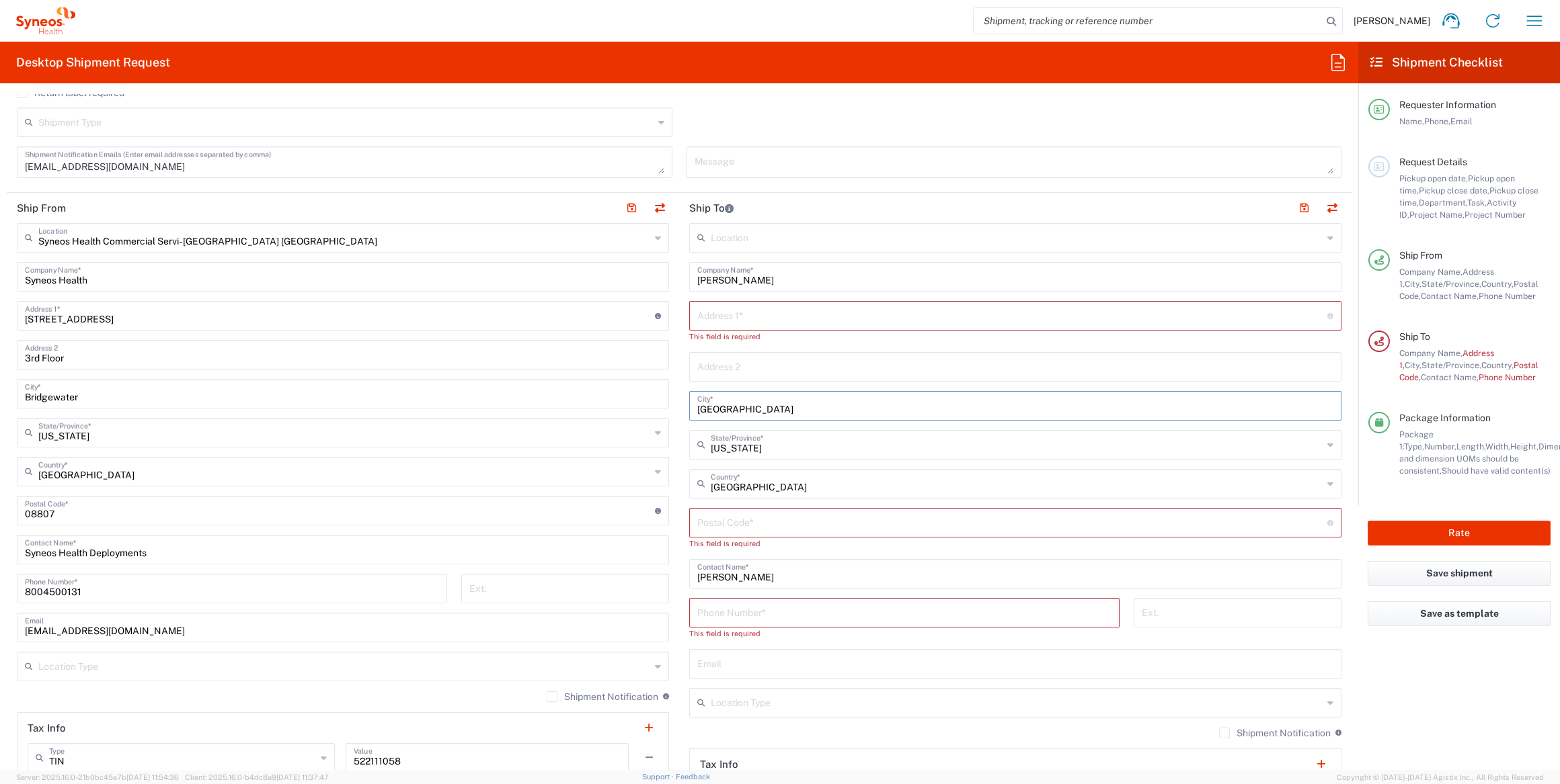
drag, startPoint x: 773, startPoint y: 406, endPoint x: 673, endPoint y: 412, distance: 100.2
click at [673, 412] on div "Ship From Syneos Health Commercial Servi- [GEOGRAPHIC_DATA] [GEOGRAPHIC_DATA] L…" at bounding box center [679, 511] width 1345 height 637
click at [723, 407] on input "text" at bounding box center [1016, 404] width 636 height 24
paste input "Holliston"
type input "Holliston"
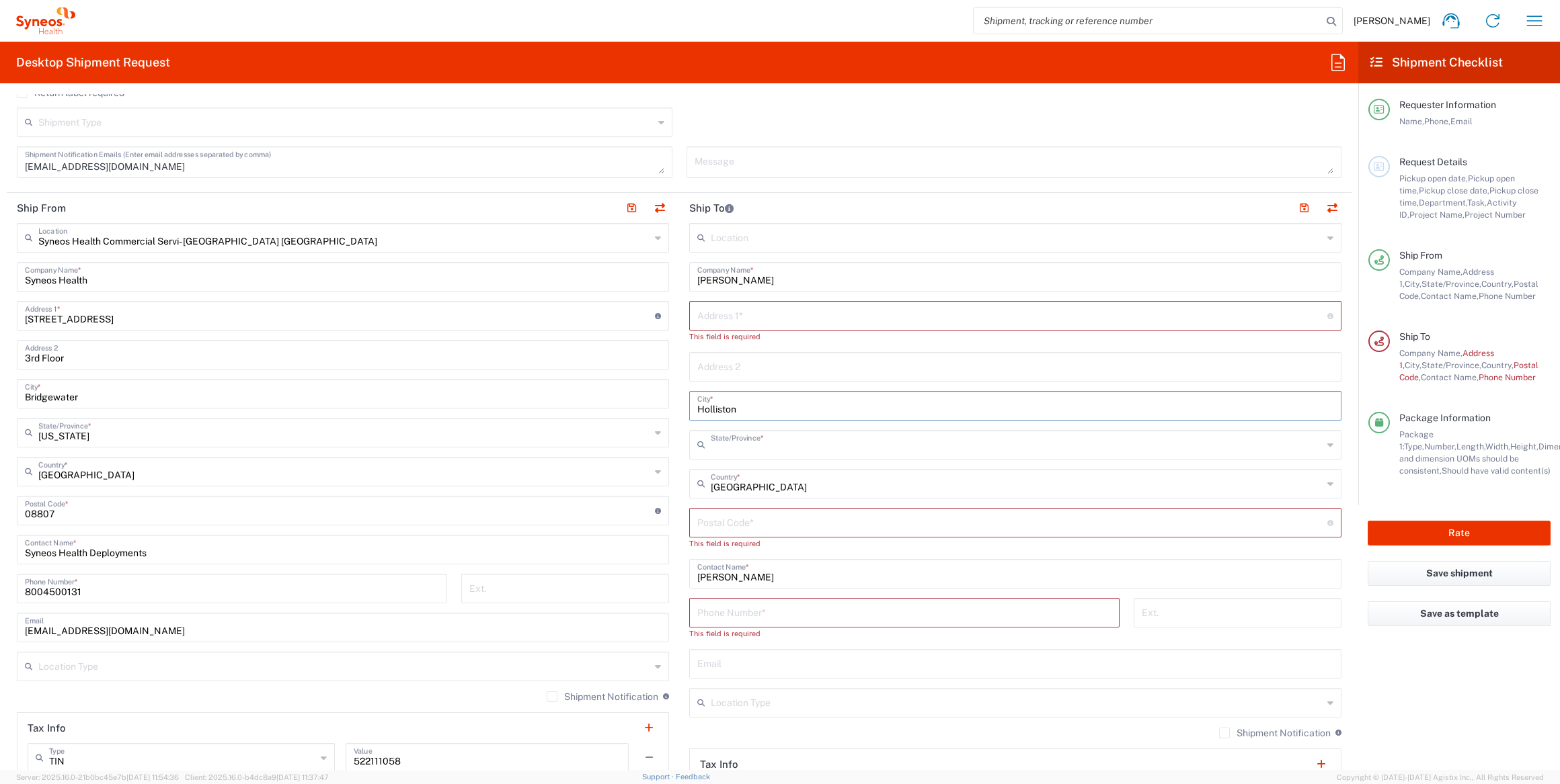
click at [738, 444] on input "text" at bounding box center [1016, 443] width 612 height 24
click at [754, 470] on span "[US_STATE]" at bounding box center [1008, 473] width 645 height 21
type input "[US_STATE]"
click at [731, 309] on input "text" at bounding box center [1012, 315] width 630 height 24
paste input "37 Overlook Dr"
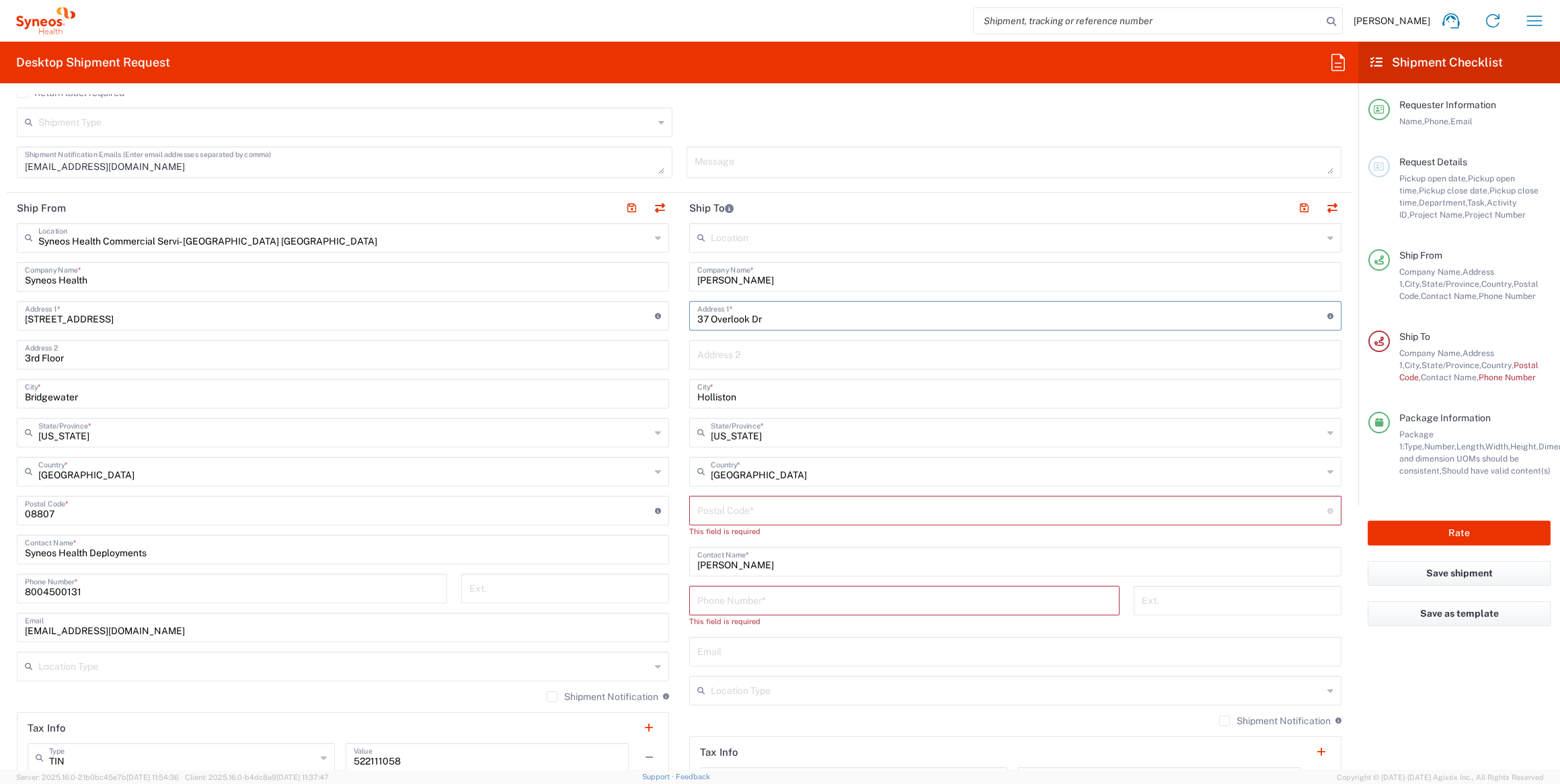
type input "37 Overlook Dr"
click at [743, 513] on input "undefined" at bounding box center [1012, 509] width 630 height 24
paste input "1746"
click at [691, 515] on div "Postal Code * Postal Code for [GEOGRAPHIC_DATA] should have the following forma…" at bounding box center [1016, 511] width 653 height 29
click at [697, 513] on input "undefined" at bounding box center [1012, 509] width 630 height 24
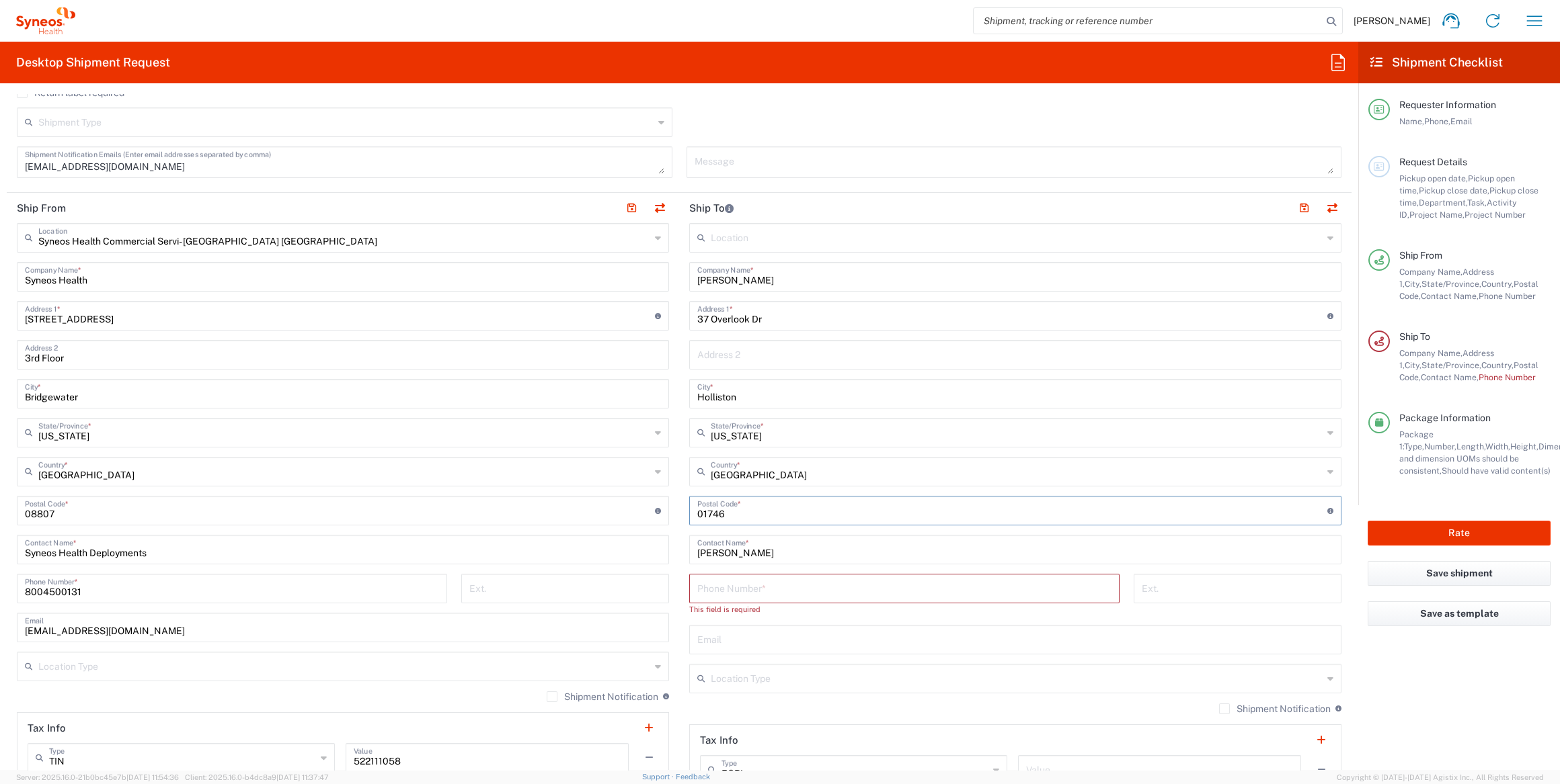
type input "01746"
click at [749, 580] on input "tel" at bounding box center [904, 587] width 414 height 24
paste input "5089182266"
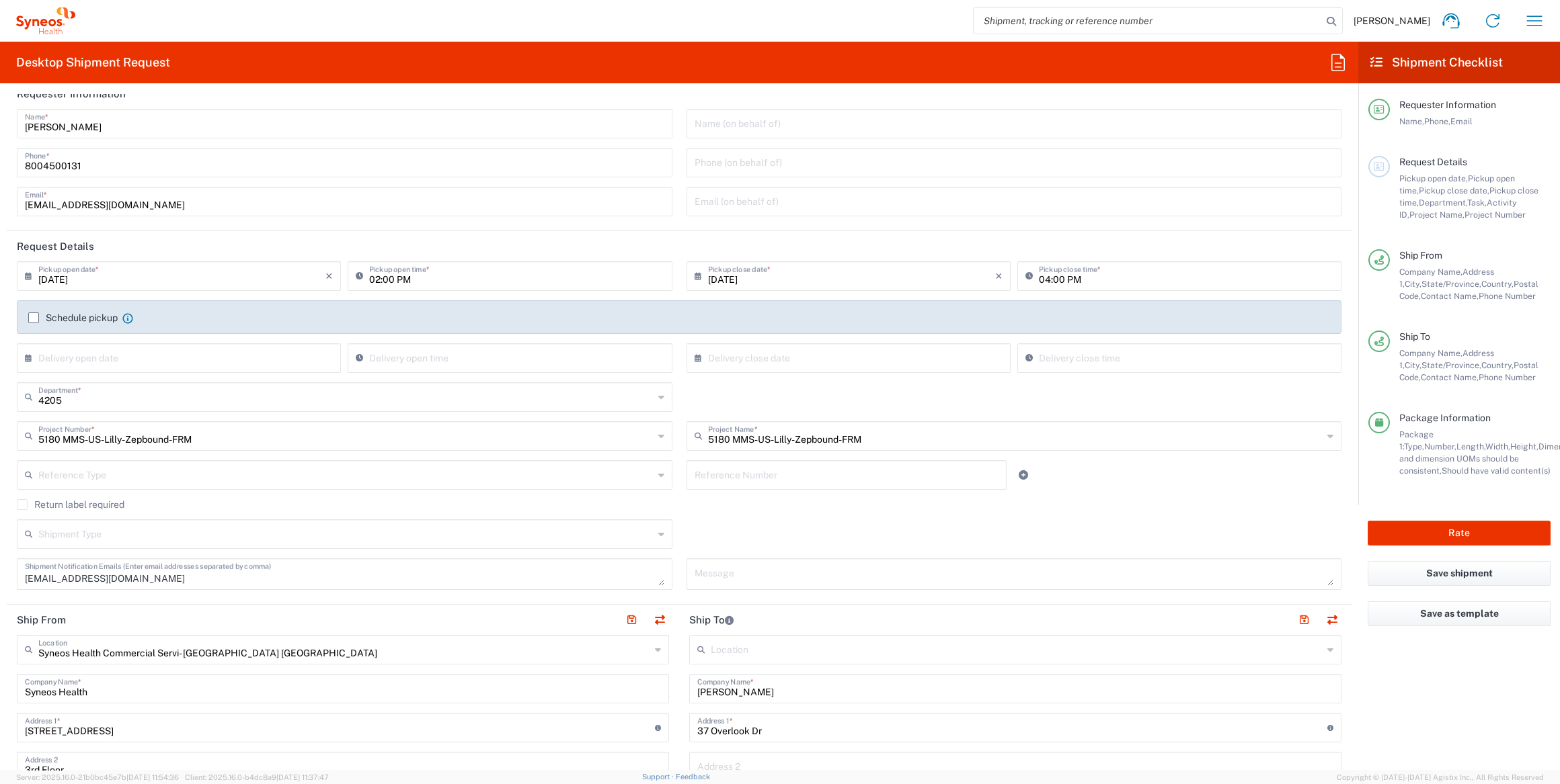
scroll to position [0, 0]
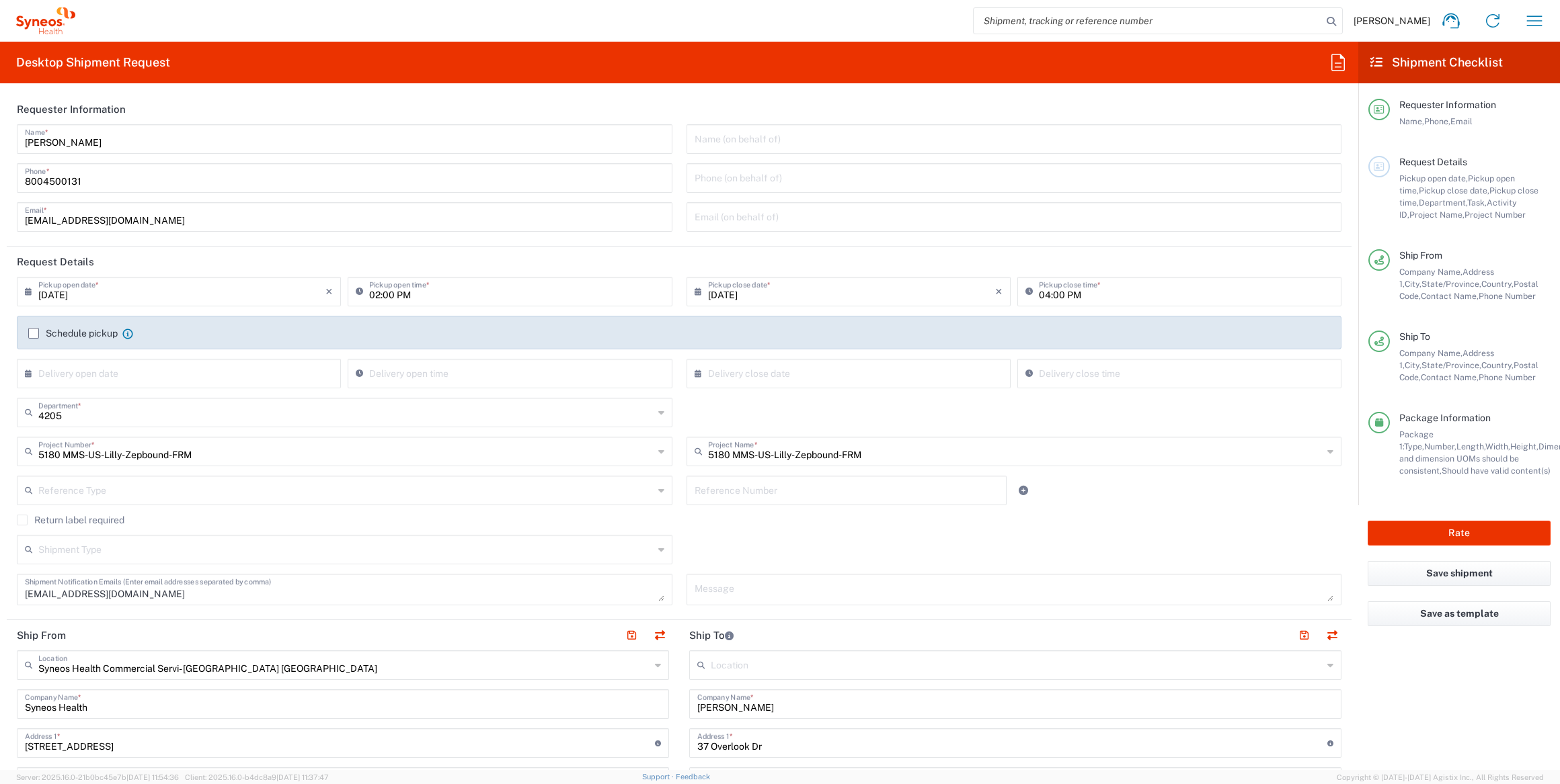
type input "5089182266"
drag, startPoint x: 118, startPoint y: 148, endPoint x: -20, endPoint y: 145, distance: 138.0
click at [0, 145] on html "[PERSON_NAME] Home Shipment estimator Shipment tracking Desktop shipment reques…" at bounding box center [780, 392] width 1560 height 784
paste input "Syneos Health Deployments"
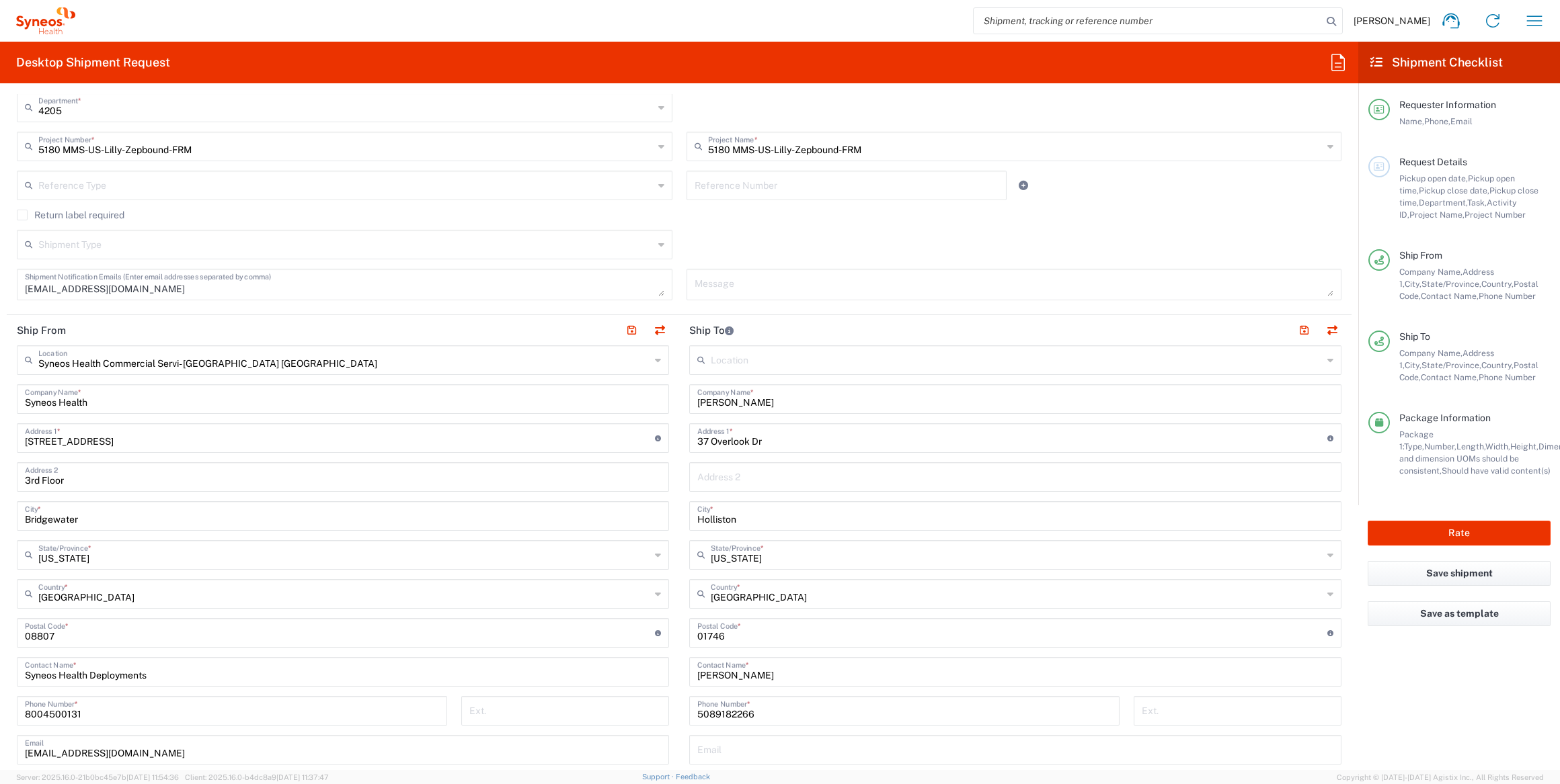
scroll to position [428, 0]
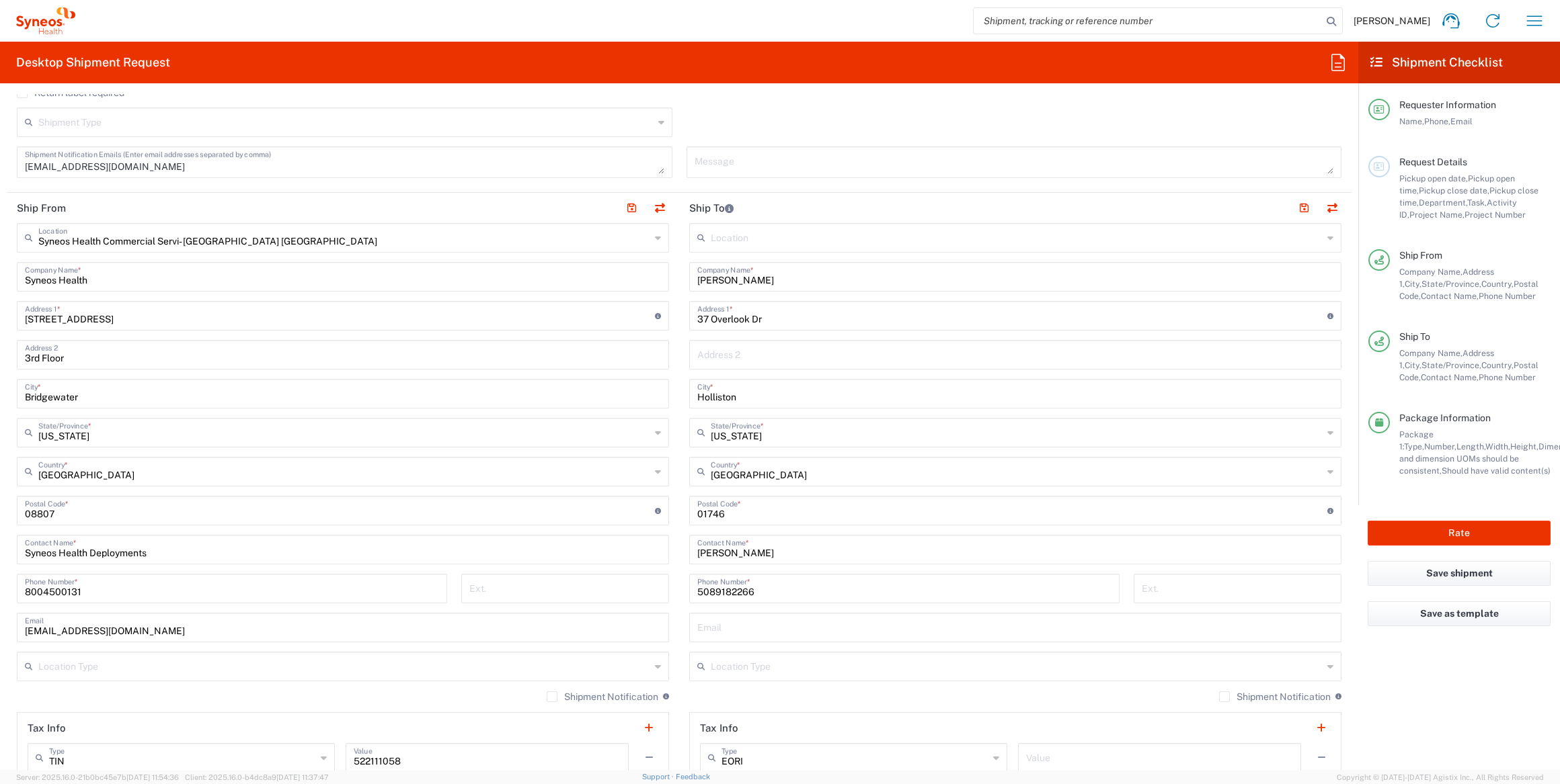
type input "Syneos Health Deployments"
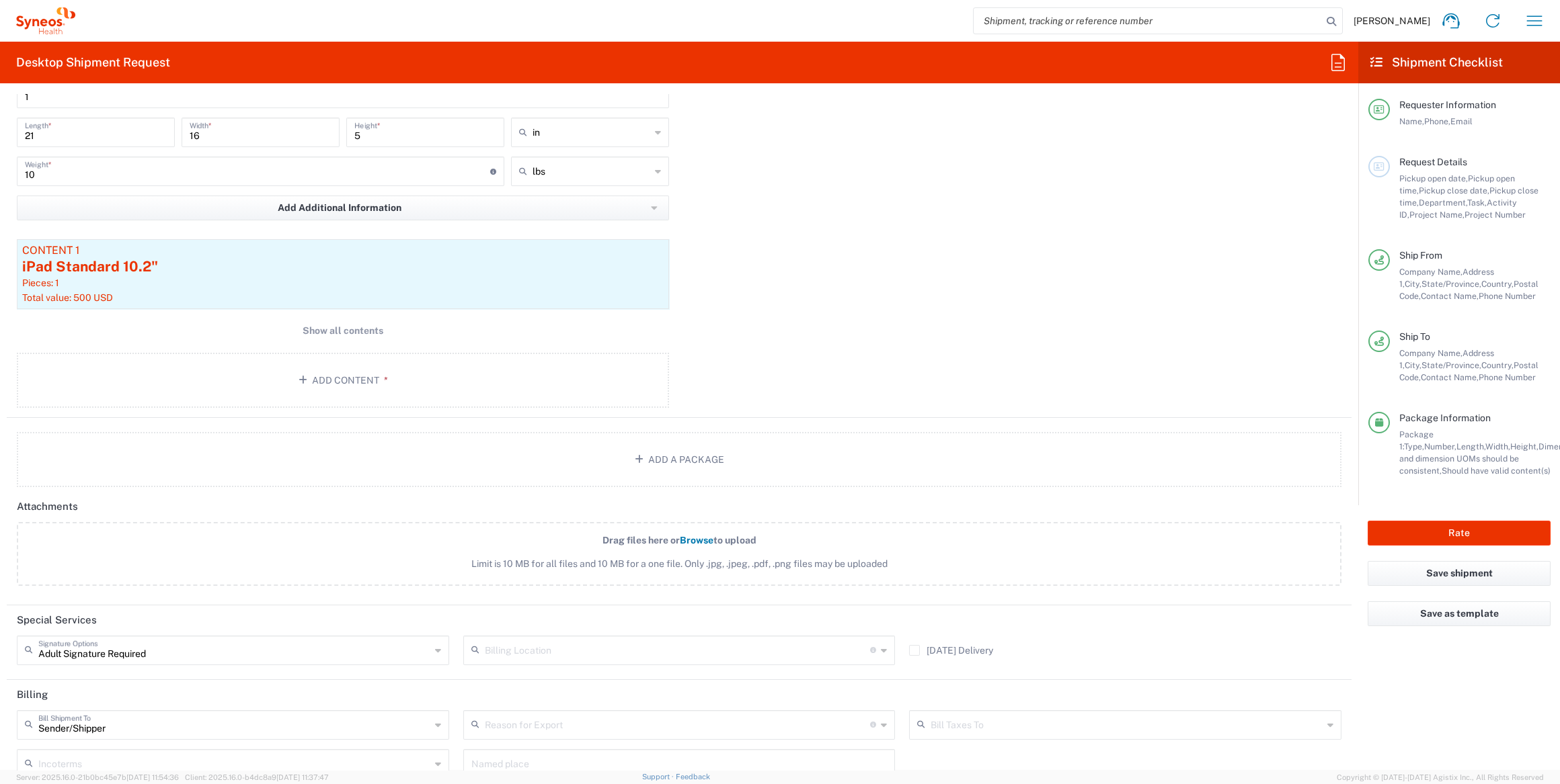
scroll to position [1386, 0]
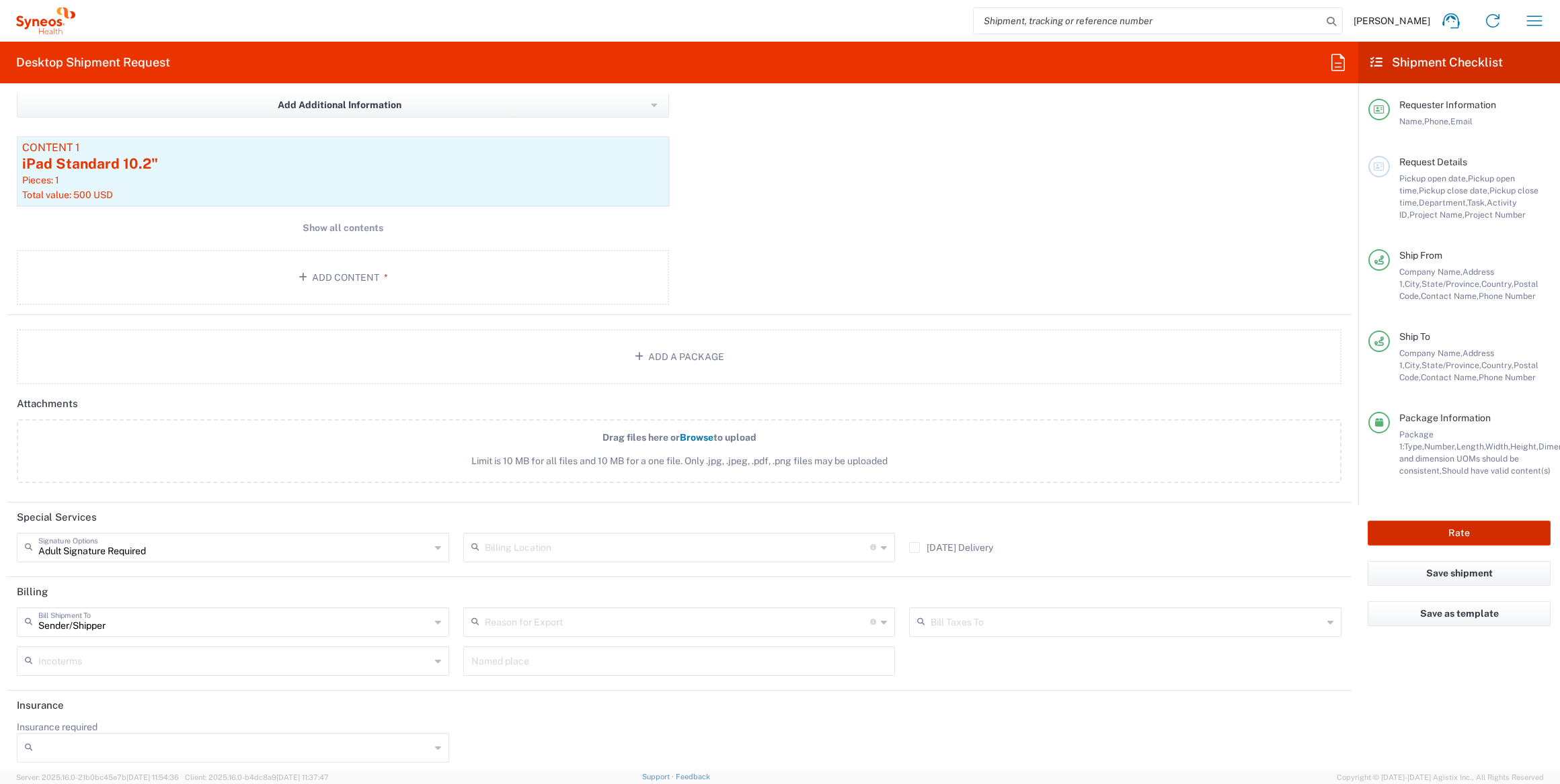
click at [1445, 527] on button "Rate" at bounding box center [1459, 533] width 183 height 25
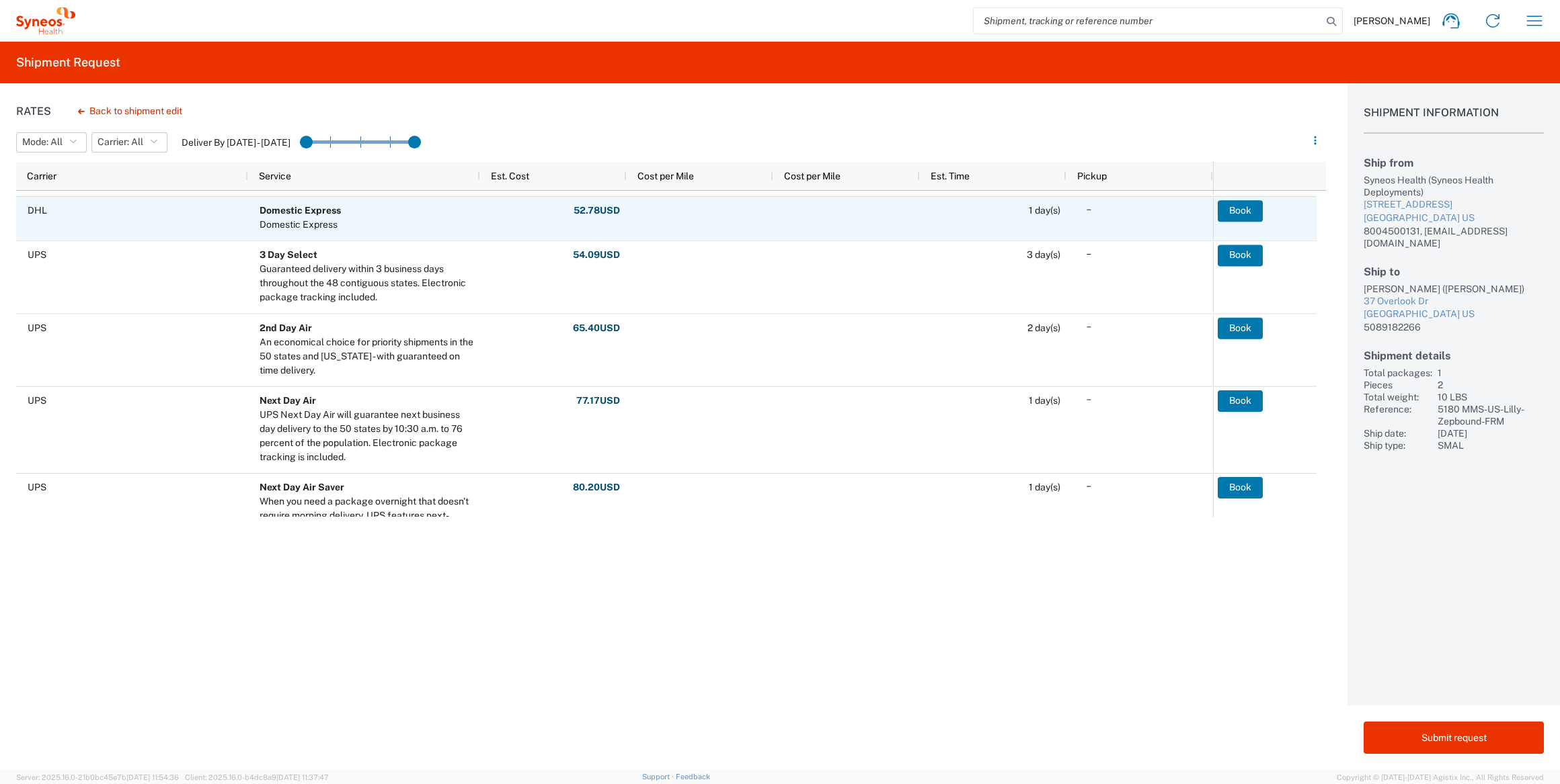
scroll to position [428, 0]
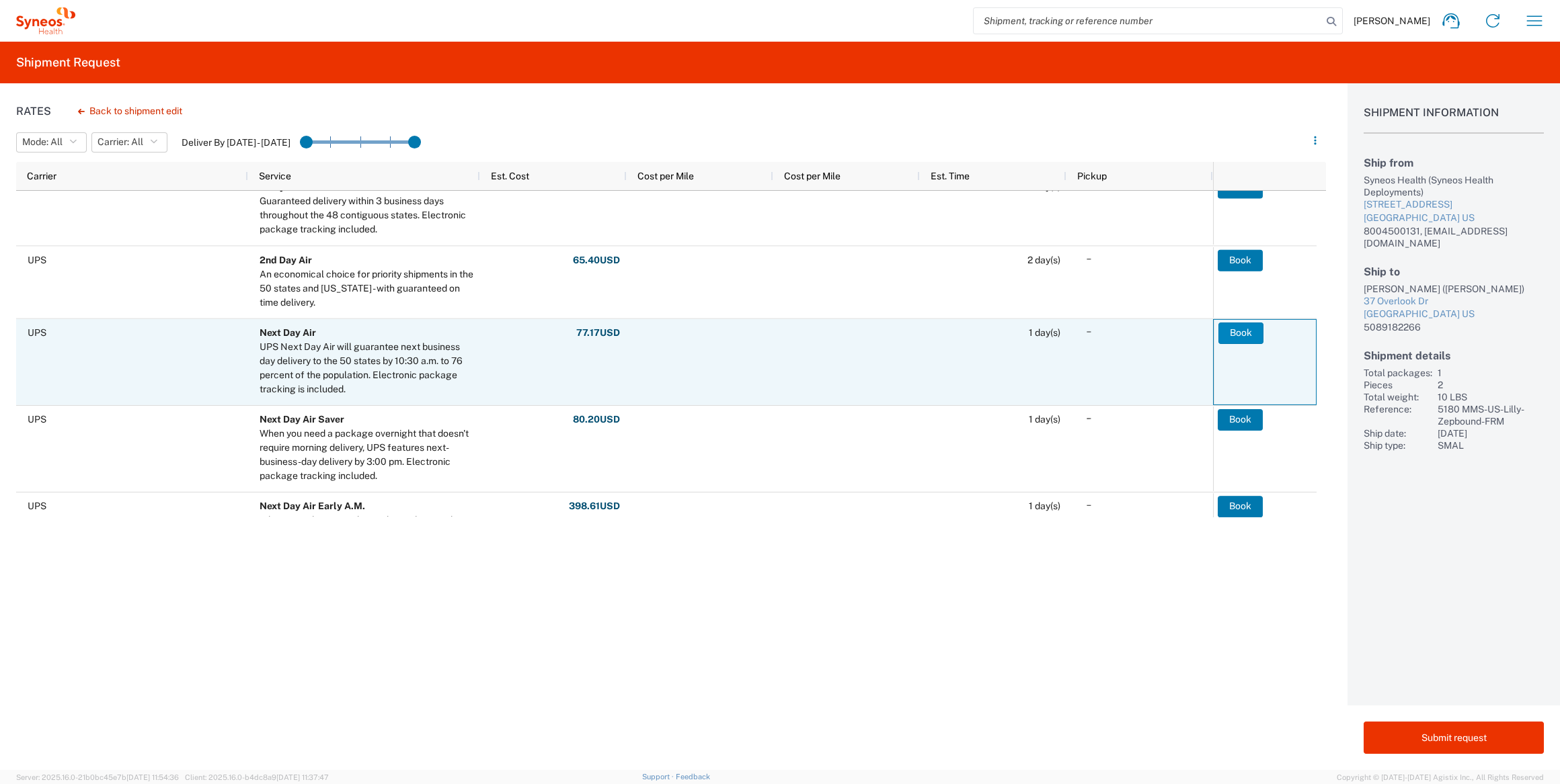
click at [1237, 335] on button "Book" at bounding box center [1240, 333] width 45 height 21
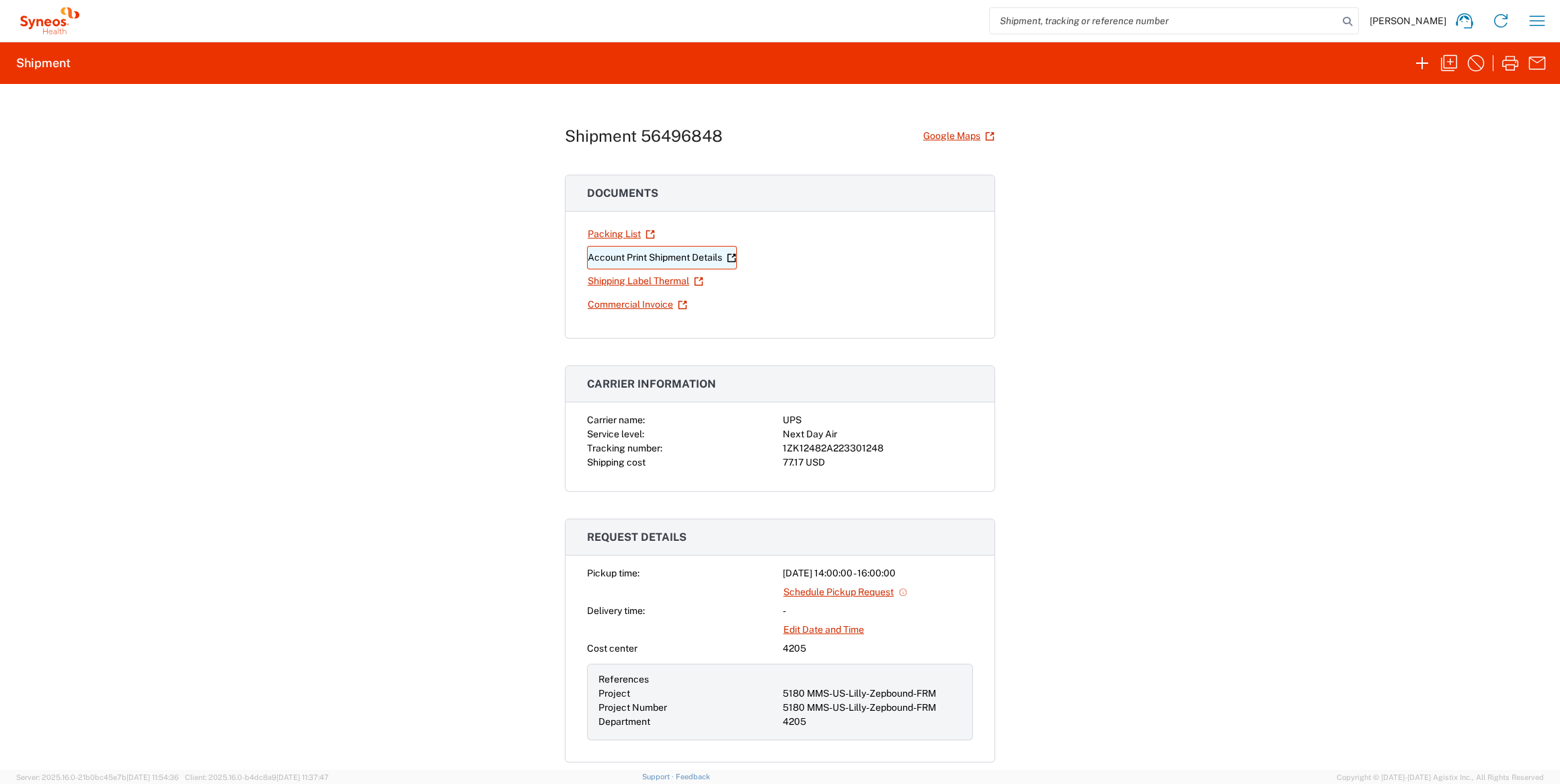
click at [686, 256] on link "Account Print Shipment Details" at bounding box center [662, 257] width 150 height 24
click at [656, 282] on link "Shipping Label Thermal" at bounding box center [645, 281] width 117 height 24
